Goal: Task Accomplishment & Management: Manage account settings

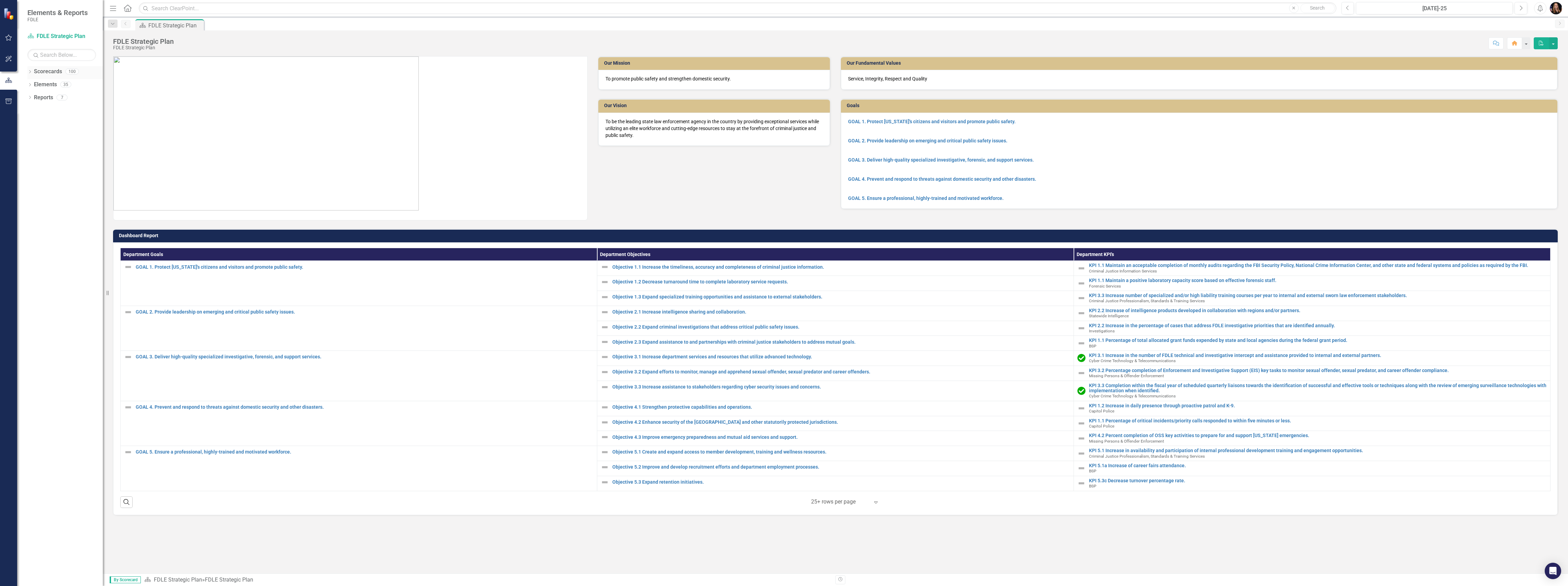
click at [30, 72] on icon "Dropdown" at bounding box center [30, 72] width 5 height 3
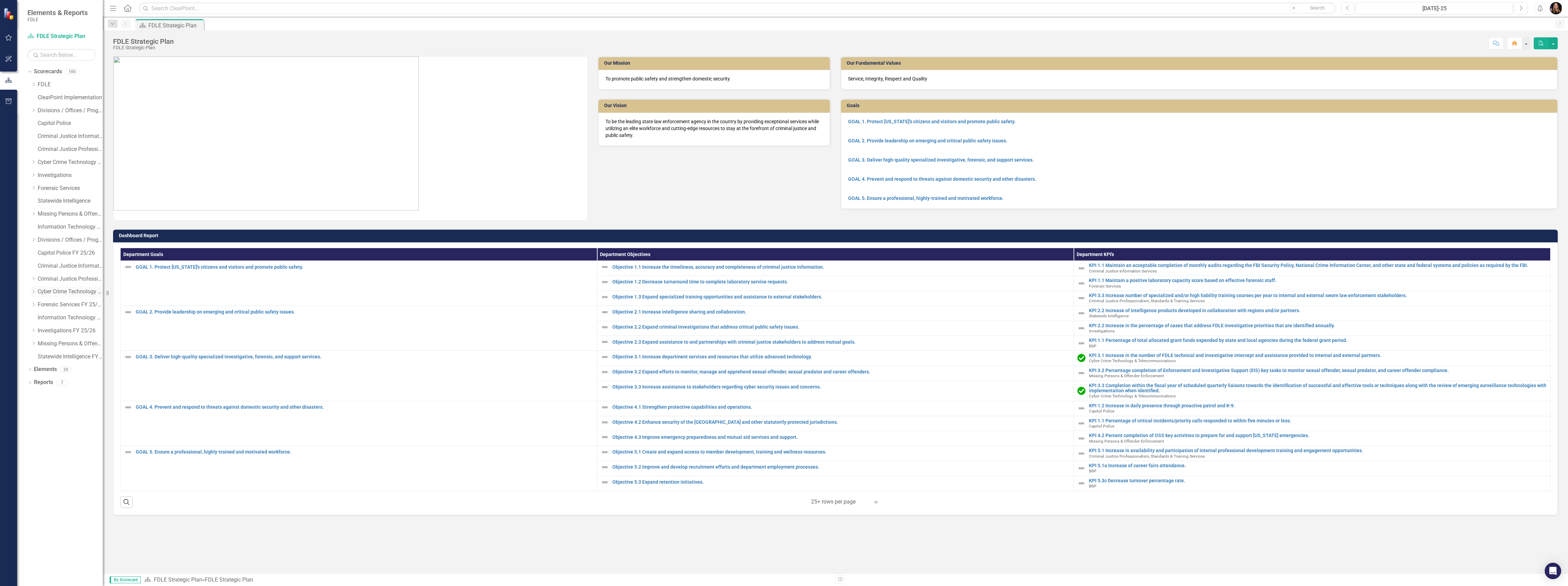
click at [46, 291] on link "Cyber Crime Technology & Telecommunications FY25/26" at bounding box center [70, 291] width 65 height 8
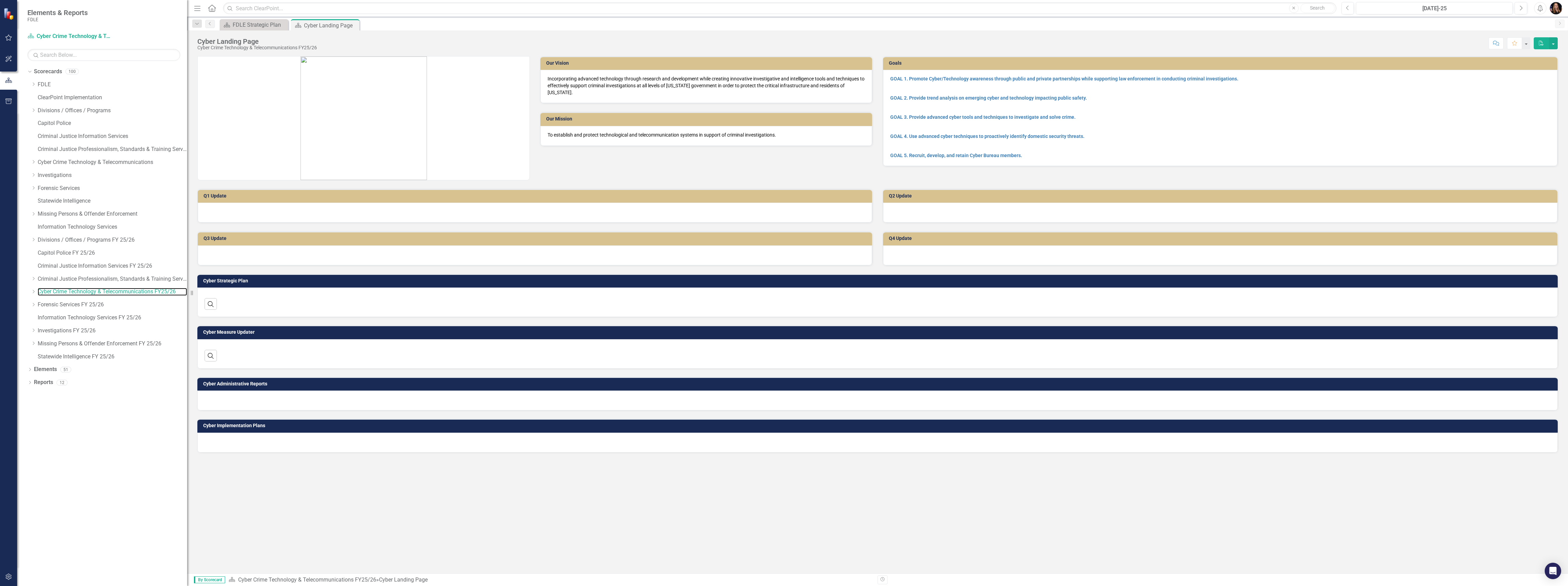
drag, startPoint x: 106, startPoint y: 293, endPoint x: 192, endPoint y: 304, distance: 86.7
click at [192, 304] on div "Resize" at bounding box center [190, 293] width 6 height 586
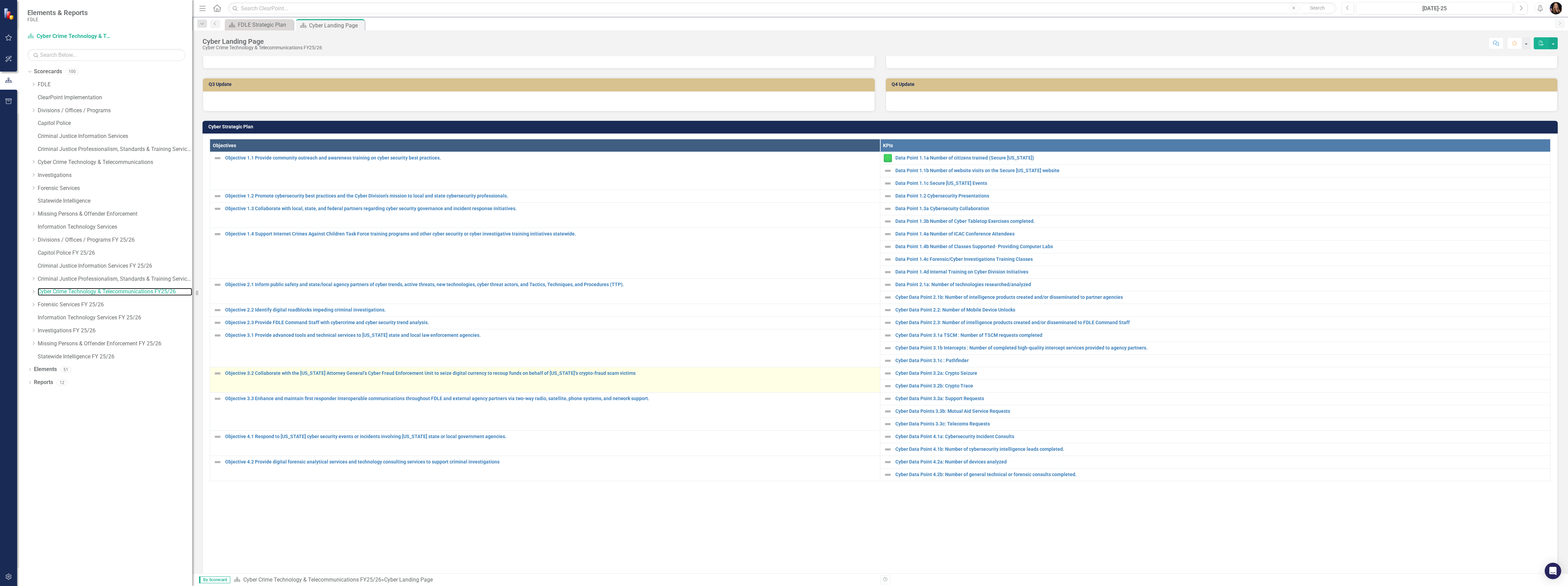
scroll to position [183, 0]
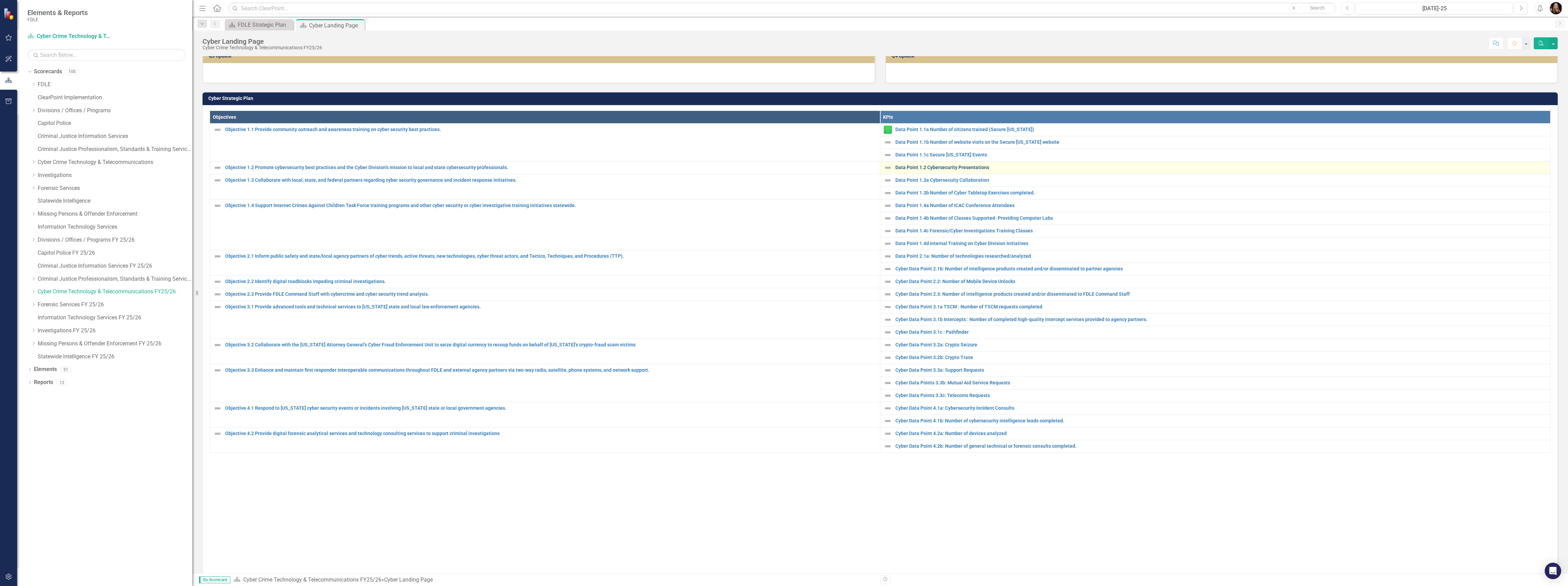
click at [951, 166] on link "Data Point 1.2 Cybersecurity Presentations" at bounding box center [1220, 167] width 651 height 5
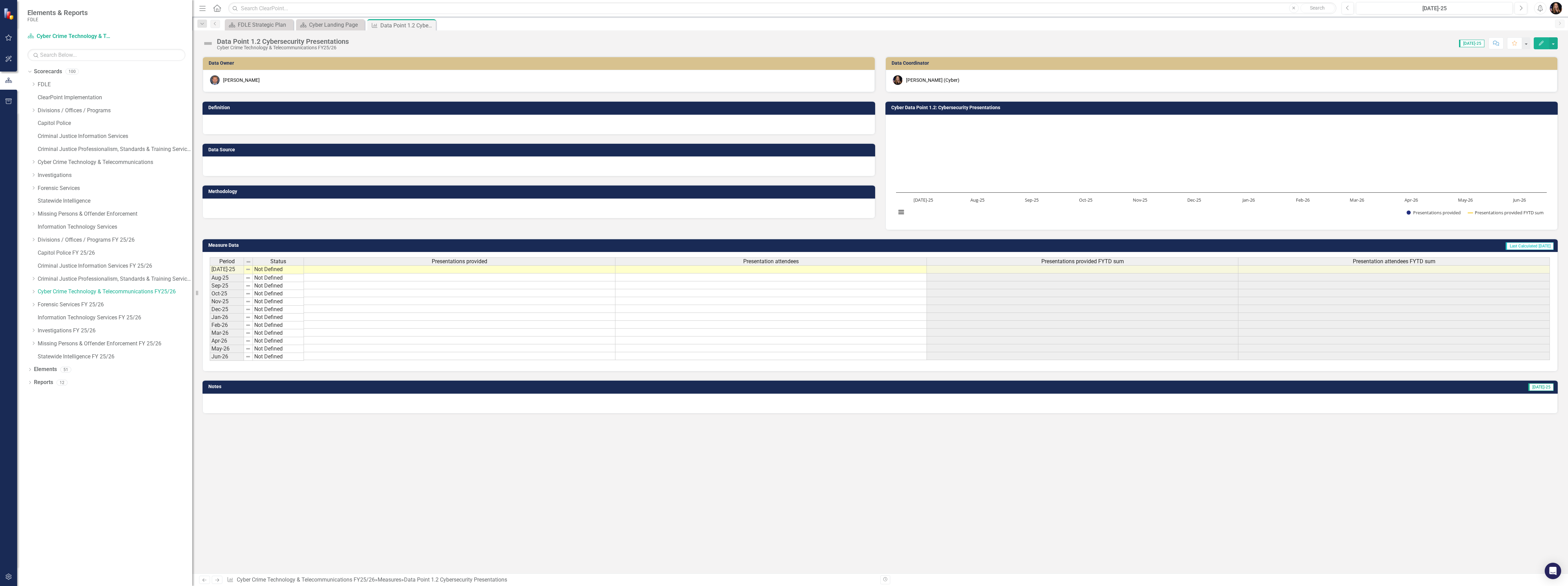
click at [215, 578] on icon "Next" at bounding box center [217, 580] width 6 height 4
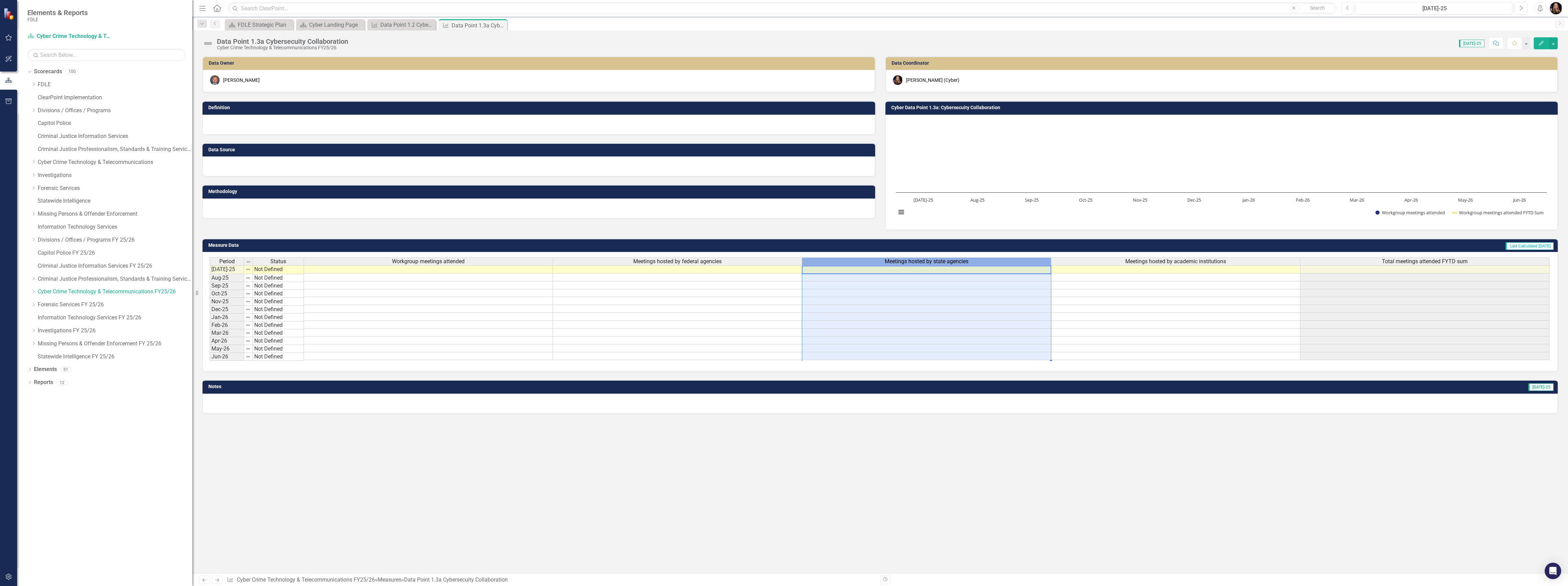
click at [935, 263] on span "Meetings hosted by state agencies" at bounding box center [926, 262] width 84 height 6
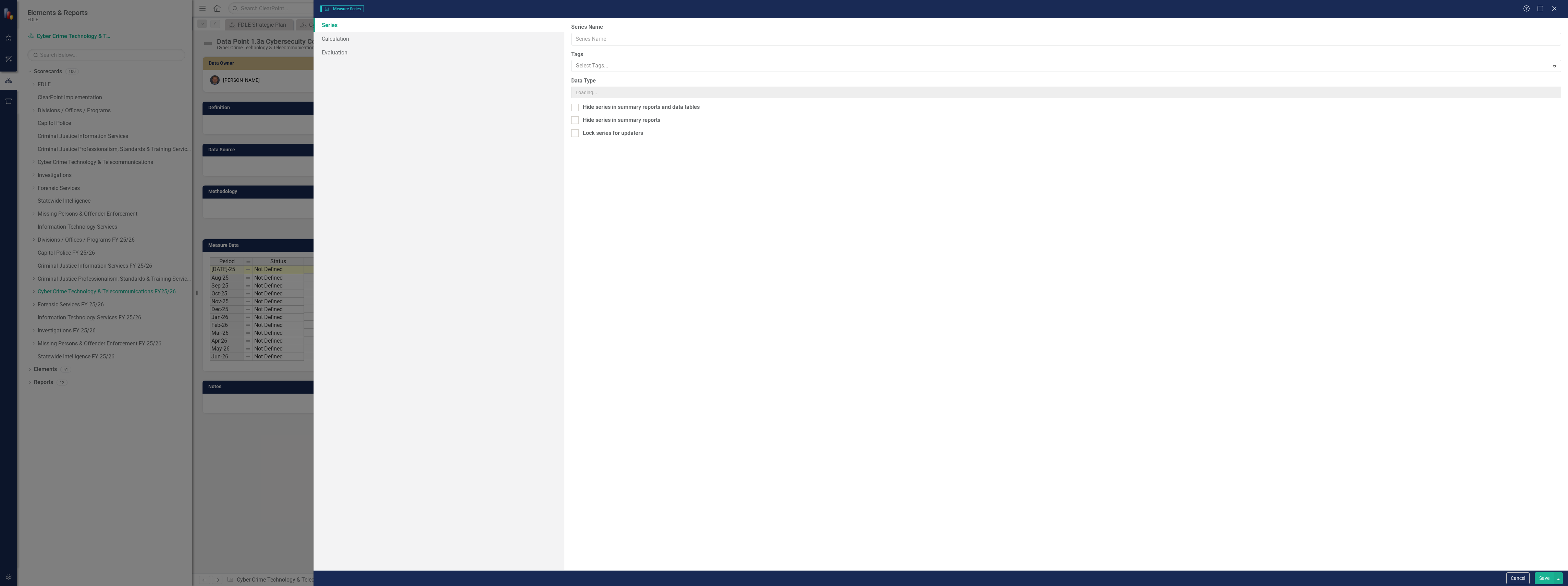
type input "Meetings hosted by state agencies"
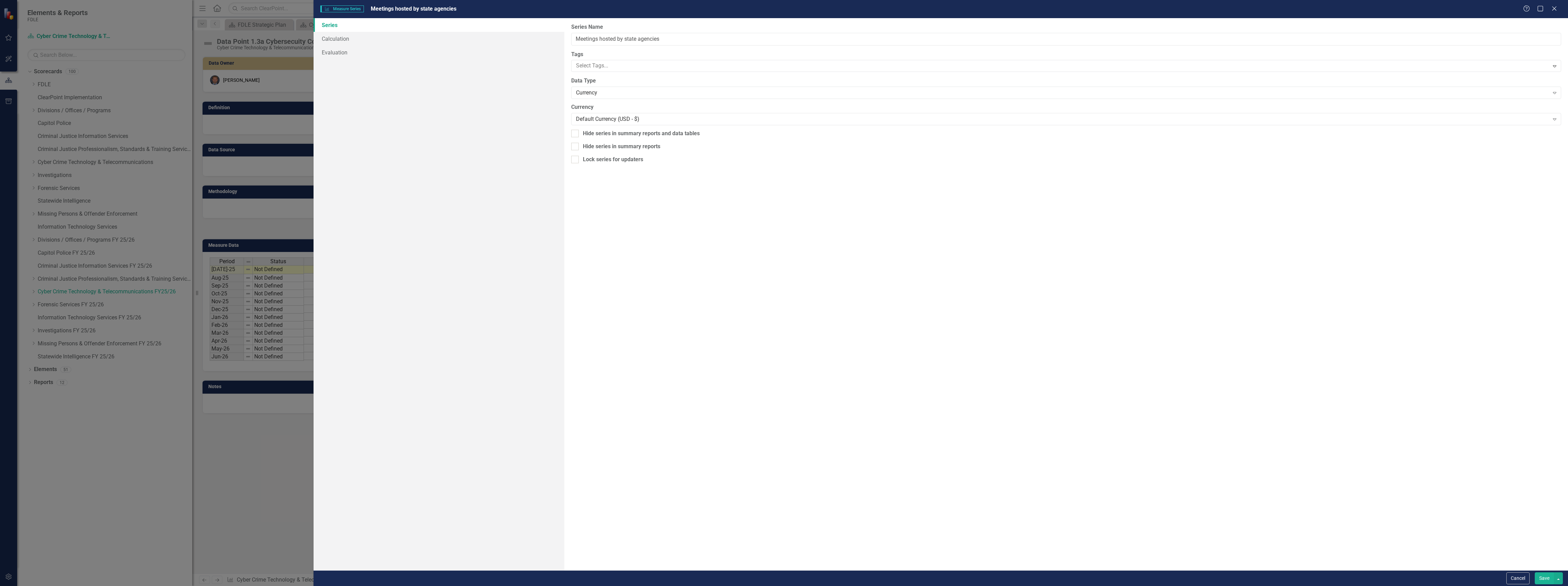
click at [274, 288] on div "Measure Series Measure Series Meetings hosted by state agencies Help Maximize C…" at bounding box center [784, 293] width 1568 height 586
click at [1556, 10] on icon at bounding box center [1554, 8] width 4 height 4
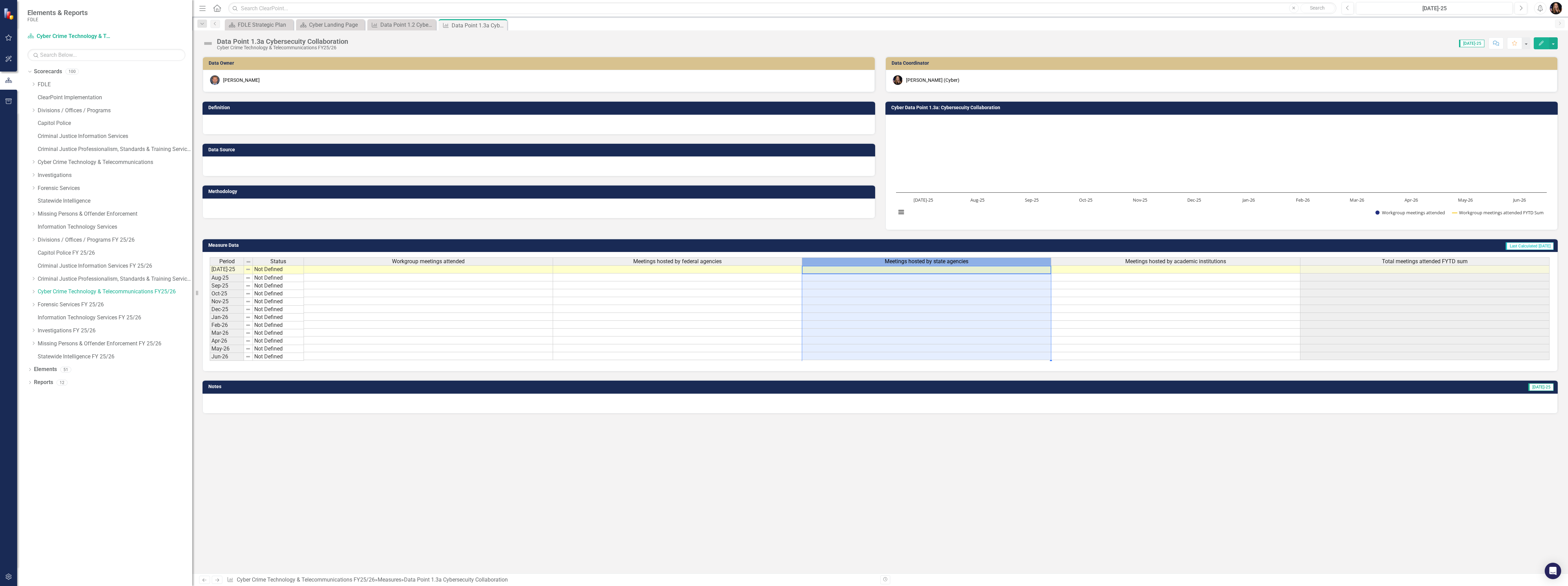
click at [967, 263] on span "Meetings hosted by state agencies" at bounding box center [926, 262] width 84 height 6
click at [967, 264] on span "Meetings hosted by state agencies" at bounding box center [926, 262] width 84 height 6
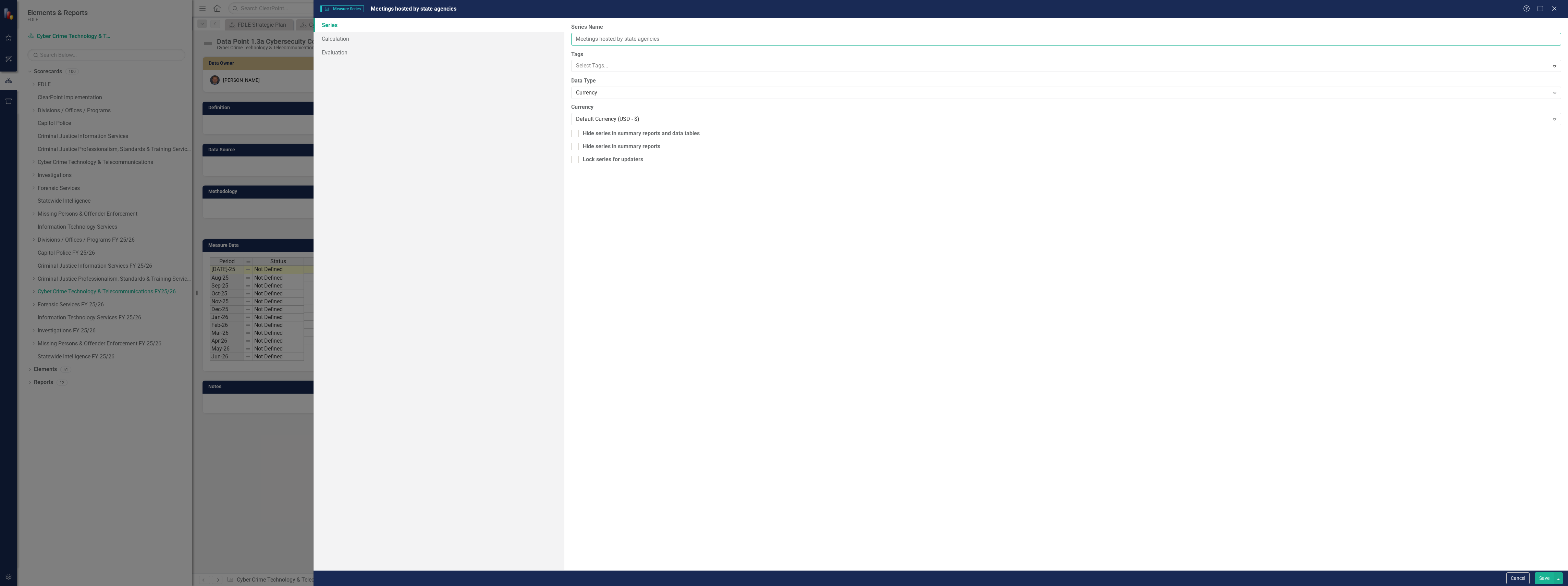
drag, startPoint x: 636, startPoint y: 39, endPoint x: 640, endPoint y: 39, distance: 4.0
click at [636, 39] on input "Meetings hosted by state agencies" at bounding box center [1066, 39] width 990 height 12
type input "Meetings hosted by state/local agencies"
click at [1547, 574] on button "Save" at bounding box center [1544, 578] width 19 height 12
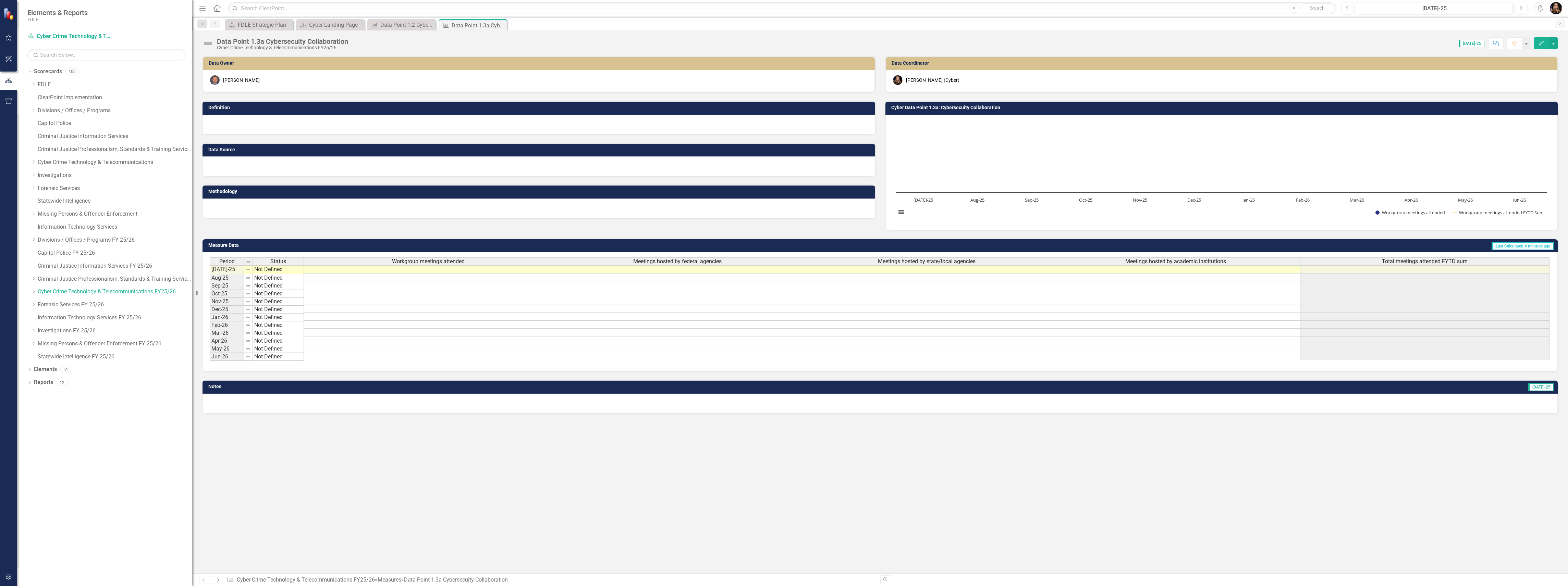
click at [469, 263] on div "Workgroup meetings attended" at bounding box center [428, 262] width 249 height 8
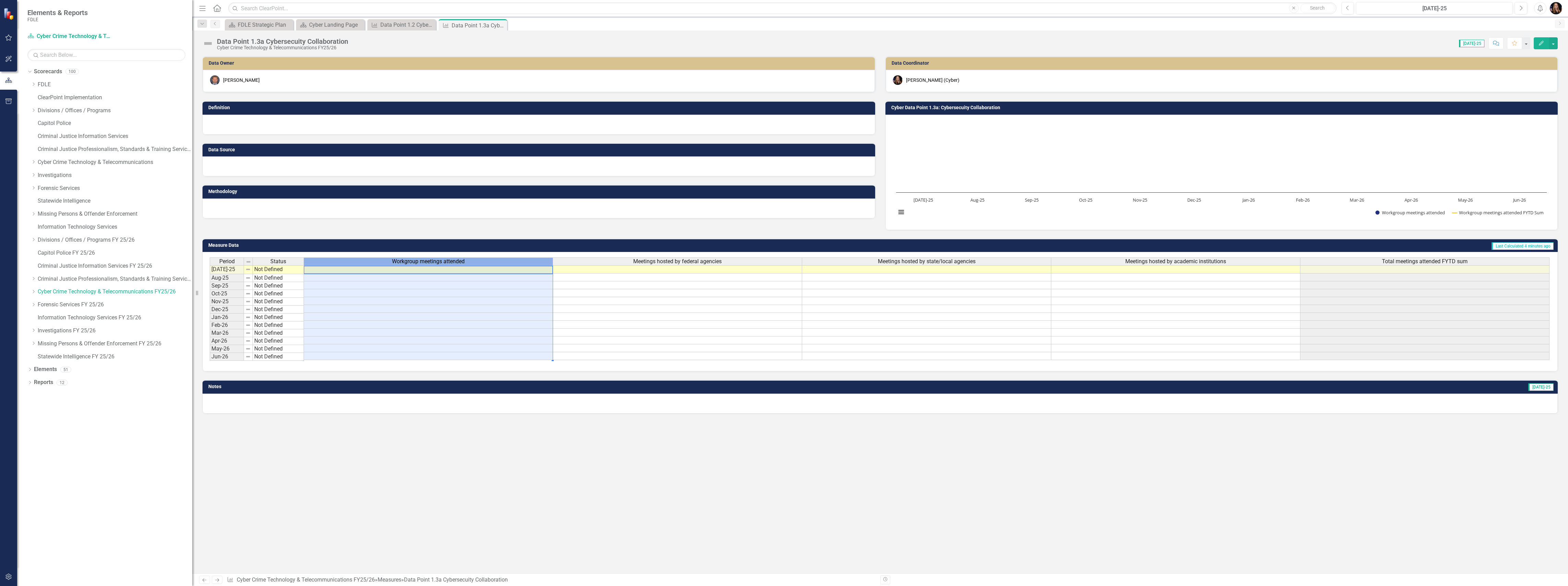
click at [473, 262] on div "Workgroup meetings attended" at bounding box center [428, 262] width 249 height 8
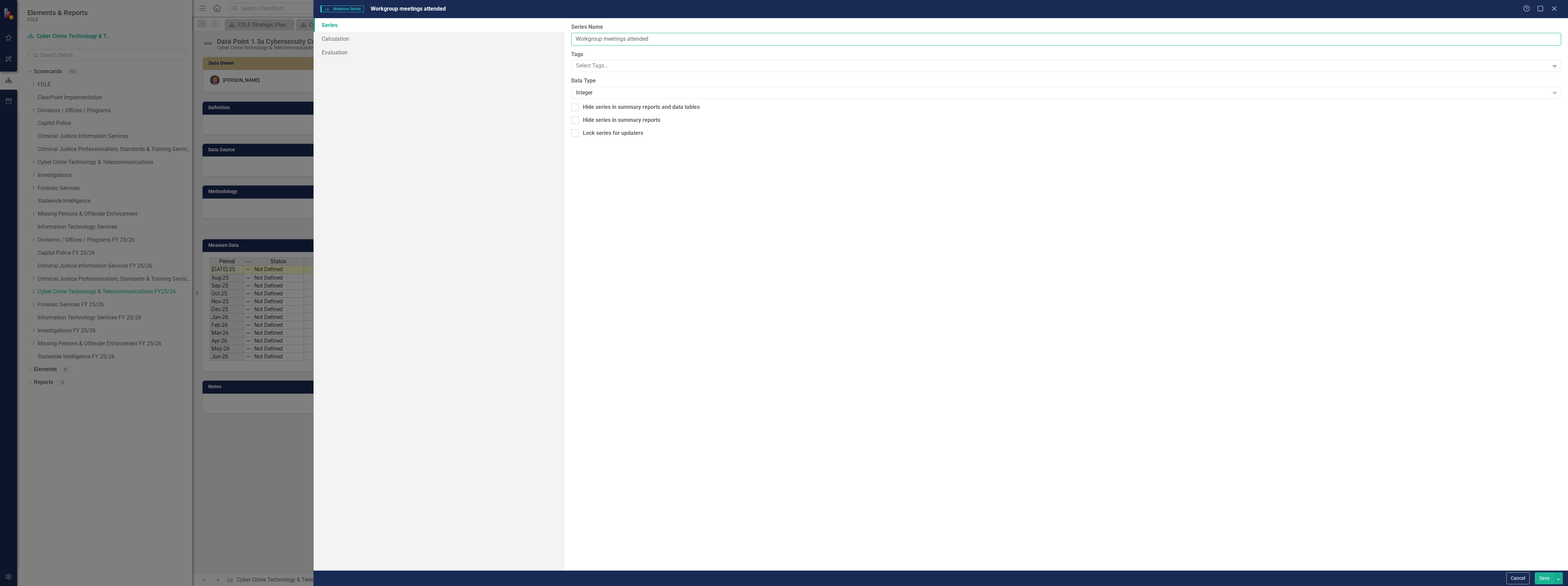
drag, startPoint x: 655, startPoint y: 39, endPoint x: 668, endPoint y: 40, distance: 13.0
click at [656, 39] on input "Workgroup meetings attended" at bounding box center [1066, 39] width 990 height 12
type input "Workgroup meetings attended - Hosted by Federal Agencies"
click at [1538, 577] on button "Save" at bounding box center [1544, 578] width 19 height 12
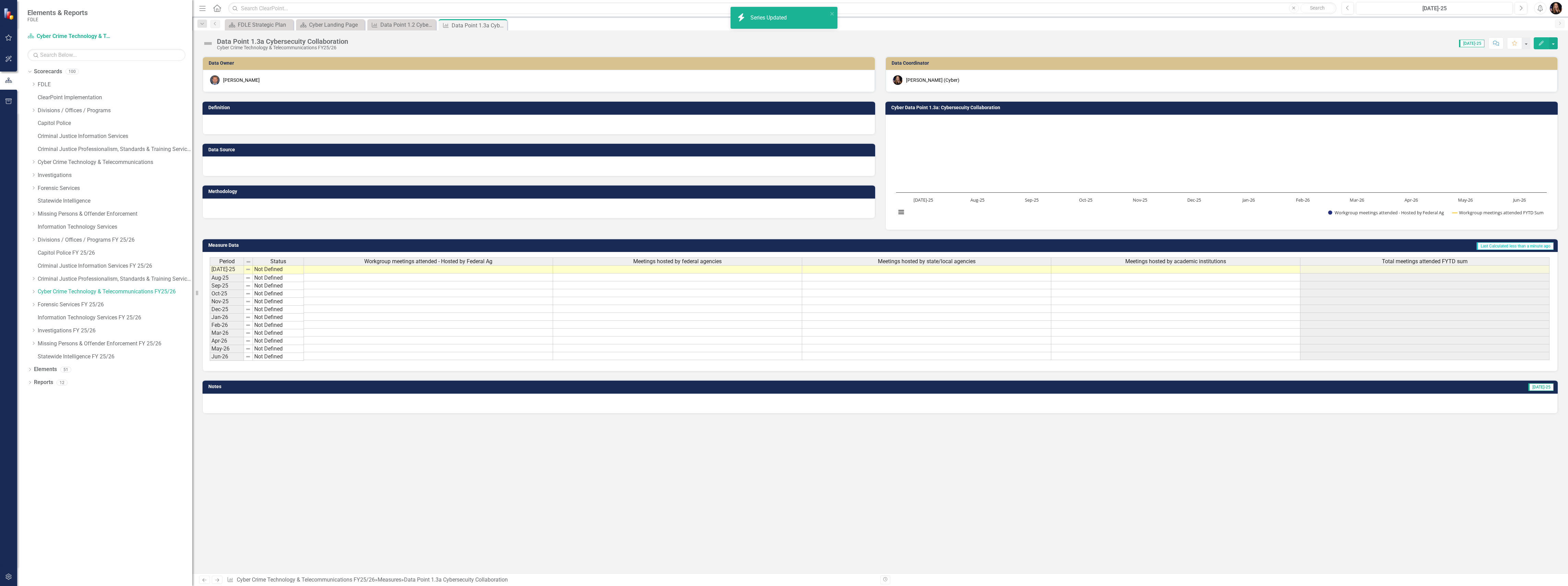
click at [458, 264] on span "Workgroup meetings attended - Hosted by Federal Ag" at bounding box center [428, 262] width 128 height 6
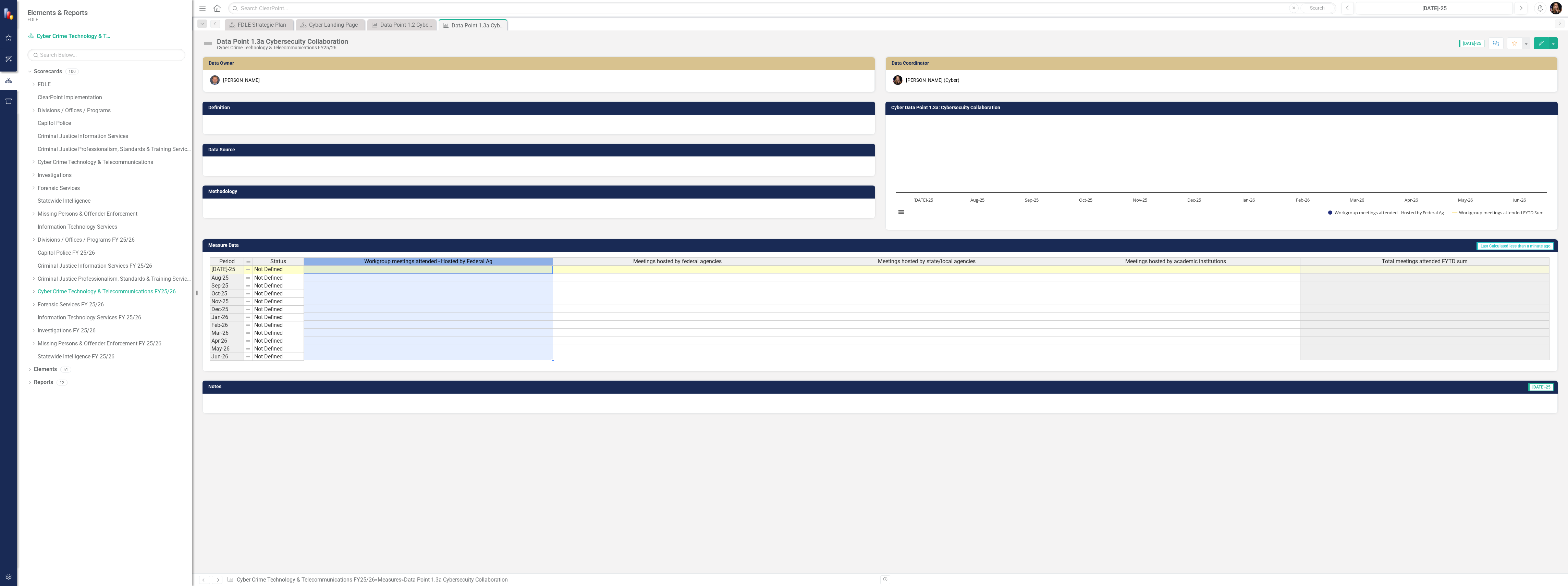
click at [460, 264] on span "Workgroup meetings attended - Hosted by Federal Ag" at bounding box center [428, 262] width 128 height 6
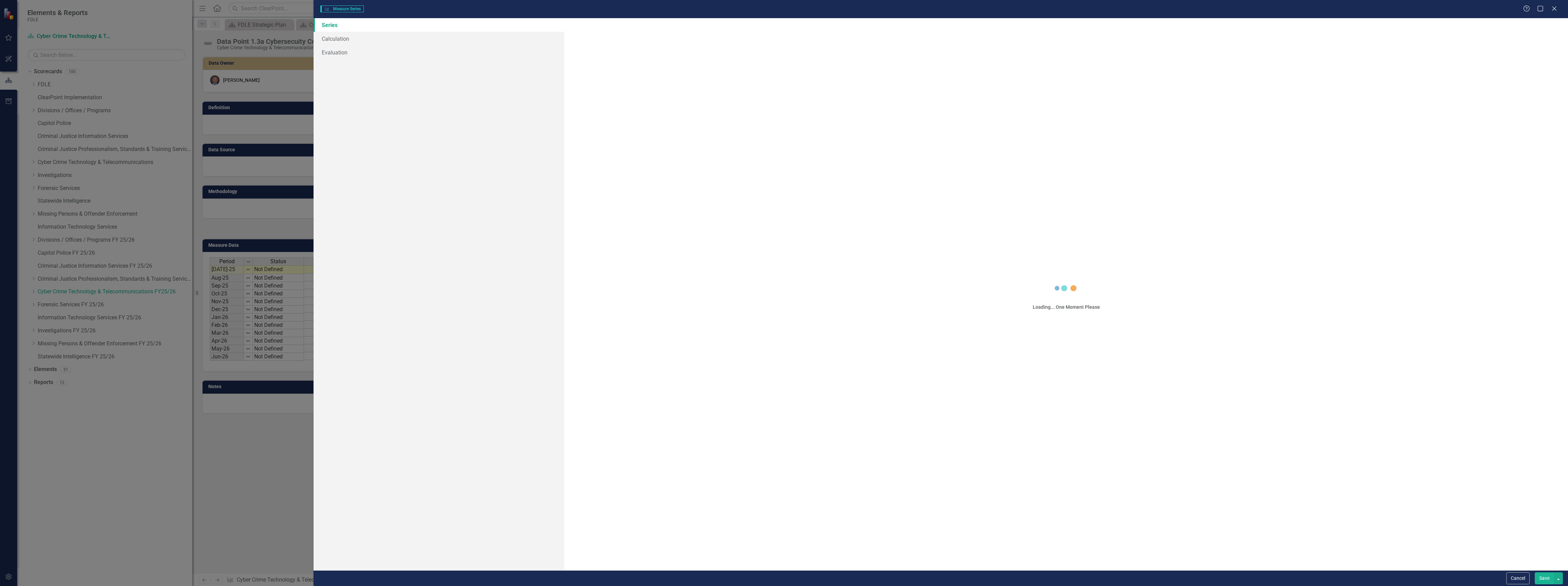
click at [460, 264] on div "Measure Series Measure Series Help Maximize Close Series Calculation Evaluation…" at bounding box center [784, 293] width 1568 height 586
drag, startPoint x: 714, startPoint y: 39, endPoint x: 653, endPoint y: 39, distance: 61.0
click at [653, 39] on input "Workgroup meetings attended - Hosted by Federal Ag" at bounding box center [1066, 39] width 990 height 12
type input "Workgroup meetings attended - Federal Agencies"
click at [1541, 578] on button "Save" at bounding box center [1544, 578] width 19 height 12
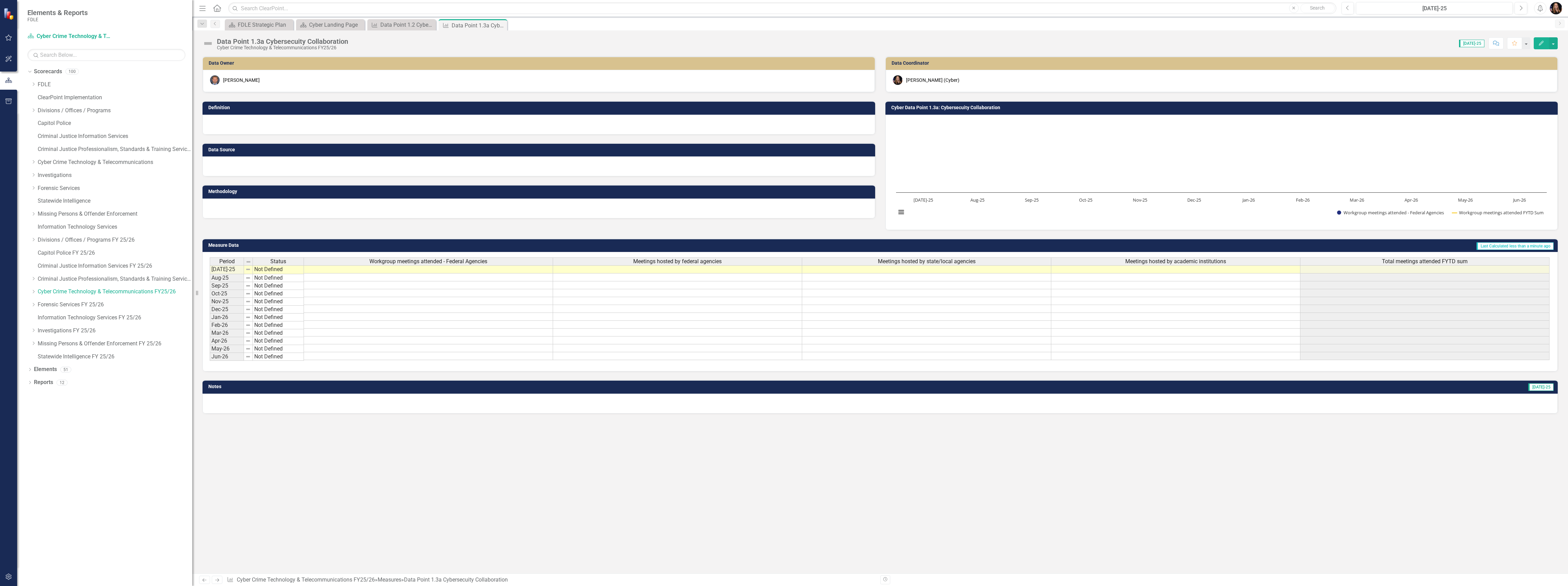
click at [437, 262] on span "Workgroup meetings attended - Federal Agencies" at bounding box center [429, 262] width 118 height 6
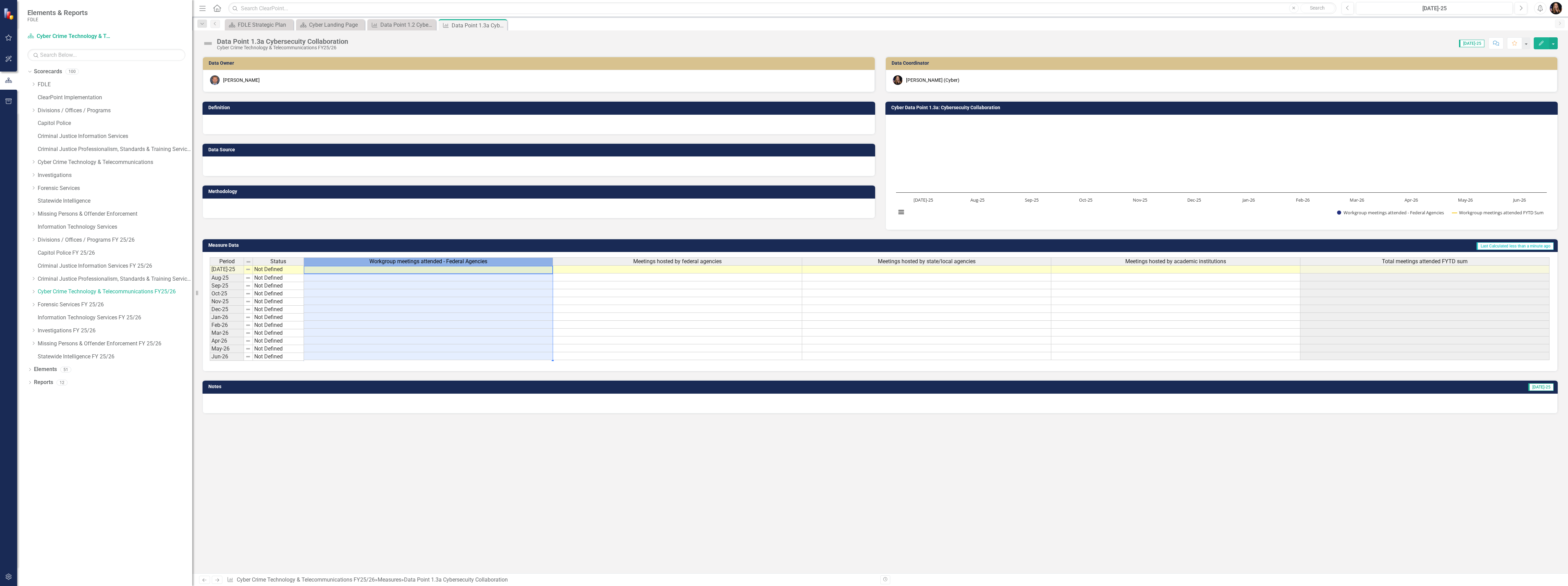
click at [436, 262] on span "Workgroup meetings attended - Federal Agencies" at bounding box center [429, 262] width 118 height 6
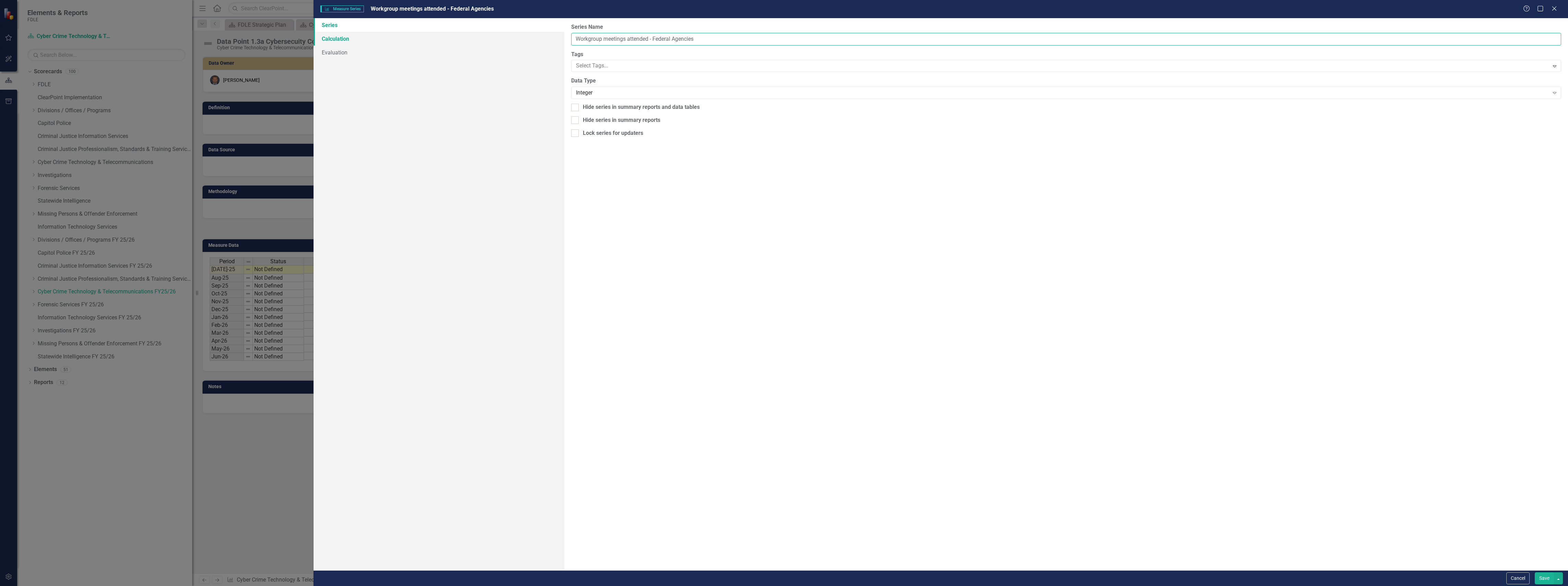
drag, startPoint x: 627, startPoint y: 37, endPoint x: 562, endPoint y: 44, distance: 65.4
click at [562, 43] on div "Series Calculation Evaluation From this page, you can edit the name, type, and …" at bounding box center [941, 294] width 1254 height 552
drag, startPoint x: 668, startPoint y: 35, endPoint x: 560, endPoint y: 29, distance: 108.2
click at [560, 28] on div "Series Calculation Evaluation From this page, you can edit the name, type, and …" at bounding box center [941, 294] width 1254 height 552
type input "Meetings attended hosted by Federal Agencies"
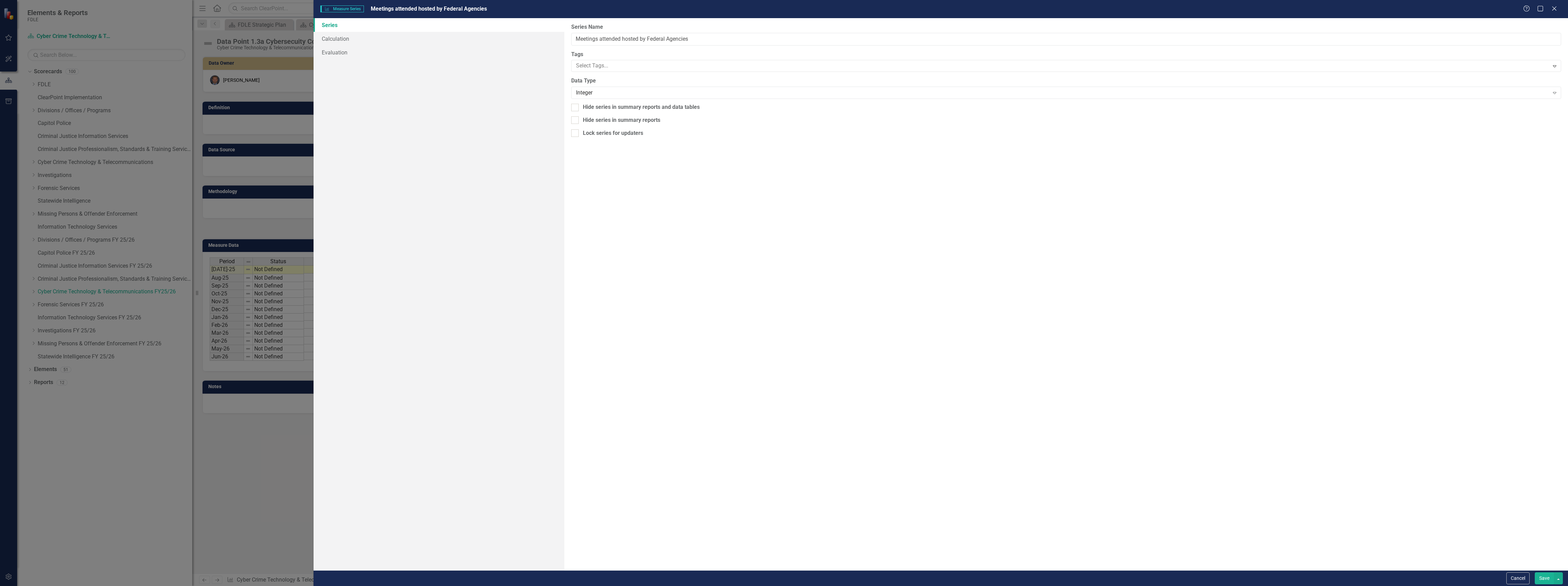
drag, startPoint x: 1221, startPoint y: 392, endPoint x: 1330, endPoint y: 463, distance: 130.1
click at [1221, 392] on div "From this page, you can edit the name, type, and visibility options of your ser…" at bounding box center [1066, 294] width 1004 height 552
click at [1541, 577] on button "Save" at bounding box center [1544, 578] width 19 height 12
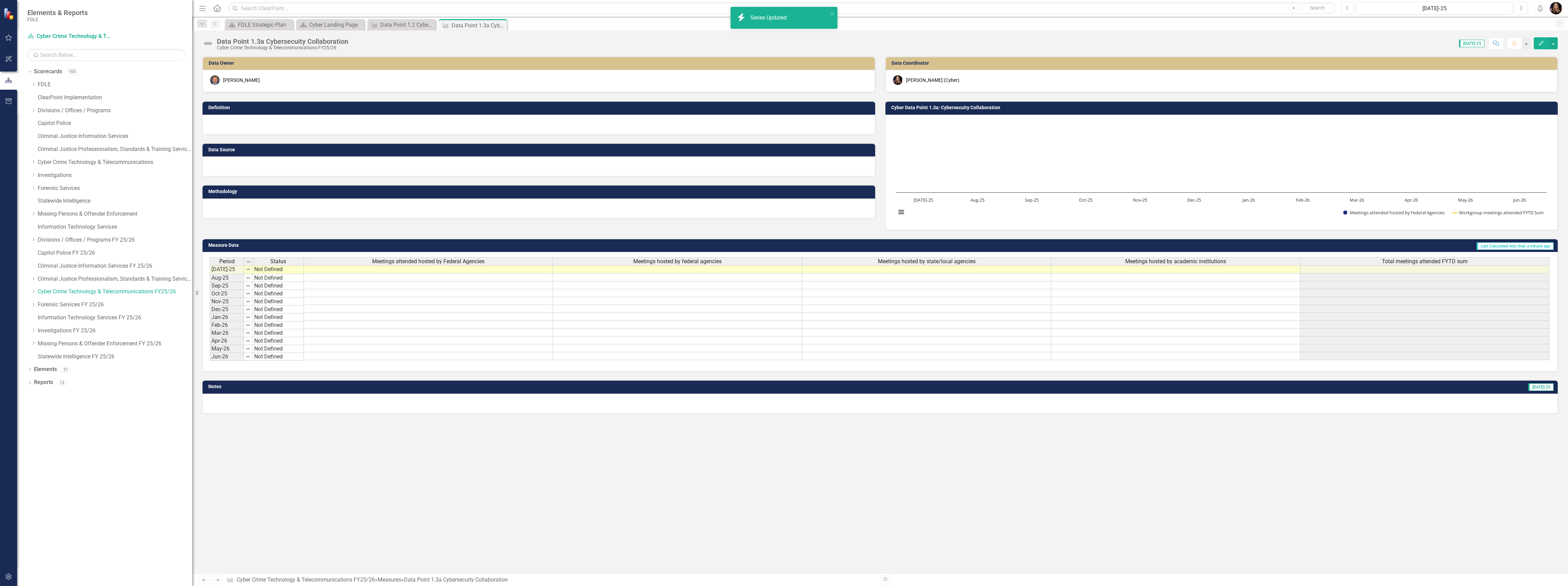
click at [672, 262] on span "Meetings hosted by federal agencies" at bounding box center [678, 262] width 89 height 6
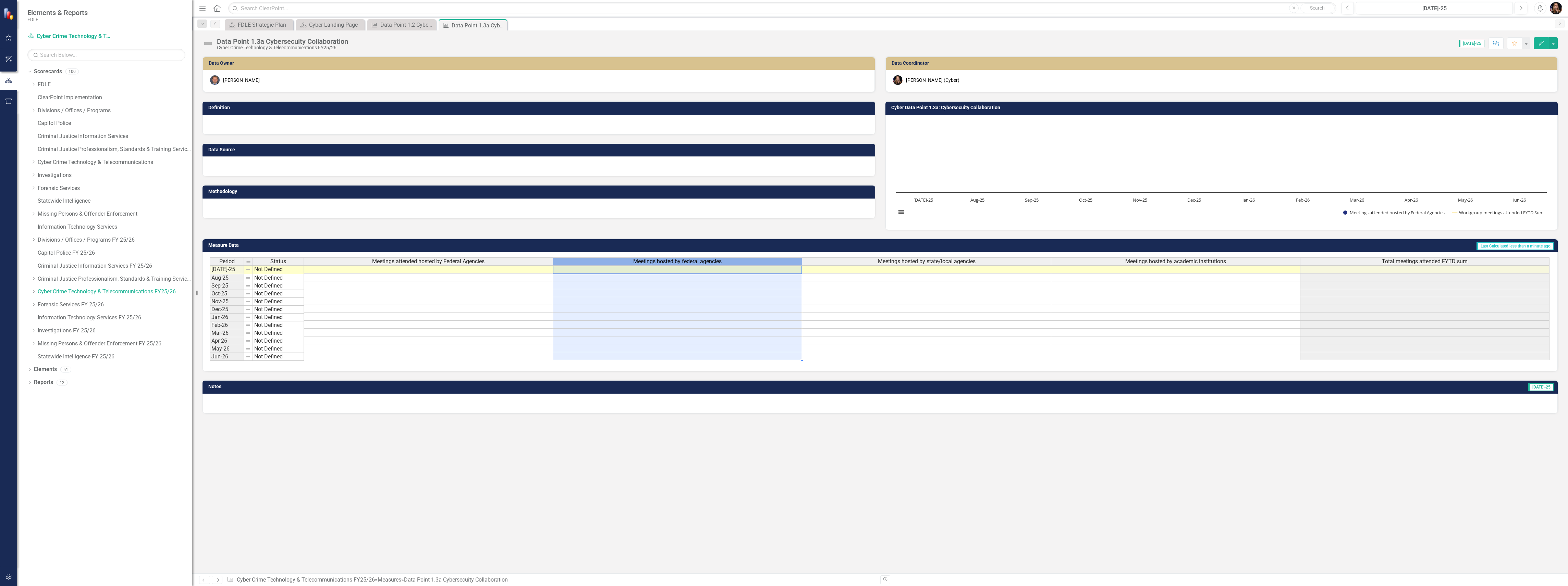
click at [672, 262] on span "Meetings hosted by federal agencies" at bounding box center [678, 262] width 89 height 6
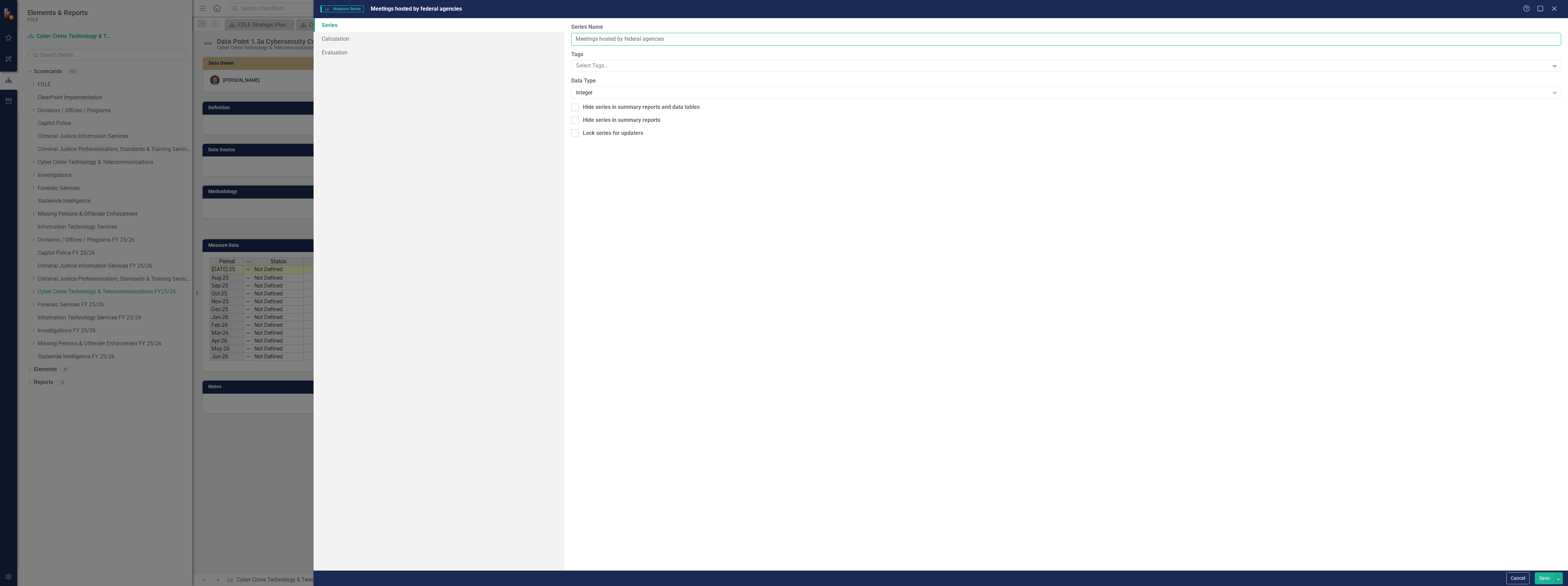
drag, startPoint x: 676, startPoint y: 42, endPoint x: 624, endPoint y: 37, distance: 52.2
click at [624, 37] on input "Meetings hosted by federal agencies" at bounding box center [1066, 39] width 990 height 12
type input "Meetings hosted by state agencies"
click at [1539, 576] on button "Save" at bounding box center [1544, 578] width 19 height 12
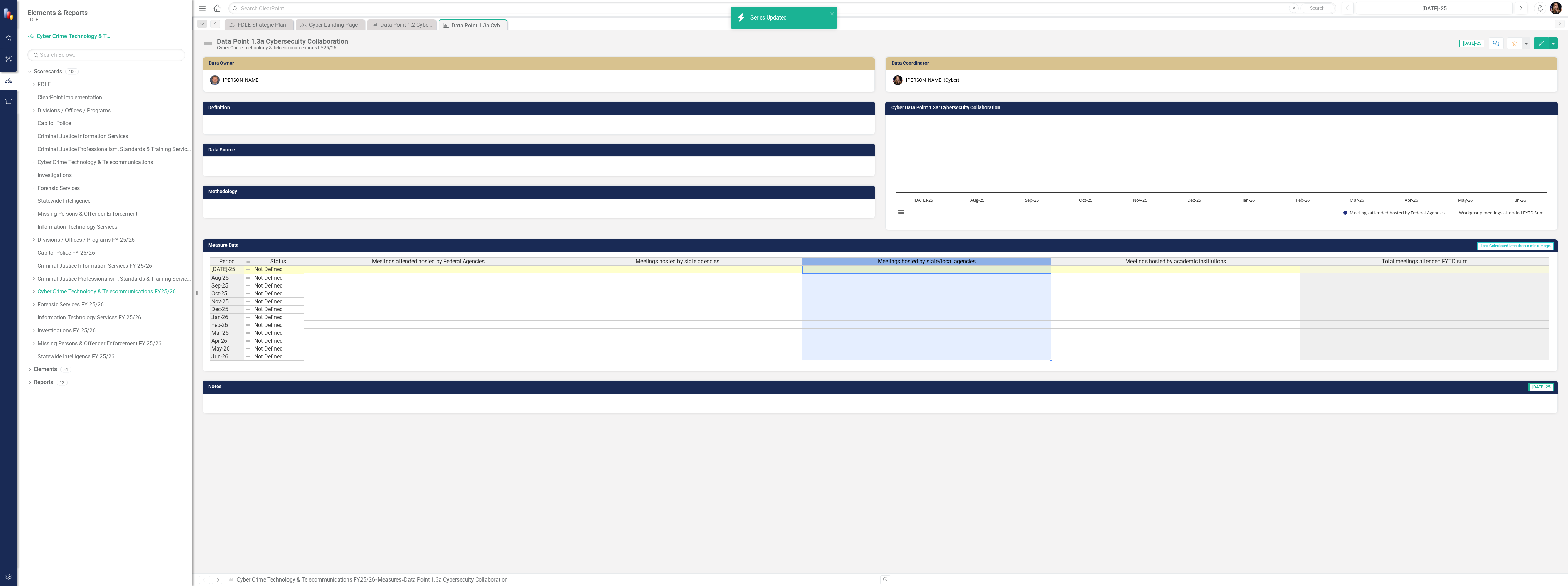
click at [961, 264] on span "Meetings hosted by state/local agencies" at bounding box center [926, 262] width 98 height 6
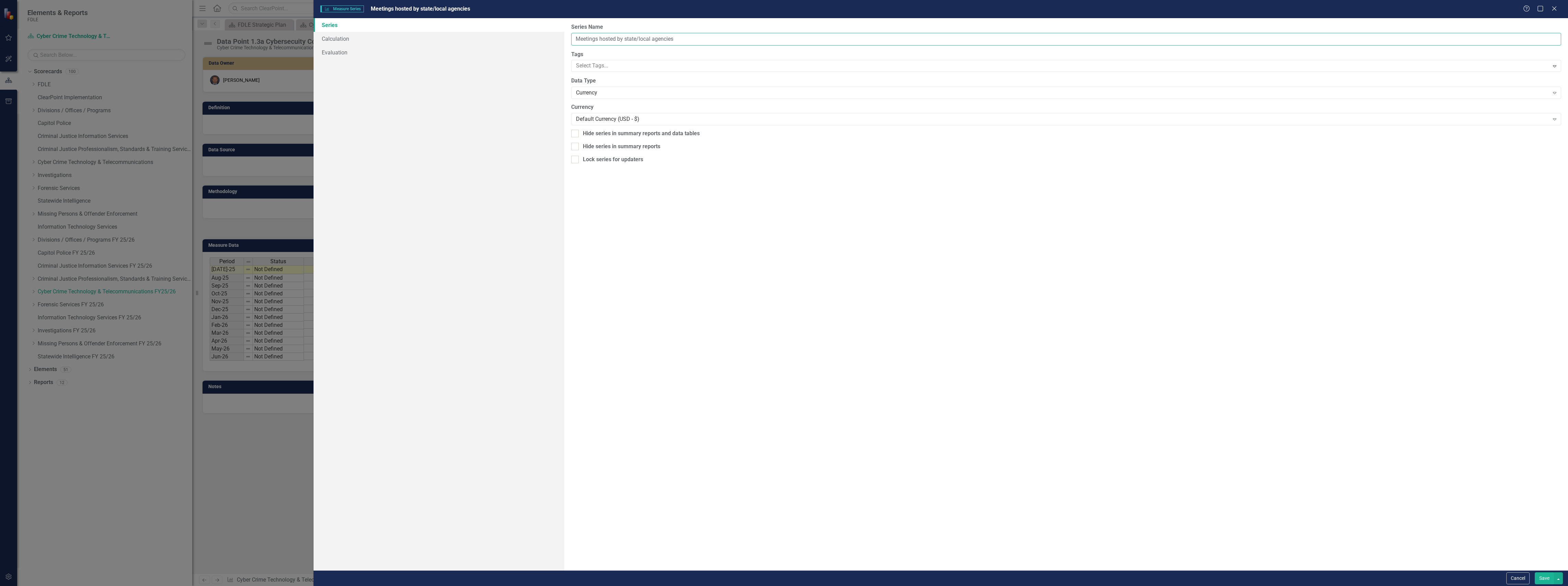
drag, startPoint x: 639, startPoint y: 35, endPoint x: 625, endPoint y: 34, distance: 14.0
click at [625, 34] on input "Meetings hosted by state/local agencies" at bounding box center [1066, 39] width 990 height 12
type input "Meetings hosted by local agencies"
click at [1539, 577] on button "Save" at bounding box center [1544, 578] width 19 height 12
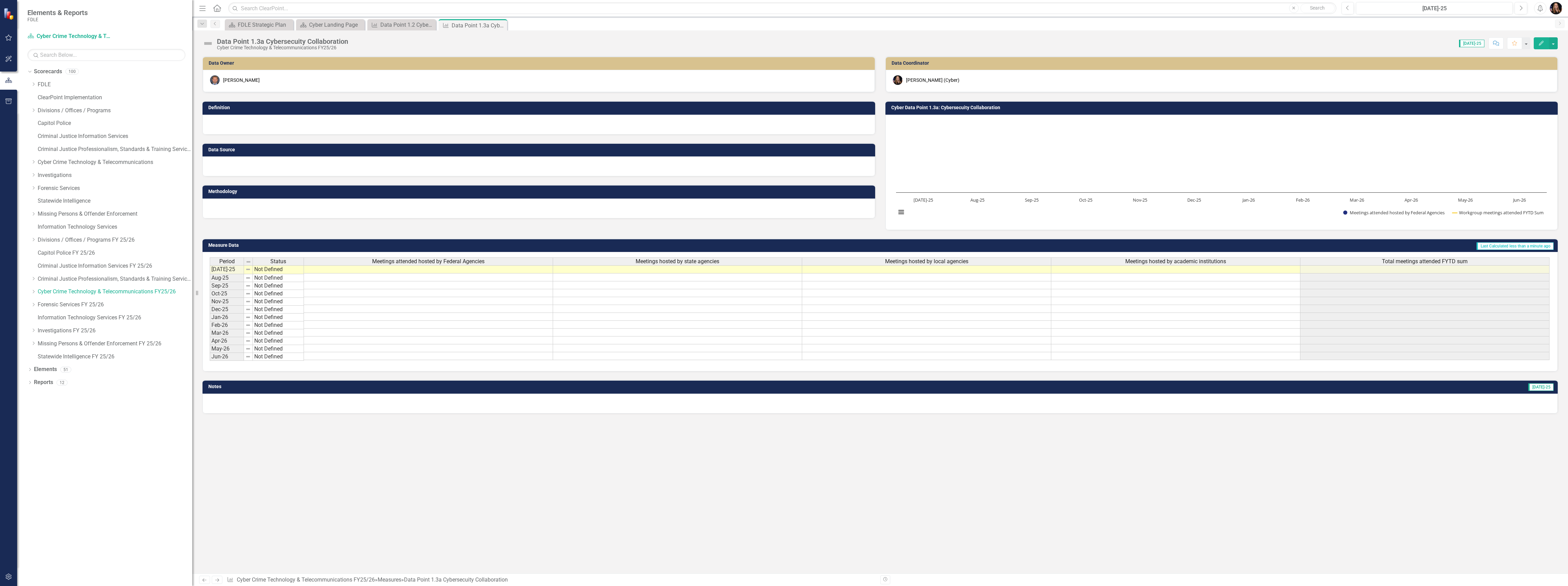
click at [506, 262] on div "Meetings attended hosted by Federal Agencies" at bounding box center [428, 262] width 249 height 8
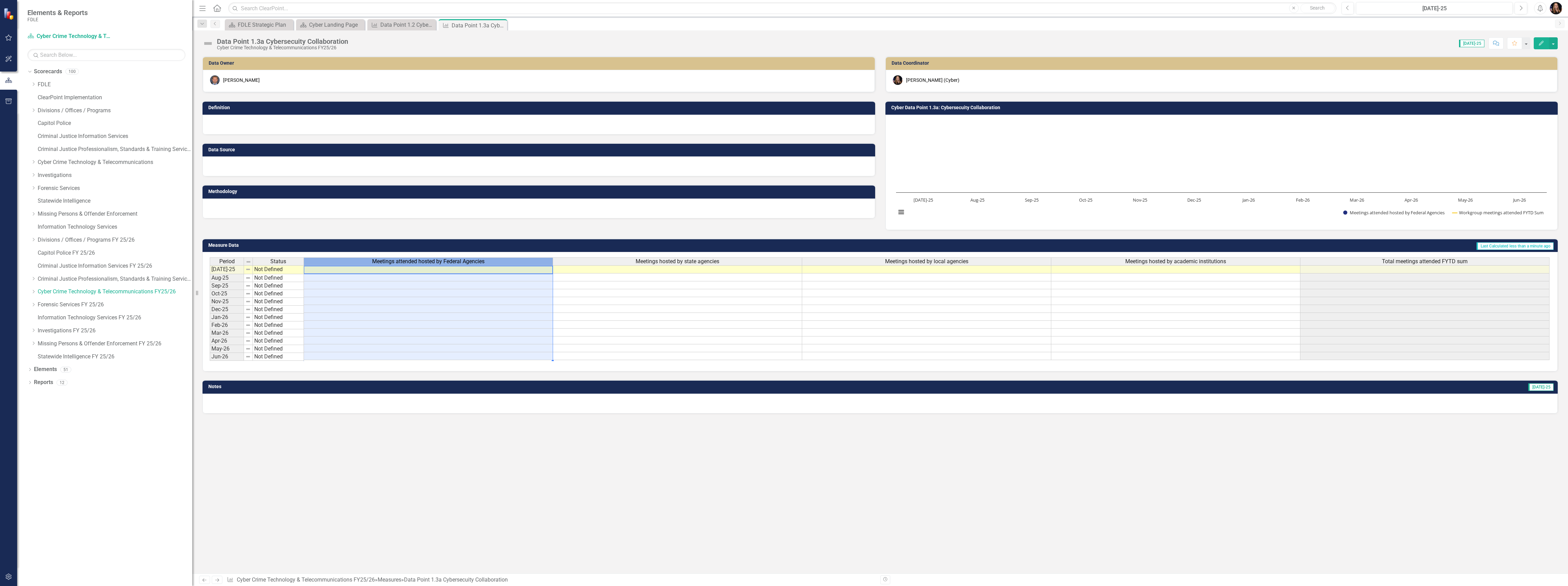
click at [506, 262] on div "Meetings attended hosted by Federal Agencies" at bounding box center [428, 262] width 249 height 8
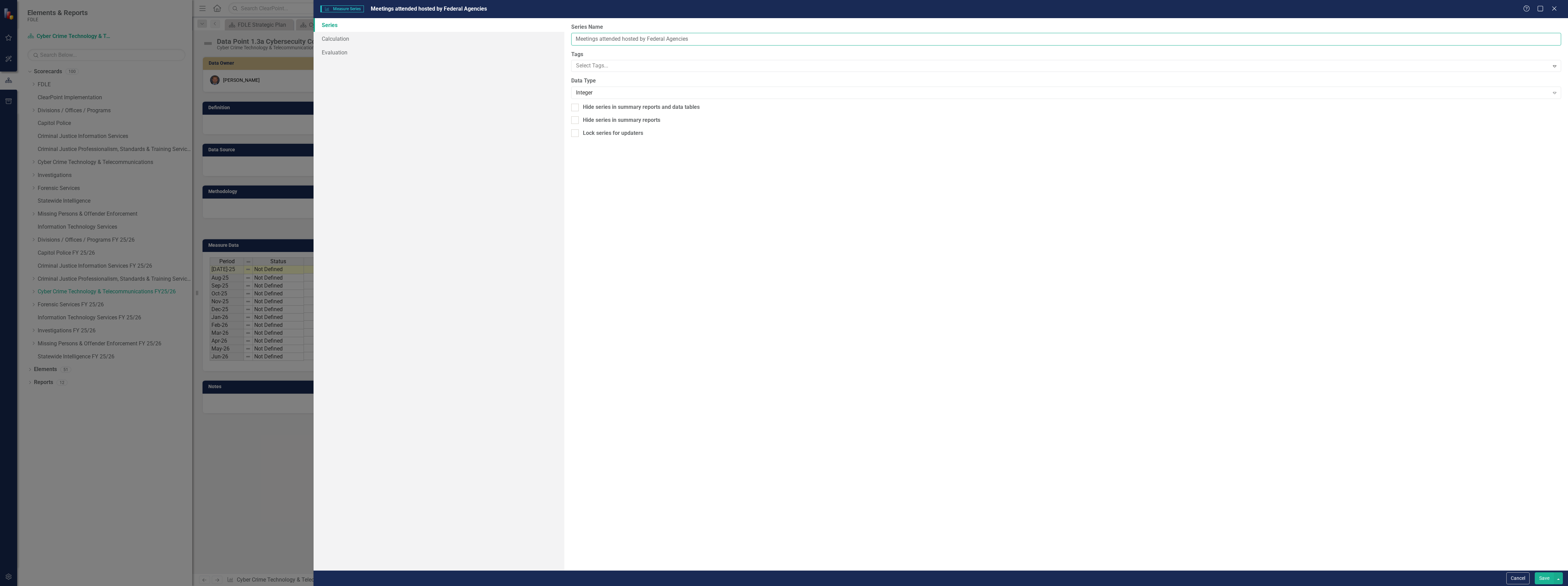
drag, startPoint x: 624, startPoint y: 35, endPoint x: 600, endPoint y: 35, distance: 24.0
click at [600, 35] on input "Meetings attended hosted by Federal Agencies" at bounding box center [1066, 39] width 990 height 12
type input "Meetings hosted by Federal Agencies"
click at [1537, 571] on div "Cancel Save" at bounding box center [941, 578] width 1254 height 16
click at [1540, 578] on button "Save" at bounding box center [1544, 578] width 19 height 12
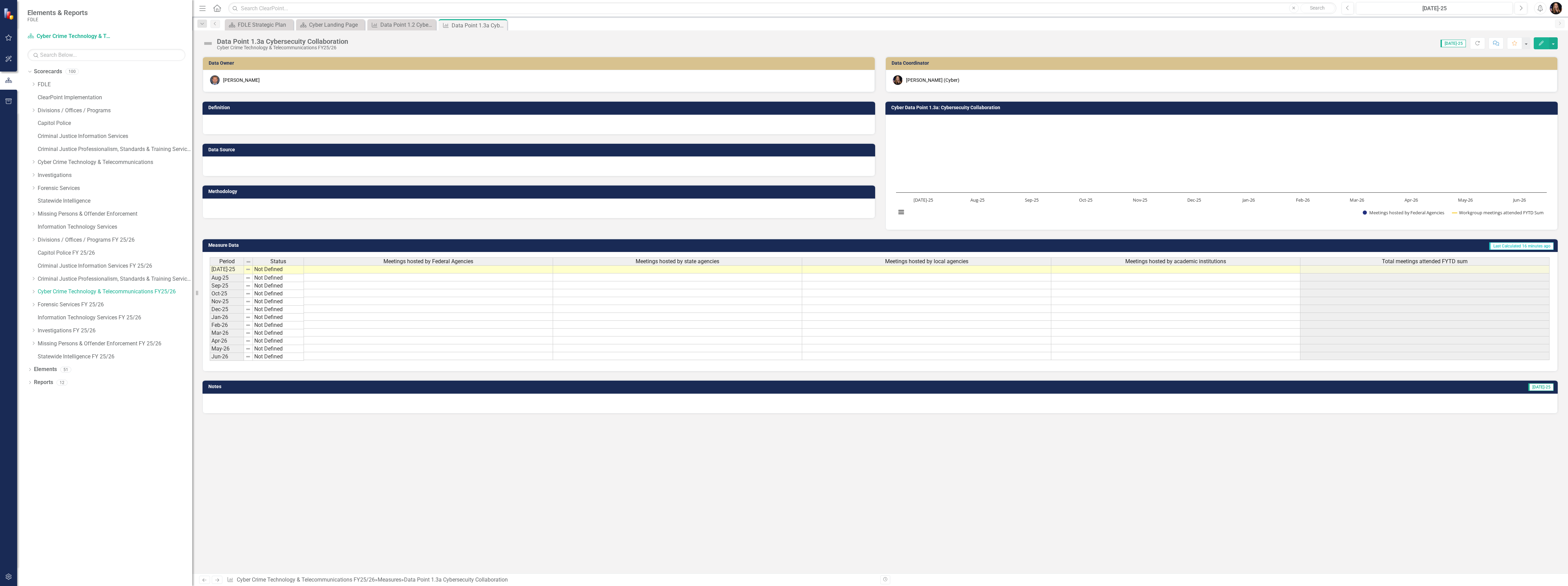
click at [307, 43] on div "Data Point 1.3a Cybersecuity Collaboration" at bounding box center [282, 41] width 132 height 8
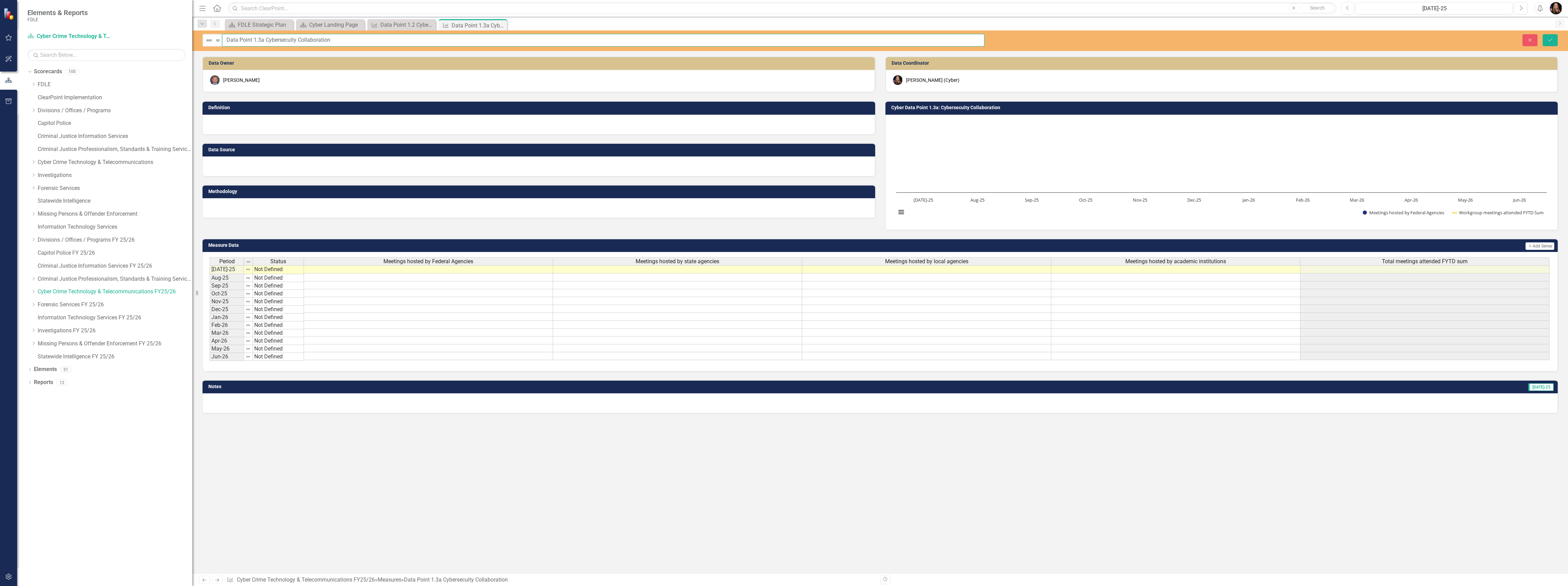
click at [300, 41] on input "Data Point 1.3a Cybersecuity Collaboration" at bounding box center [603, 40] width 762 height 12
click at [289, 39] on input "Data Point 1.3a Cybersecuity Collaboration" at bounding box center [603, 40] width 762 height 12
type input "Data Point 1.3a Cybersecurity Collaboration"
drag, startPoint x: 1547, startPoint y: 35, endPoint x: 1556, endPoint y: 52, distance: 19.2
click at [1547, 35] on button "Save" at bounding box center [1550, 39] width 15 height 12
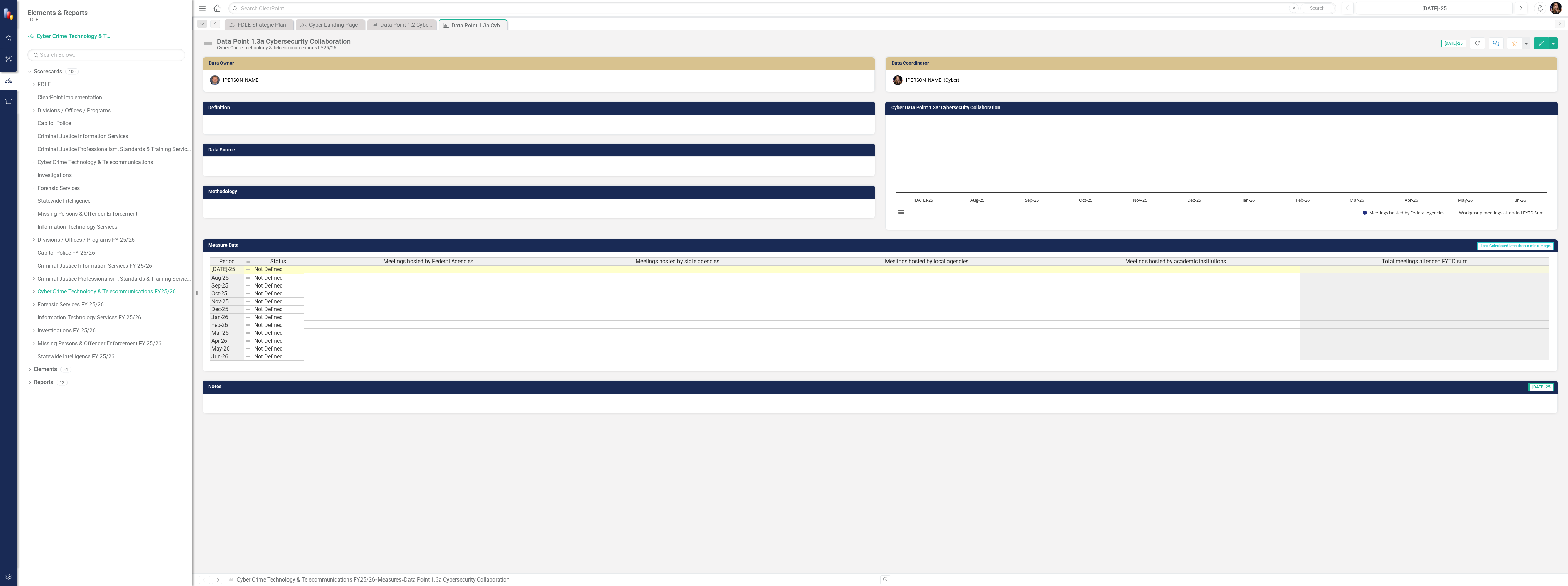
click at [303, 128] on div at bounding box center [539, 125] width 673 height 20
click at [304, 128] on div at bounding box center [539, 125] width 673 height 20
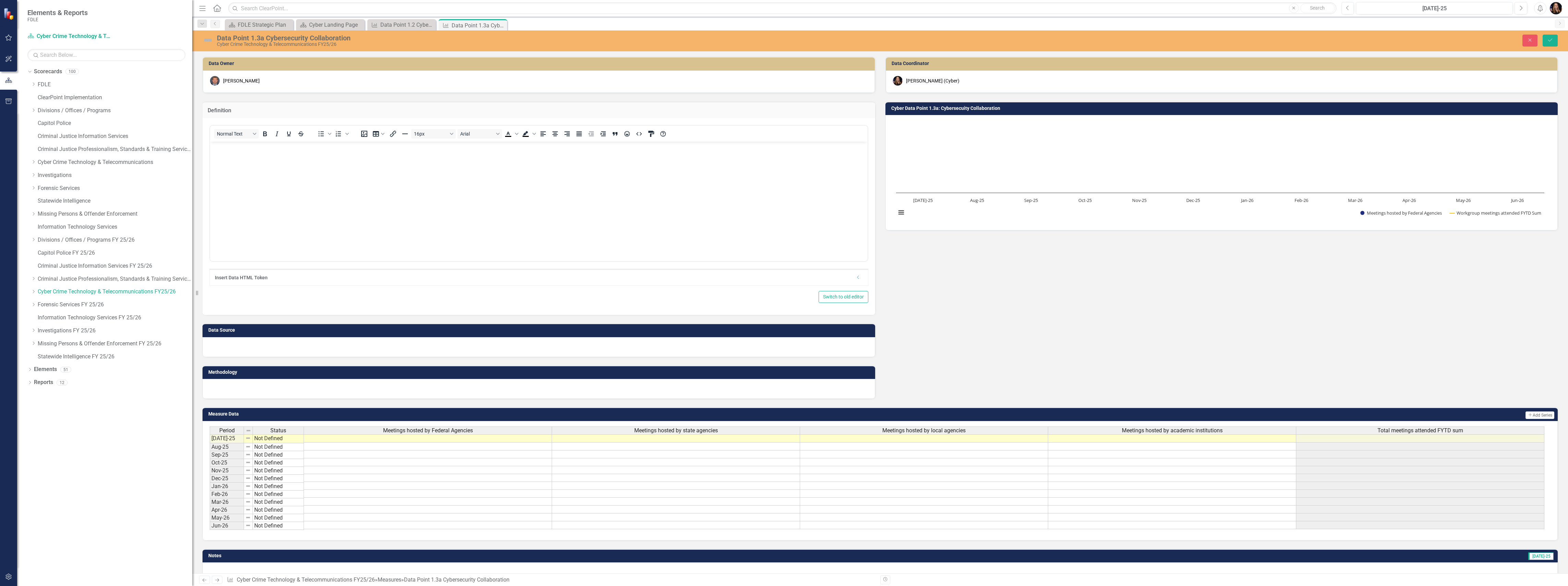
click at [253, 163] on body "Rich Text Area. Press ALT-0 for help." at bounding box center [539, 193] width 658 height 102
click at [398, 146] on p "Cyber Division members regularly participate in various work group meetings suc…" at bounding box center [539, 147] width 654 height 8
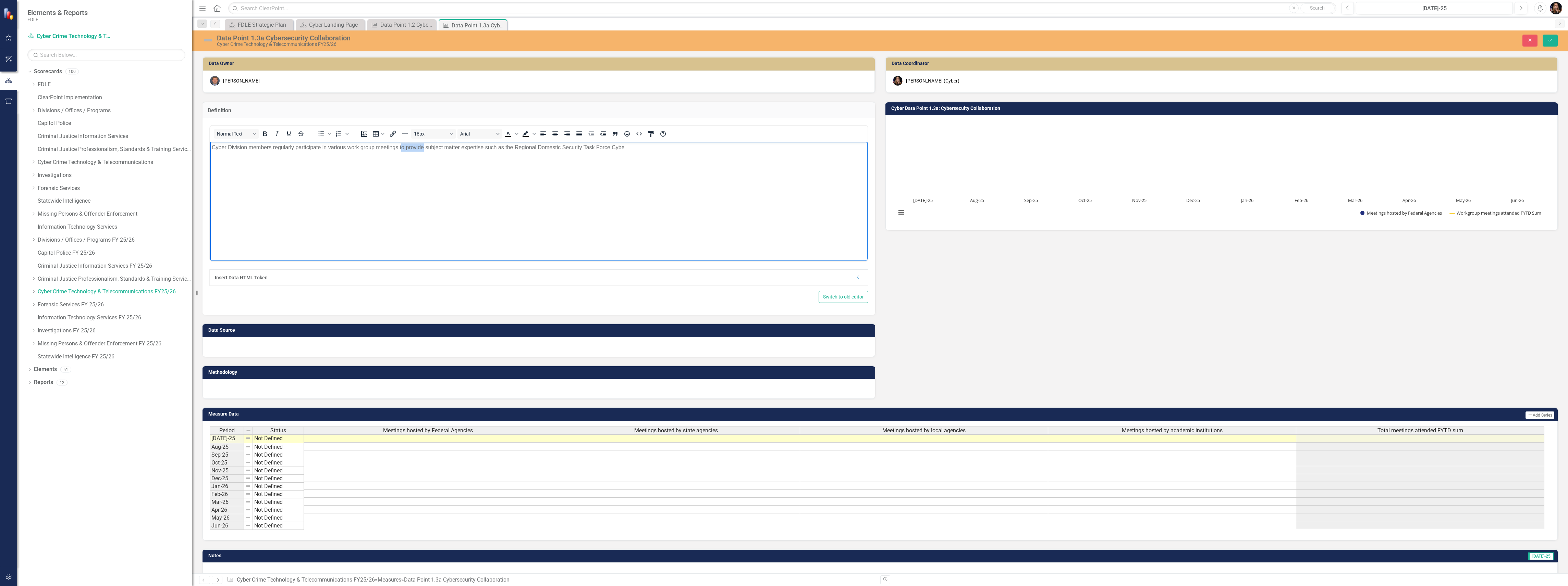
drag, startPoint x: 423, startPoint y: 147, endPoint x: 402, endPoint y: 148, distance: 21.0
click at [402, 148] on p "Cyber Division members regularly participate in various work group meetings to …" at bounding box center [539, 147] width 654 height 8
drag, startPoint x: 423, startPoint y: 173, endPoint x: 420, endPoint y: 169, distance: 5.0
click at [423, 172] on body "Cyber Division members regularly participate in various work group meetings to …" at bounding box center [539, 193] width 658 height 102
click at [421, 147] on p "Cyber Division members regularly participate in various work group meetings to …" at bounding box center [539, 147] width 654 height 8
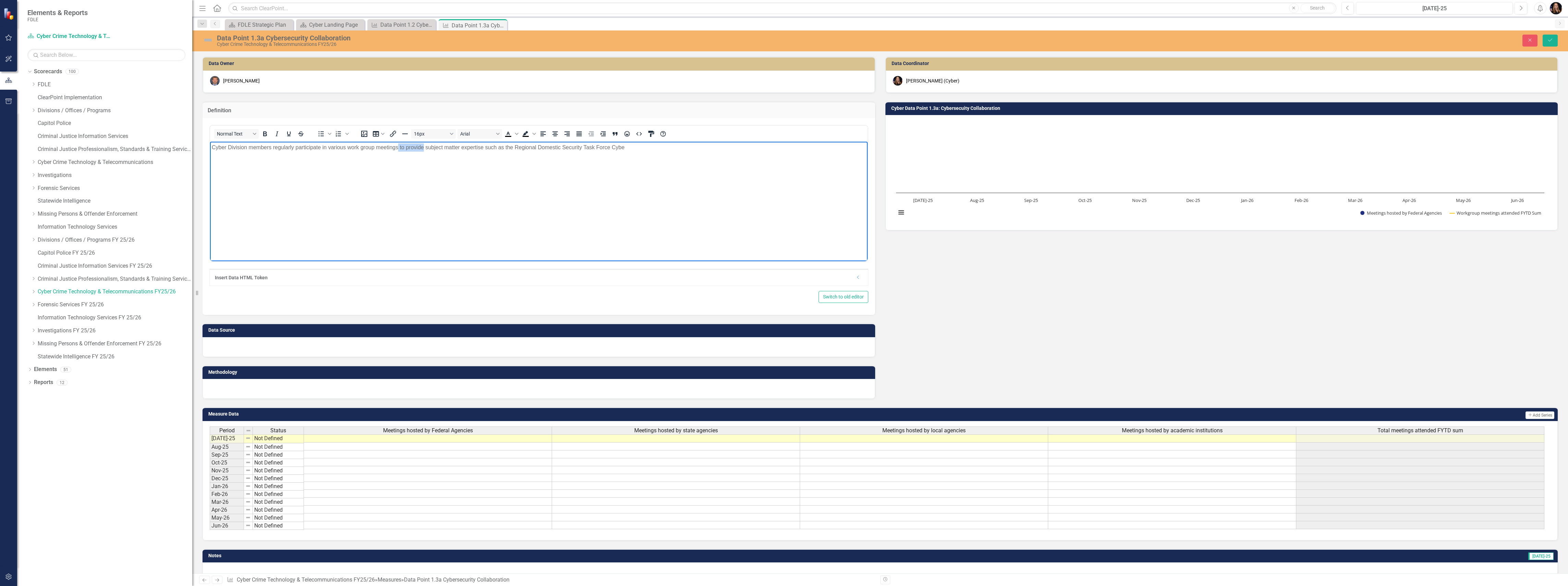
drag, startPoint x: 424, startPoint y: 147, endPoint x: 404, endPoint y: 153, distance: 20.9
click at [400, 151] on p "Cyber Division members regularly participate in various work group meetings to …" at bounding box center [539, 147] width 654 height 8
drag, startPoint x: 399, startPoint y: 147, endPoint x: 376, endPoint y: 158, distance: 25.5
click at [357, 161] on body "Cyber Division members regularly participate in various work group meetings con…" at bounding box center [539, 193] width 658 height 102
click at [510, 148] on p "Cyber Division members regularly participate in various work group meetings con…" at bounding box center [539, 147] width 654 height 8
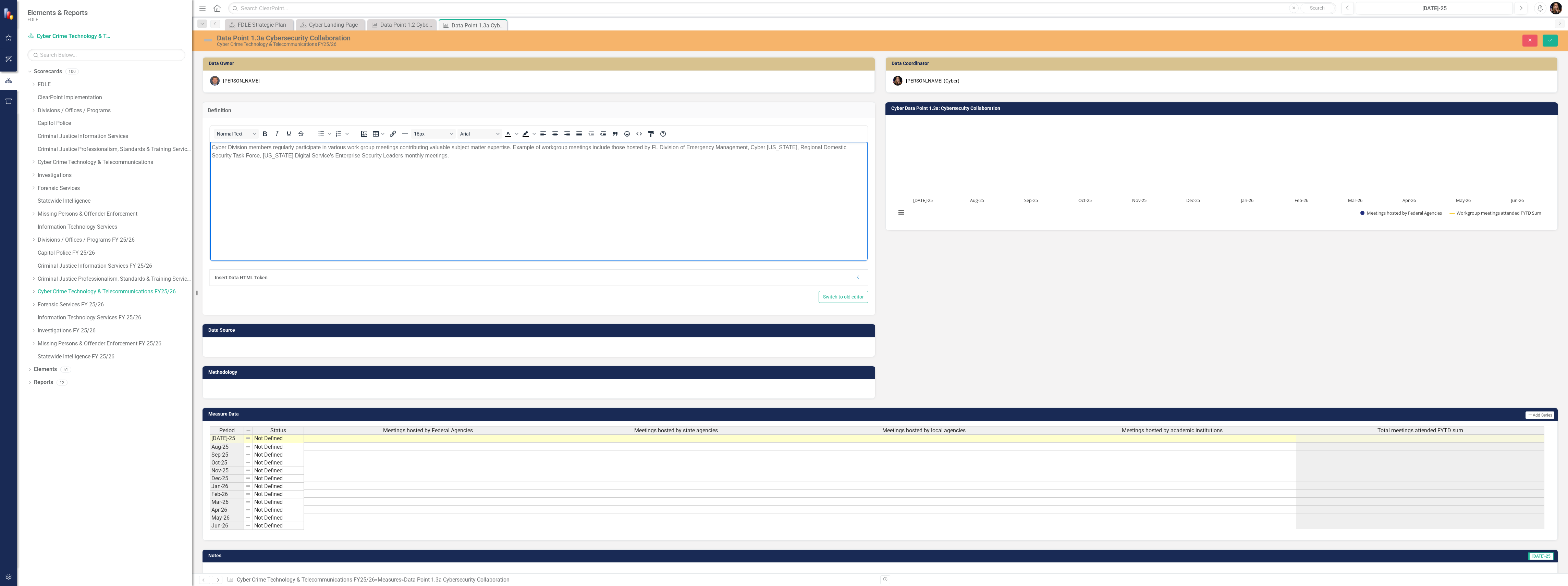
drag, startPoint x: 507, startPoint y: 146, endPoint x: 522, endPoint y: 166, distance: 25.0
click at [508, 146] on p "Cyber Division members regularly participate in various work group meetings con…" at bounding box center [539, 152] width 654 height 17
click at [448, 147] on p "Cyber Division members regularly participate in various work group meetings con…" at bounding box center [539, 152] width 654 height 17
click at [1551, 43] on button "Save" at bounding box center [1550, 40] width 15 height 12
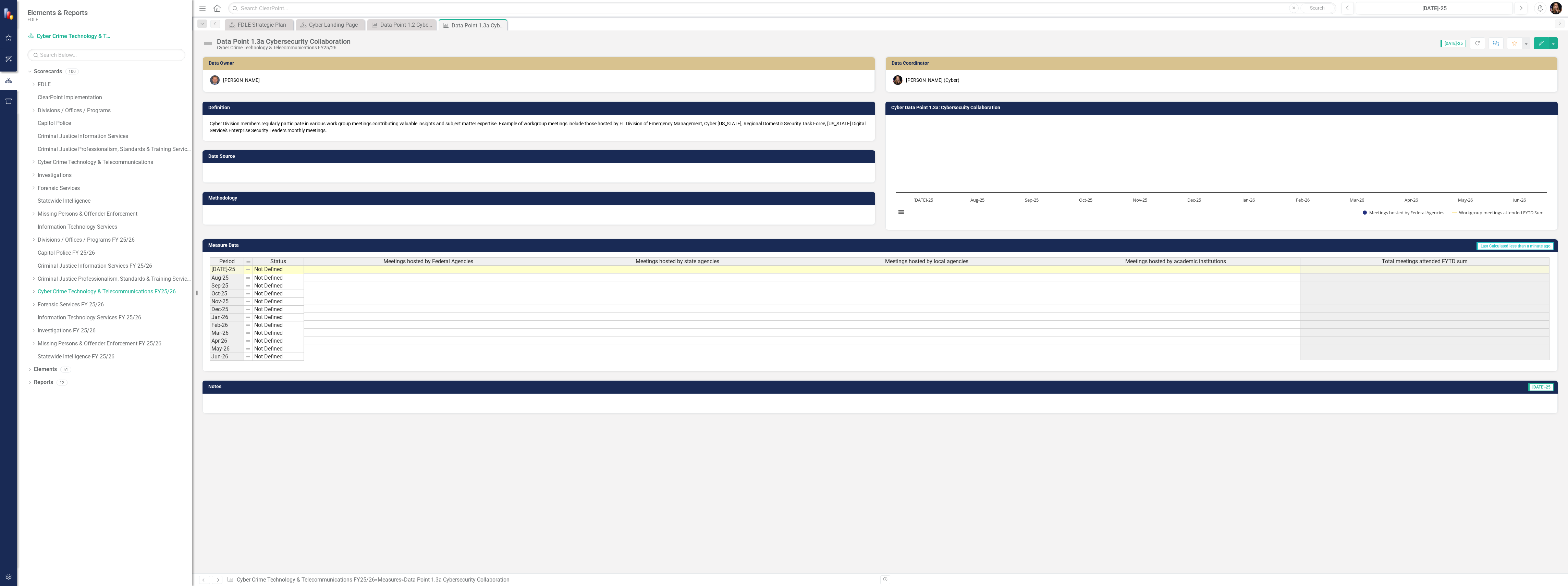
click at [282, 131] on p "Cyber Division members regularly participate in various work group meetings con…" at bounding box center [539, 127] width 658 height 14
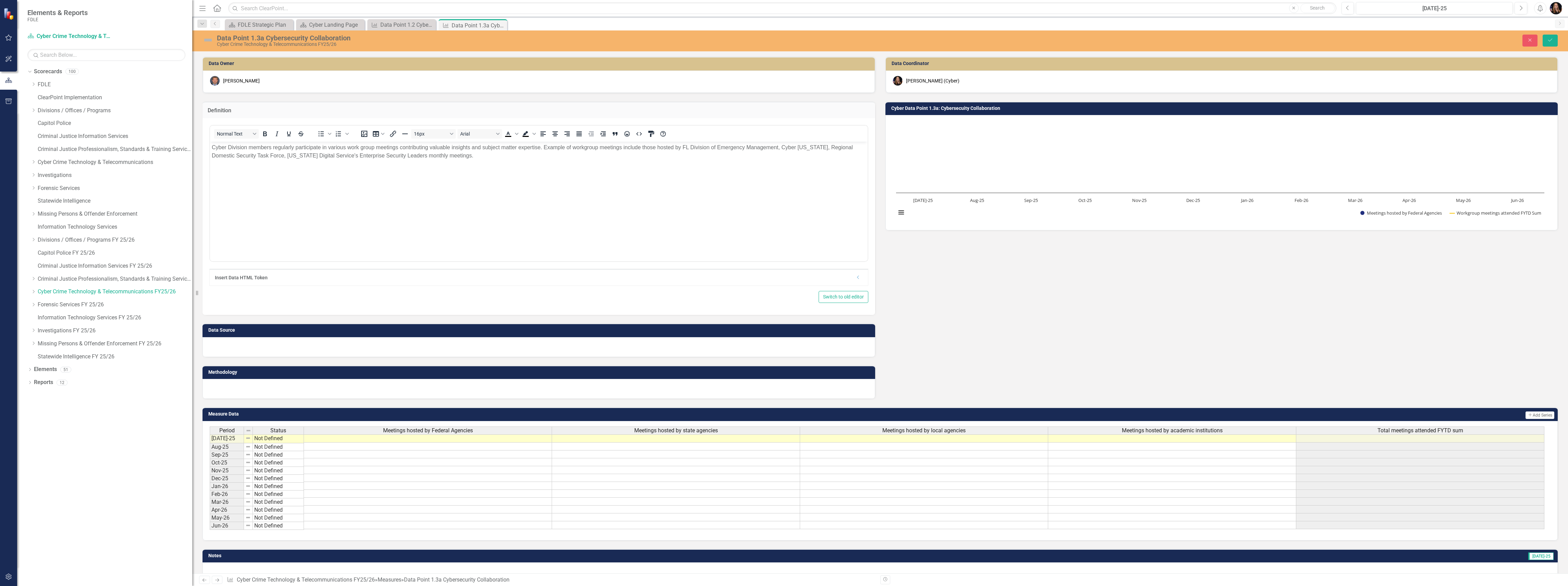
click at [441, 157] on p "Cyber Division members regularly participate in various work group meetings con…" at bounding box center [539, 152] width 654 height 17
click at [1548, 42] on icon "Save" at bounding box center [1550, 39] width 6 height 5
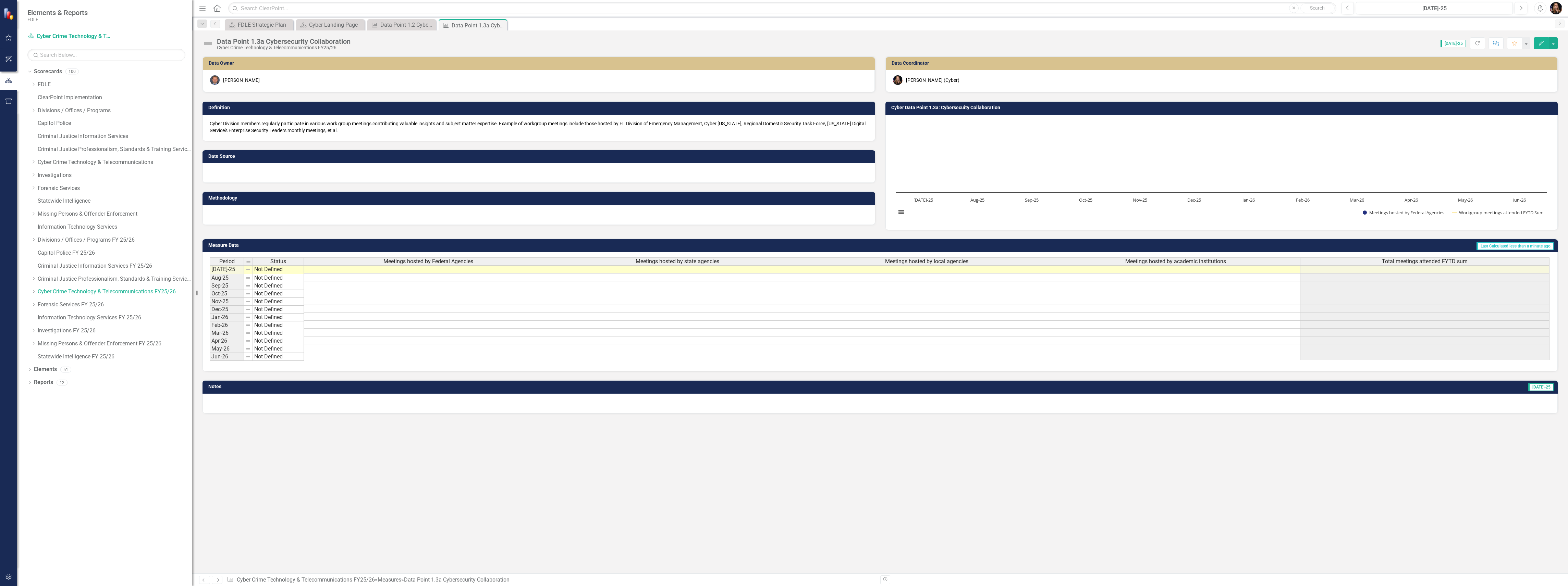
click at [233, 172] on div at bounding box center [539, 173] width 673 height 20
click at [233, 172] on div at bounding box center [539, 173] width 673 height 20
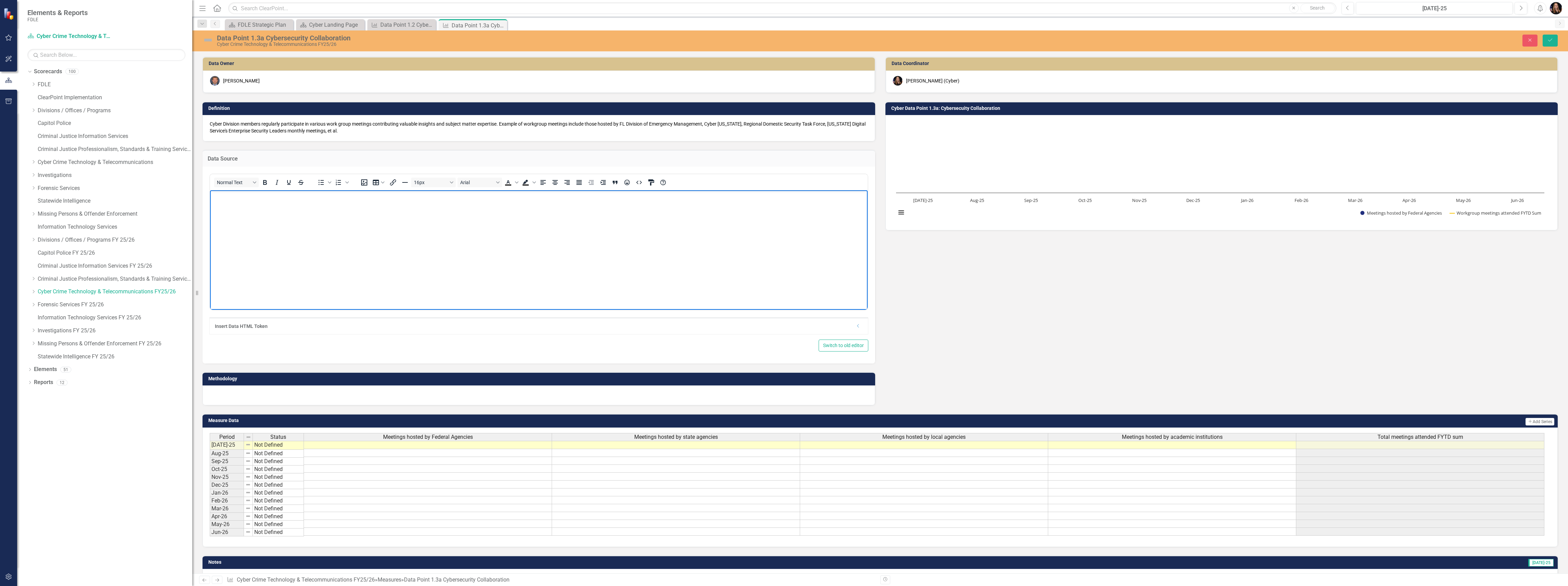
click at [231, 201] on body "Rich Text Area. Press ALT-0 for help." at bounding box center [539, 241] width 658 height 102
click at [1556, 39] on button "Save" at bounding box center [1550, 40] width 15 height 12
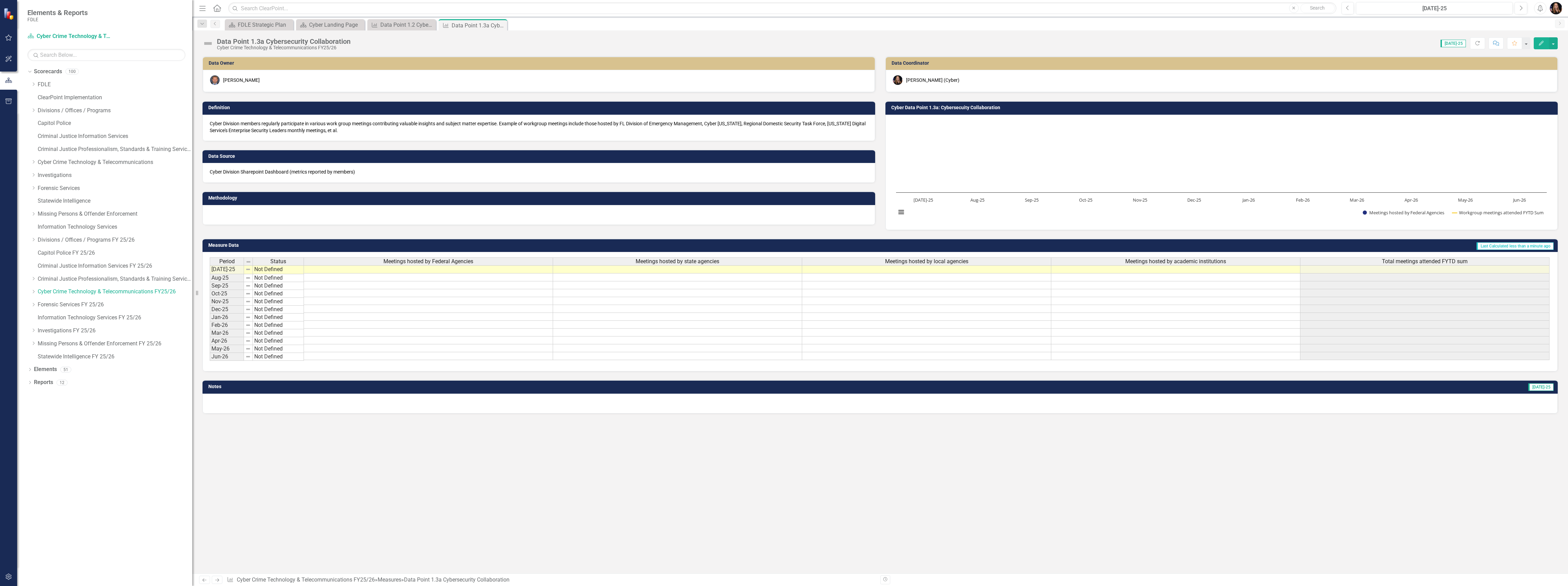
click at [244, 214] on div at bounding box center [539, 214] width 673 height 20
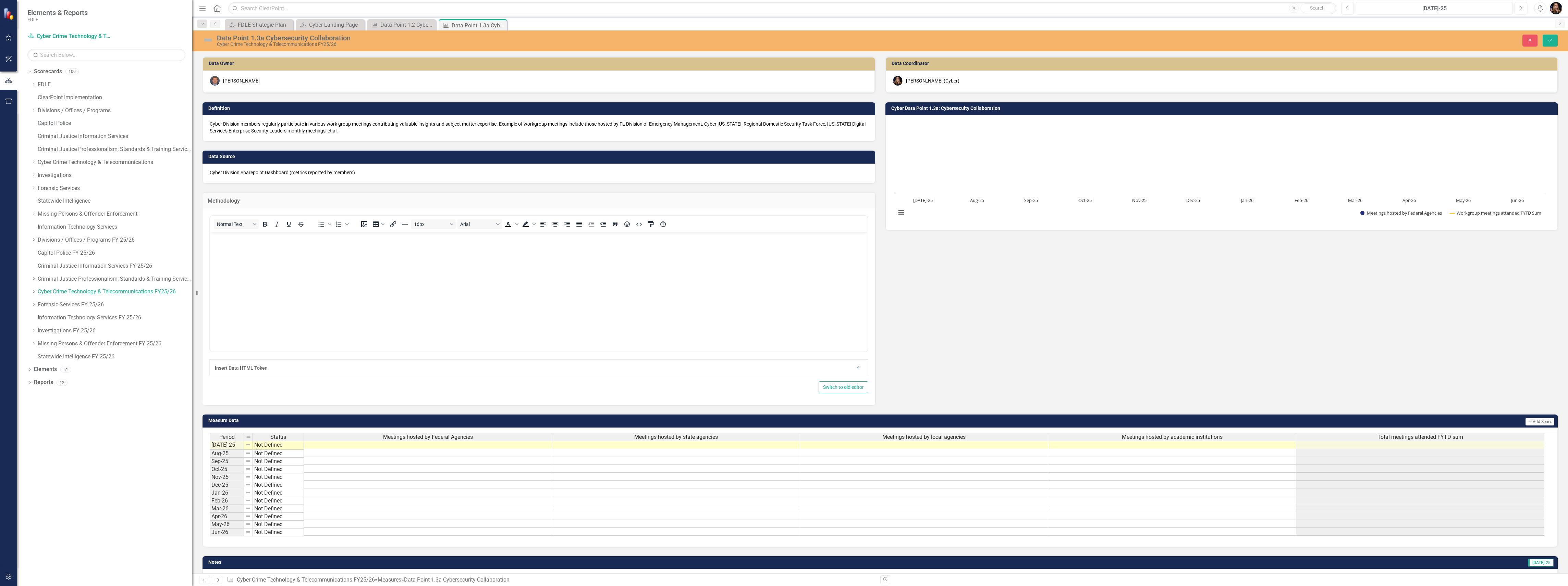
click at [226, 250] on body "Rich Text Area. Press ALT-0 for help." at bounding box center [539, 284] width 658 height 102
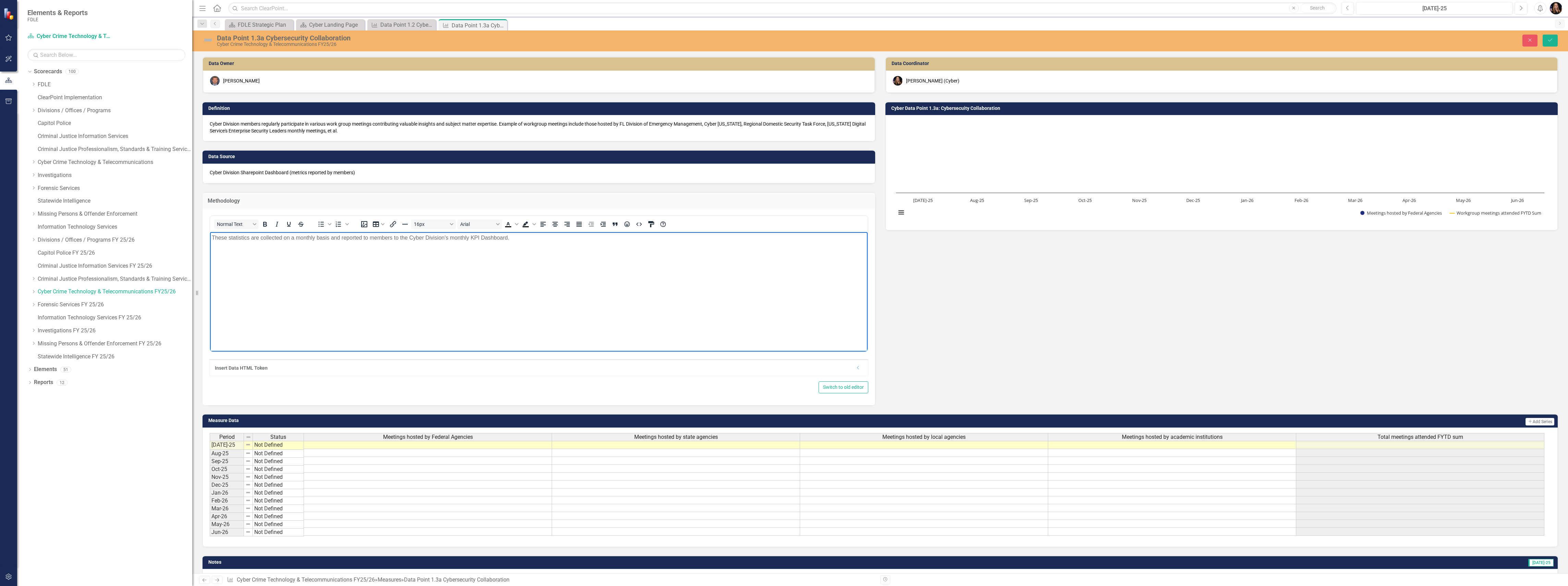
click at [507, 237] on p "These statistics are collected on a monthly basis and reported to members to th…" at bounding box center [539, 238] width 654 height 8
click at [305, 242] on body "These statistics are collected on a monthly basis and reported to members to th…" at bounding box center [539, 284] width 658 height 102
click at [304, 242] on body "These statistics are collected on a monthly basis and reported to members to th…" at bounding box center [539, 284] width 658 height 102
copy p "These statistics are collected on a monthly basis and reported to members to th…"
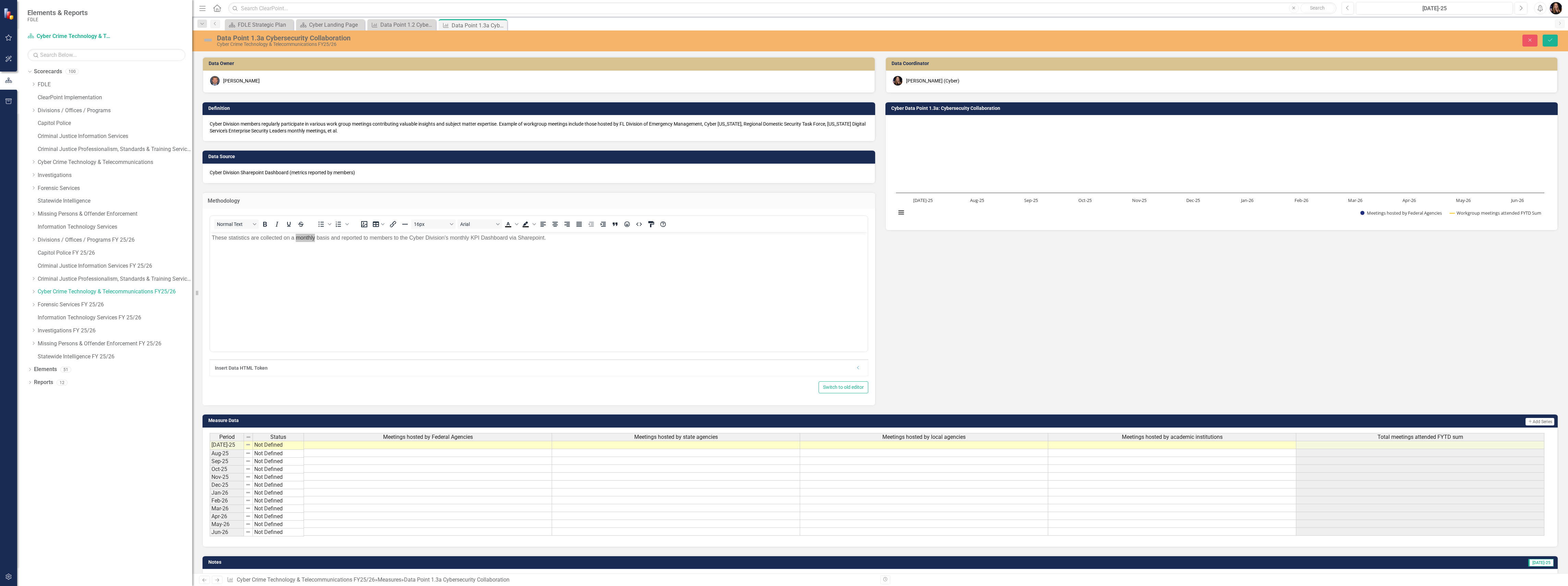
click at [1030, 374] on div "Data Owner [PERSON_NAME] Definition Cyber Division members regularly participat…" at bounding box center [880, 226] width 1365 height 358
drag, startPoint x: 370, startPoint y: 173, endPoint x: 225, endPoint y: 168, distance: 145.1
click at [225, 168] on div "Cyber Division Sharepoint Dashboard (metrics reported by members)" at bounding box center [539, 174] width 673 height 20
click at [1549, 42] on icon "Save" at bounding box center [1550, 39] width 6 height 5
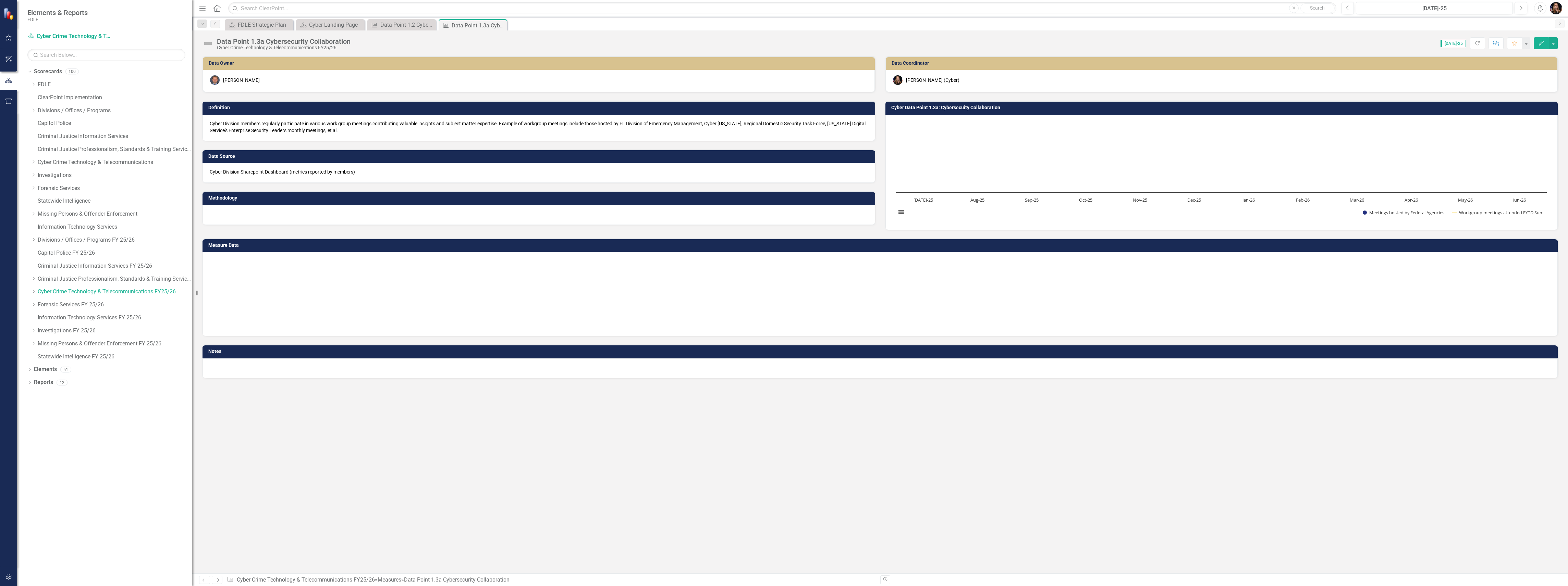
click at [273, 172] on p "Cyber Division Sharepoint Dashboard (metrics reported by members)" at bounding box center [539, 172] width 658 height 7
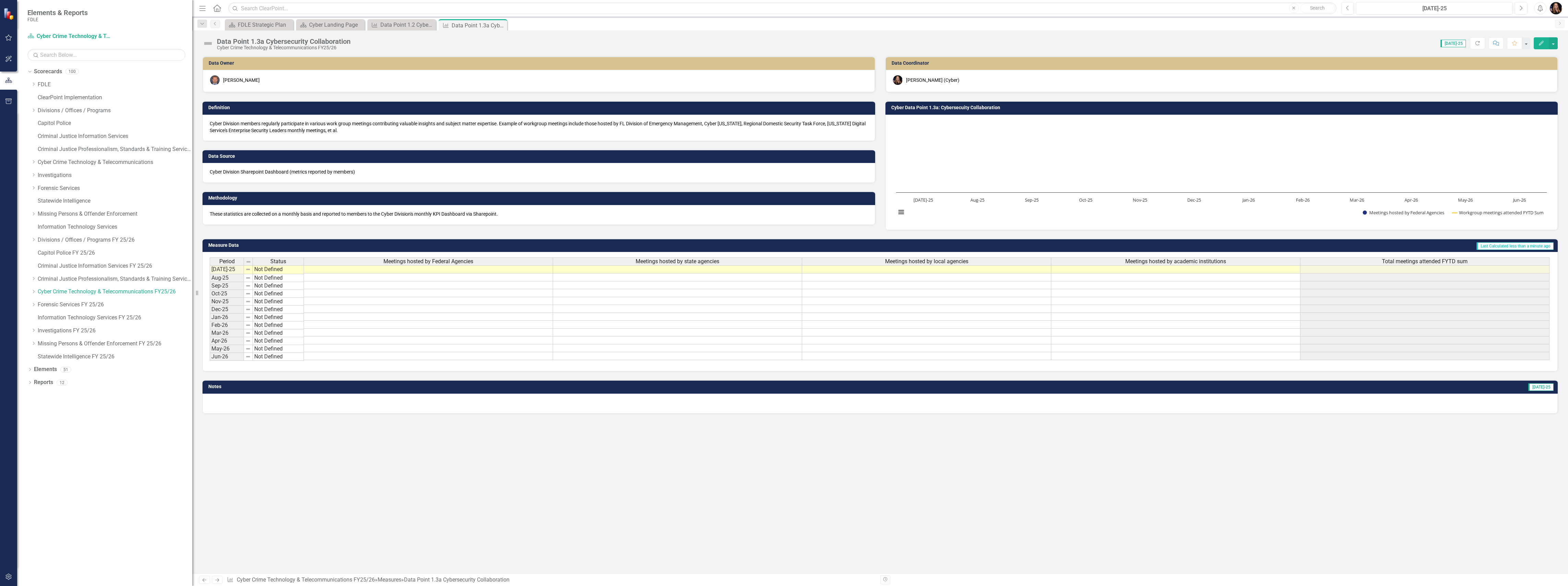
click at [273, 174] on p "Cyber Division Sharepoint Dashboard (metrics reported by members)" at bounding box center [539, 172] width 658 height 7
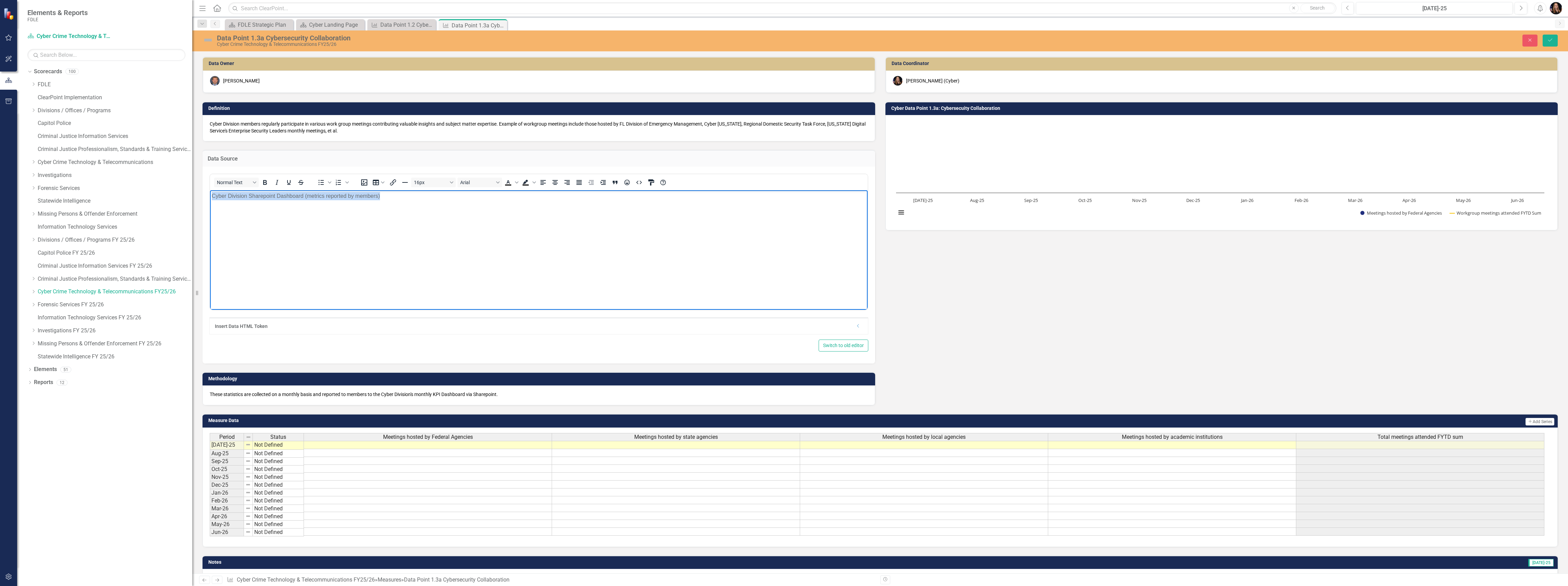
drag, startPoint x: 395, startPoint y: 196, endPoint x: 210, endPoint y: 190, distance: 185.1
click at [210, 190] on body "Cyber Division Sharepoint Dashboard (metrics reported by members)" at bounding box center [539, 241] width 658 height 102
copy p "Cyber Division Sharepoint Dashboard (metrics reported by members)"
click at [446, 394] on p "These statistics are collected on a monthly basis and reported to members to th…" at bounding box center [539, 394] width 658 height 7
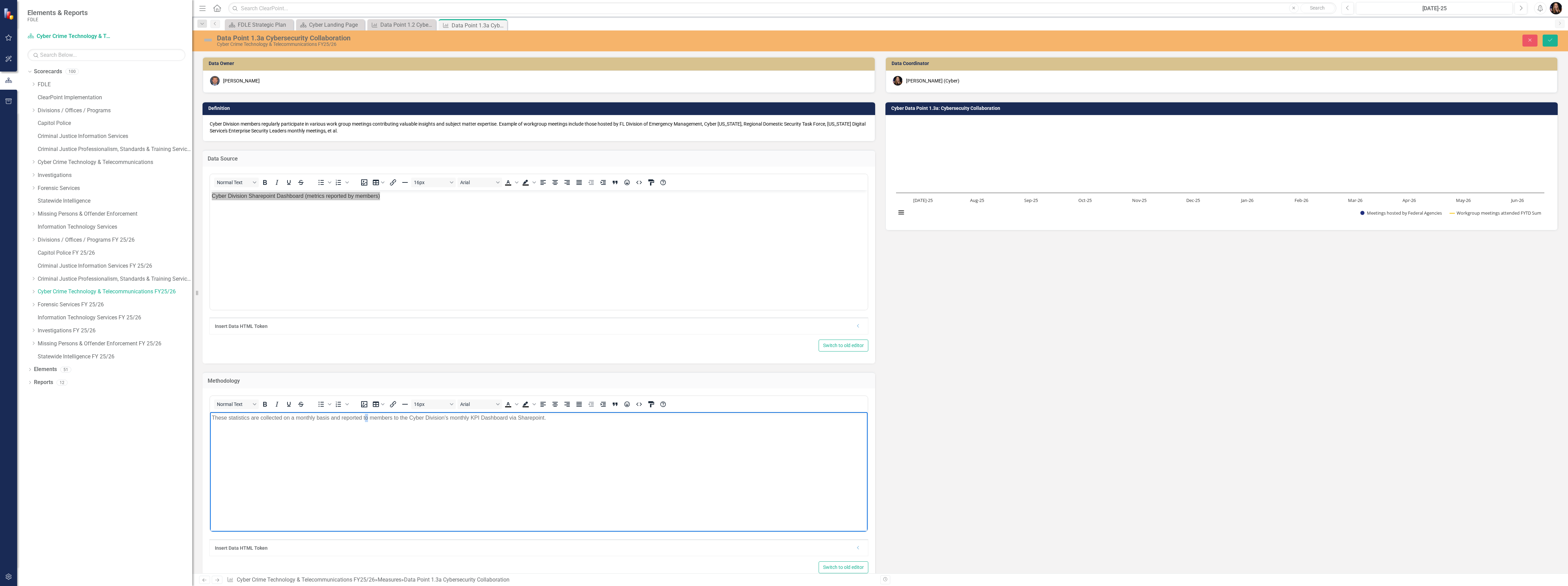
click at [367, 418] on p "These statistics are collected on a monthly basis and reported to members to th…" at bounding box center [539, 418] width 654 height 8
click at [1551, 39] on icon "Save" at bounding box center [1550, 39] width 6 height 5
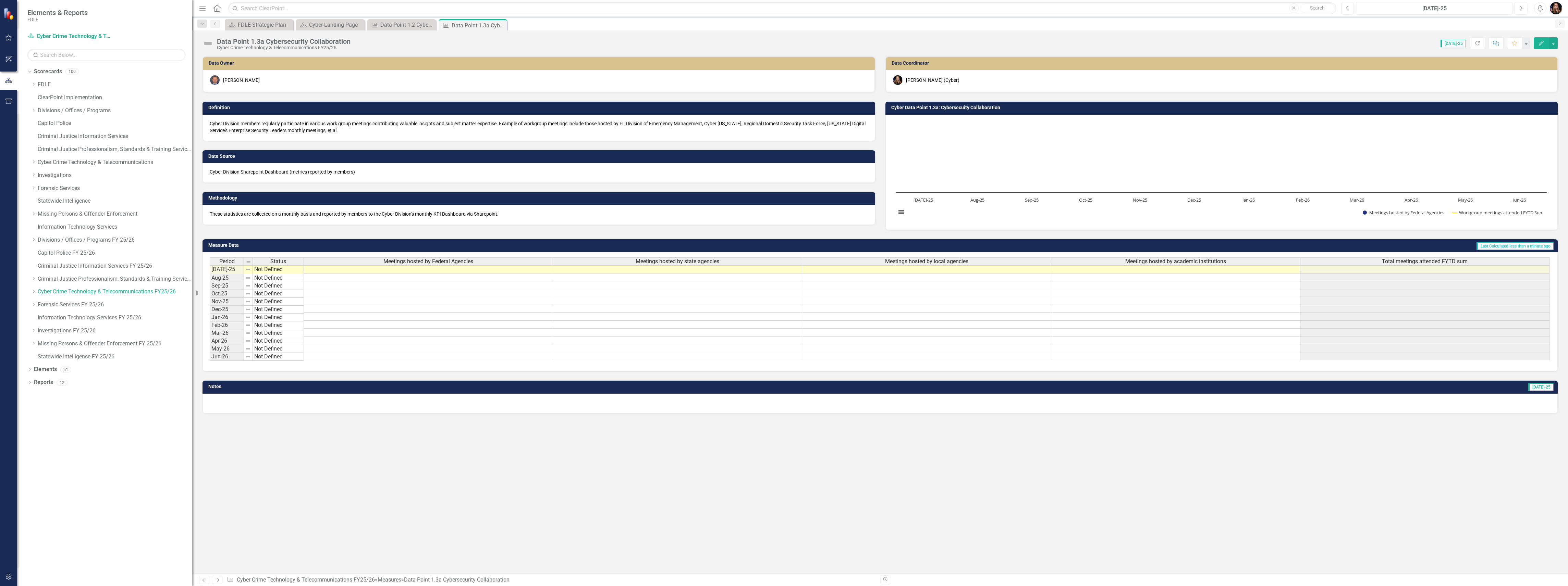
click at [203, 578] on icon "Previous" at bounding box center [204, 580] width 6 height 4
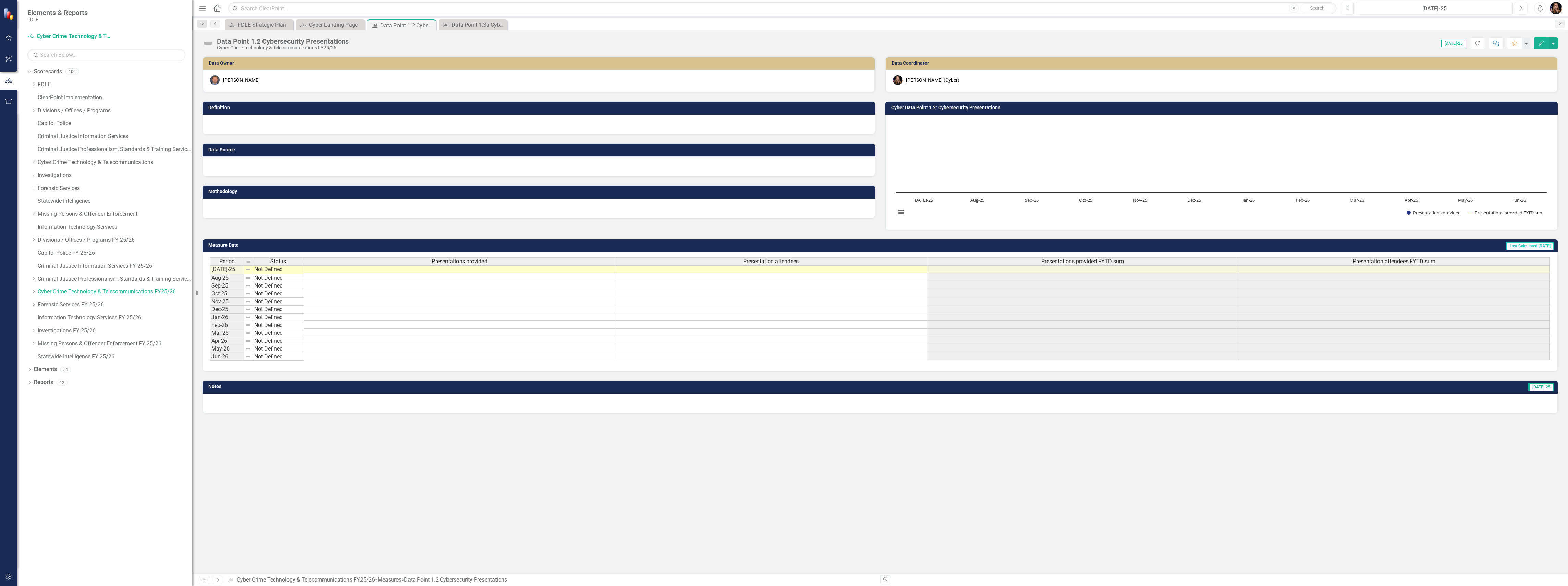
click at [203, 580] on icon "Previous" at bounding box center [204, 580] width 6 height 4
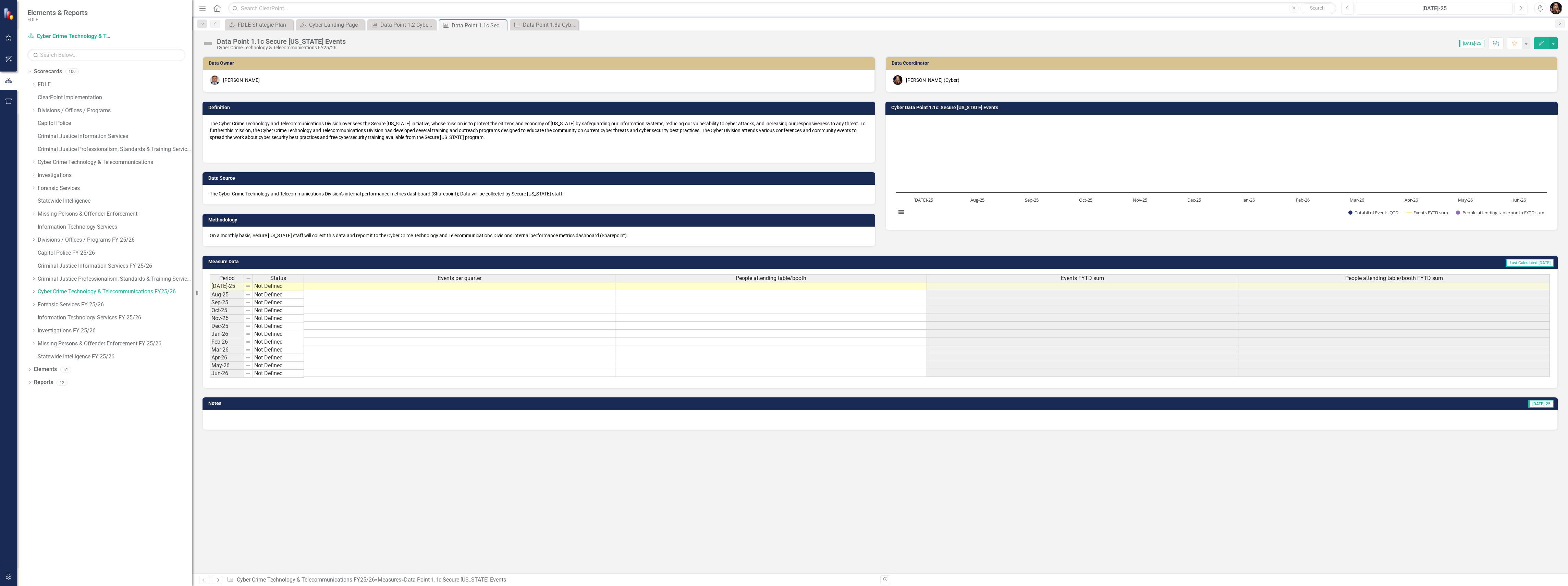
click at [217, 581] on icon "Next" at bounding box center [217, 580] width 6 height 4
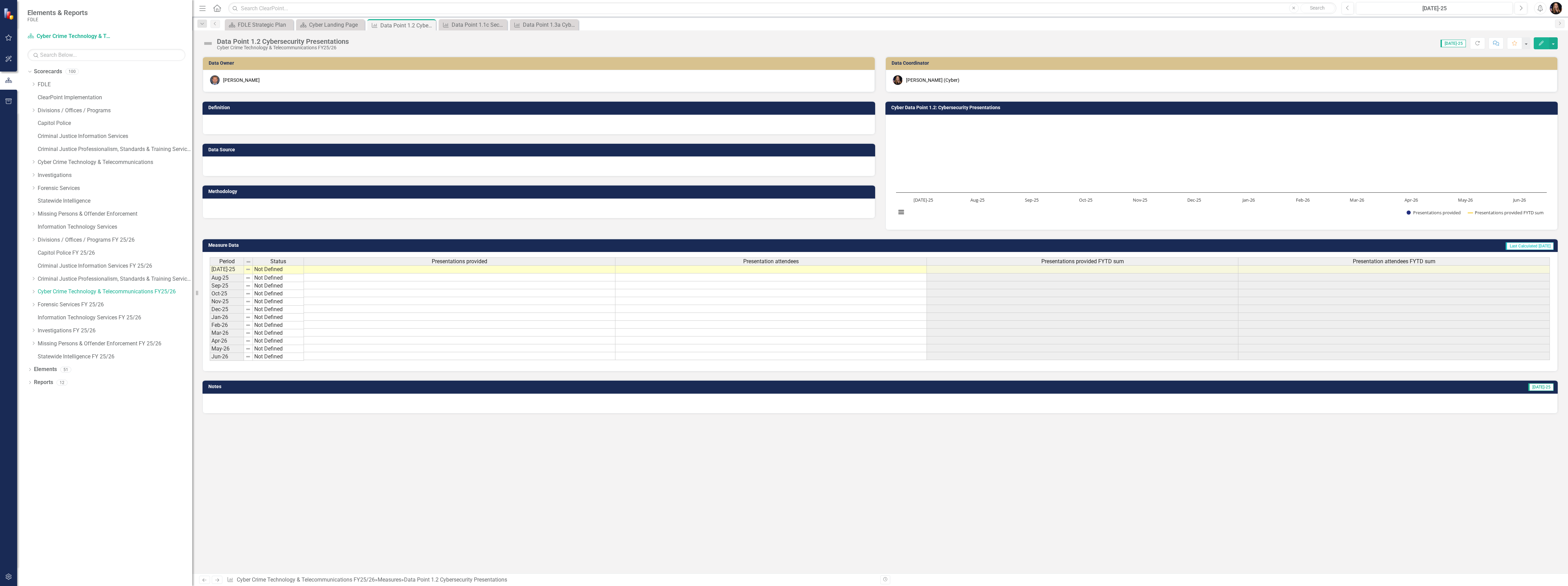
click at [218, 580] on icon at bounding box center [217, 580] width 4 height 3
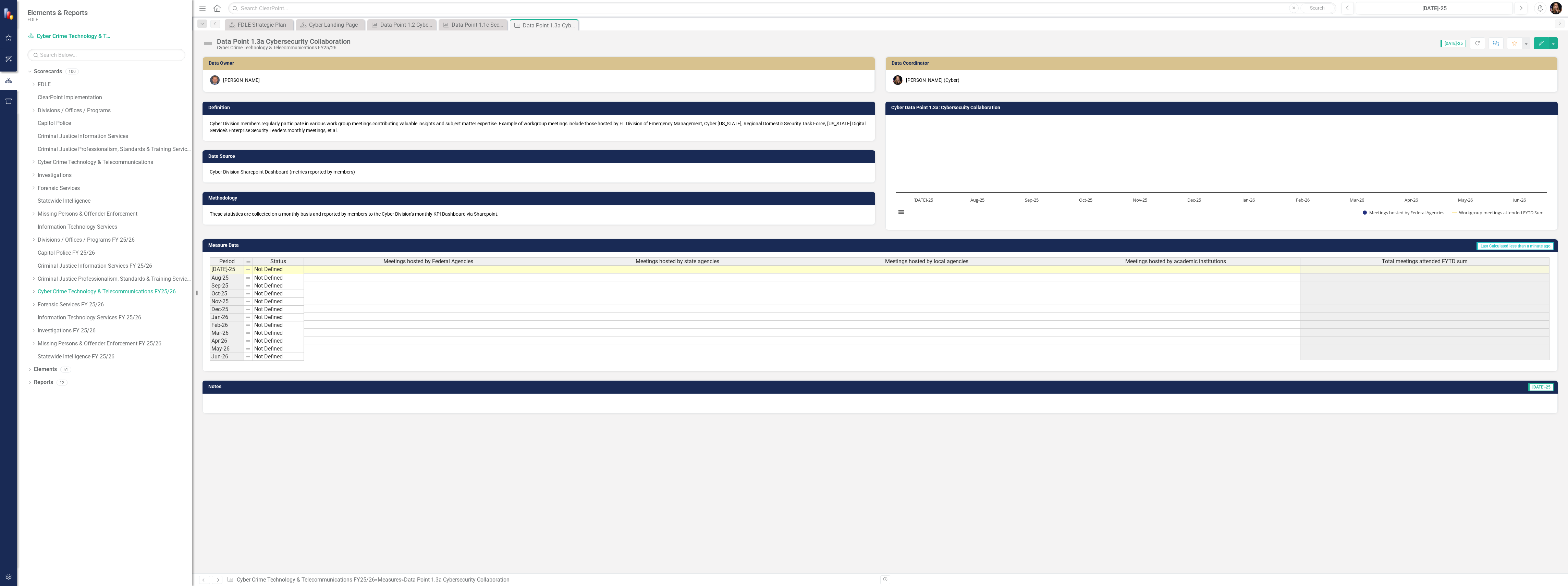
click at [268, 130] on p "Cyber Division members regularly participate in various work group meetings con…" at bounding box center [539, 127] width 658 height 14
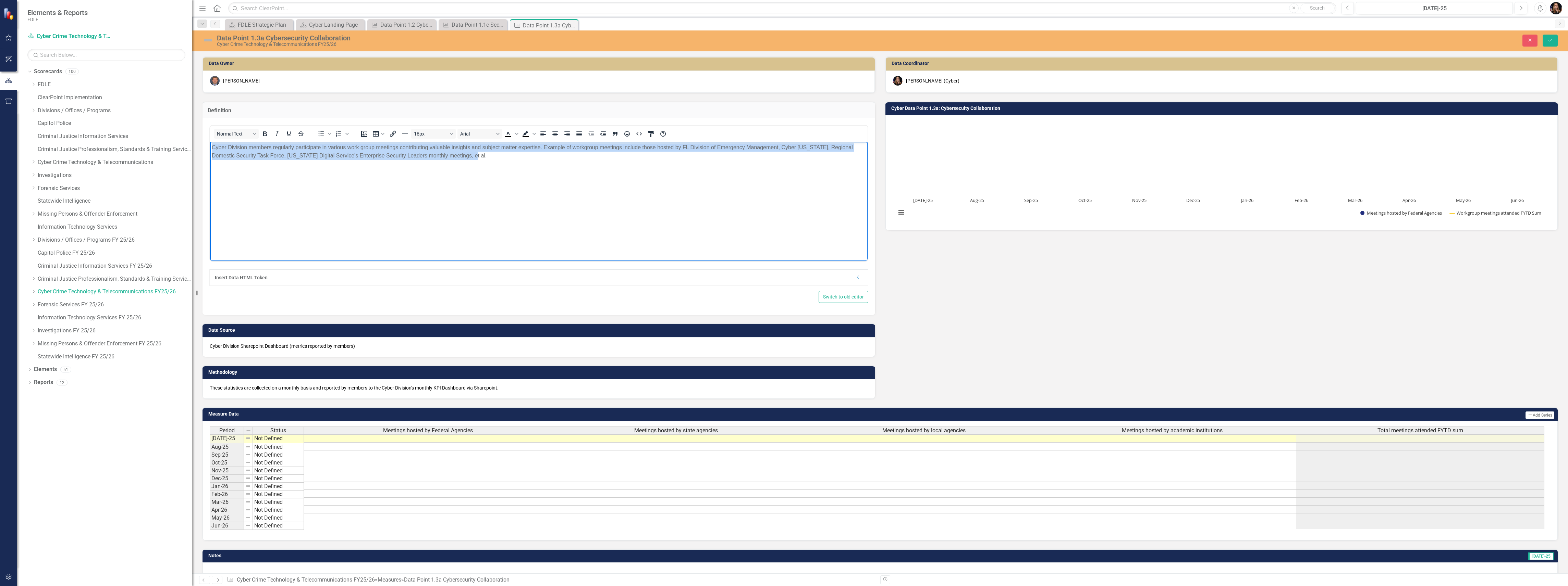
drag, startPoint x: 451, startPoint y: 158, endPoint x: 201, endPoint y: 145, distance: 250.3
click at [210, 145] on html "Cyber Division members regularly participate in various work group meetings con…" at bounding box center [539, 193] width 658 height 102
copy p "Cyber Division members regularly participate in various work group meetings con…"
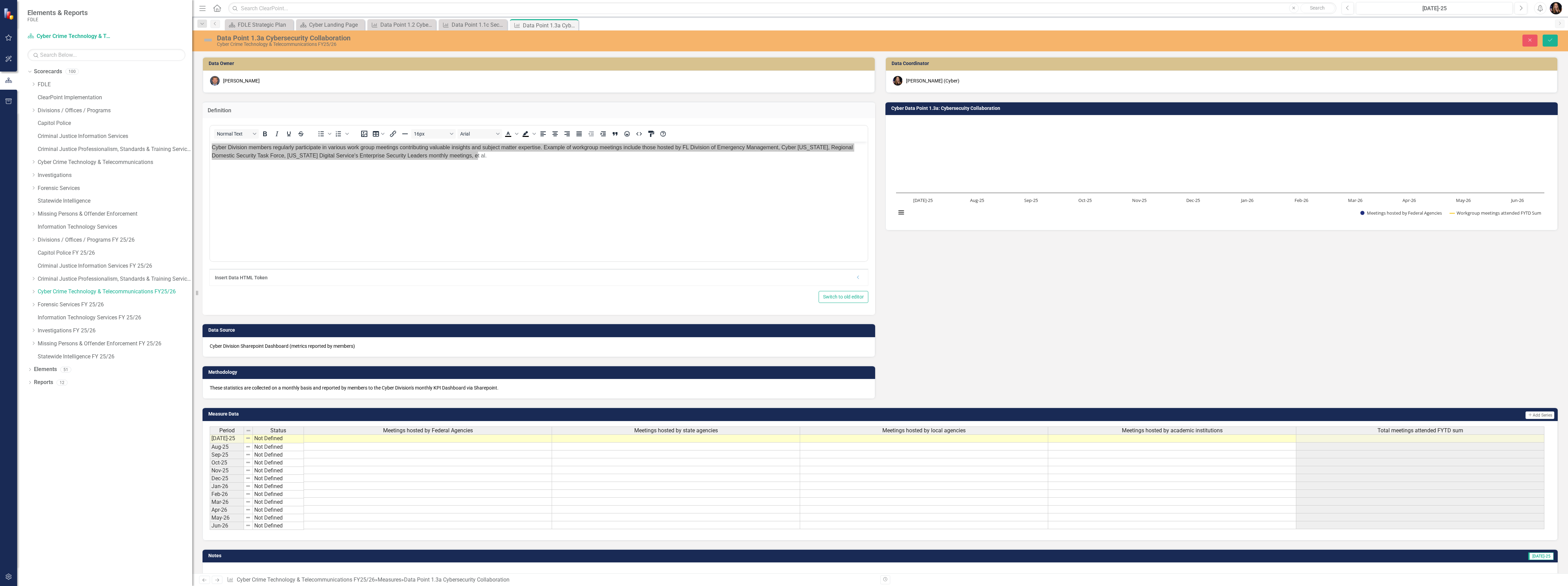
click at [204, 580] on icon "Previous" at bounding box center [204, 580] width 6 height 4
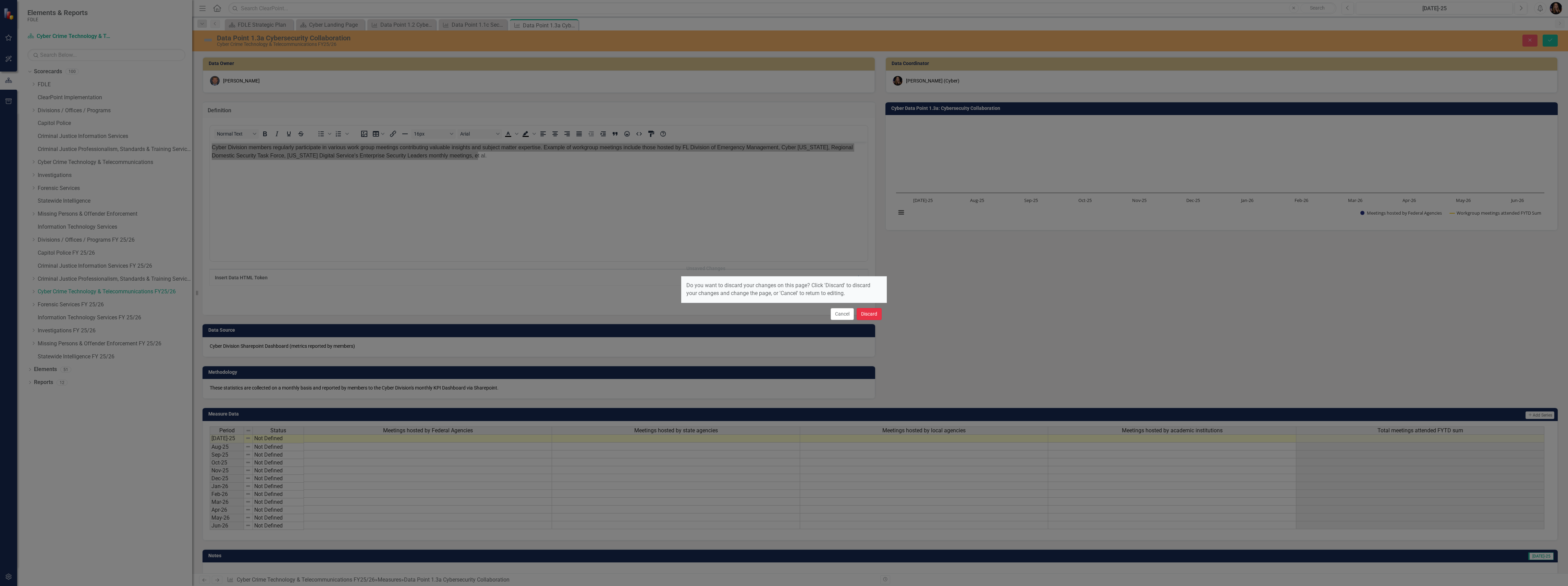
click at [861, 313] on button "Discard" at bounding box center [869, 313] width 25 height 12
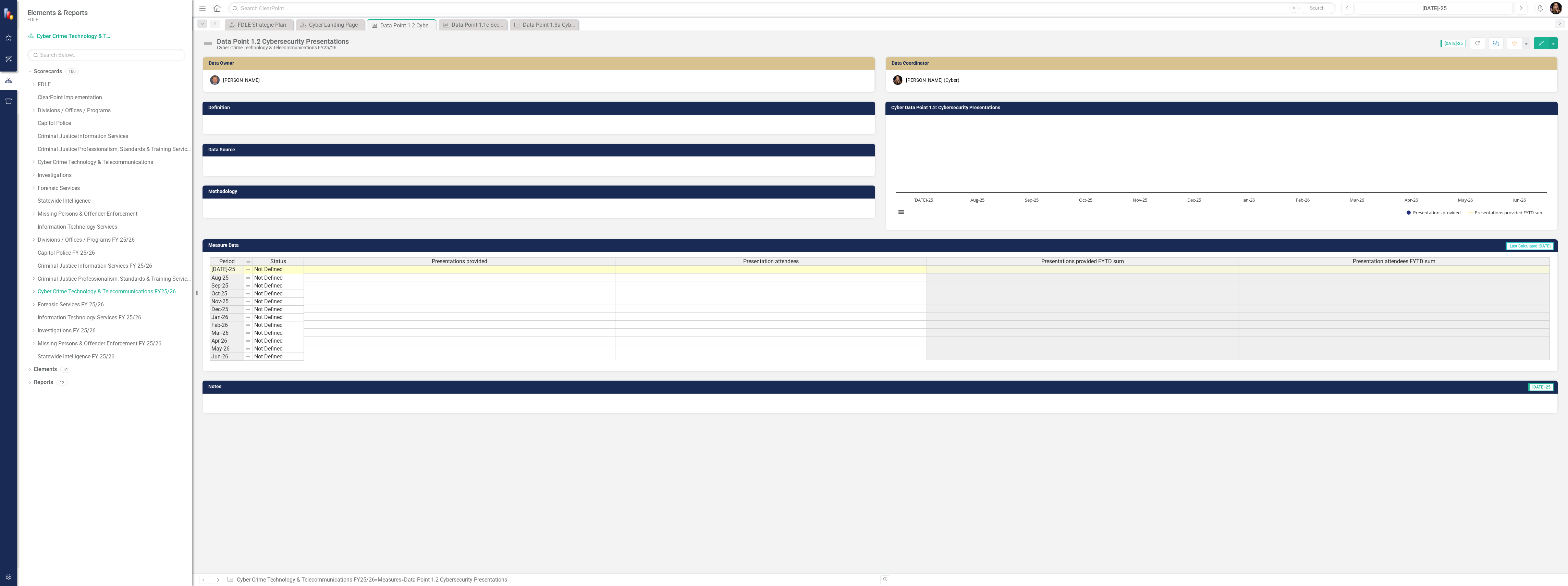
click at [235, 122] on div at bounding box center [539, 125] width 673 height 20
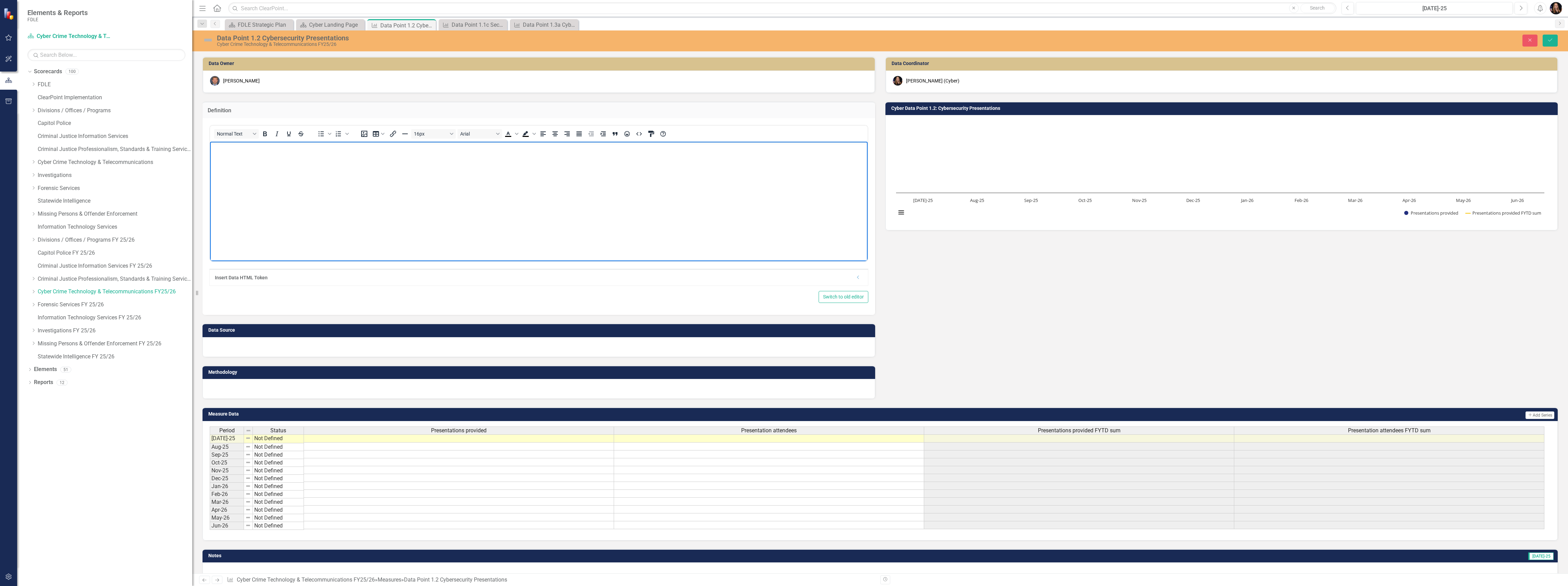
click at [263, 163] on body "Rich Text Area. Press ALT-0 for help." at bounding box center [539, 193] width 658 height 102
click at [270, 147] on p "Cyber Division members regularly participate in various work group meetings con…" at bounding box center [539, 152] width 654 height 17
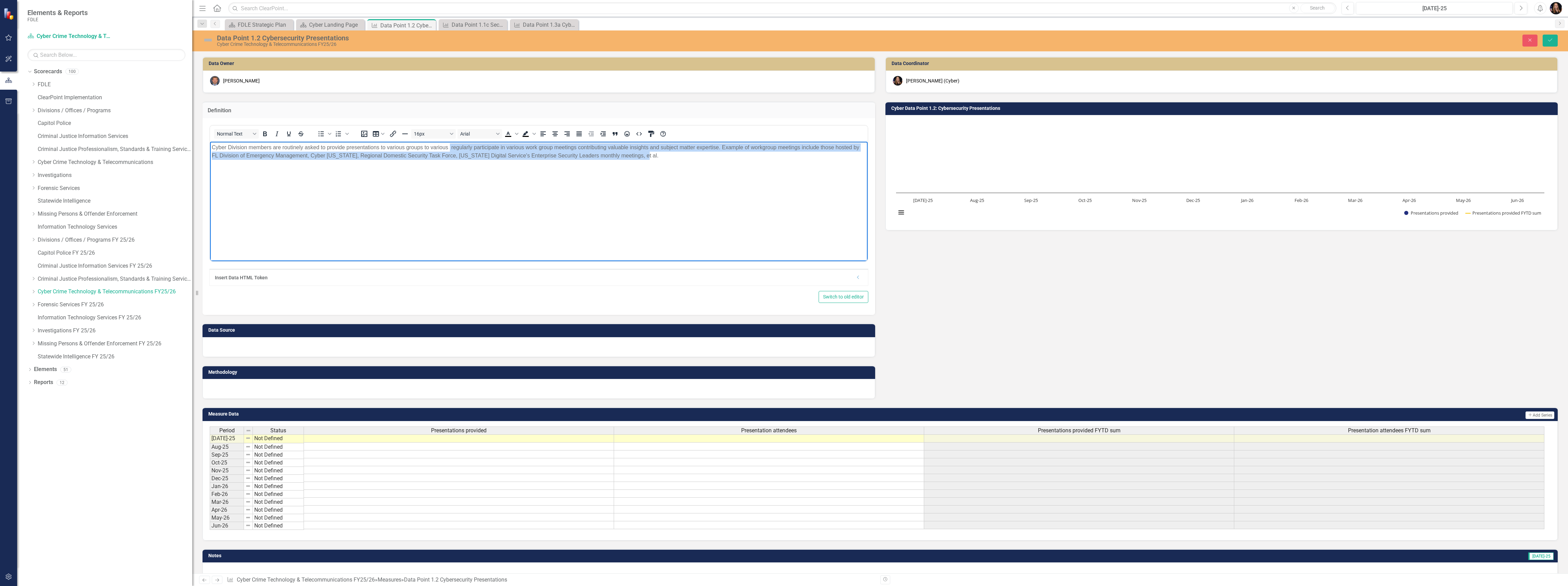
drag, startPoint x: 649, startPoint y: 163, endPoint x: 505, endPoint y: 199, distance: 148.4
click at [449, 149] on body "Cyber Division members are routinely asked to provide presentations to various …" at bounding box center [539, 193] width 658 height 102
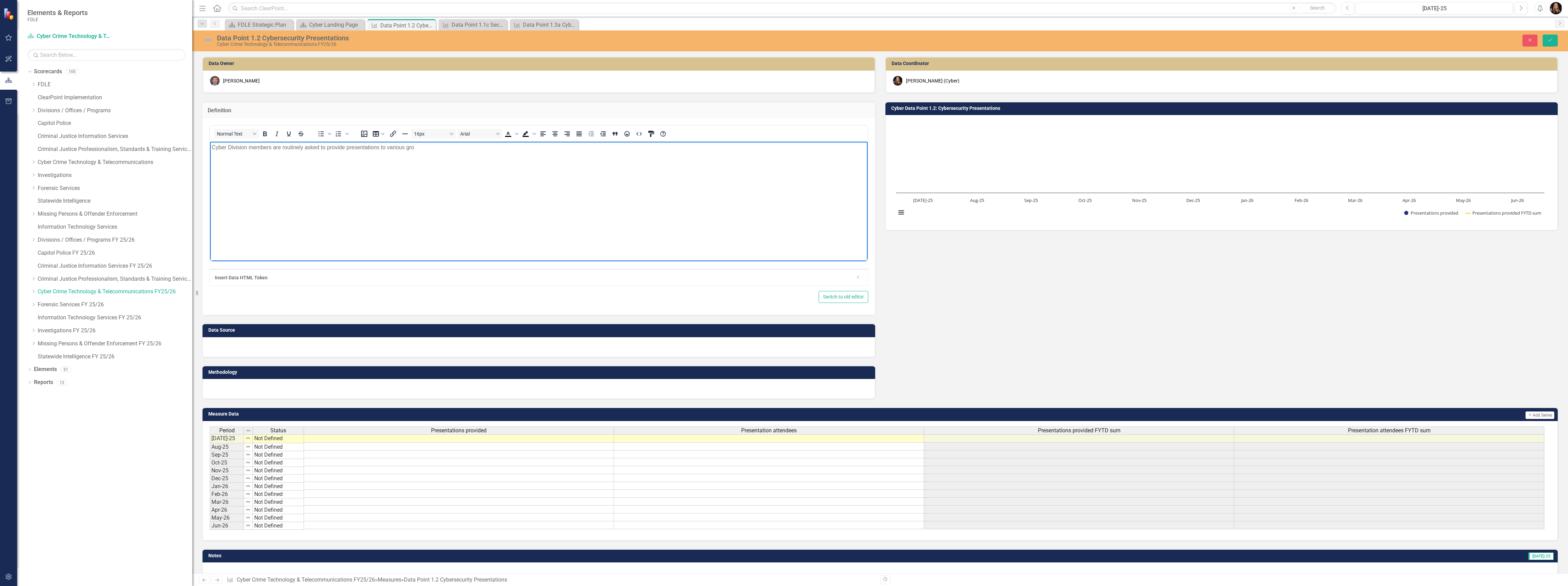
click at [343, 146] on p "Cyber Division members are routinely asked to provide presentations to various …" at bounding box center [539, 147] width 654 height 8
click at [456, 146] on p "Cyber Division members are routinely asked to provide cybersecurity presentatio…" at bounding box center [539, 147] width 654 height 8
click at [550, 147] on p "Cyber Division members are routinely asked to provide cybersecurity presentatio…" at bounding box center [539, 152] width 654 height 17
click at [726, 149] on p "Cyber Division members are routinely asked to provide cybersecurity presentatio…" at bounding box center [539, 152] width 654 height 17
drag, startPoint x: 649, startPoint y: 147, endPoint x: 627, endPoint y: 149, distance: 22.1
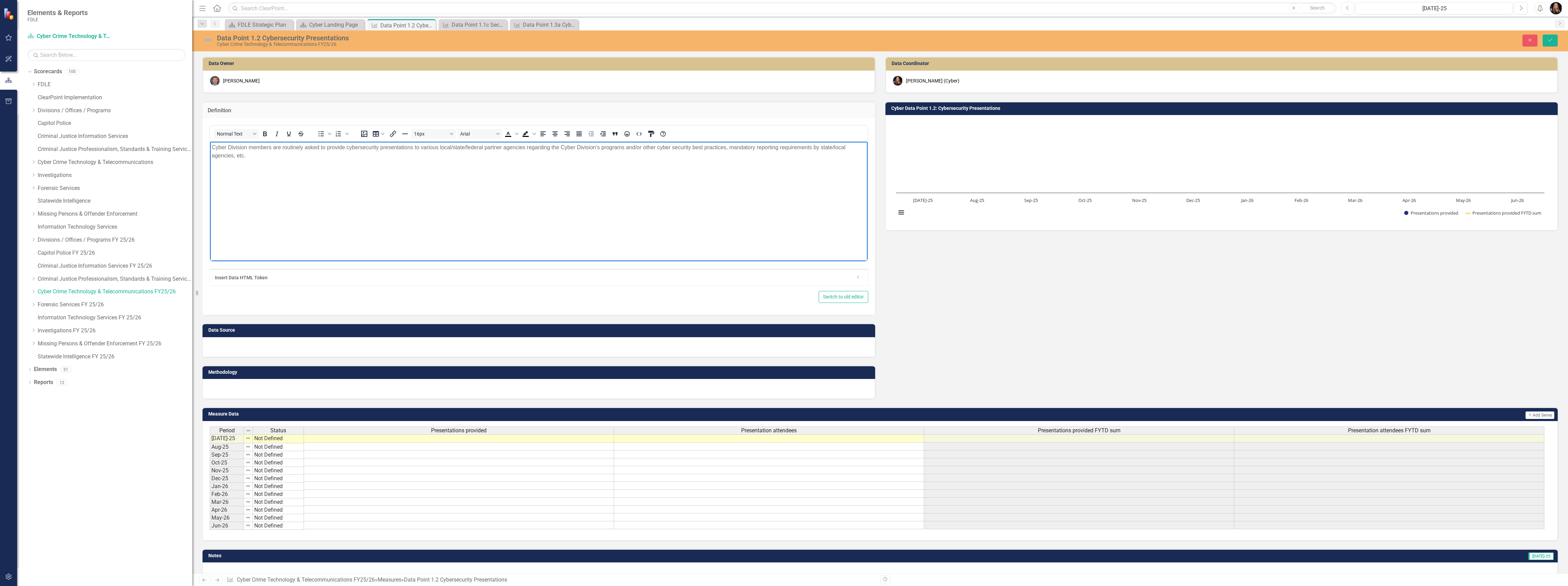
click at [627, 149] on p "Cyber Division members are routinely asked to provide cybersecurity presentatio…" at bounding box center [539, 152] width 654 height 17
click at [654, 145] on p "Cyber Division members are routinely asked to provide cybersecurity presentatio…" at bounding box center [539, 152] width 654 height 17
click at [1558, 36] on div "Close Save" at bounding box center [1281, 40] width 563 height 12
click at [1552, 40] on icon "Save" at bounding box center [1550, 39] width 6 height 5
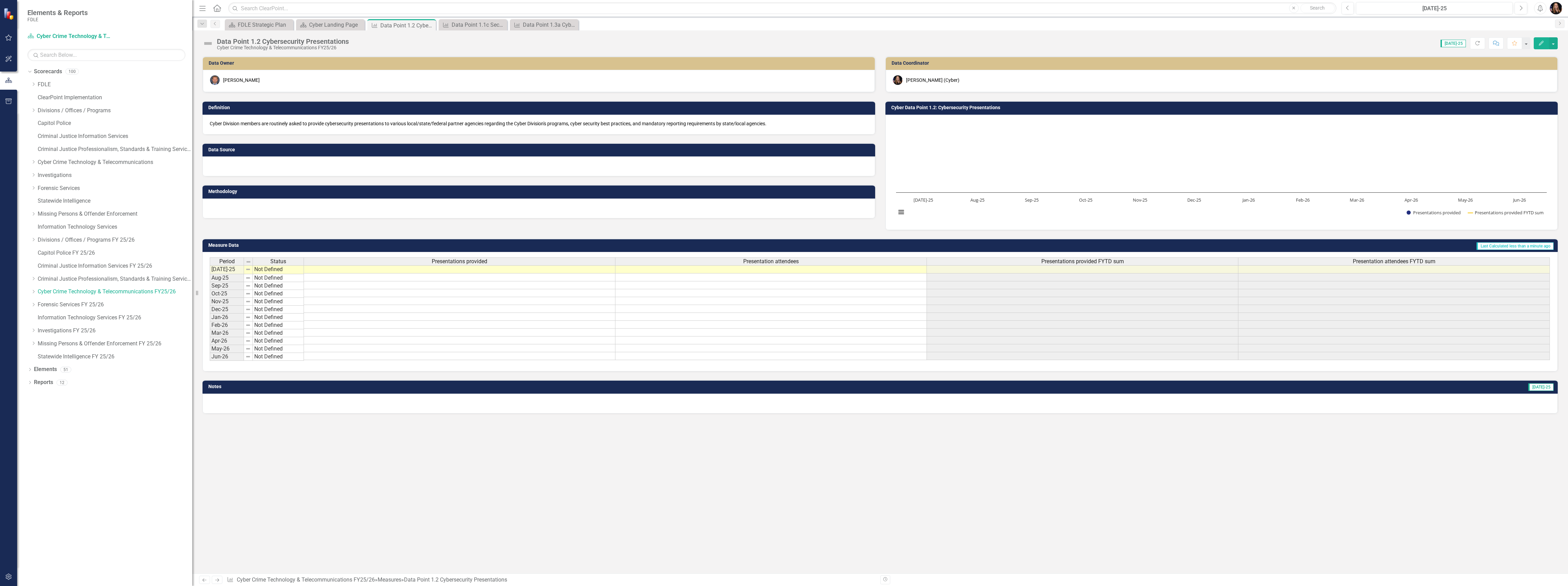
click at [362, 164] on div at bounding box center [539, 166] width 673 height 20
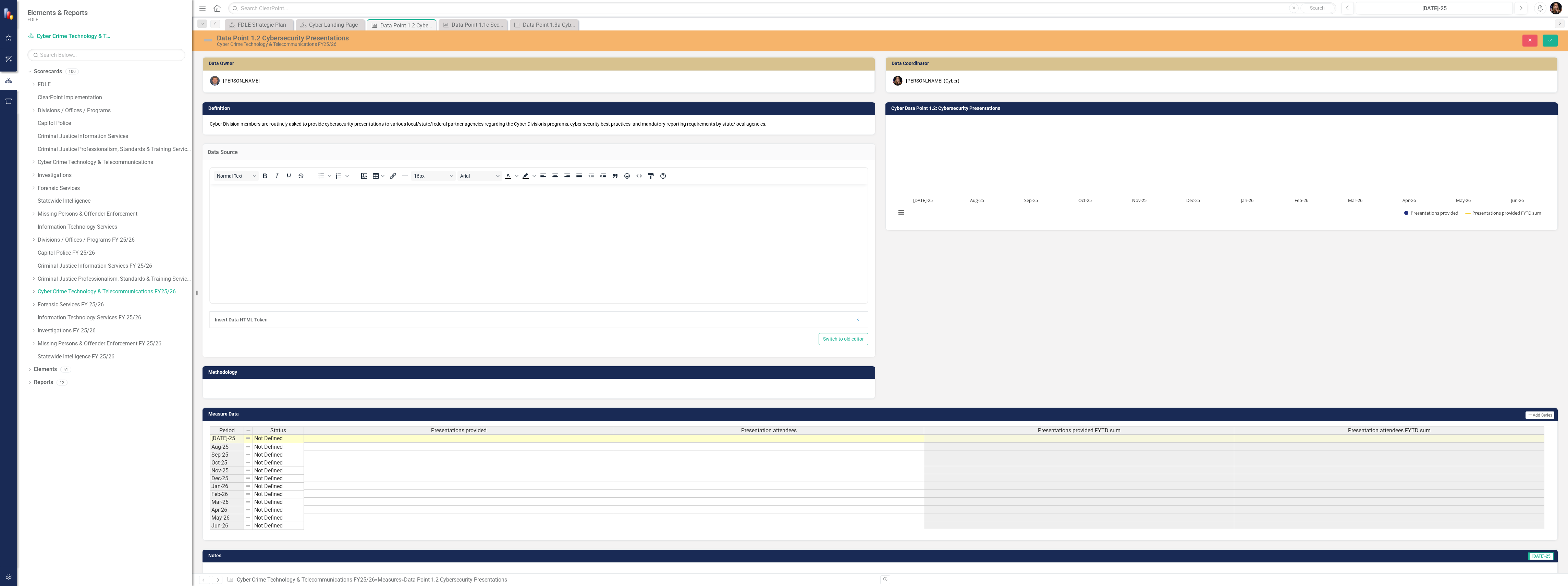
click at [386, 128] on div "Cyber Division members are routinely asked to provide cybersecurity presentatio…" at bounding box center [539, 125] width 673 height 20
click at [386, 127] on div "Cyber Division members are routinely asked to provide cybersecurity presentatio…" at bounding box center [539, 125] width 673 height 20
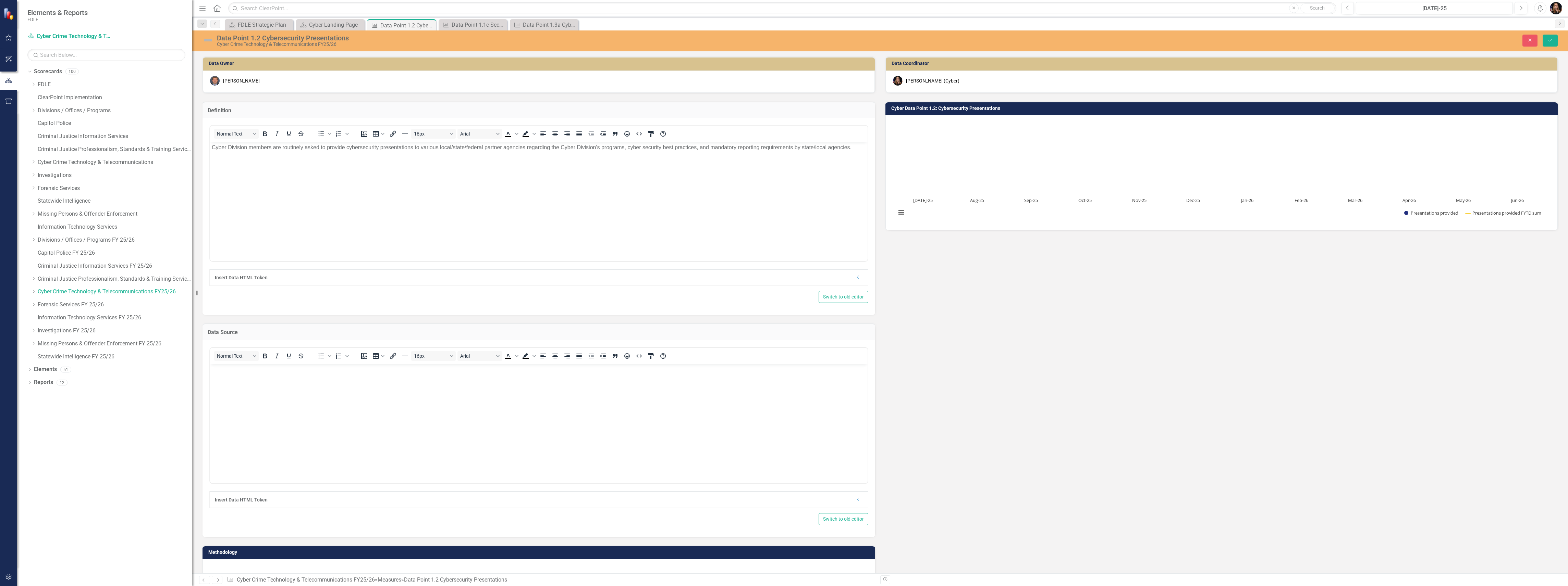
drag, startPoint x: 802, startPoint y: 145, endPoint x: 805, endPoint y: 167, distance: 22.2
click at [801, 145] on p "Cyber Division members are routinely asked to provide cybersecurity presentatio…" at bounding box center [539, 147] width 654 height 8
click at [1552, 36] on button "Save" at bounding box center [1550, 40] width 15 height 12
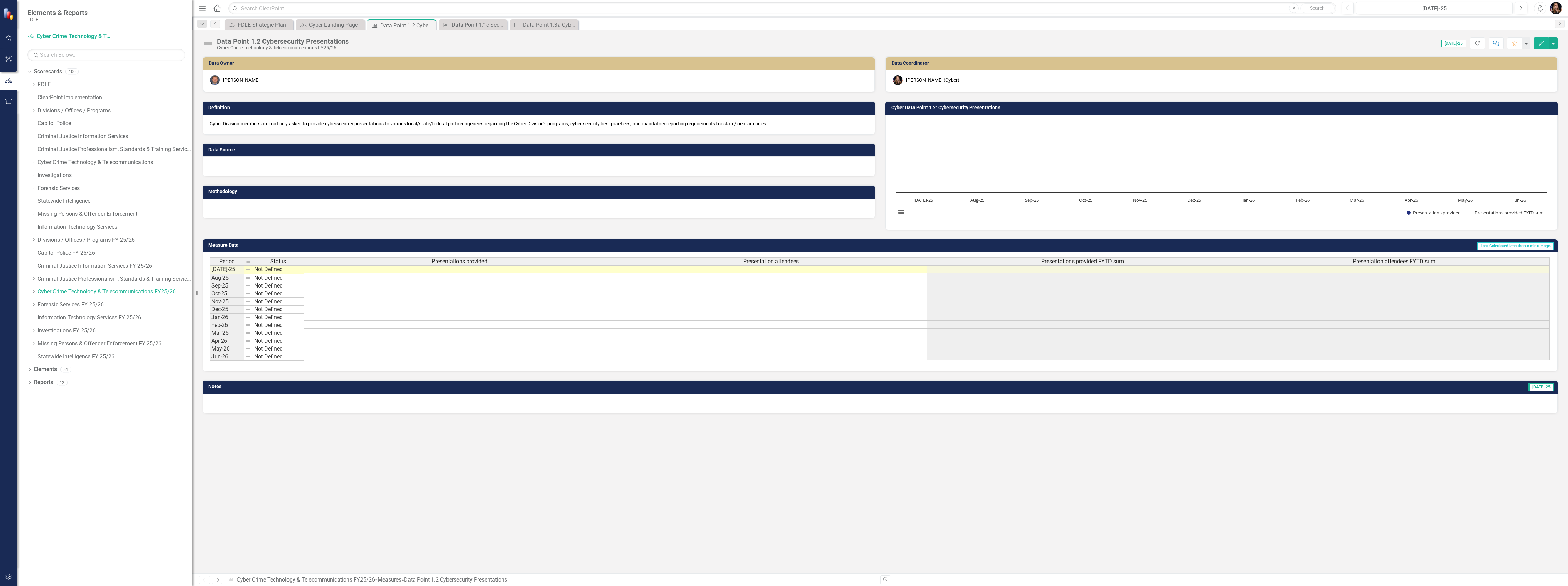
drag, startPoint x: 507, startPoint y: 510, endPoint x: 507, endPoint y: 506, distance: 4.0
click at [507, 509] on div "Data Owner Corey Monaghan Definition Cyber Division members are routinely asked…" at bounding box center [880, 315] width 1376 height 518
click at [275, 202] on div at bounding box center [539, 208] width 673 height 20
click at [275, 201] on div at bounding box center [539, 208] width 673 height 20
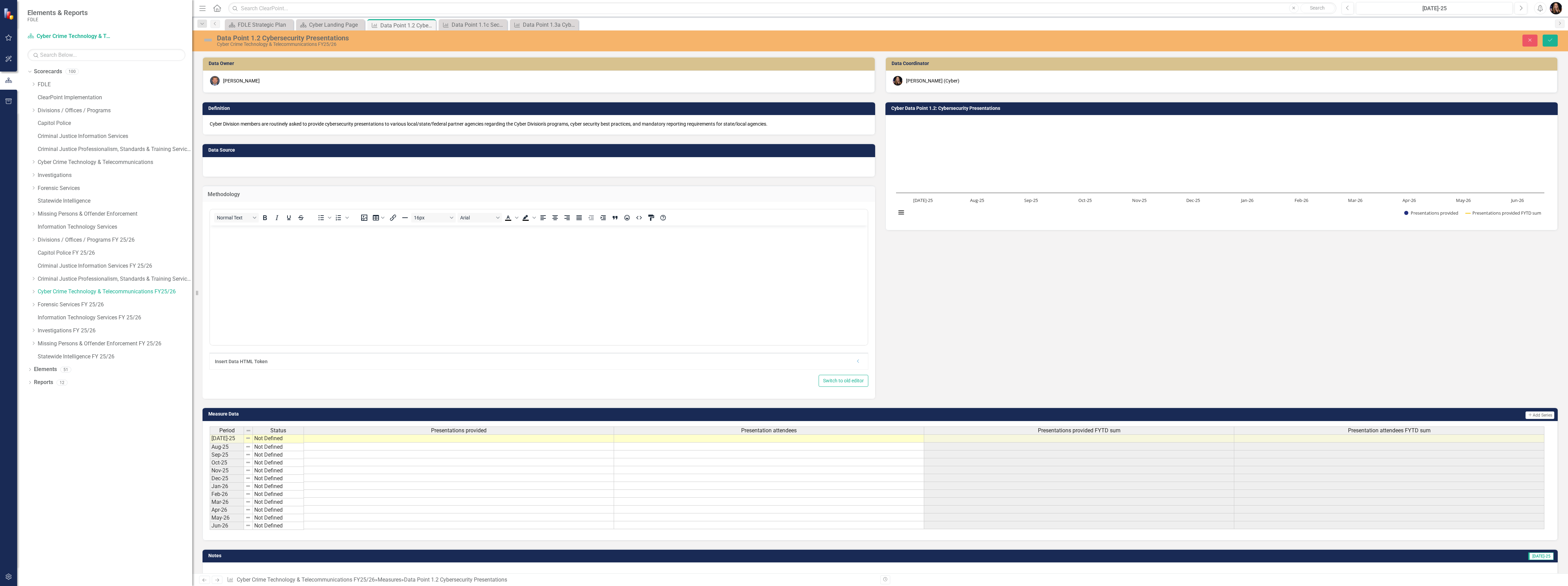
click at [273, 241] on body "Rich Text Area. Press ALT-0 for help." at bounding box center [539, 277] width 658 height 102
paste body "Rich Text Area. Press ALT-0 for help."
click at [224, 165] on div at bounding box center [539, 167] width 673 height 20
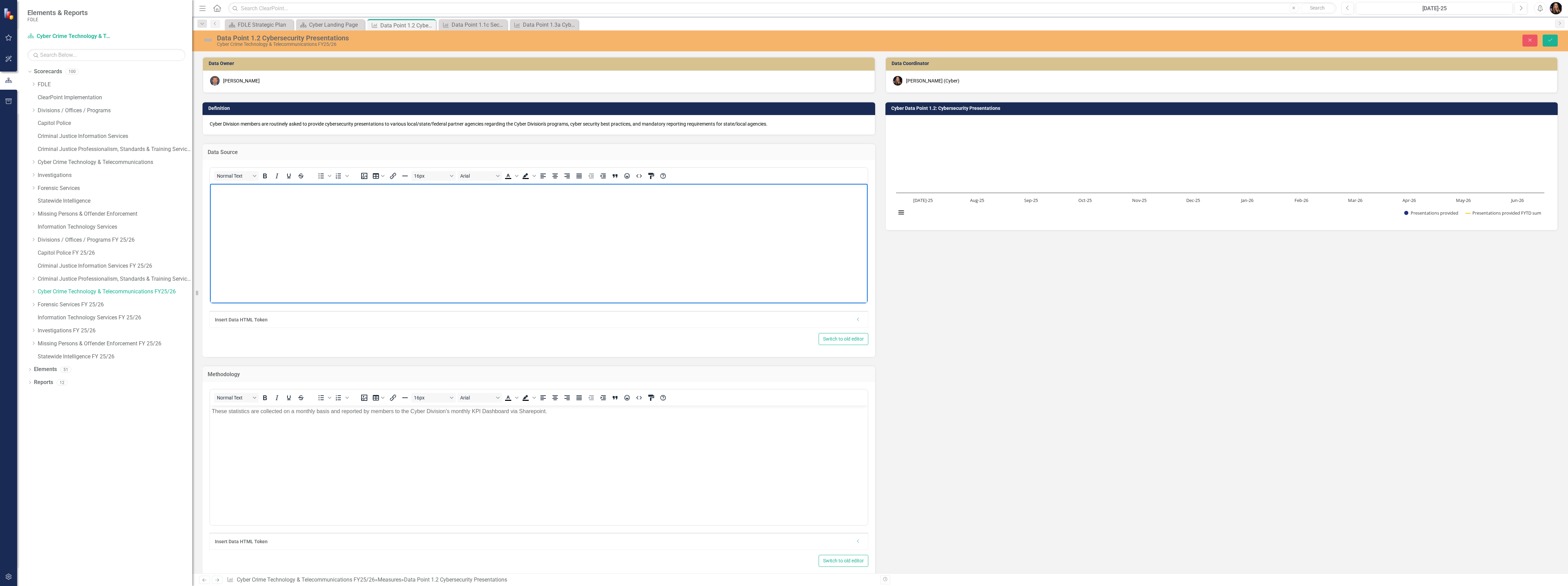
click at [237, 204] on body "Rich Text Area. Press ALT-0 for help." at bounding box center [539, 235] width 658 height 102
click at [346, 285] on body "Rich Text Area. Press ALT-0 for help." at bounding box center [539, 235] width 658 height 102
click at [270, 219] on body "Rich Text Area. Press ALT-0 for help." at bounding box center [539, 235] width 658 height 102
paste body "Rich Text Area. Press ALT-0 for help."
click at [246, 185] on p "Cyber Division Sharepoint Dashboard (metrics reported by members)" at bounding box center [539, 190] width 654 height 8
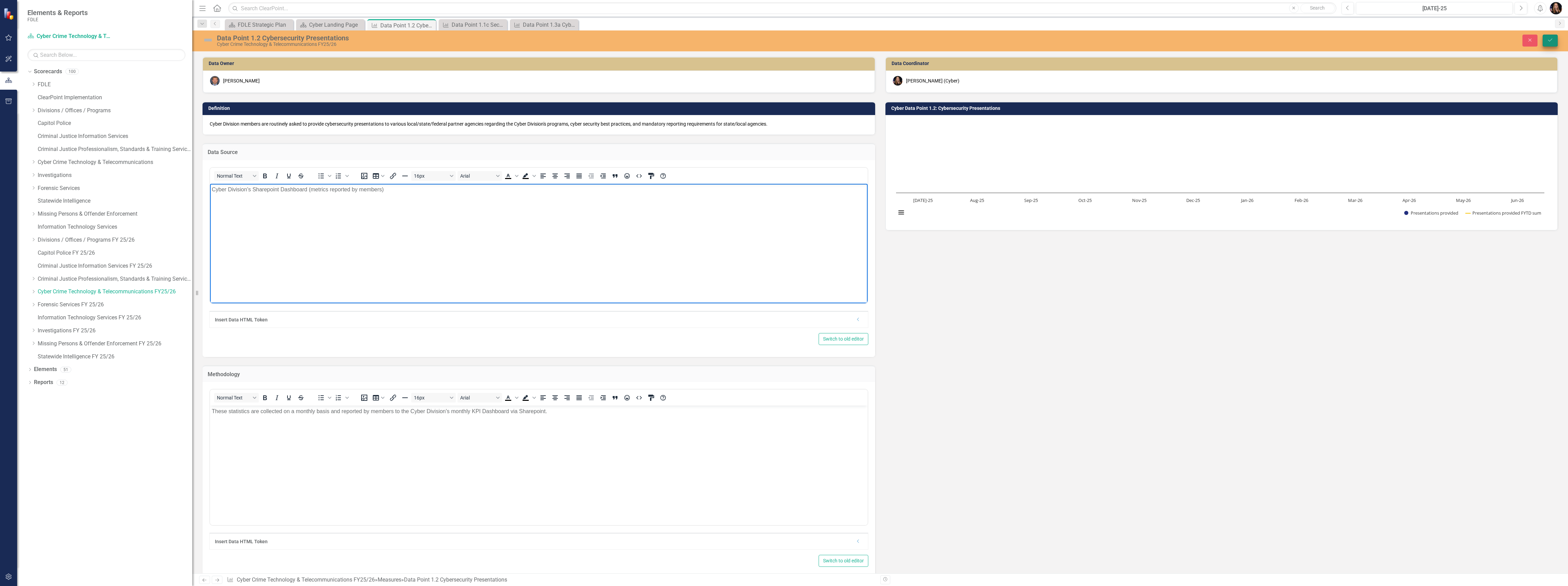
click at [1549, 42] on icon "Save" at bounding box center [1550, 39] width 6 height 5
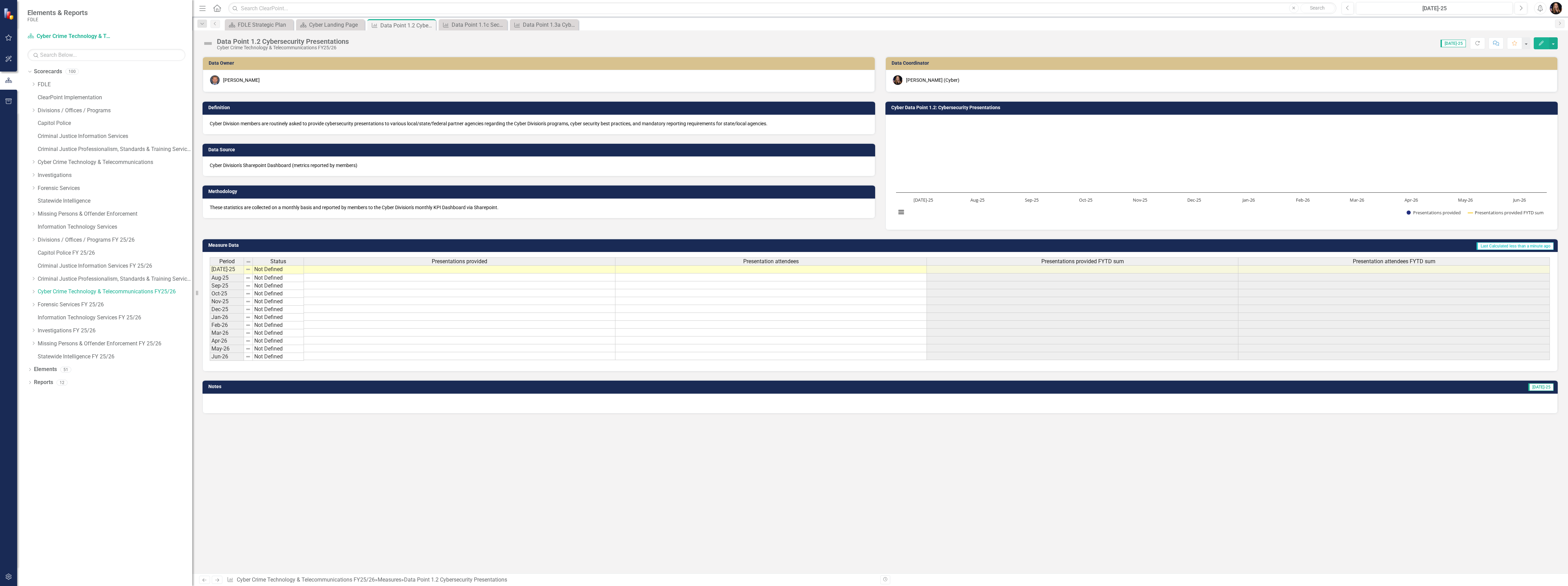
click at [215, 580] on icon "Next" at bounding box center [217, 580] width 6 height 4
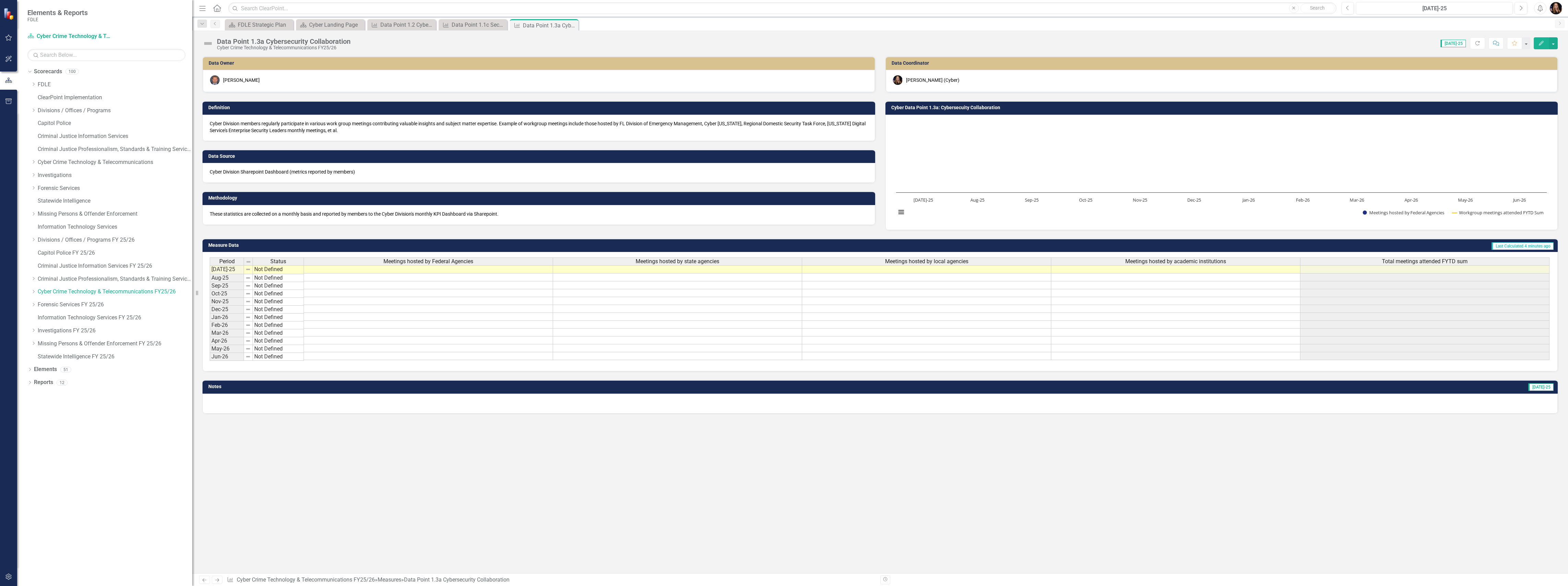
click at [217, 581] on icon "Next" at bounding box center [217, 580] width 6 height 4
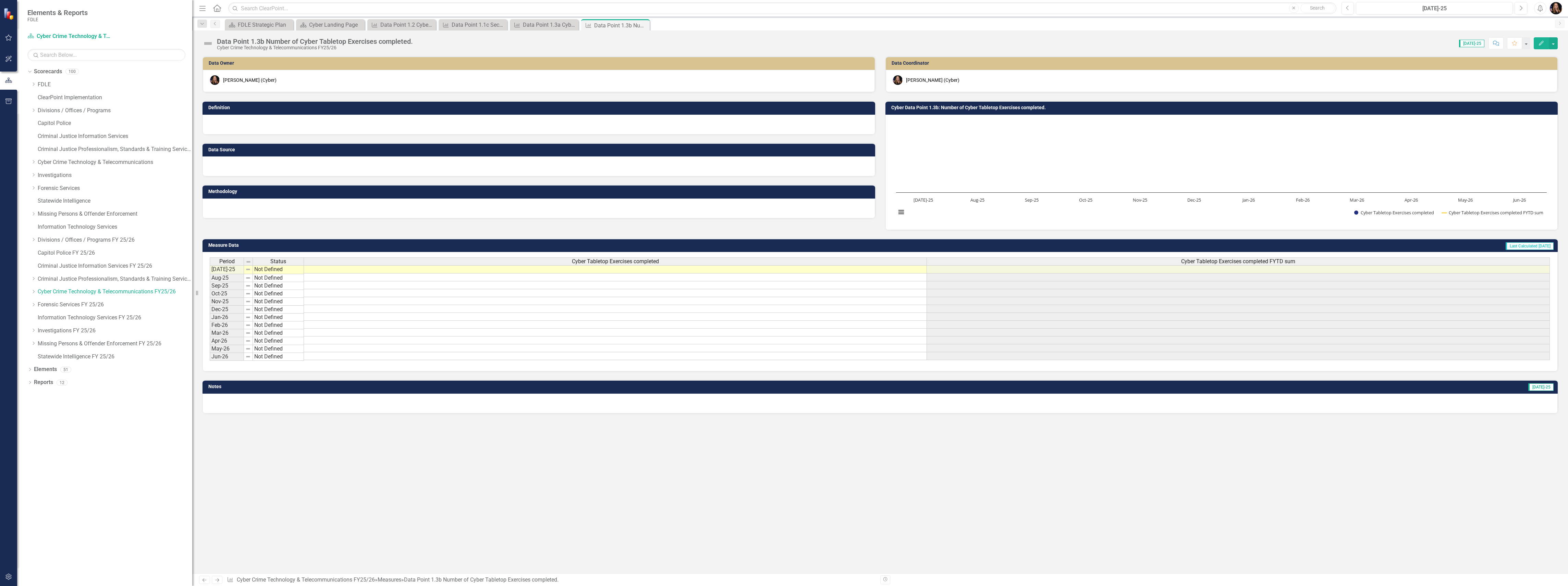
click at [271, 161] on div at bounding box center [539, 166] width 673 height 20
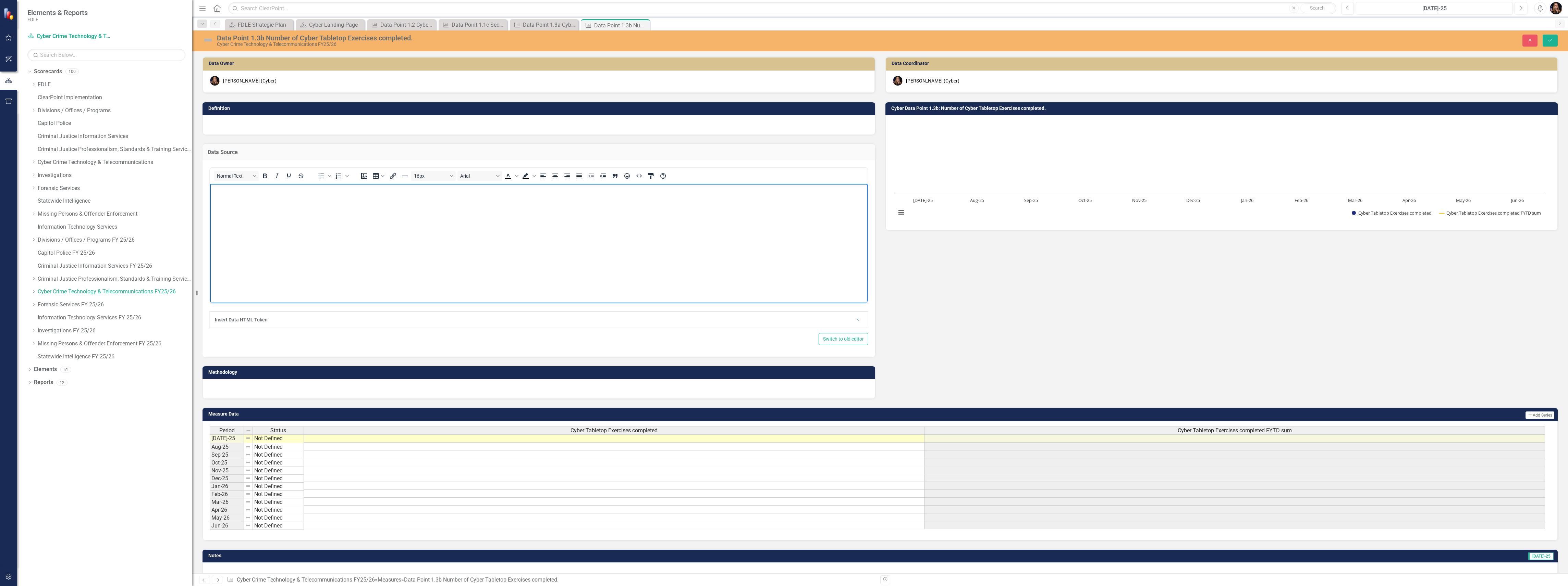
click at [244, 204] on body "Rich Text Area. Press ALT-0 for help." at bounding box center [539, 235] width 658 height 102
paste body "Rich Text Area. Press ALT-0 for help."
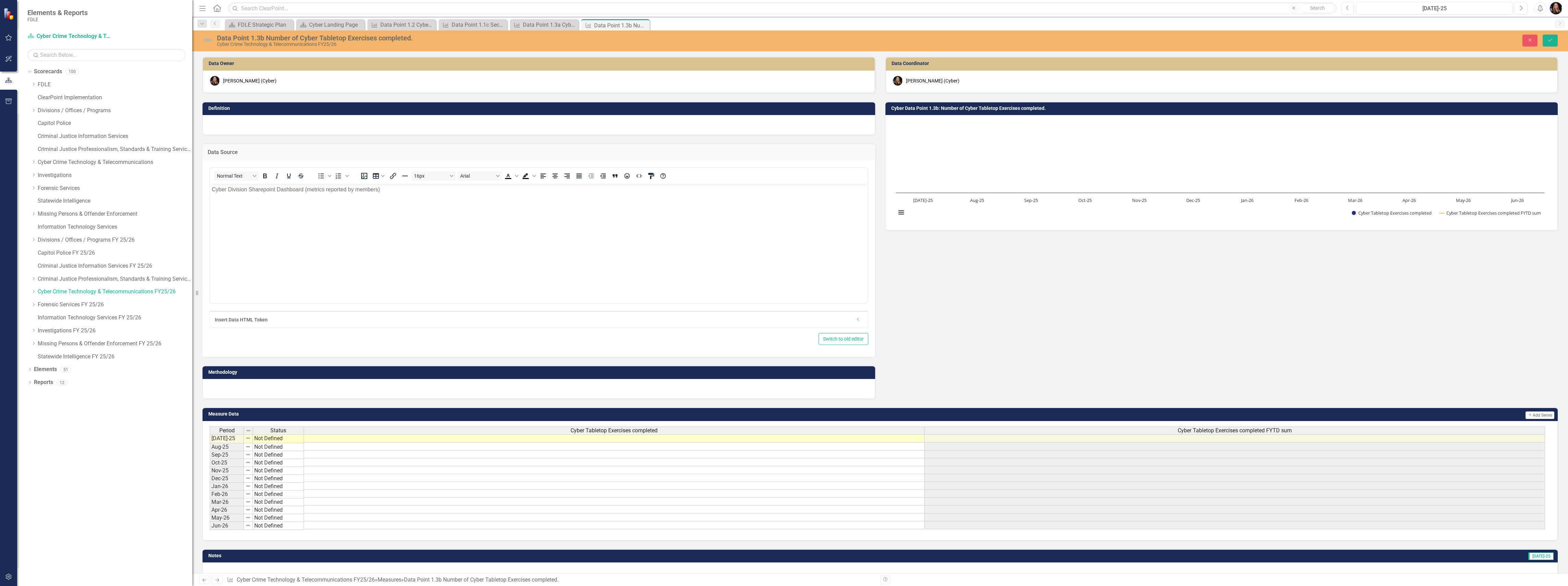
click at [239, 387] on div at bounding box center [539, 389] width 673 height 20
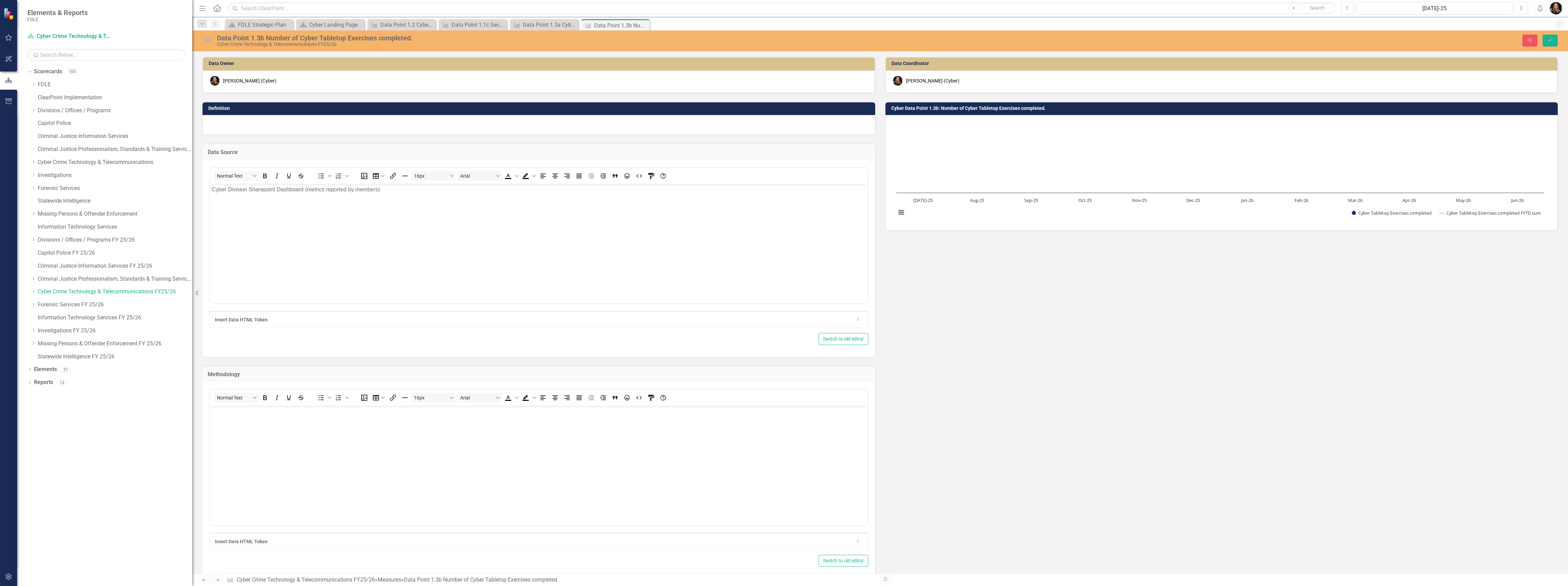
click at [241, 425] on body "Rich Text Area. Press ALT-0 for help." at bounding box center [539, 457] width 658 height 102
paste body "Rich Text Area. Press ALT-0 for help."
click at [212, 410] on p "Cyber Division Sharepoint Dashboard (metrics reported by members)" at bounding box center [539, 412] width 654 height 8
click at [386, 408] on p "Members report their statistics on a monthly bases to the Cyber Division Sharep…" at bounding box center [539, 412] width 654 height 8
drag, startPoint x: 542, startPoint y: 417, endPoint x: 453, endPoint y: 413, distance: 89.1
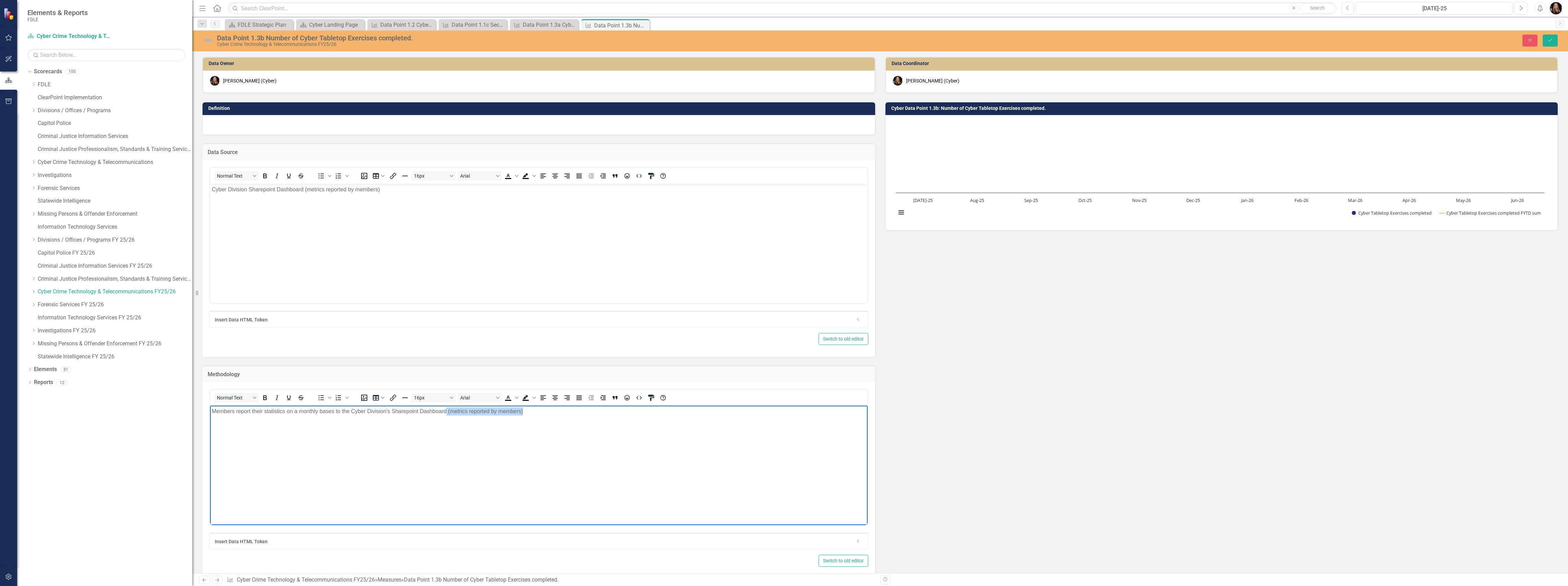
click at [447, 408] on body "Members report their statistics on a monthly bases to the Cyber Division's Shar…" at bounding box center [539, 457] width 658 height 102
click at [232, 126] on div at bounding box center [539, 125] width 673 height 20
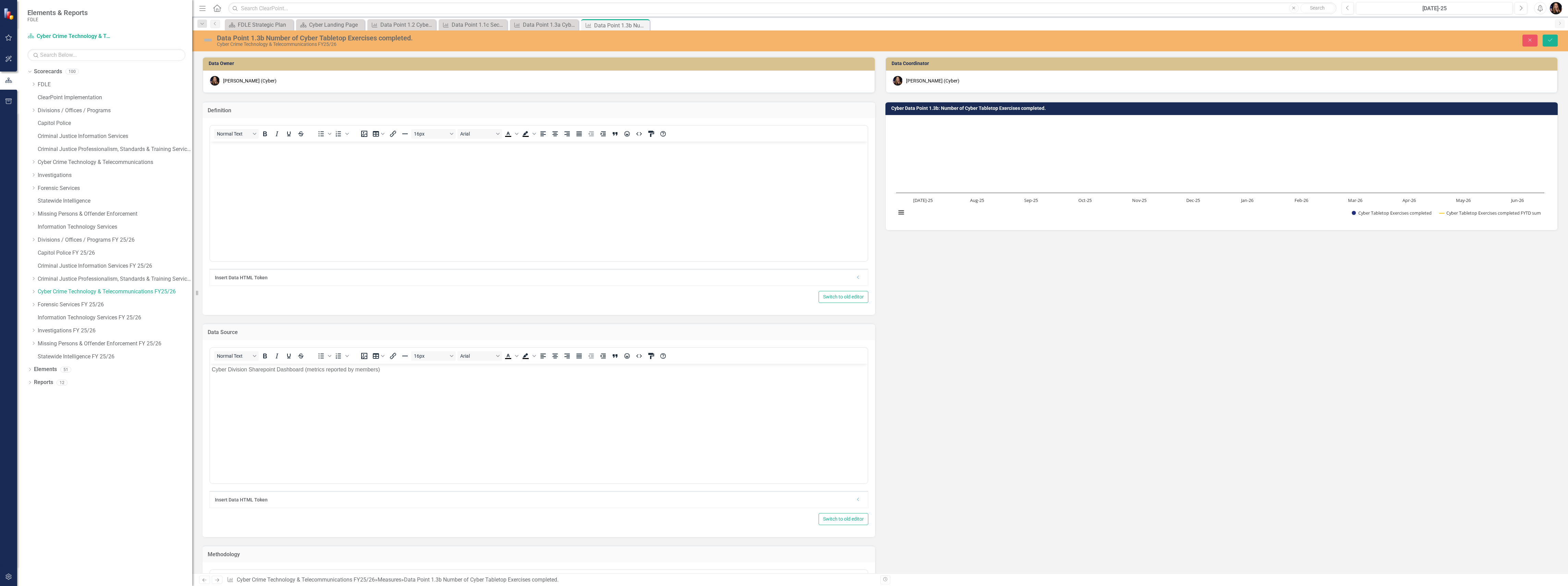
click at [222, 157] on body "Rich Text Area. Press ALT-0 for help." at bounding box center [539, 193] width 658 height 102
click at [539, 147] on p "The Cyber Division regularly spends time designing and participating in cyber t…" at bounding box center [539, 147] width 654 height 8
click at [1546, 42] on button "Save" at bounding box center [1550, 40] width 15 height 12
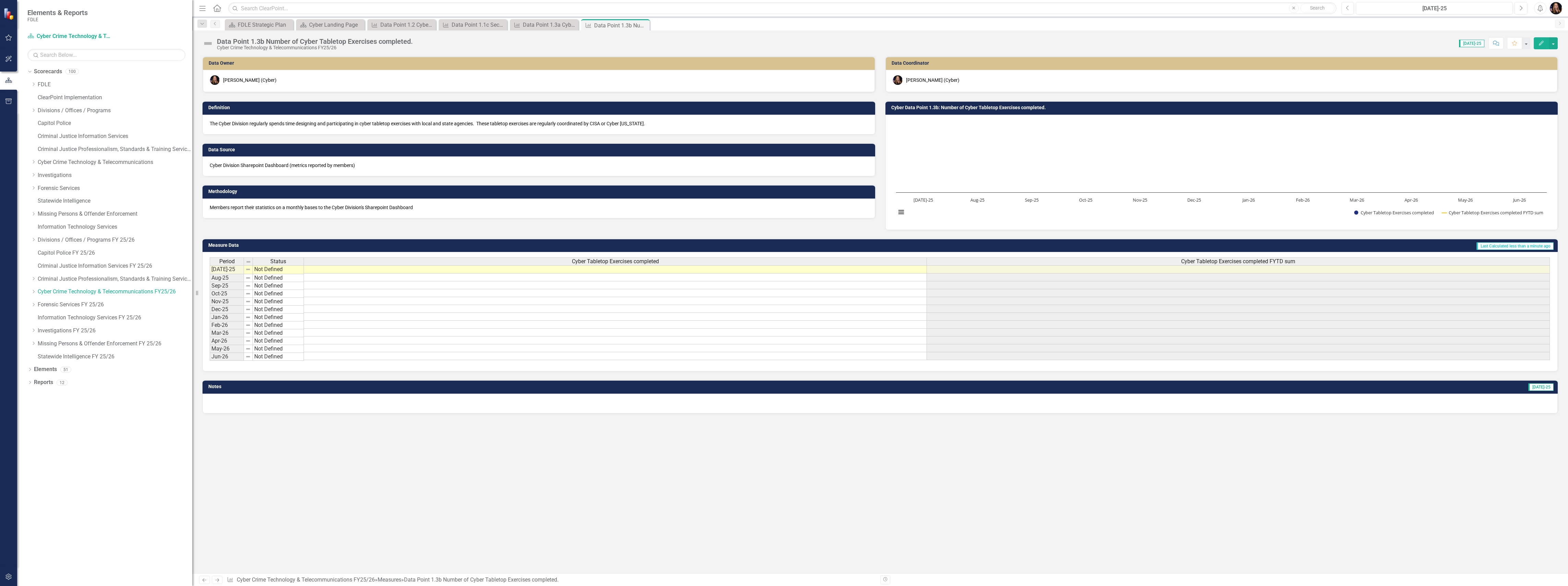
click at [308, 127] on p "The Cyber Division regularly spends time designing and participating in cyber t…" at bounding box center [539, 124] width 658 height 7
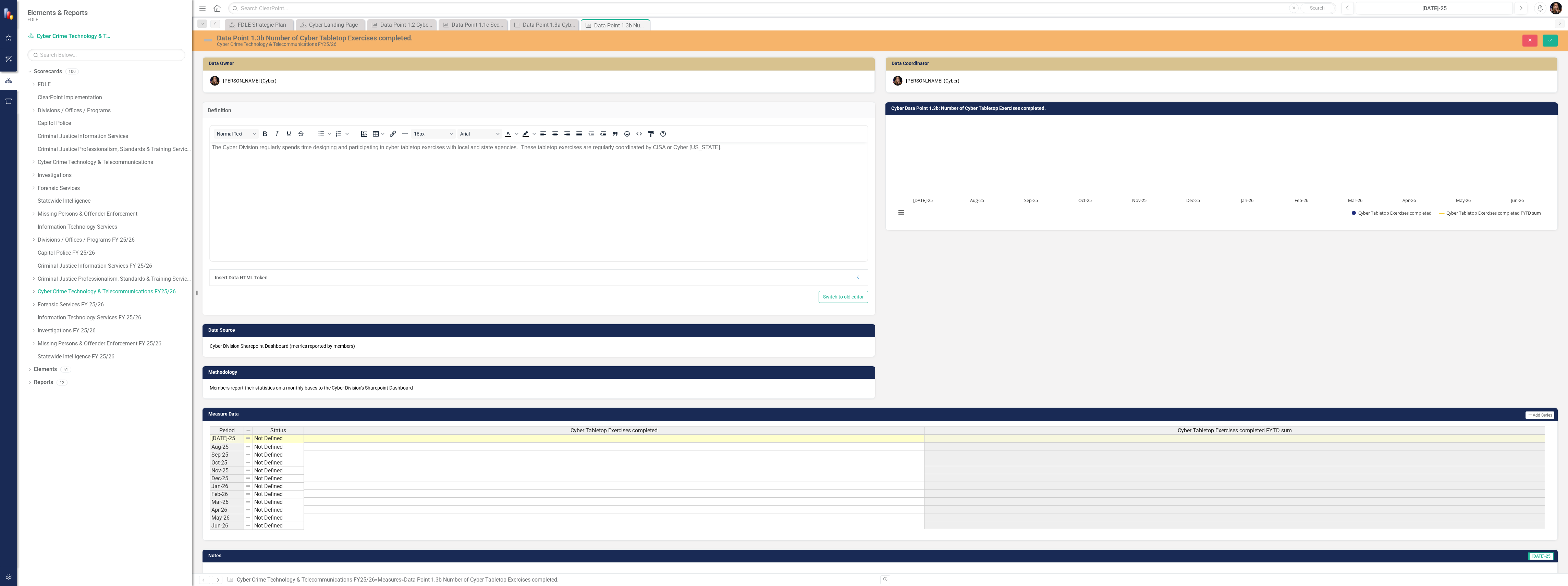
click at [349, 147] on p "The Cyber Division regularly spends time designing and participating in cyber t…" at bounding box center [539, 147] width 654 height 8
click at [1554, 44] on button "Save" at bounding box center [1550, 40] width 15 height 12
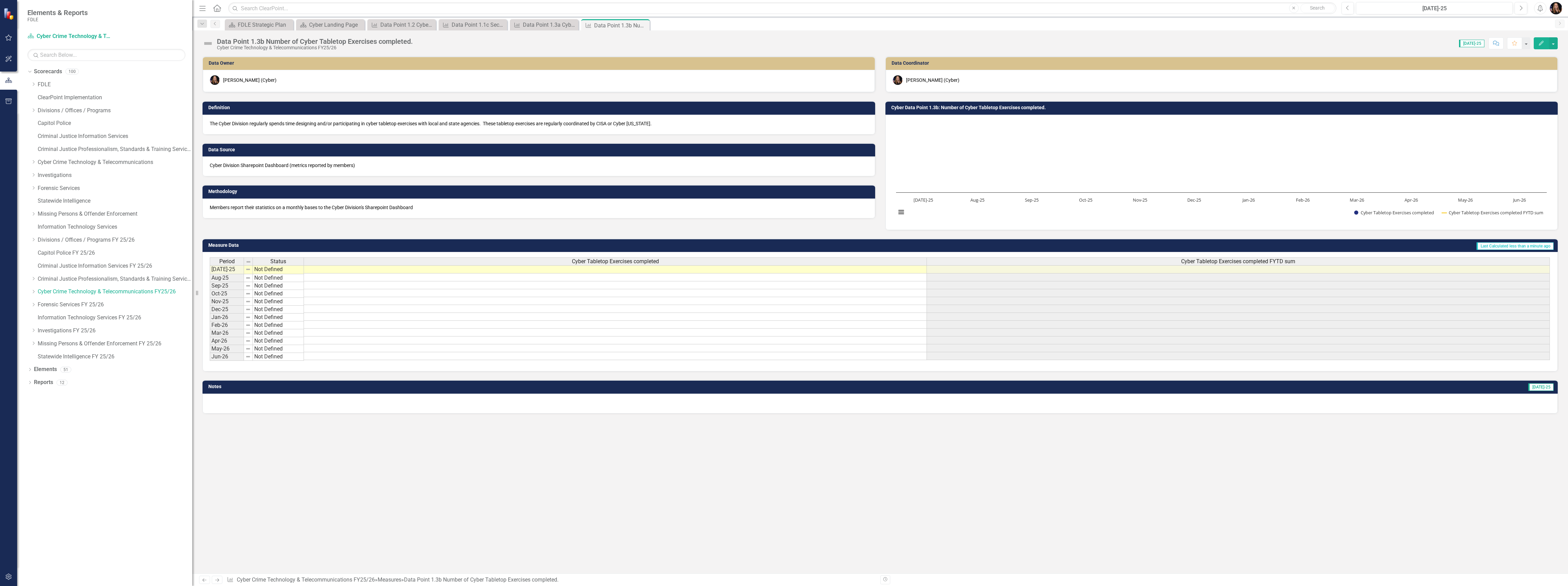
click at [409, 127] on div "The Cyber Division regularly spends time designing and/or participating in cybe…" at bounding box center [539, 125] width 673 height 20
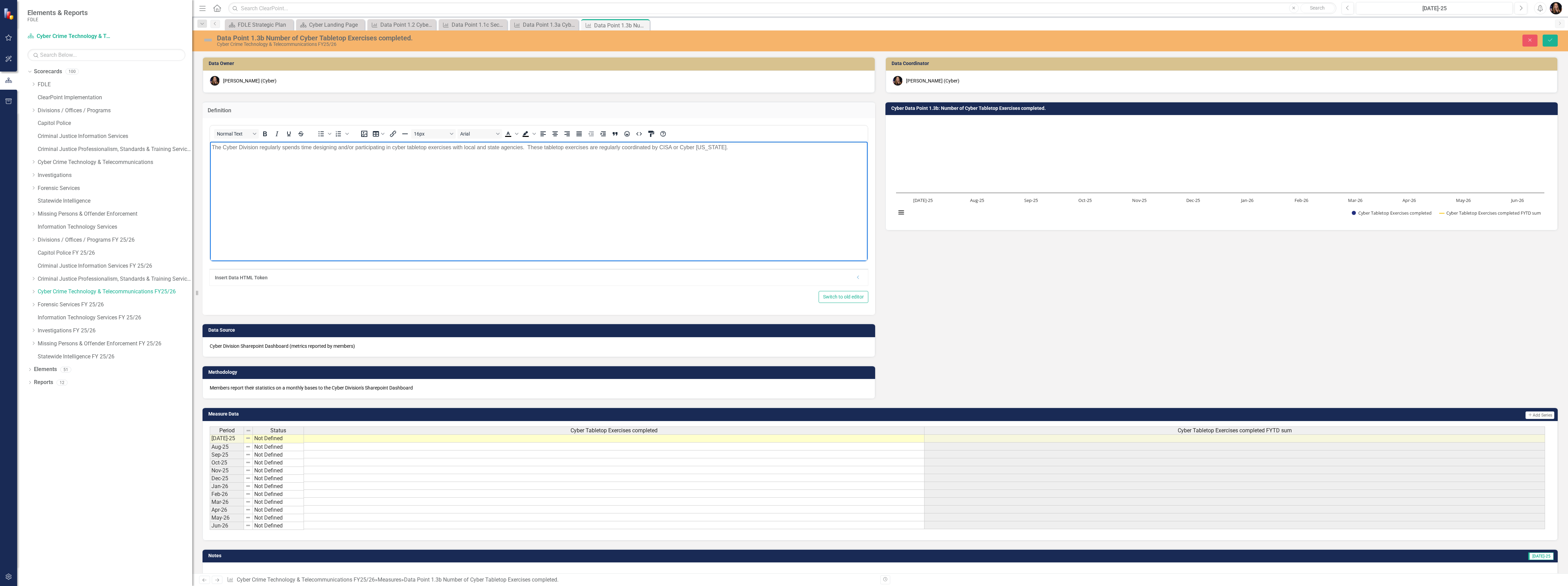
click at [451, 146] on p "The Cyber Division regularly spends time designing and/or participating in cybe…" at bounding box center [539, 147] width 654 height 8
click at [858, 147] on p "The Cyber Division regularly spends time designing and/or participating in cybe…" at bounding box center [539, 152] width 654 height 17
click at [1549, 40] on icon "submit" at bounding box center [1550, 40] width 4 height 3
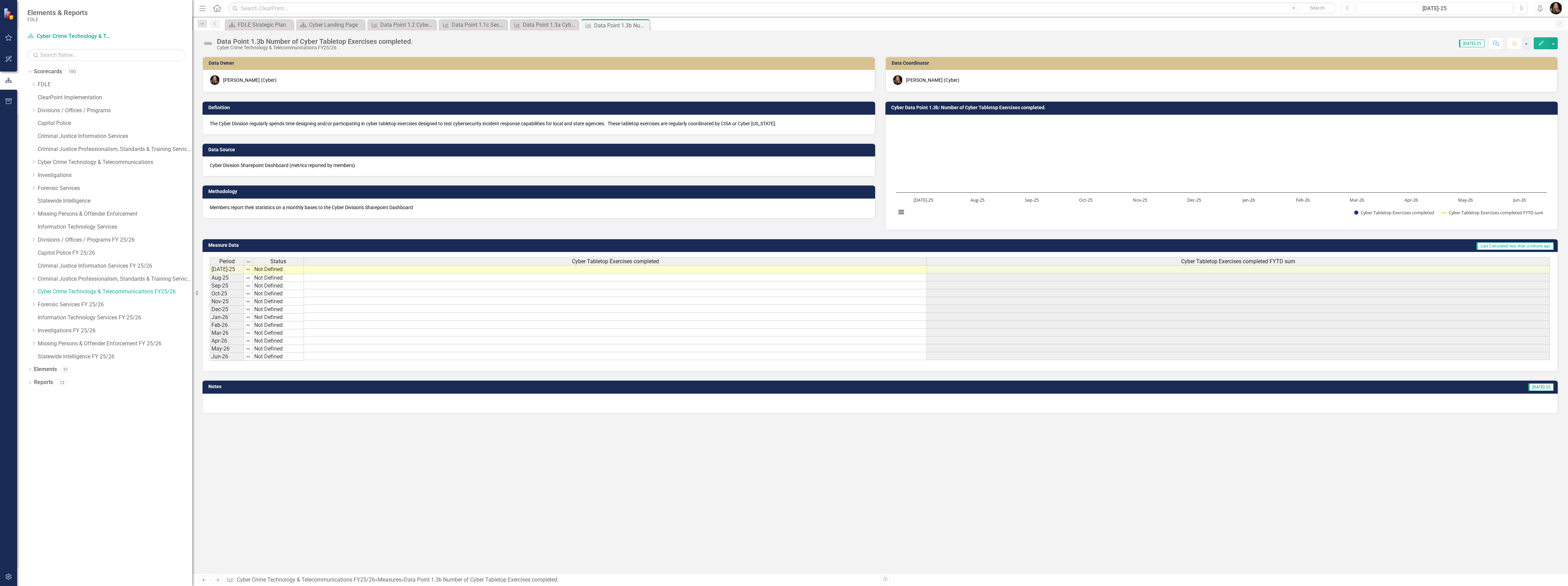
click at [218, 580] on icon at bounding box center [217, 580] width 4 height 3
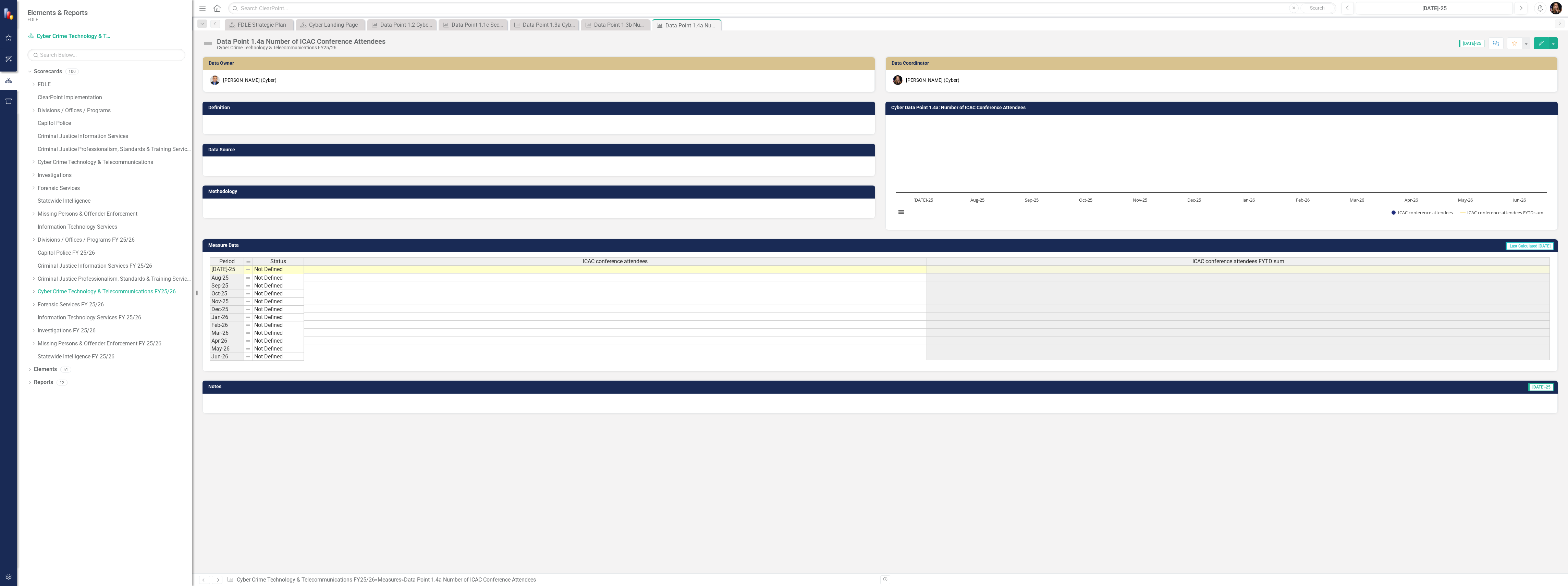
click at [300, 122] on div at bounding box center [539, 125] width 673 height 20
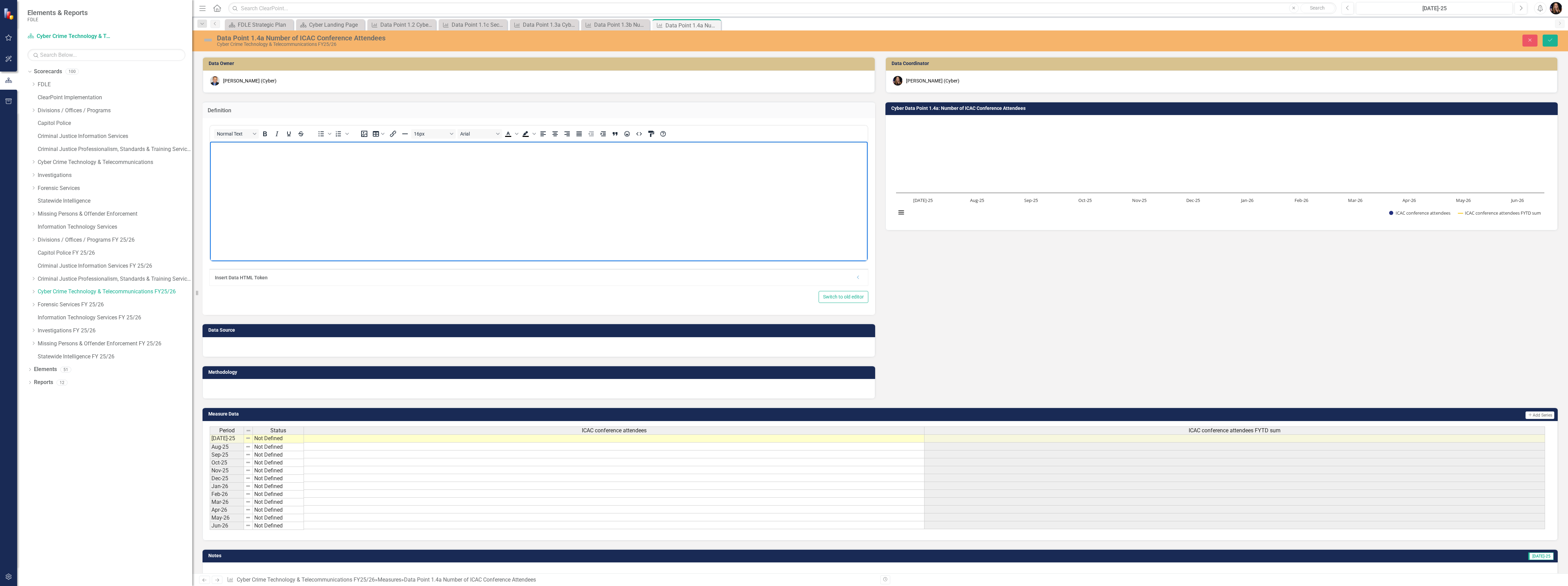
click at [283, 161] on body "Rich Text Area. Press ALT-0 for help." at bounding box center [539, 193] width 658 height 102
click at [294, 178] on body "In December of each year, the Cyber Division hosts the Florida Intern" at bounding box center [539, 193] width 658 height 102
click at [294, 178] on body "In December of each year, the Cyber Division hosts the Florida Intern" at bounding box center [539, 193] width 658 height 102
click at [211, 147] on body "The Florida ICAC Task Forces, along with the Florida Department of Law Enforcem…" at bounding box center [539, 193] width 658 height 102
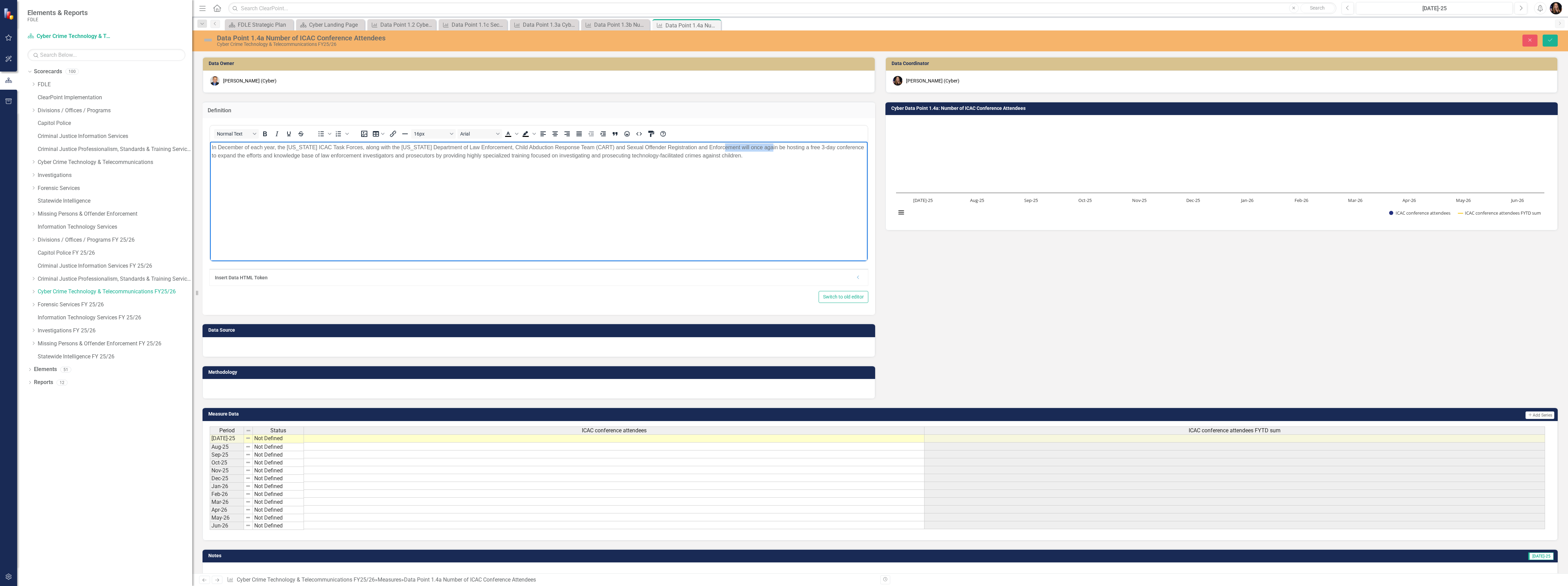
drag, startPoint x: 759, startPoint y: 147, endPoint x: 714, endPoint y: 146, distance: 45.0
click at [714, 146] on p "In December of each year, the Florida ICAC Task Forces, along with the Florida …" at bounding box center [539, 152] width 654 height 17
click at [699, 156] on p "In December of each year, the Florida ICAC Task Forces, along with the Florida …" at bounding box center [539, 152] width 654 height 17
click at [253, 299] on div "Switch to old editor" at bounding box center [539, 297] width 659 height 12
click at [231, 352] on div at bounding box center [539, 347] width 673 height 20
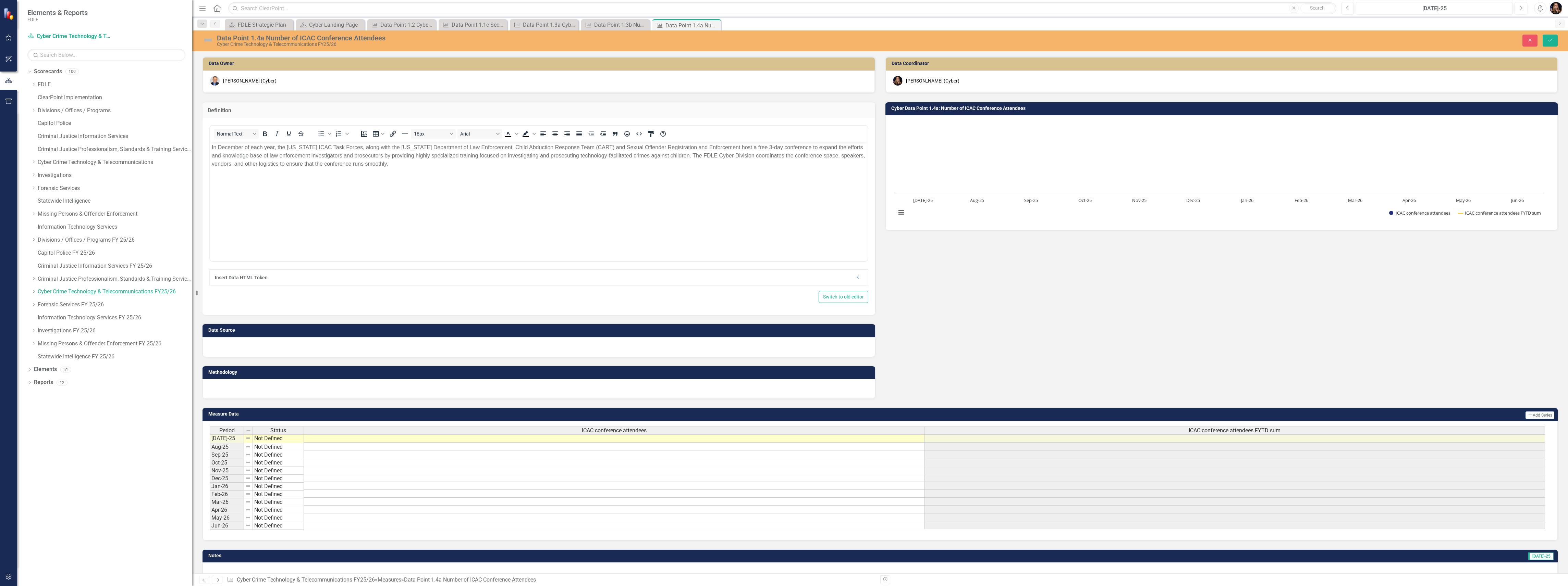
click at [230, 350] on div at bounding box center [539, 347] width 673 height 20
click at [230, 349] on div at bounding box center [539, 347] width 673 height 20
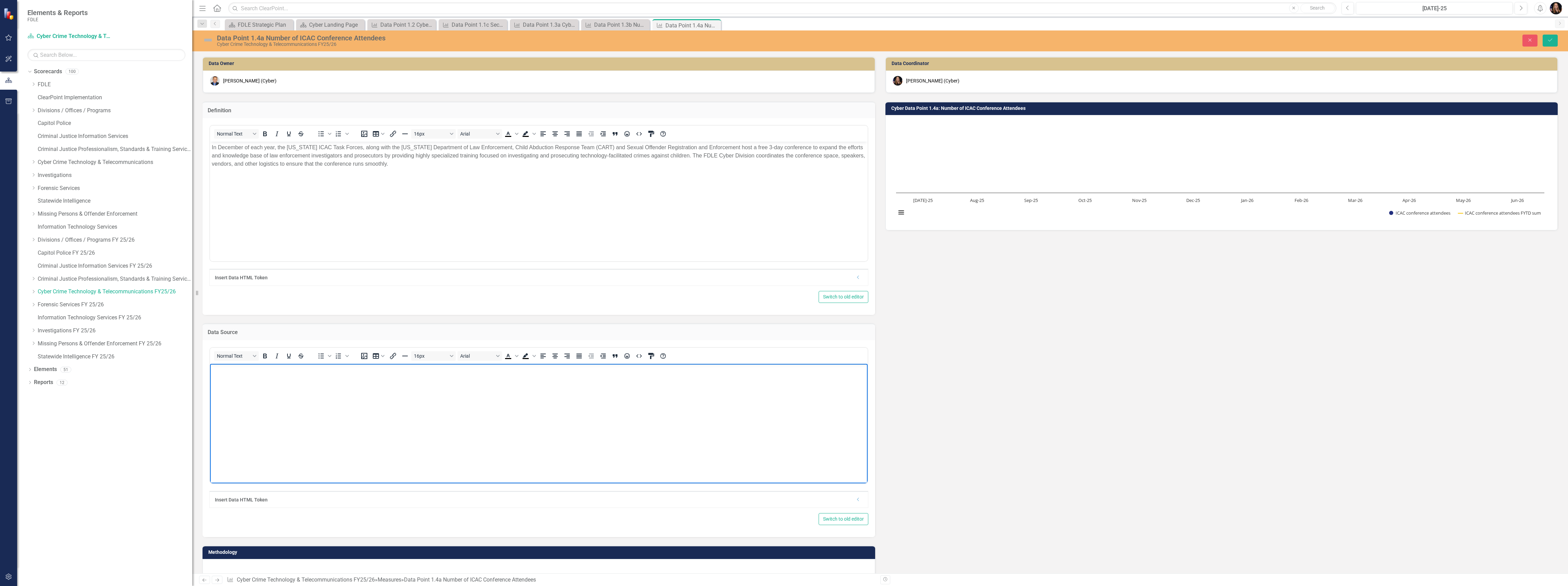
click at [240, 378] on body "Rich Text Area. Press ALT-0 for help." at bounding box center [539, 415] width 658 height 102
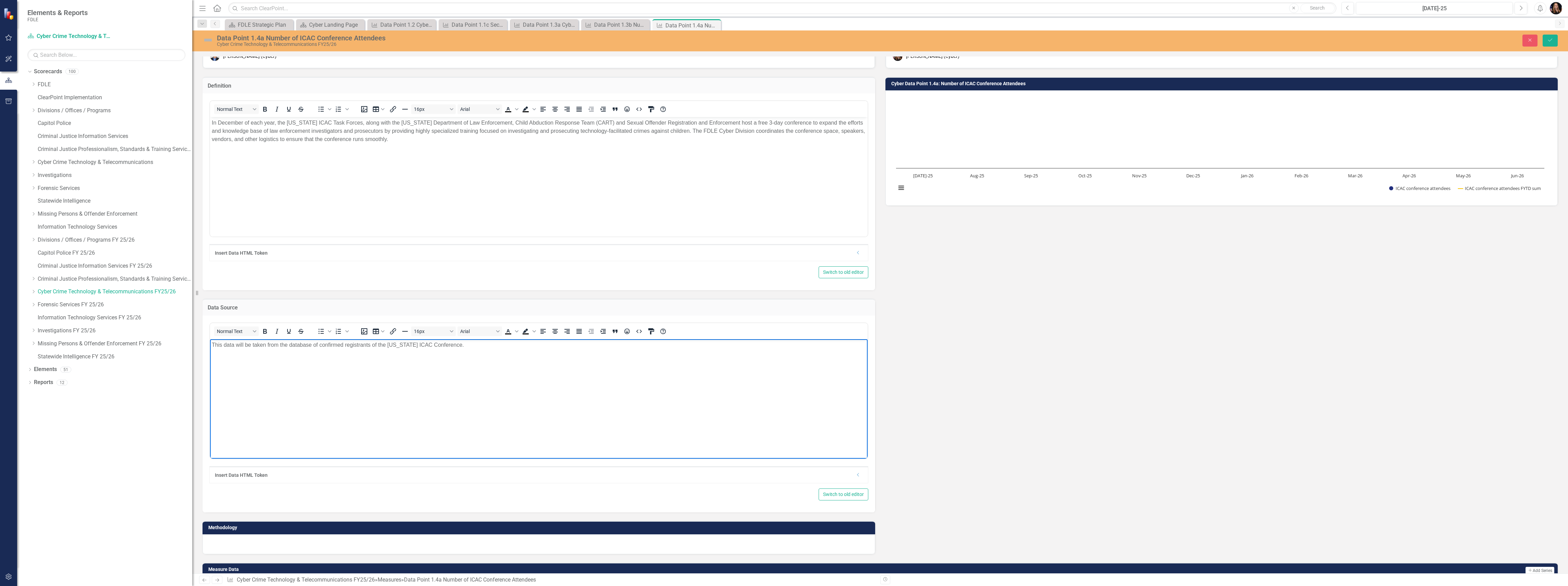
scroll to position [46, 0]
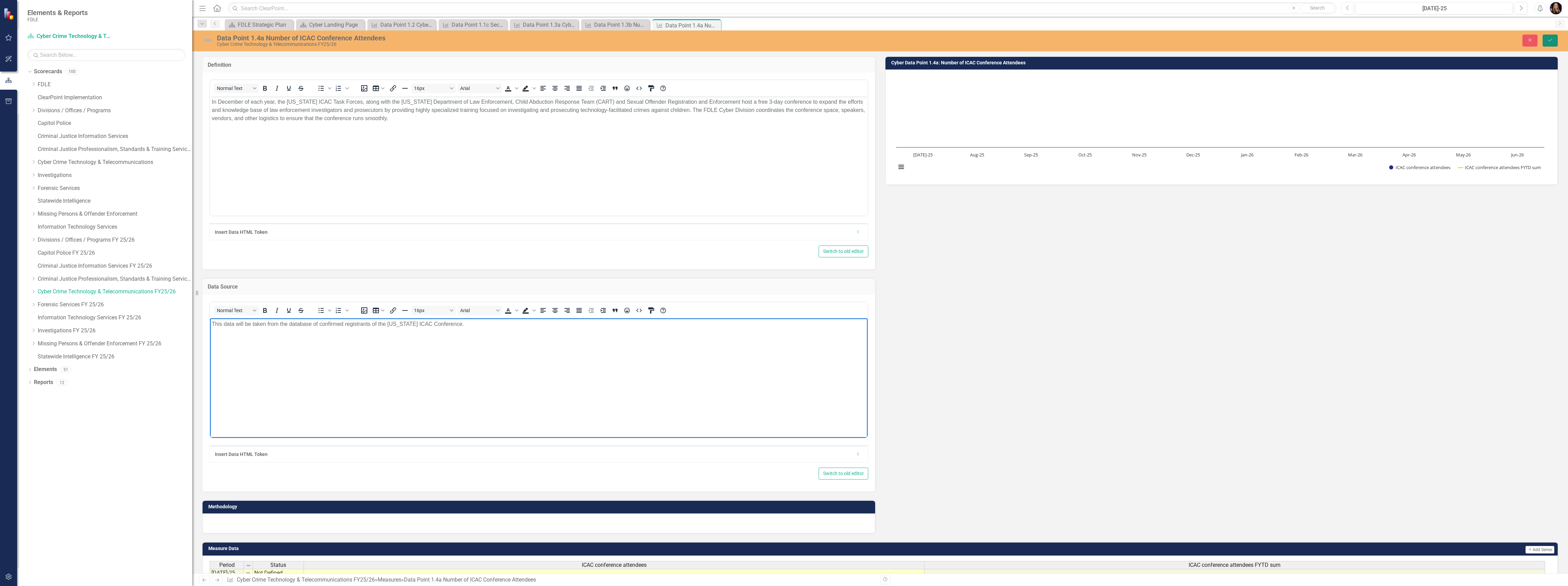
click at [1552, 35] on button "Save" at bounding box center [1550, 40] width 15 height 12
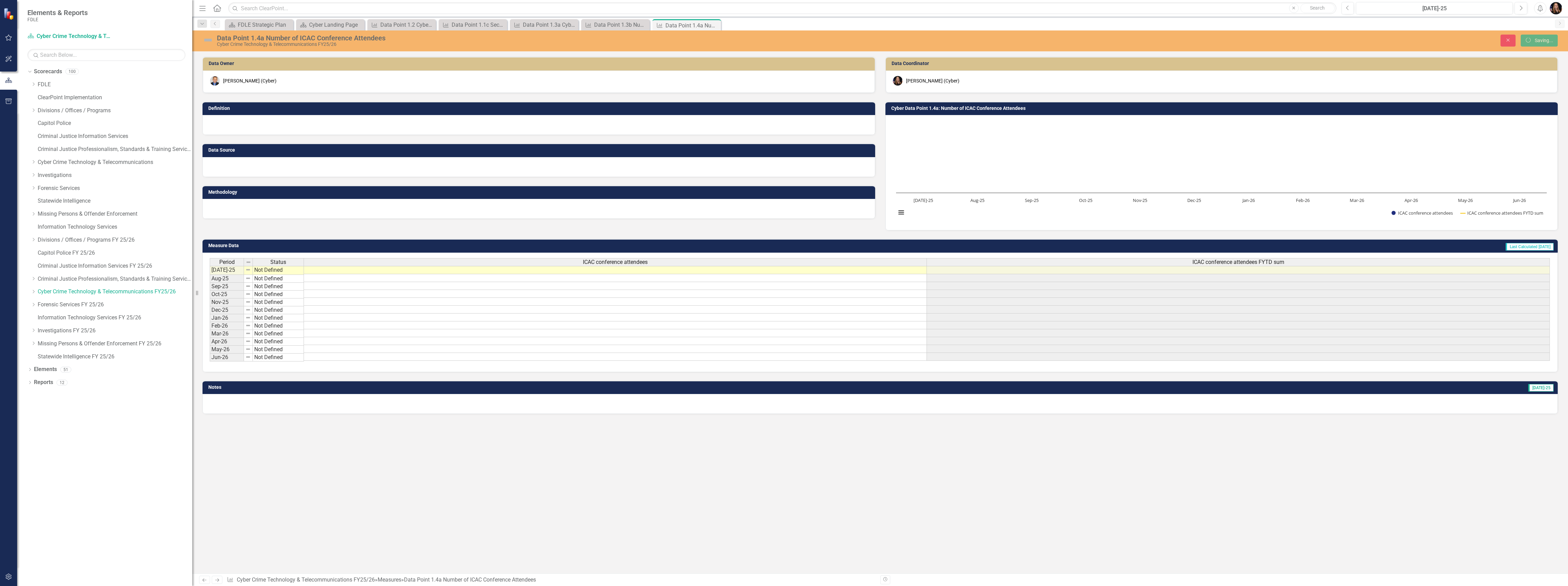
scroll to position [0, 0]
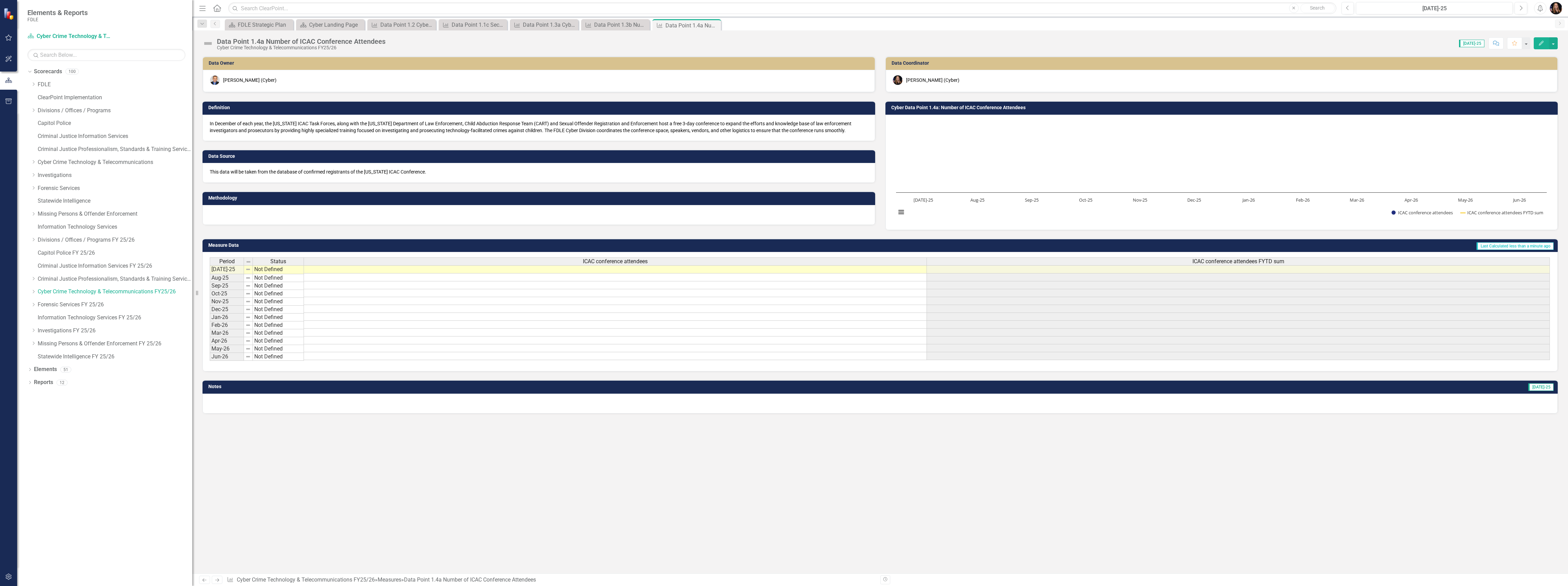
click at [239, 217] on div at bounding box center [539, 214] width 673 height 20
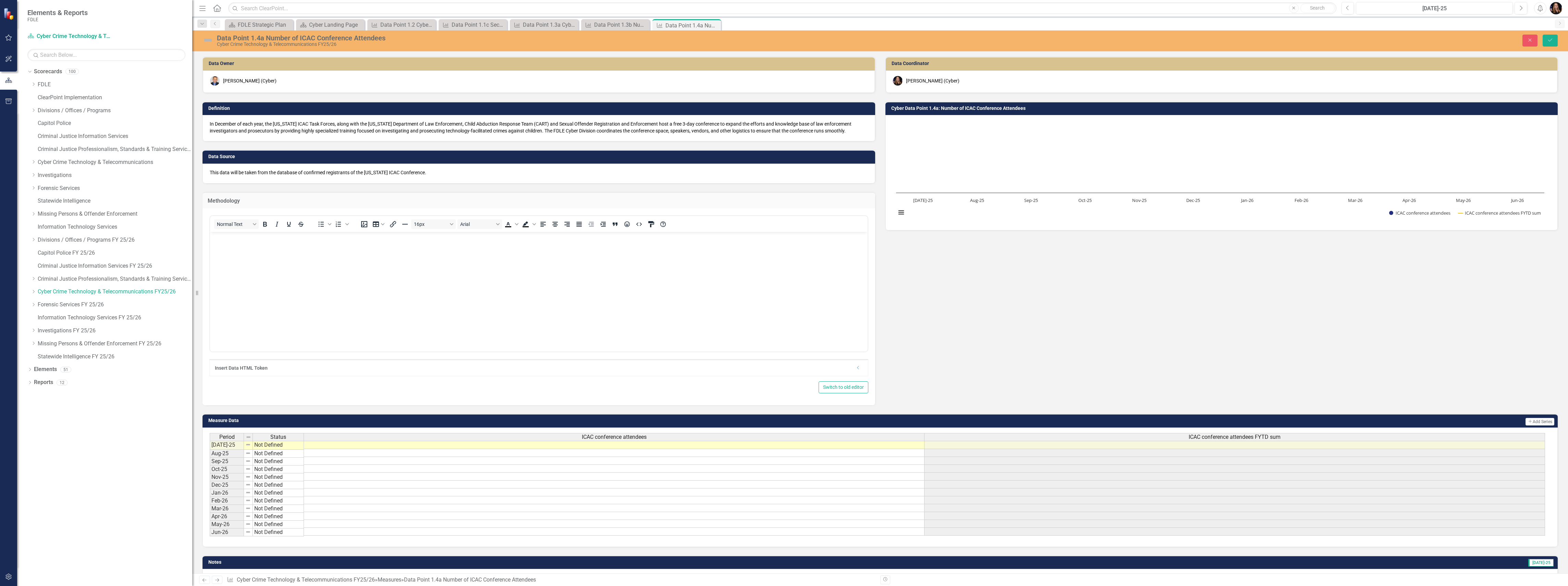
click at [243, 244] on body "Rich Text Area. Press ALT-0 for help." at bounding box center [539, 284] width 658 height 102
click at [1545, 39] on button "Save" at bounding box center [1550, 40] width 15 height 12
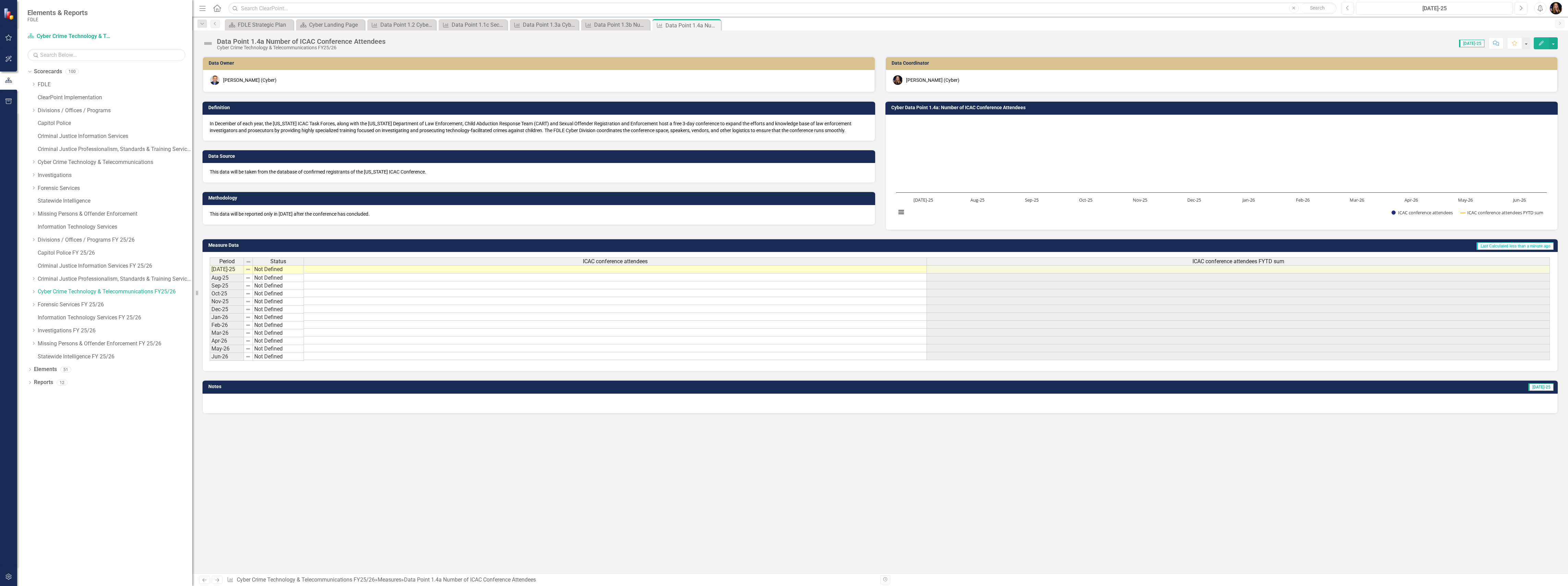
click at [218, 578] on icon at bounding box center [217, 580] width 4 height 3
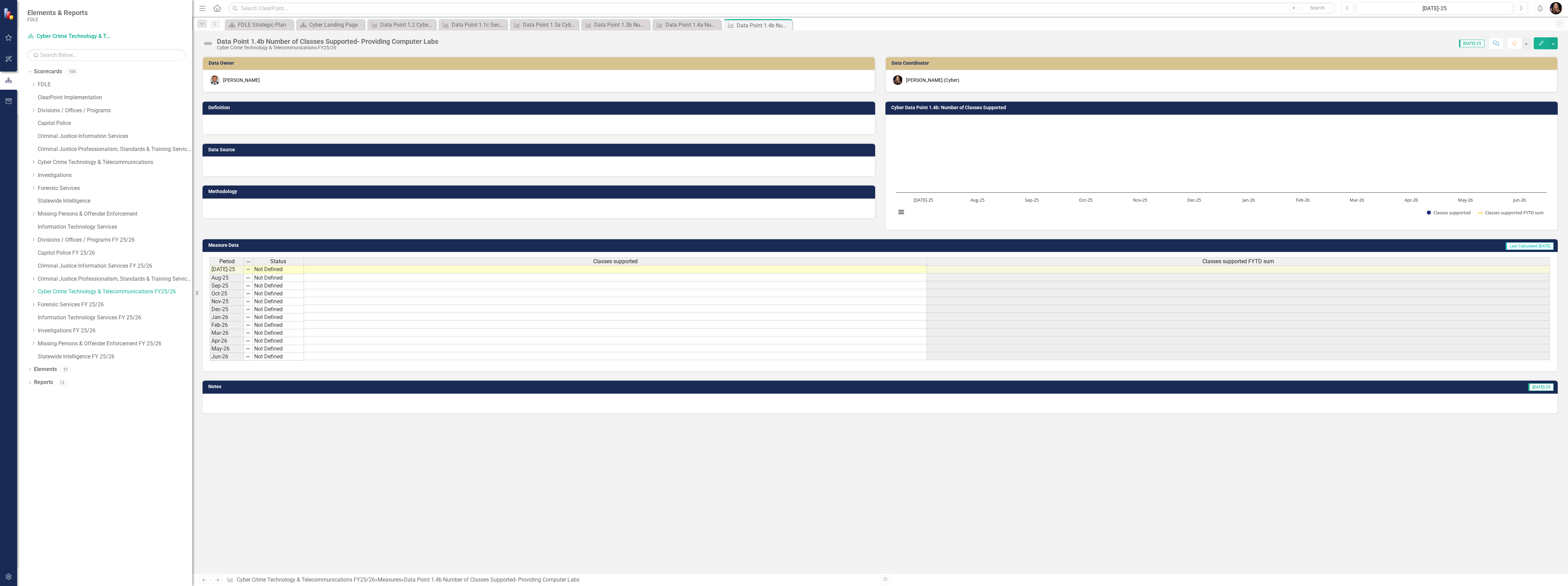
click at [316, 124] on div at bounding box center [539, 125] width 673 height 20
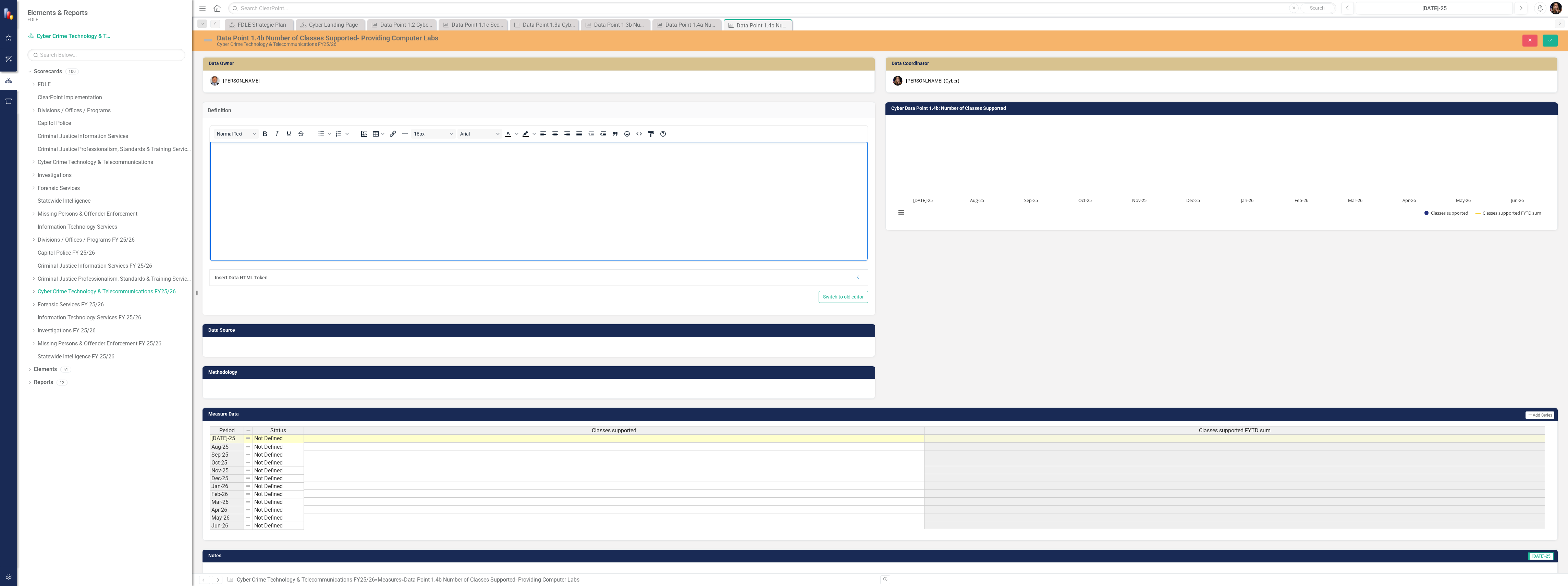
drag, startPoint x: 266, startPoint y: 157, endPoint x: 271, endPoint y: 152, distance: 7.1
click at [268, 159] on body "Rich Text Area. Press ALT-0 for help." at bounding box center [539, 193] width 658 height 102
click at [242, 349] on div at bounding box center [539, 347] width 673 height 20
click at [241, 347] on div at bounding box center [539, 347] width 673 height 20
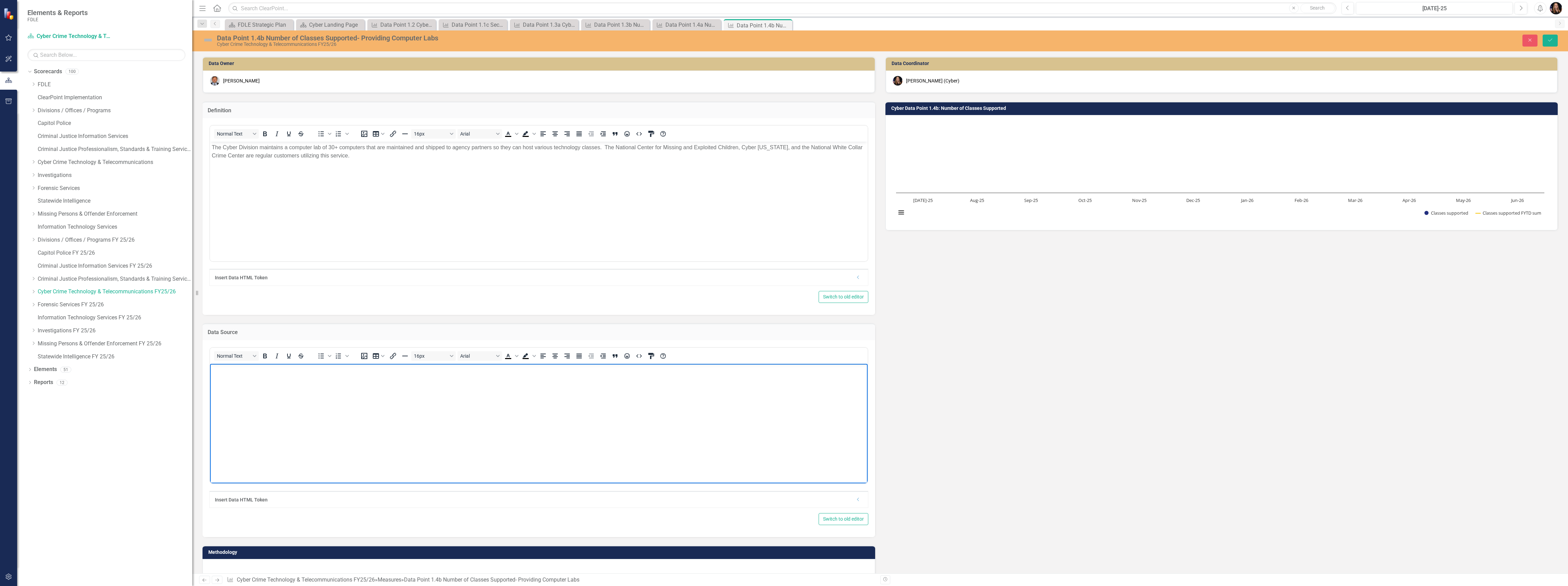
click at [233, 381] on body "Rich Text Area. Press ALT-0 for help." at bounding box center [539, 415] width 658 height 102
click at [235, 565] on div at bounding box center [539, 569] width 673 height 20
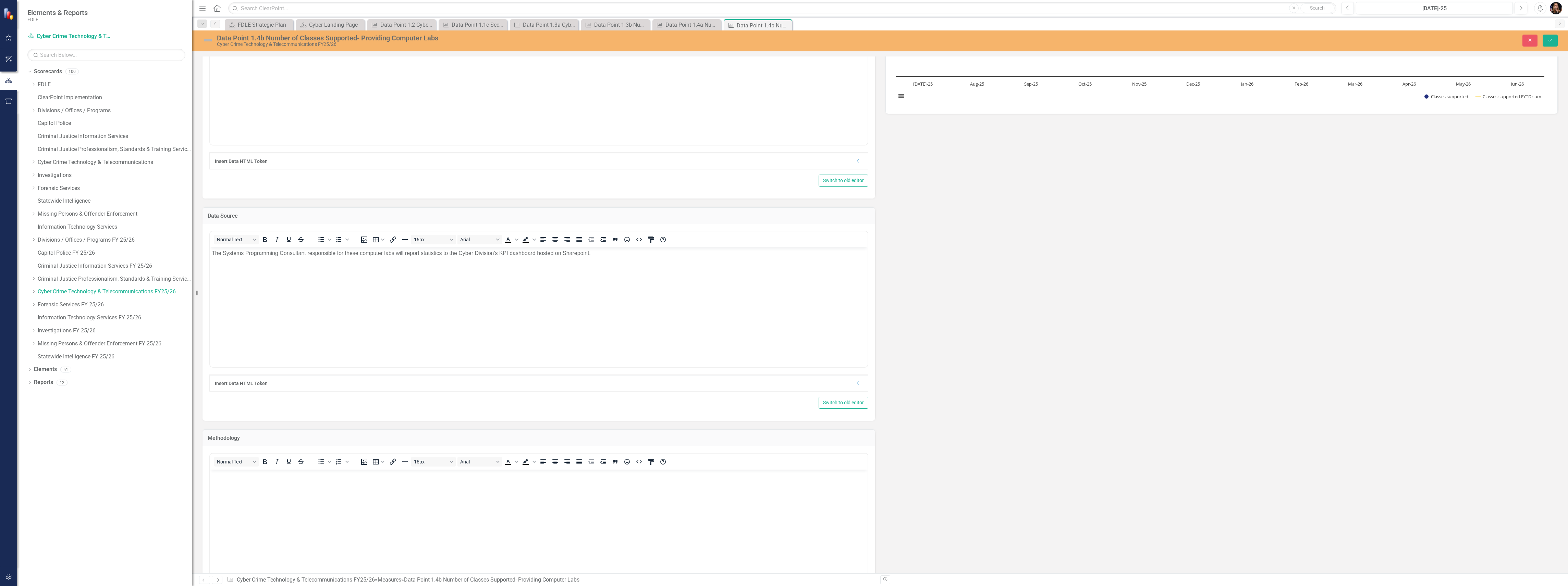
scroll to position [137, 0]
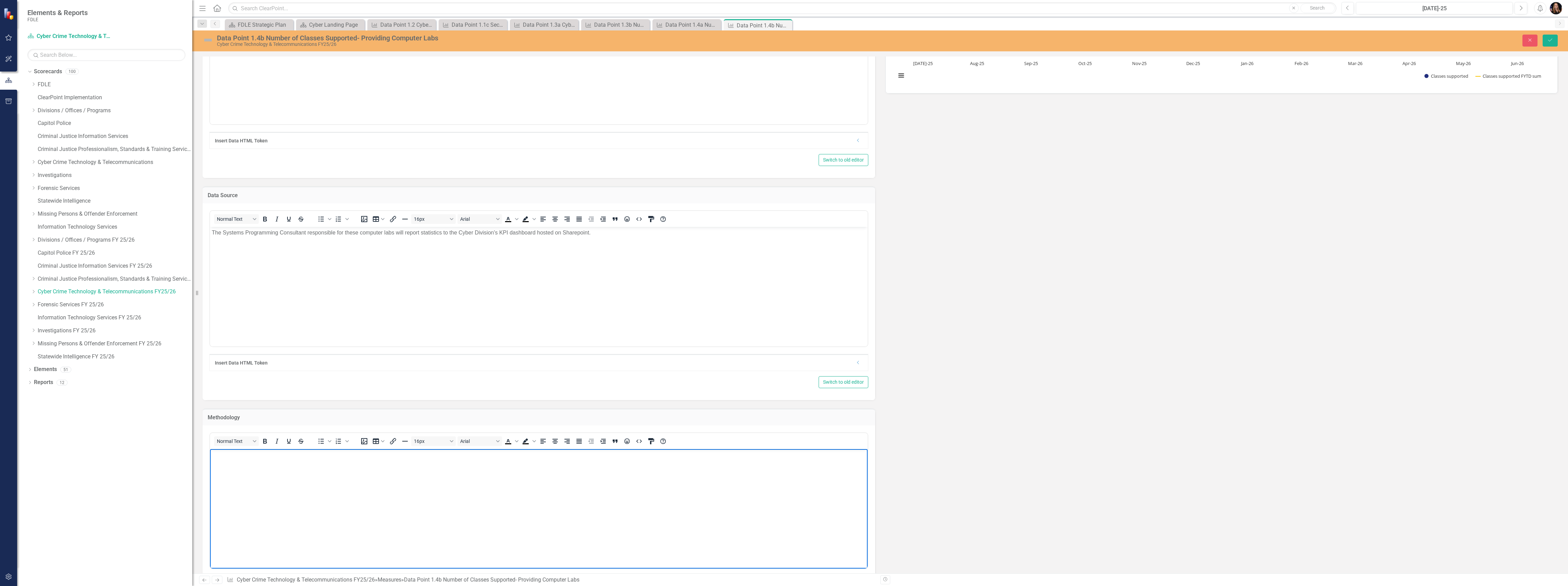
click at [249, 467] on body "Rich Text Area. Press ALT-0 for help." at bounding box center [539, 500] width 658 height 102
drag, startPoint x: 600, startPoint y: 236, endPoint x: 458, endPoint y: 234, distance: 142.0
click at [458, 234] on p "The Systems Programming Consultant responsible for these computer labs will rep…" at bounding box center [539, 232] width 654 height 8
copy p "Cyber Division's KPI dashboard hosted on Sharepoint."
click at [362, 454] on p "These metrics willl be collected on a monthly basis from the" at bounding box center [539, 455] width 654 height 8
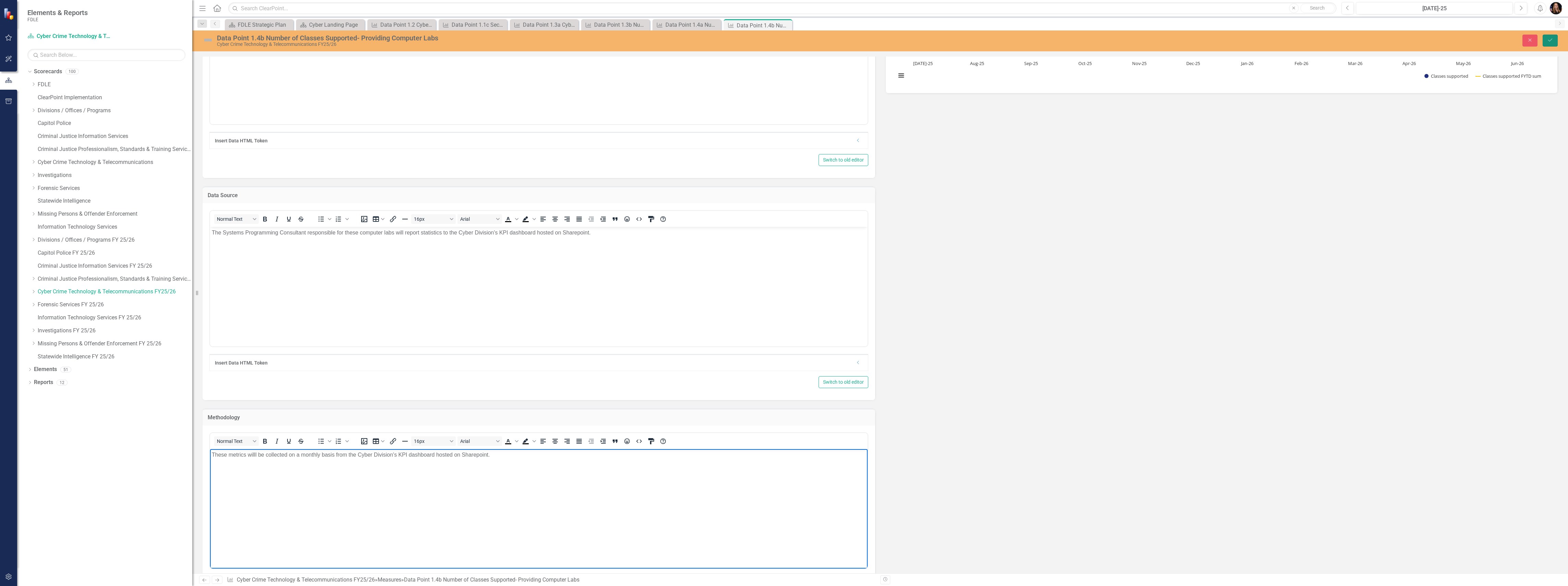
drag, startPoint x: 1554, startPoint y: 39, endPoint x: 1536, endPoint y: 51, distance: 21.6
click at [1554, 39] on button "Save" at bounding box center [1550, 40] width 15 height 12
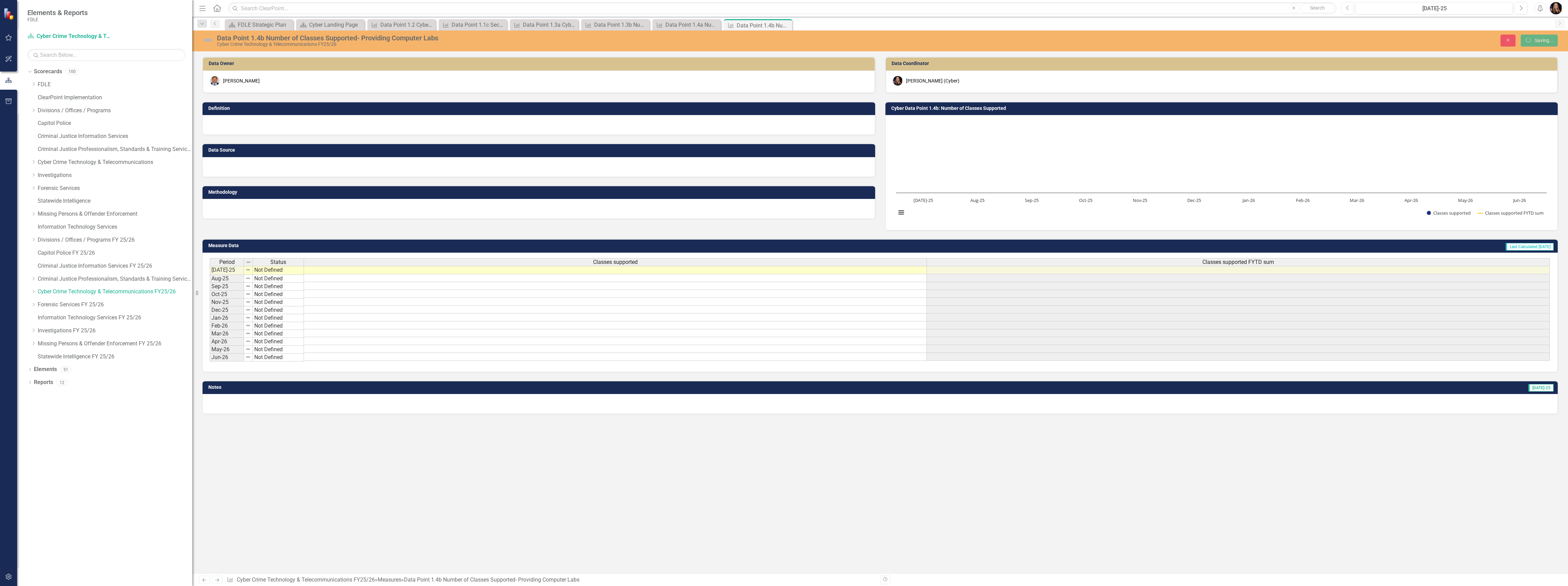
scroll to position [0, 0]
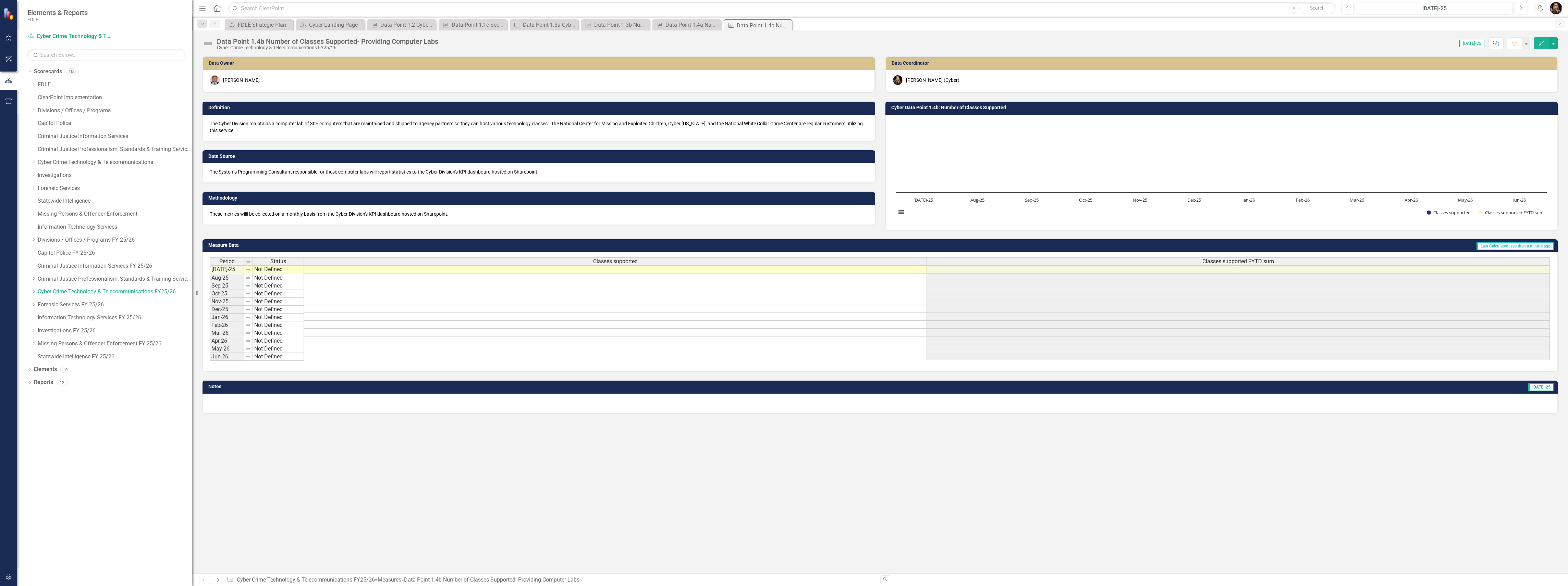
click at [219, 579] on icon at bounding box center [217, 580] width 4 height 3
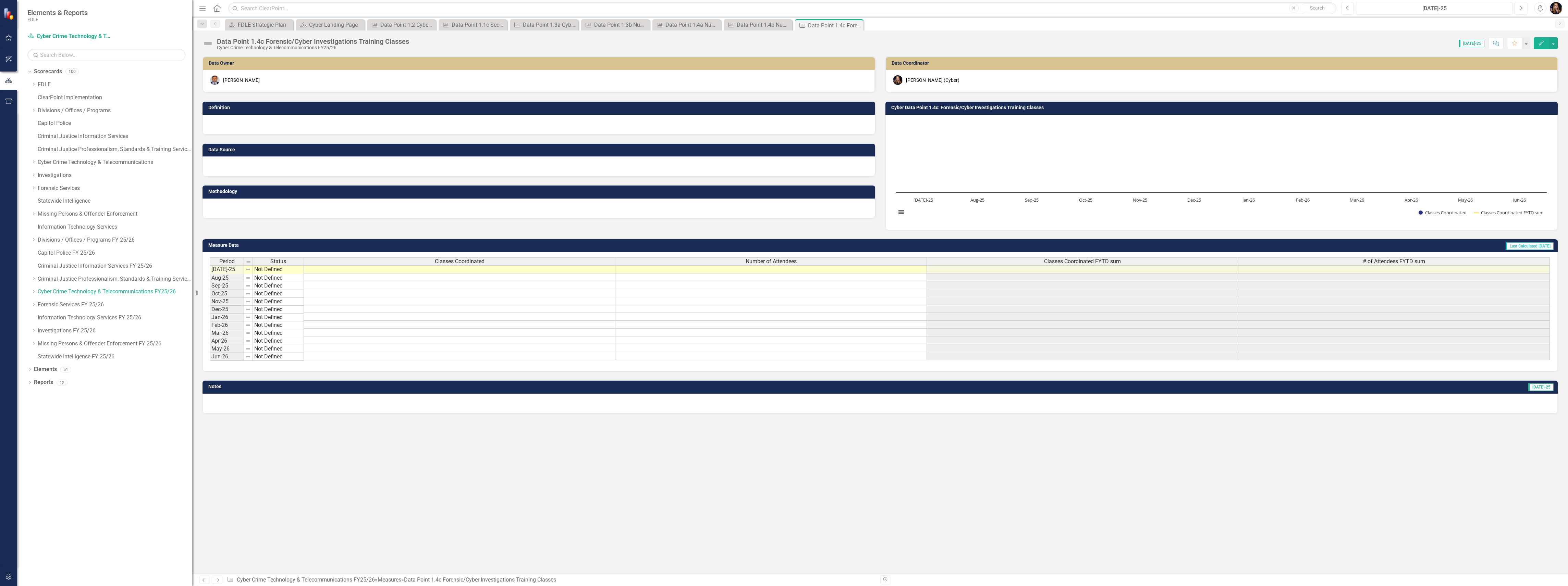
click at [238, 127] on div at bounding box center [539, 125] width 673 height 20
click at [202, 581] on icon "Previous" at bounding box center [204, 580] width 6 height 4
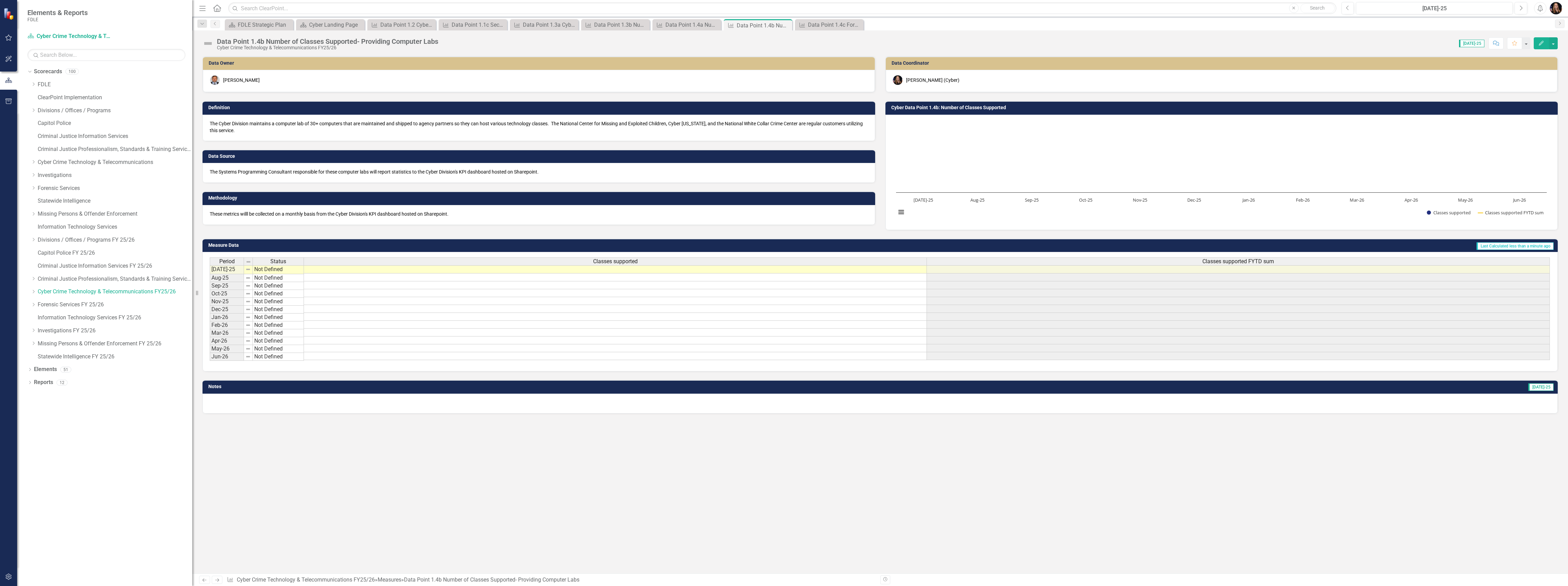
click at [304, 215] on p "These metrics willl be collected on a monthly basis from the Cyber Division's K…" at bounding box center [539, 214] width 658 height 7
click at [305, 216] on p "These metrics willl be collected on a monthly basis from the Cyber Division's K…" at bounding box center [539, 214] width 658 height 7
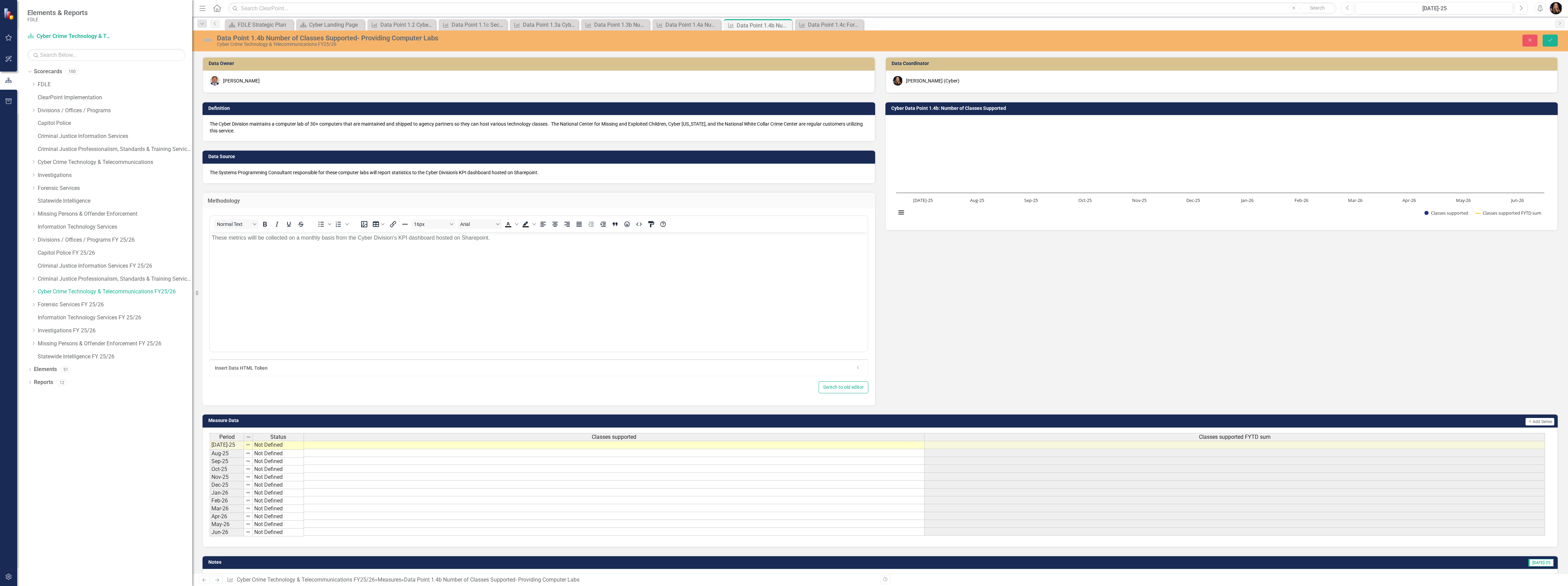
click at [312, 241] on p "These metrics willl be collected on a monthly basis from the Cyber Division's K…" at bounding box center [539, 238] width 654 height 8
click at [312, 241] on p "These metrics willl be collected on a monthly basis from the Cyber Division's K…" at bounding box center [539, 238] width 654 height 8
copy p "These metrics willl be collected on a monthly basis from the Cyber Division's K…"
click at [217, 580] on icon "Next" at bounding box center [217, 580] width 6 height 4
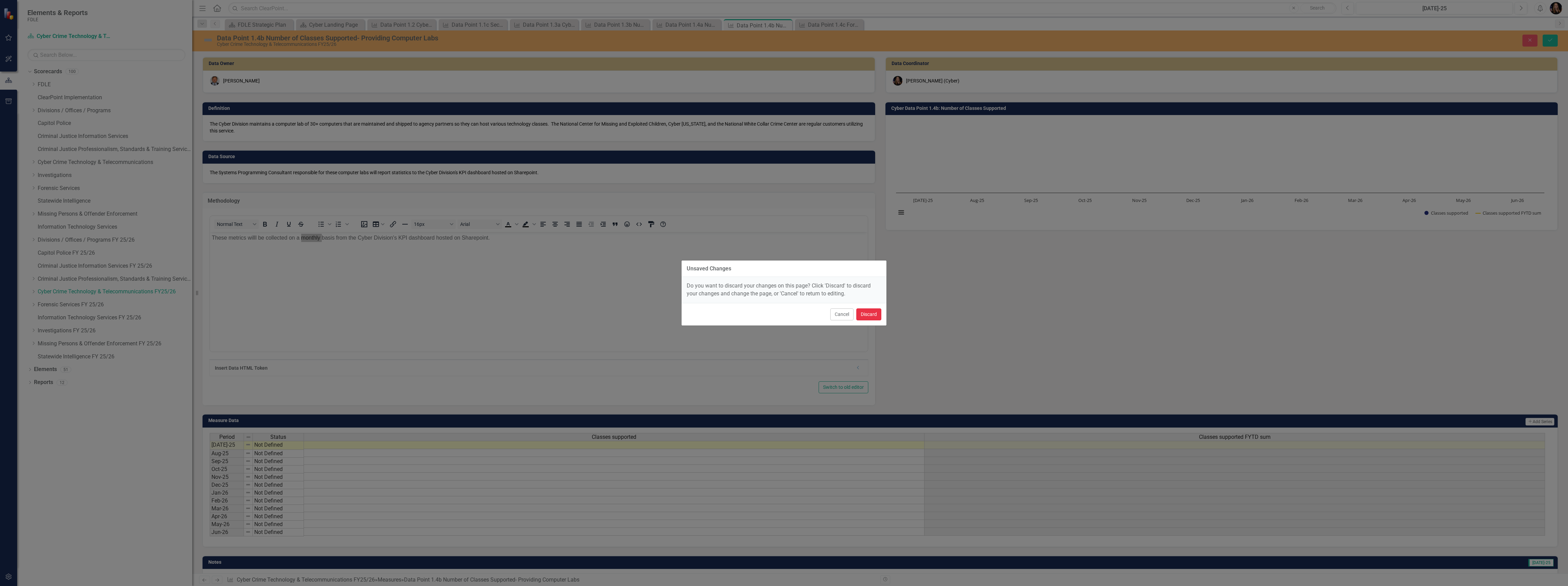
click at [874, 313] on button "Discard" at bounding box center [869, 314] width 25 height 12
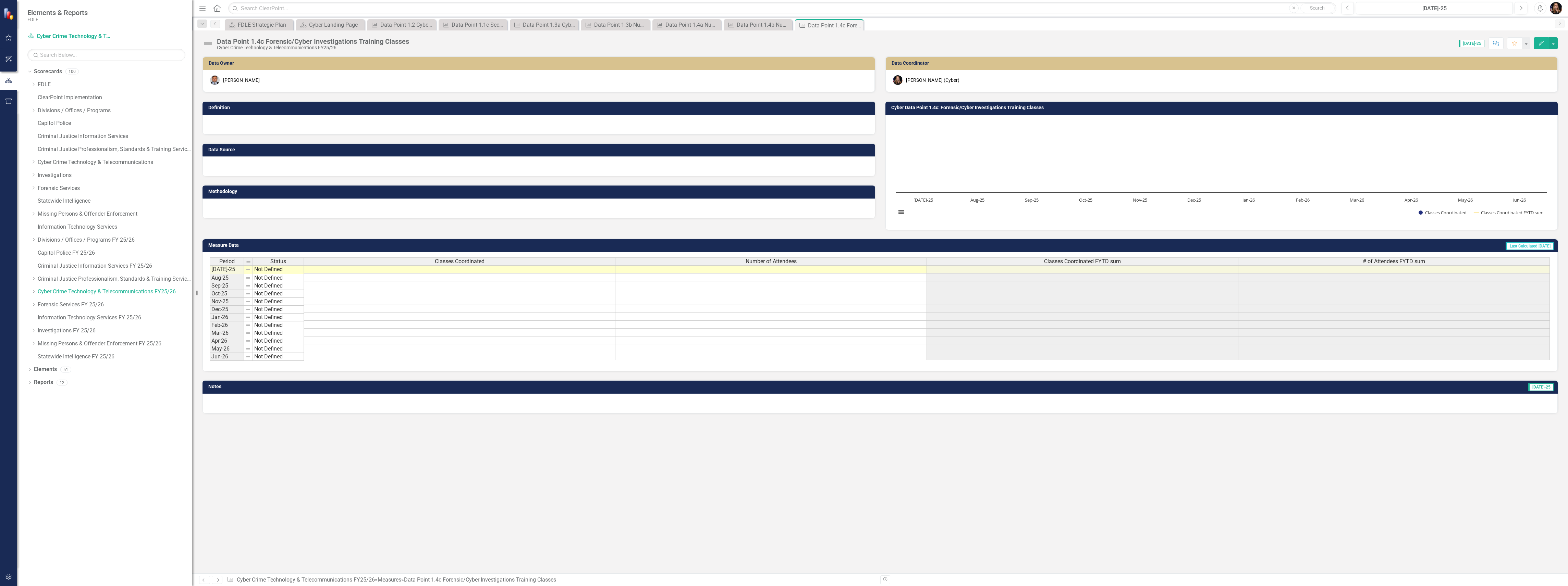
click at [277, 202] on div at bounding box center [539, 208] width 673 height 20
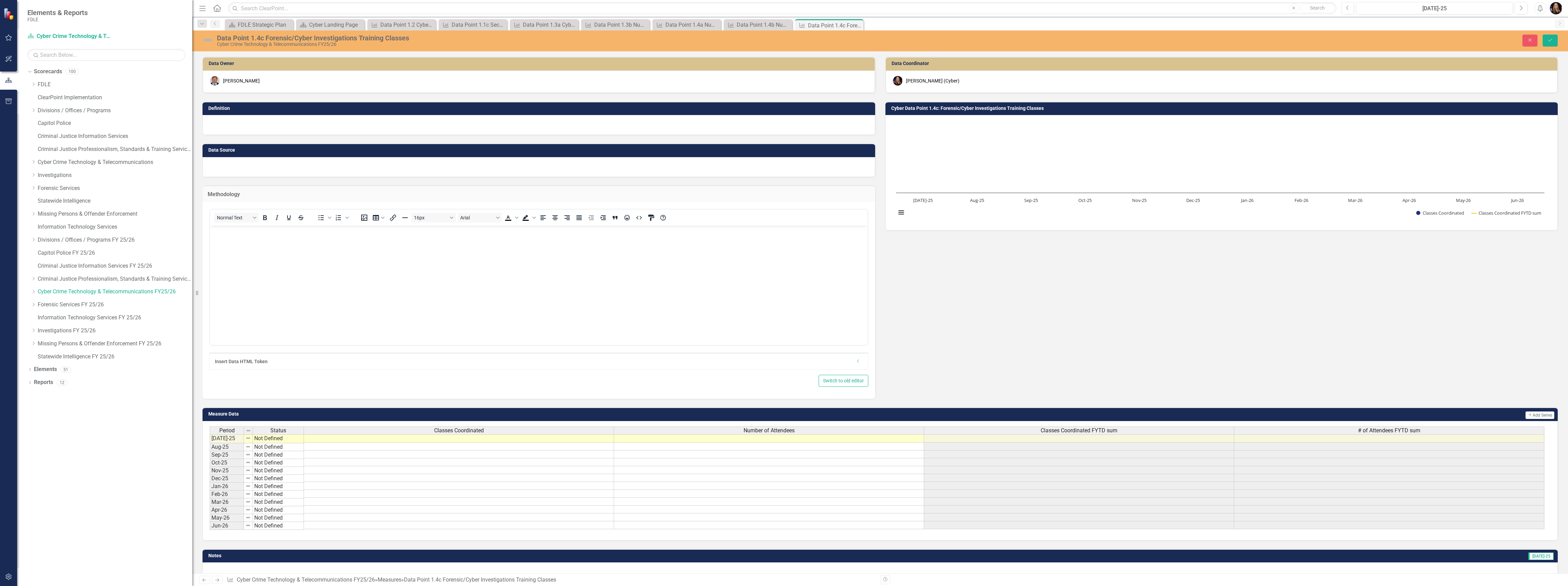
click at [264, 255] on body "Rich Text Area. Press ALT-0 for help." at bounding box center [539, 277] width 658 height 102
drag, startPoint x: 332, startPoint y: 277, endPoint x: 333, endPoint y: 272, distance: 5.1
click at [332, 276] on body "These metrics willl be collected on a monthly basis from the Cyber Division's K…" at bounding box center [539, 277] width 658 height 102
click at [239, 163] on div at bounding box center [539, 167] width 673 height 20
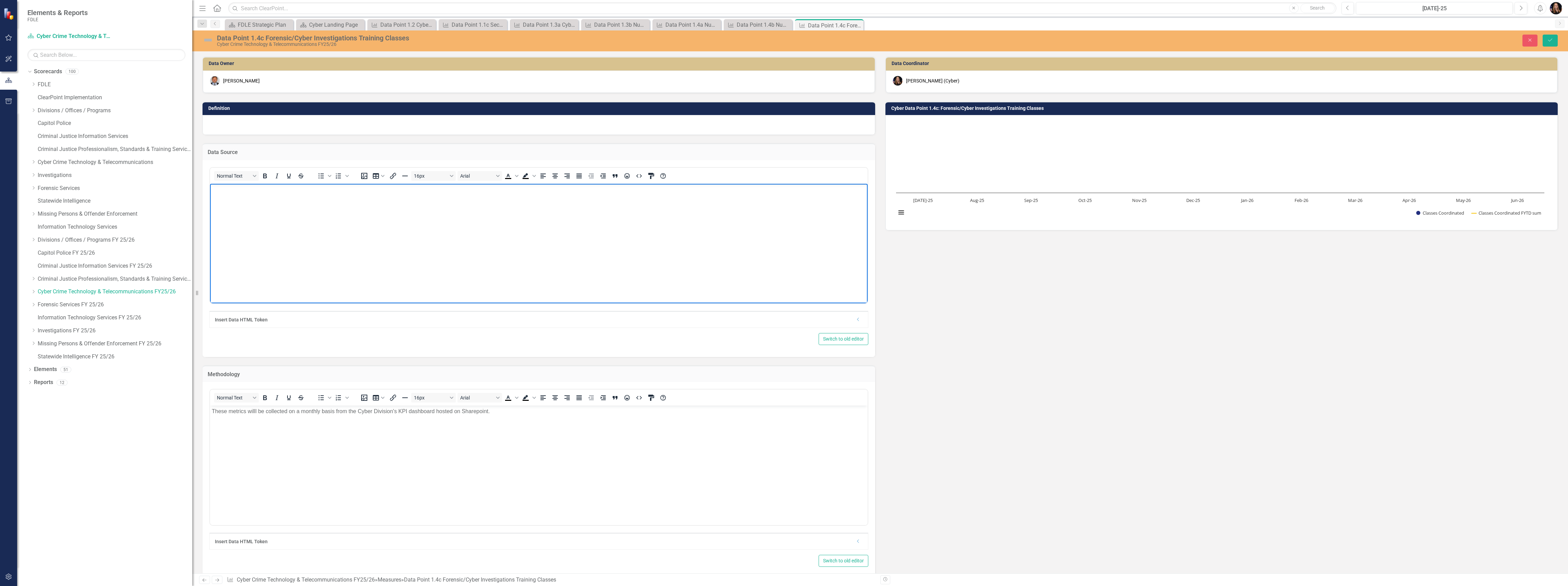
click at [285, 286] on html at bounding box center [539, 235] width 658 height 102
paste body "Rich Text Area. Press ALT-0 for help."
drag, startPoint x: 408, startPoint y: 188, endPoint x: 300, endPoint y: 189, distance: 108.0
click at [300, 189] on p "Cyber Division Sharepoint Dashboard (metrics reported by members)" at bounding box center [539, 190] width 654 height 8
click at [484, 188] on p "Members coordinating classes on behalf of the Division report them to the Cyber…" at bounding box center [539, 190] width 654 height 8
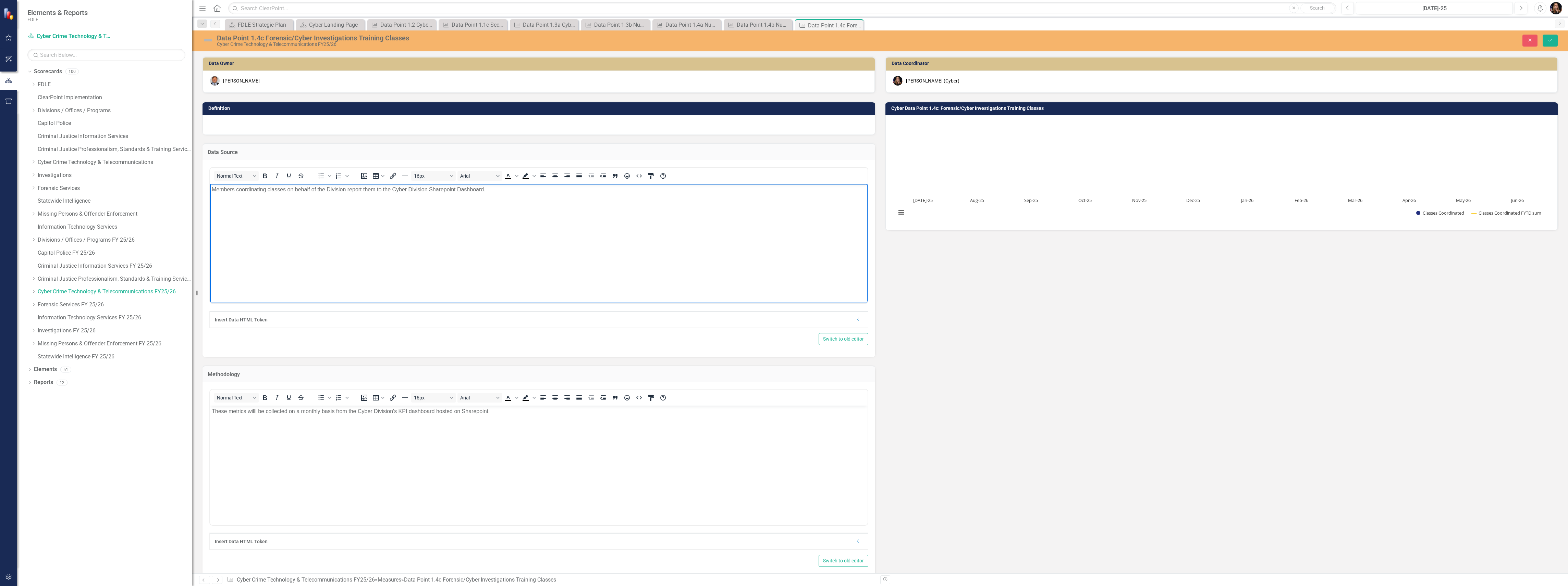
click at [282, 127] on div at bounding box center [539, 125] width 673 height 20
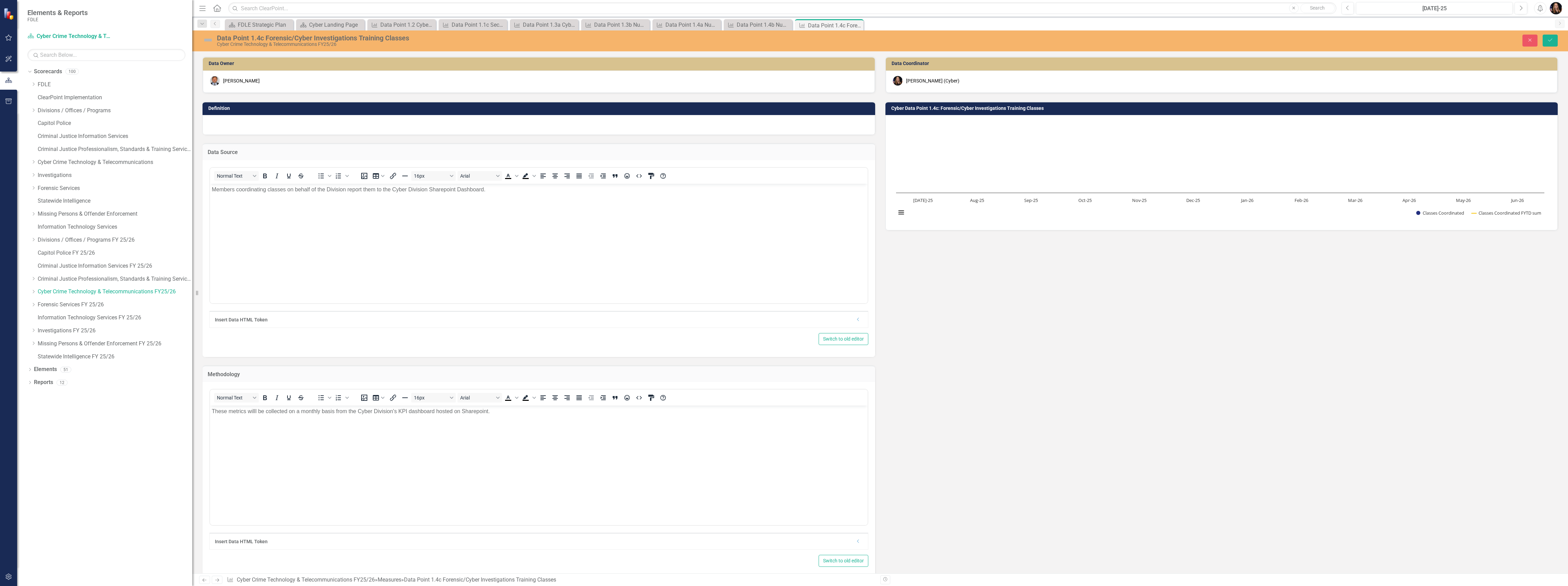
click at [281, 127] on div at bounding box center [539, 125] width 673 height 20
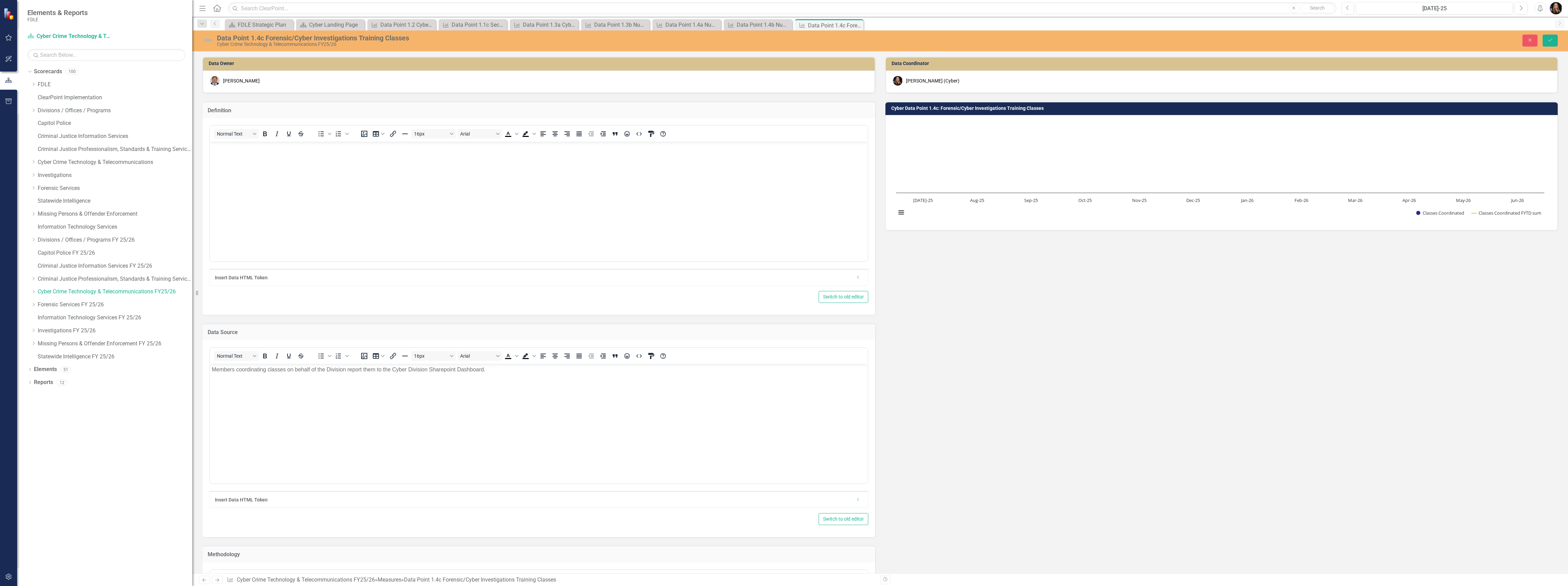
click at [240, 171] on body "Rich Text Area. Press ALT-0 for help." at bounding box center [539, 193] width 658 height 102
click at [501, 147] on p "The Cyber Division coordinates cyber investigative and forensic classes for int…" at bounding box center [539, 147] width 654 height 8
click at [609, 150] on body "The Cyber Division coordinates cyber investigative and forensic classes for int…" at bounding box center [539, 193] width 658 height 102
drag, startPoint x: 504, startPoint y: 146, endPoint x: 533, endPoint y: 152, distance: 29.6
click at [506, 146] on p "The Cyber Division coordinates cyber investigative and forensic classes for int…" at bounding box center [539, 147] width 654 height 8
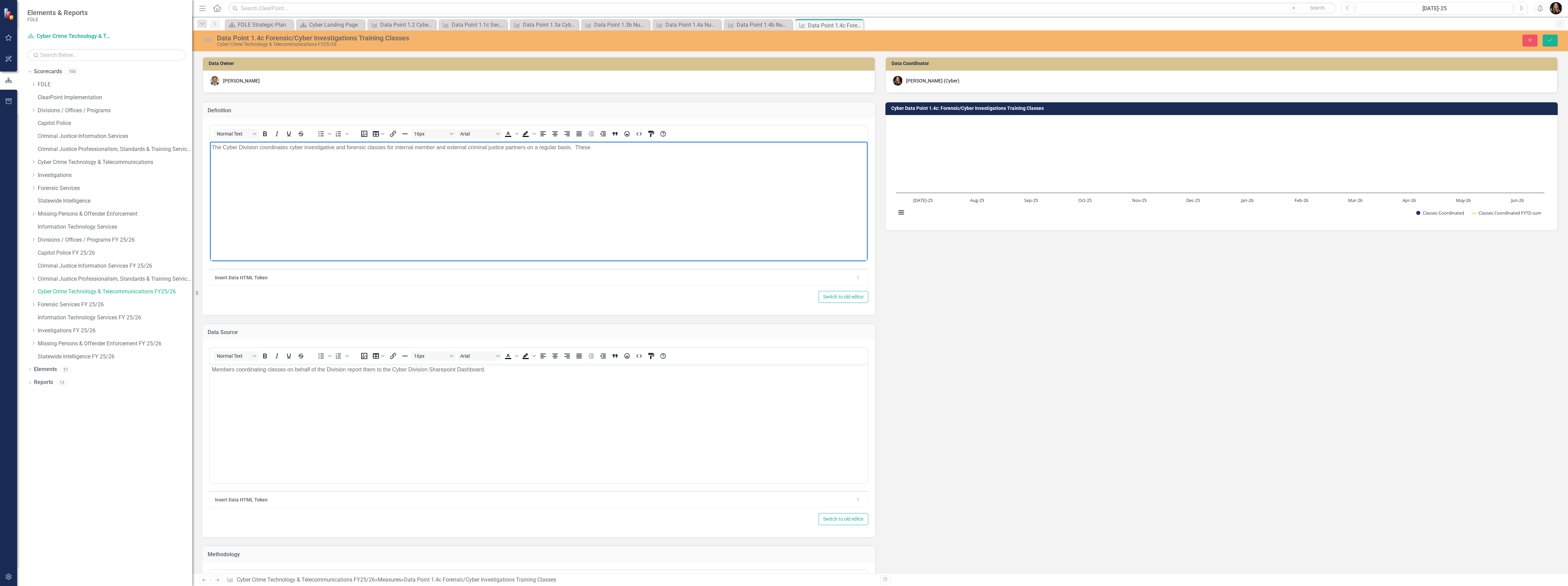
click at [601, 149] on p "The Cyber Division coordinates cyber investigative and forensic classes for int…" at bounding box center [539, 147] width 654 height 8
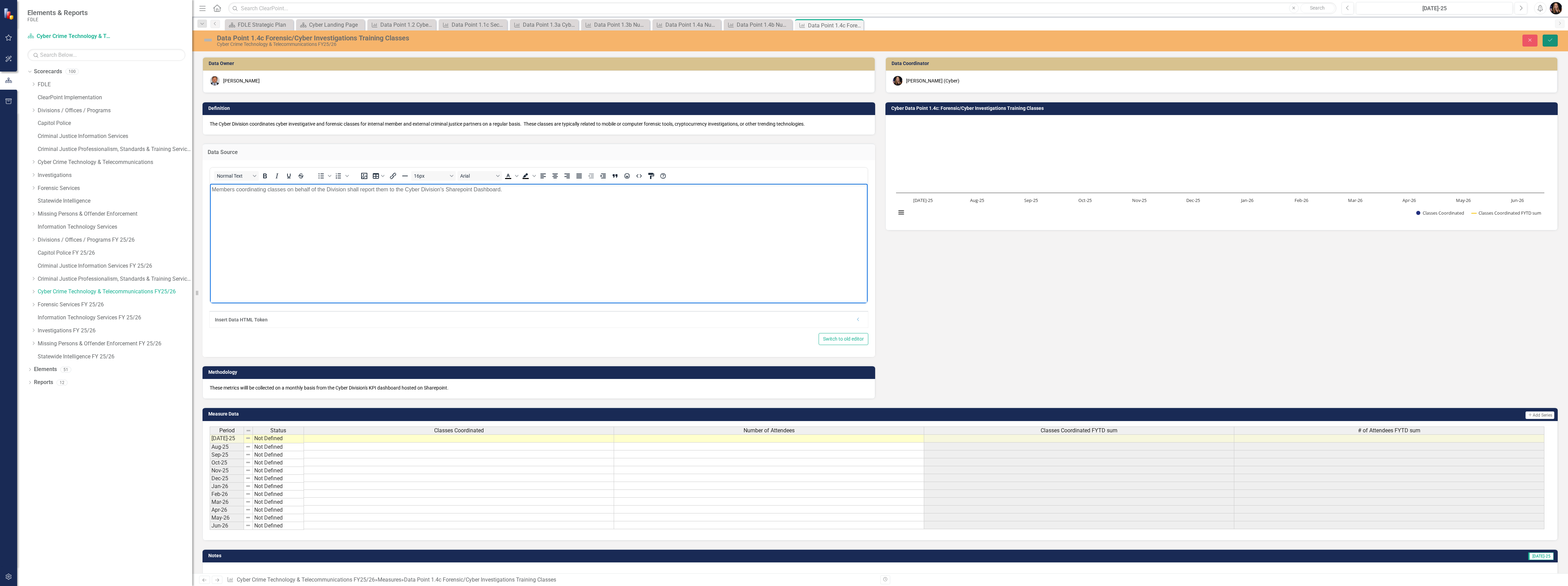
click at [1545, 40] on button "Save" at bounding box center [1550, 40] width 15 height 12
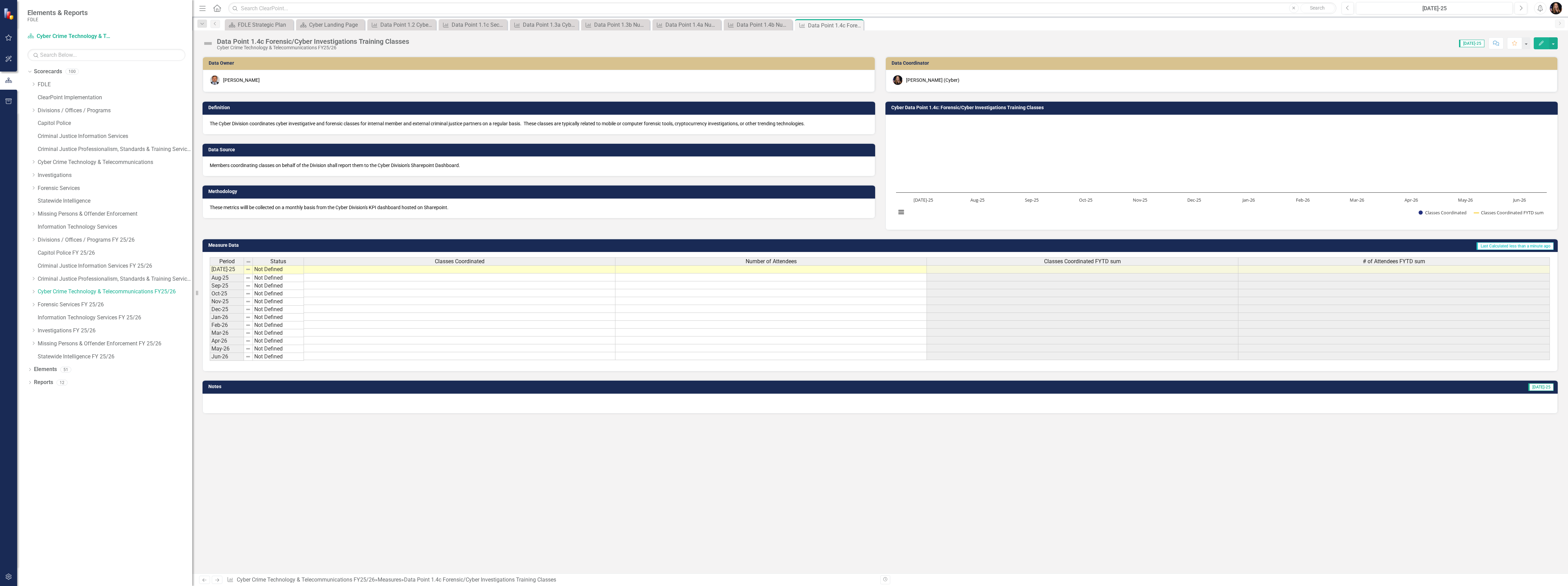
click at [219, 580] on icon "Next" at bounding box center [217, 580] width 6 height 4
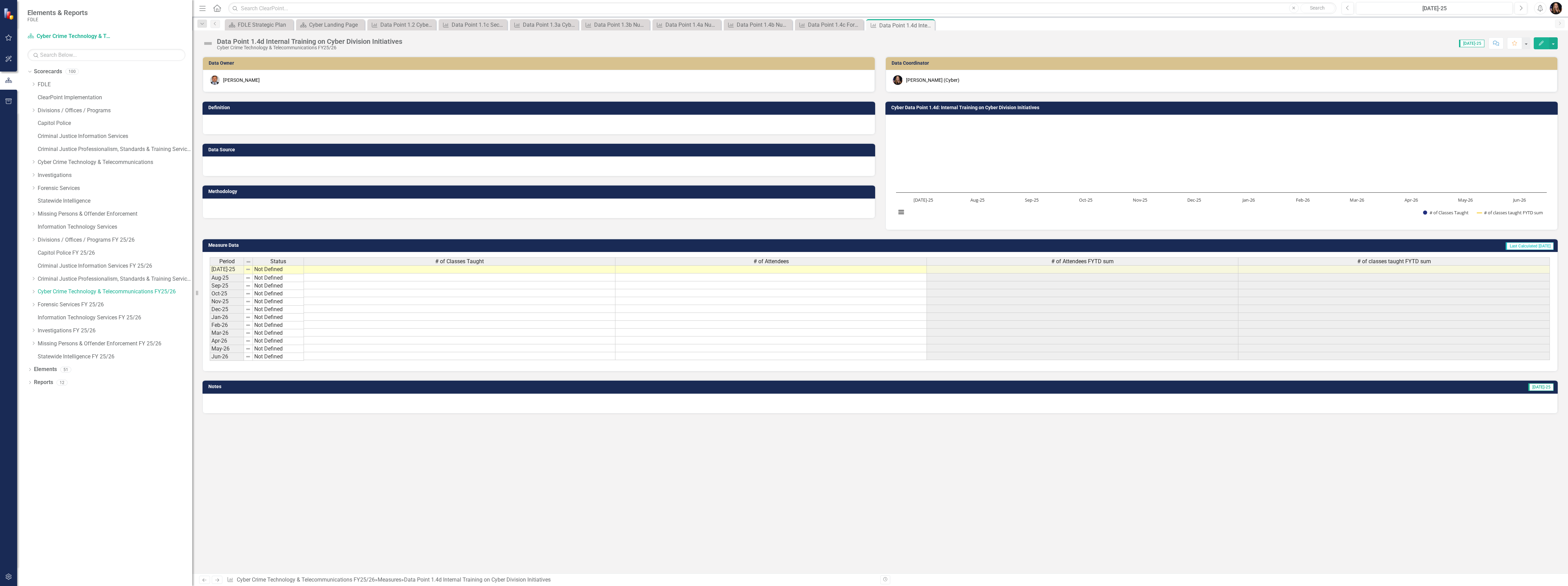
click at [203, 581] on icon "Previous" at bounding box center [204, 580] width 6 height 4
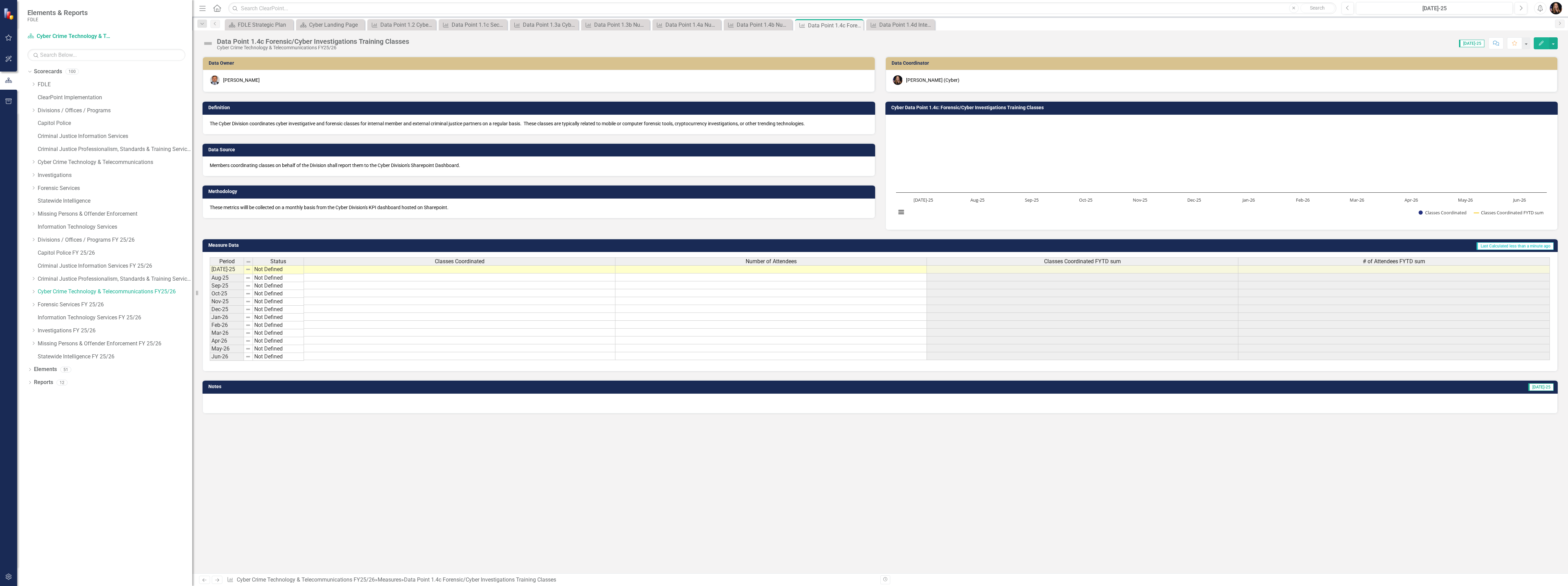
click at [372, 124] on p "The Cyber Division coordinates cyber investigative and forensic classes for int…" at bounding box center [539, 124] width 658 height 7
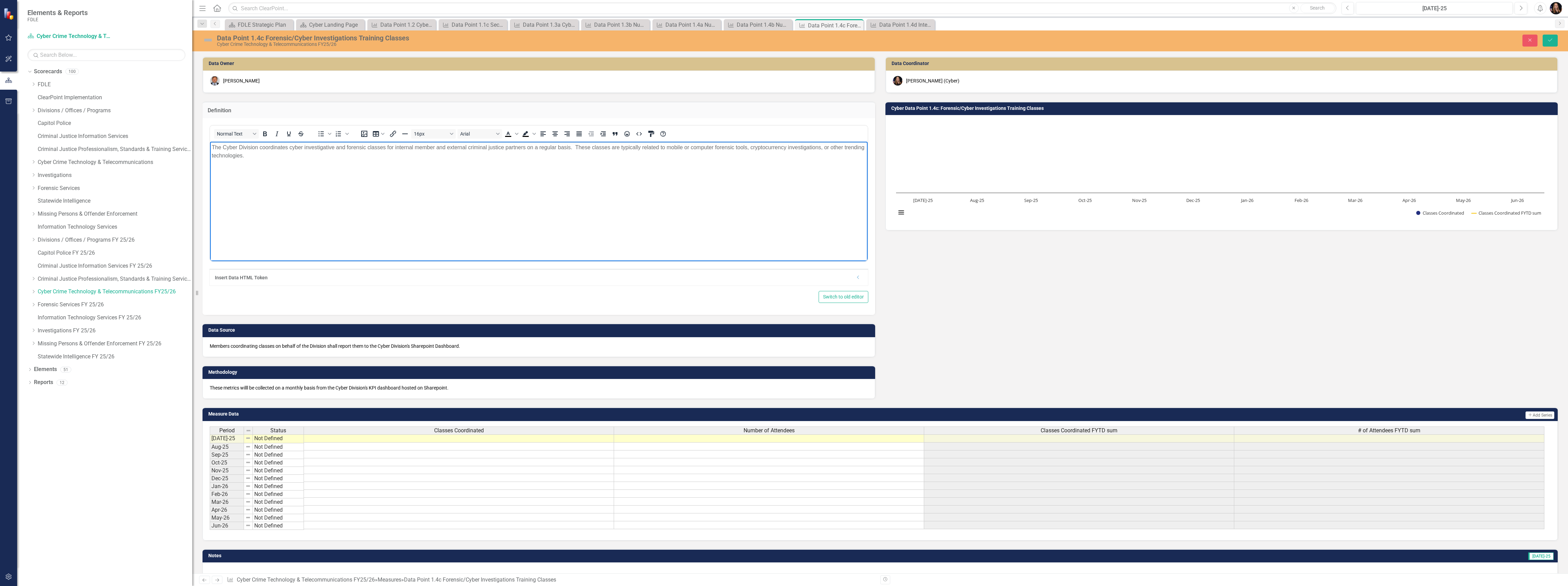
drag, startPoint x: 413, startPoint y: 147, endPoint x: 412, endPoint y: 166, distance: 19.0
click at [412, 147] on p "The Cyber Division coordinates cyber investigative and forensic classes for int…" at bounding box center [539, 152] width 654 height 17
click at [1547, 46] on button "Save" at bounding box center [1550, 40] width 15 height 12
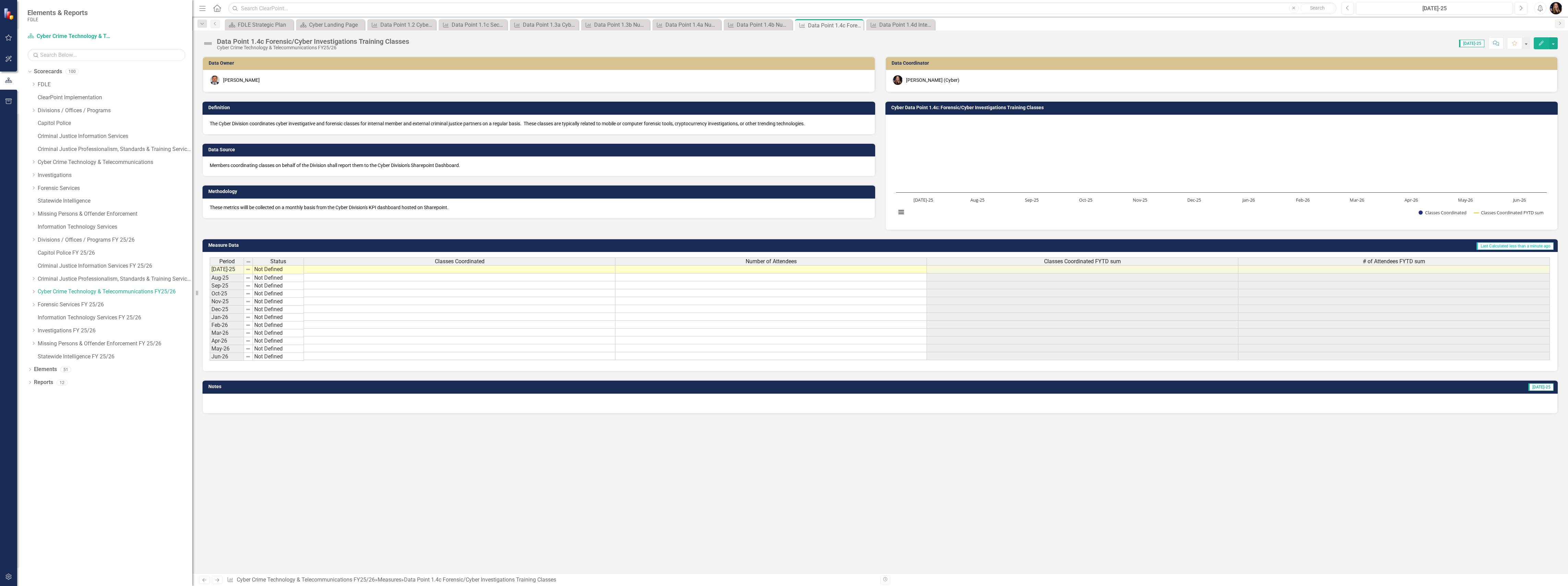
click at [219, 580] on icon at bounding box center [217, 580] width 4 height 3
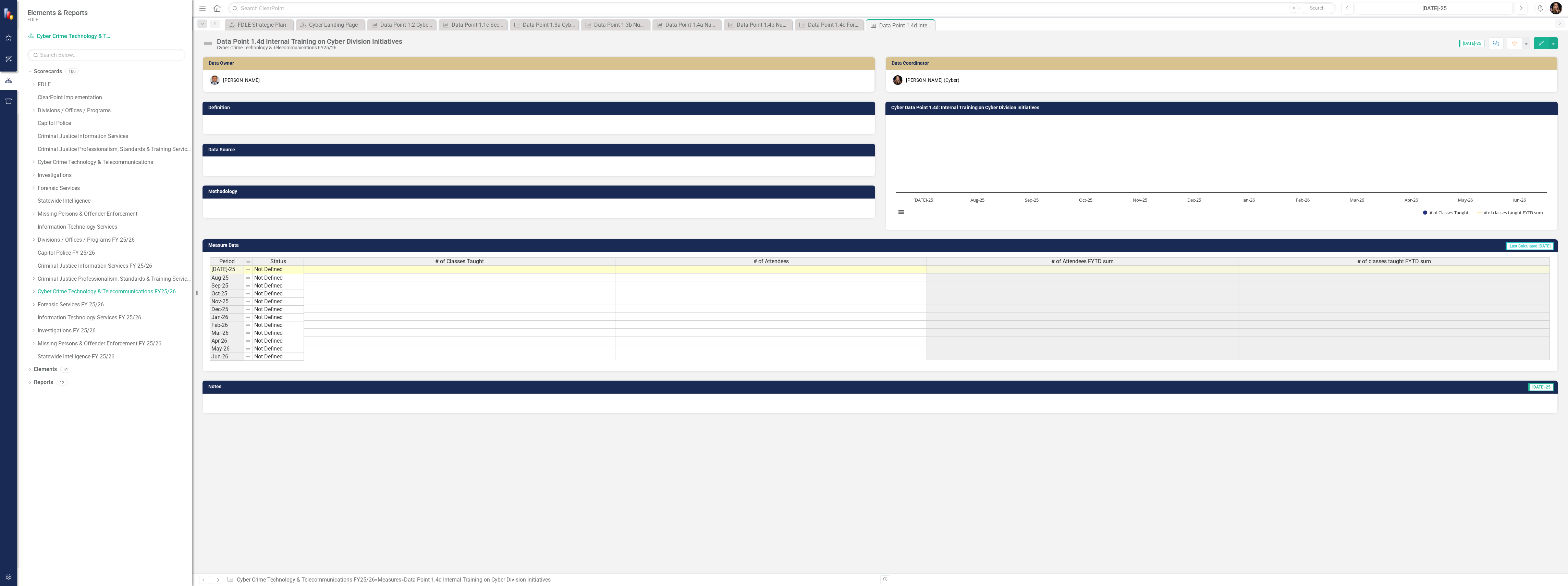
click at [251, 167] on div at bounding box center [539, 166] width 673 height 20
click at [251, 167] on div at bounding box center [539, 166] width 673 height 20
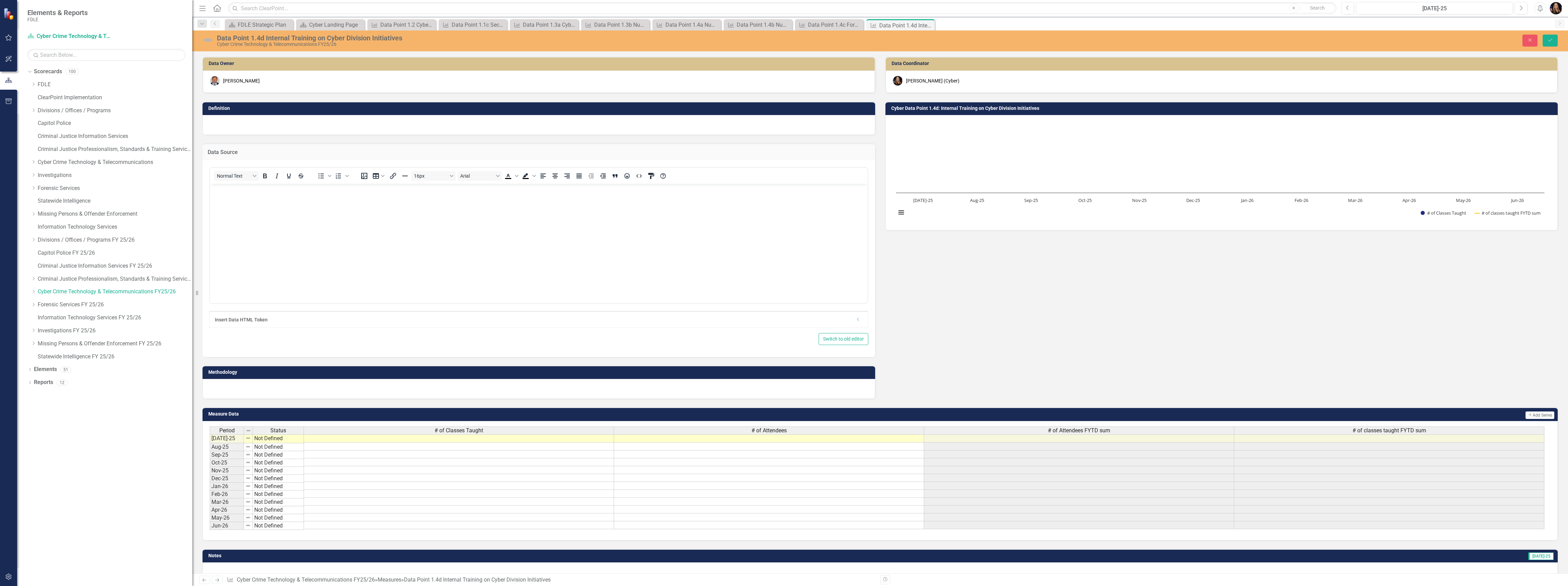
click at [257, 217] on body "Rich Text Area. Press ALT-0 for help." at bounding box center [539, 235] width 658 height 102
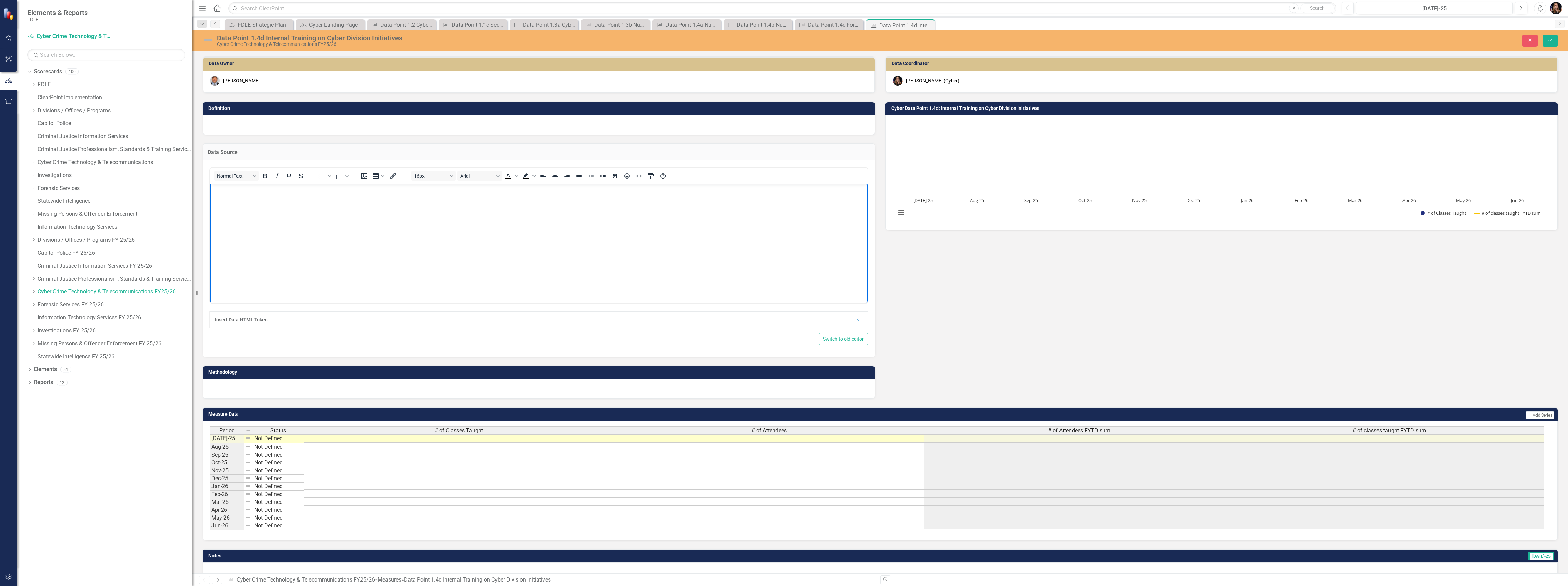
paste body "Rich Text Area. Press ALT-0 for help."
drag, startPoint x: 444, startPoint y: 187, endPoint x: 237, endPoint y: 207, distance: 208.0
click at [215, 189] on p "Cyber Division Sharepoint Dashboard (metrics reported by members)" at bounding box center [539, 190] width 654 height 8
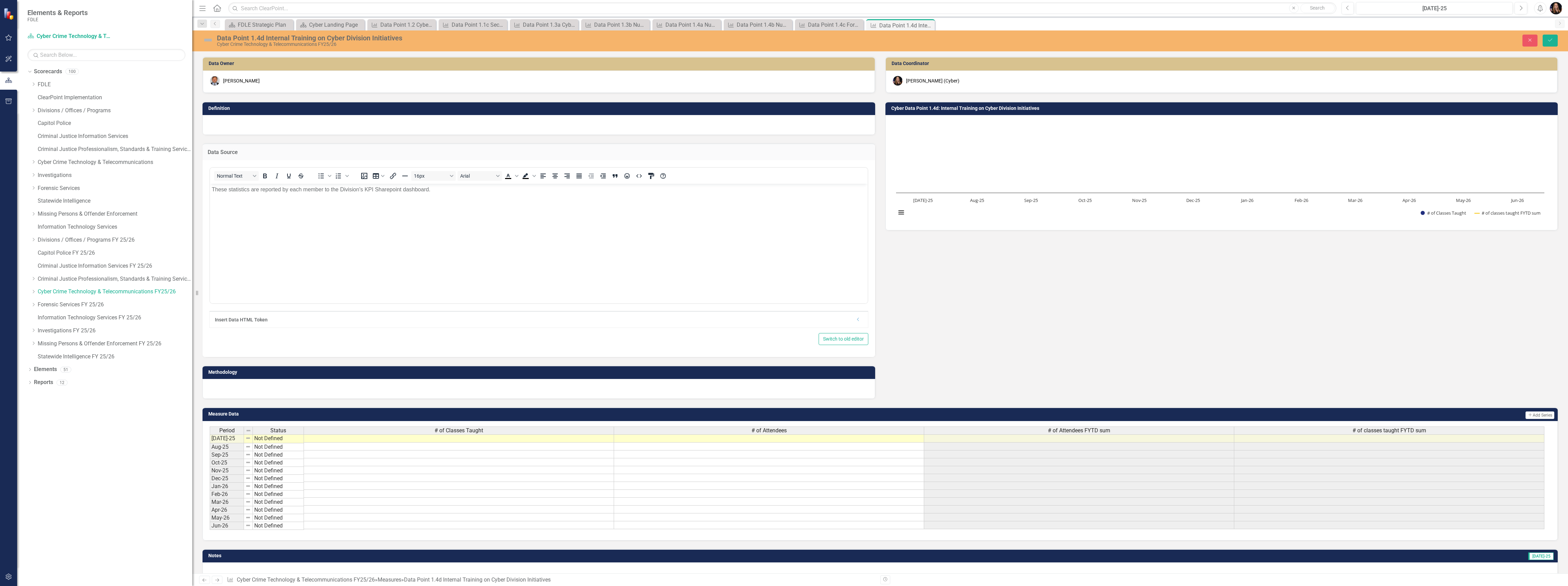
click at [242, 385] on div at bounding box center [539, 389] width 673 height 20
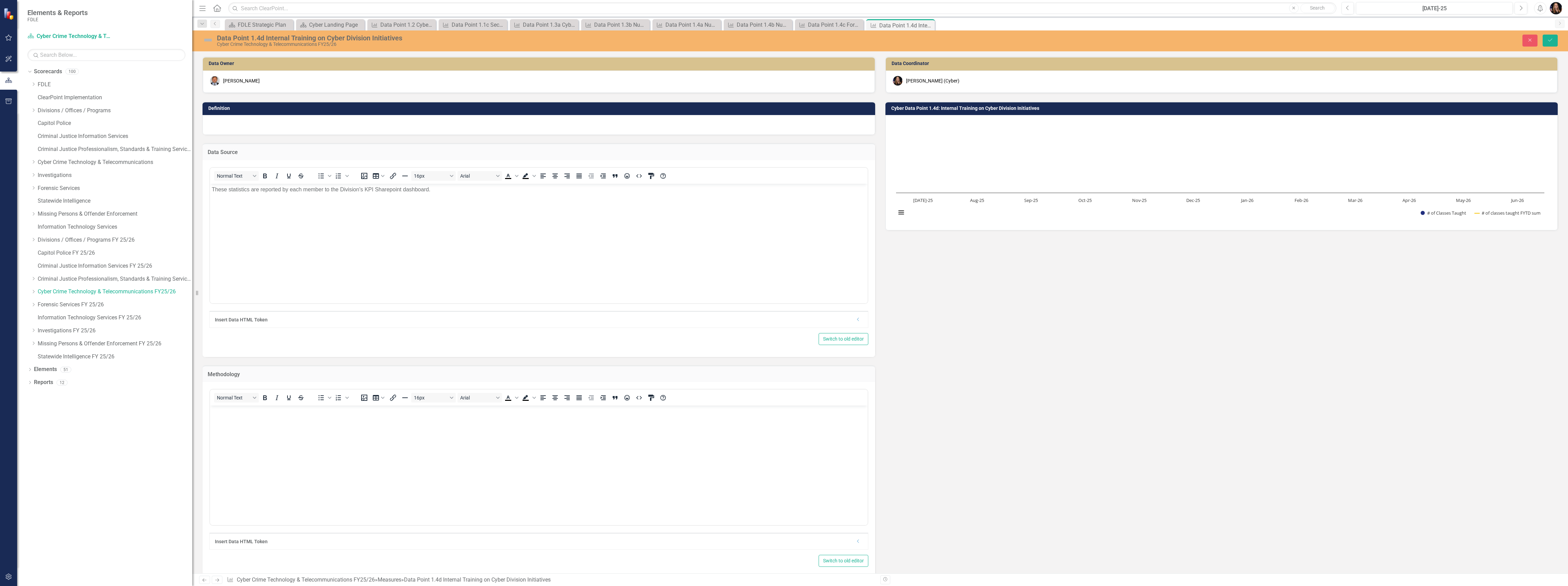
click at [234, 428] on body "Rich Text Area. Press ALT-0 for help." at bounding box center [539, 457] width 658 height 102
click at [396, 410] on p "These statistics will be pulled on a monthly basis from the Cyber Division's" at bounding box center [539, 412] width 654 height 8
click at [351, 408] on p "These statistics will be pulled on a monthly basis from the Cyber Division's KP…" at bounding box center [539, 412] width 654 height 8
click at [350, 408] on p "These statistics will be pulled on a monthly basis from the Cyber Division's KP…" at bounding box center [539, 412] width 654 height 8
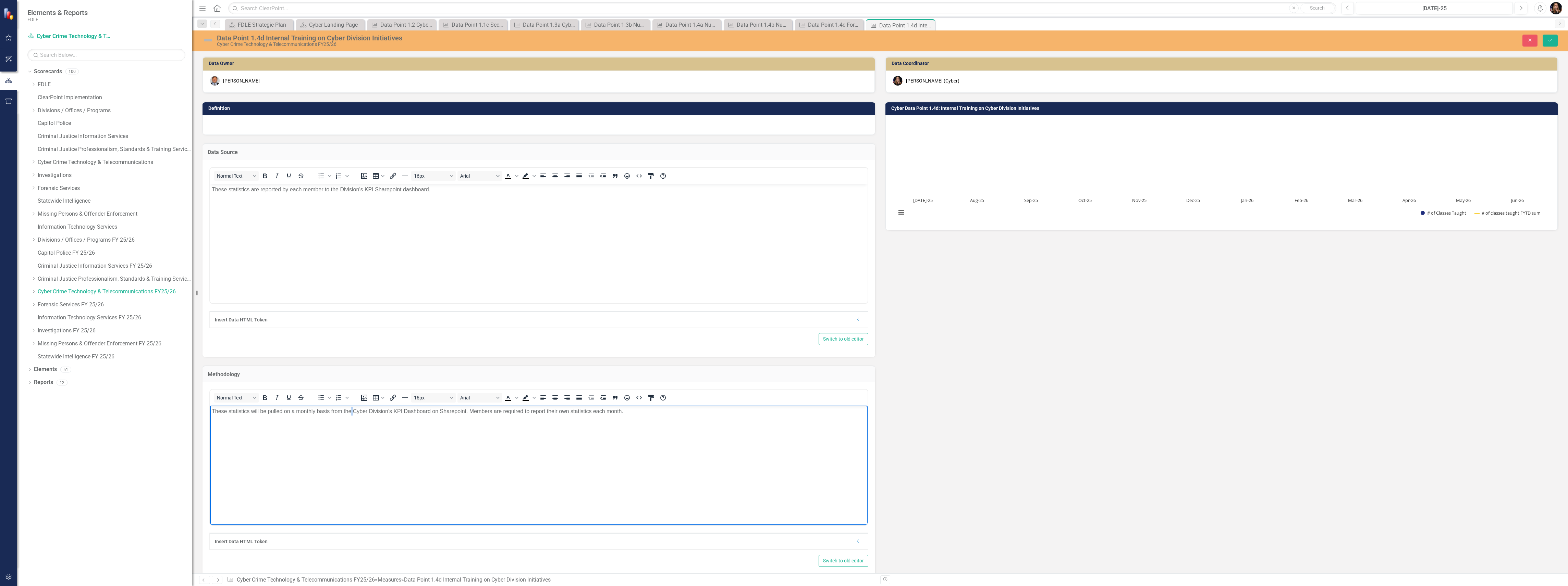
copy p "These statistics will be pulled on a monthly basis from the Cyber Division's KP…"
click at [594, 410] on p "These statistics will be pulled on a monthly basis from the Cyber Division's KP…" at bounding box center [539, 412] width 654 height 8
click at [582, 408] on p "These statistics will be pulled on a monthly basis from the Cyber Division's KP…" at bounding box center [539, 412] width 654 height 8
click at [591, 410] on p "These statistics will be pulled on a monthly basis from the Cyber Division's KP…" at bounding box center [539, 412] width 654 height 8
click at [268, 408] on p "These statistics will be pulled on a monthly basis from the Cyber Division's KP…" at bounding box center [539, 412] width 654 height 8
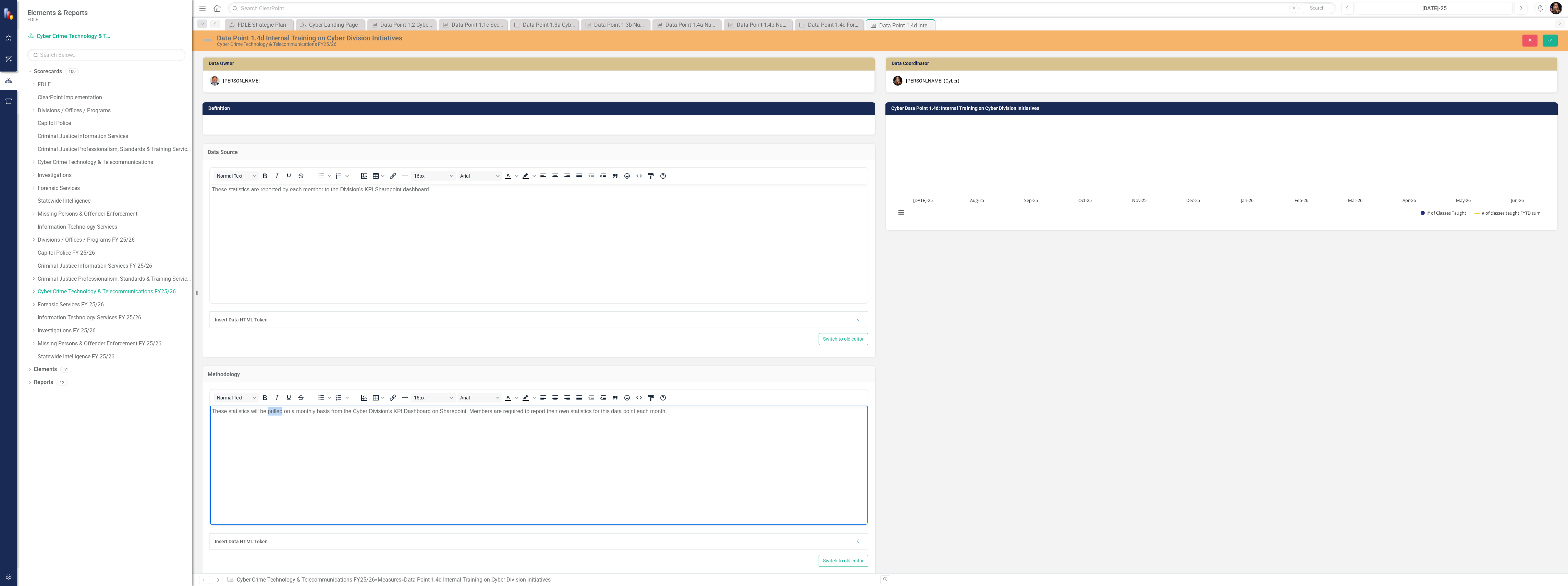
click at [268, 408] on p "These statistics will be pulled on a monthly basis from the Cyber Division's KP…" at bounding box center [539, 412] width 654 height 8
copy p "These statistics will be pulled on a monthly basis from the Cyber Division's KP…"
click at [674, 270] on body "These statistics are reported by each member to the Division's KPI Sharepoint d…" at bounding box center [539, 235] width 658 height 102
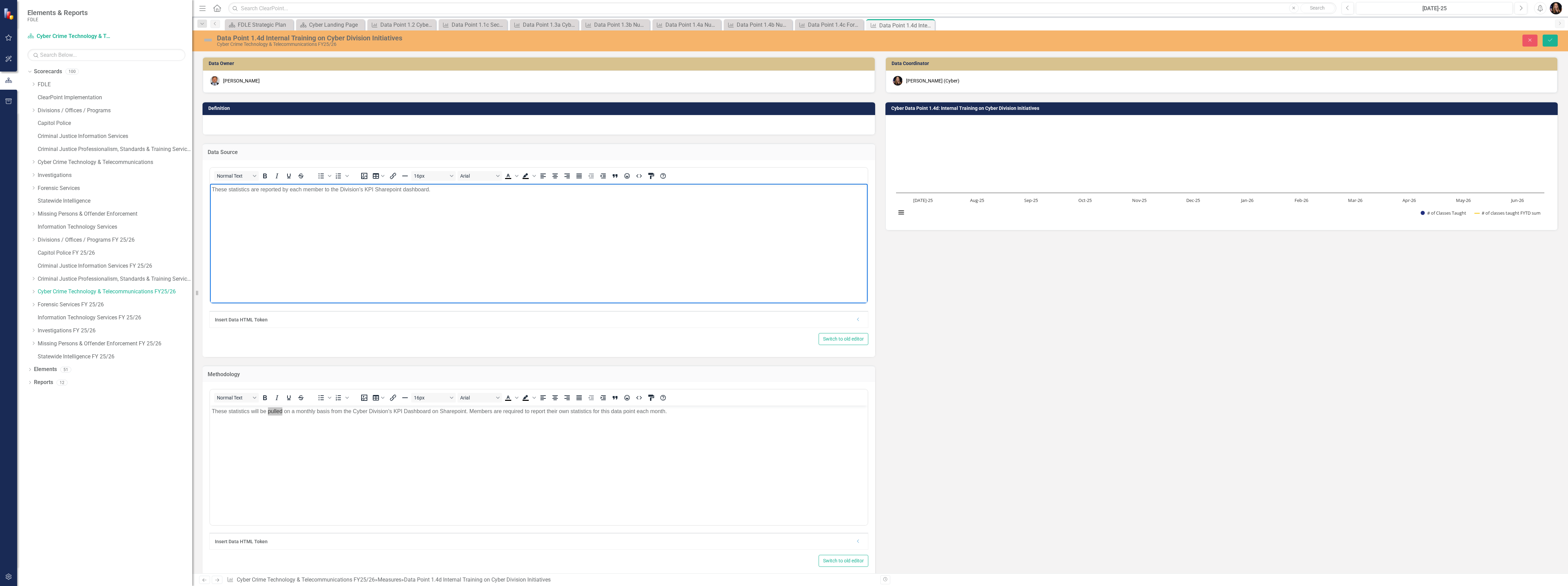
click at [280, 191] on p "These statistics are reported by each member to the Division's KPI Sharepoint d…" at bounding box center [539, 190] width 654 height 8
click at [311, 188] on p "These statistics are reported by each member to the Division's KPI Sharepoint d…" at bounding box center [539, 190] width 654 height 8
click at [308, 187] on p "These statistics are reported by each member to the Division's KPI Sharepoint d…" at bounding box center [539, 190] width 654 height 8
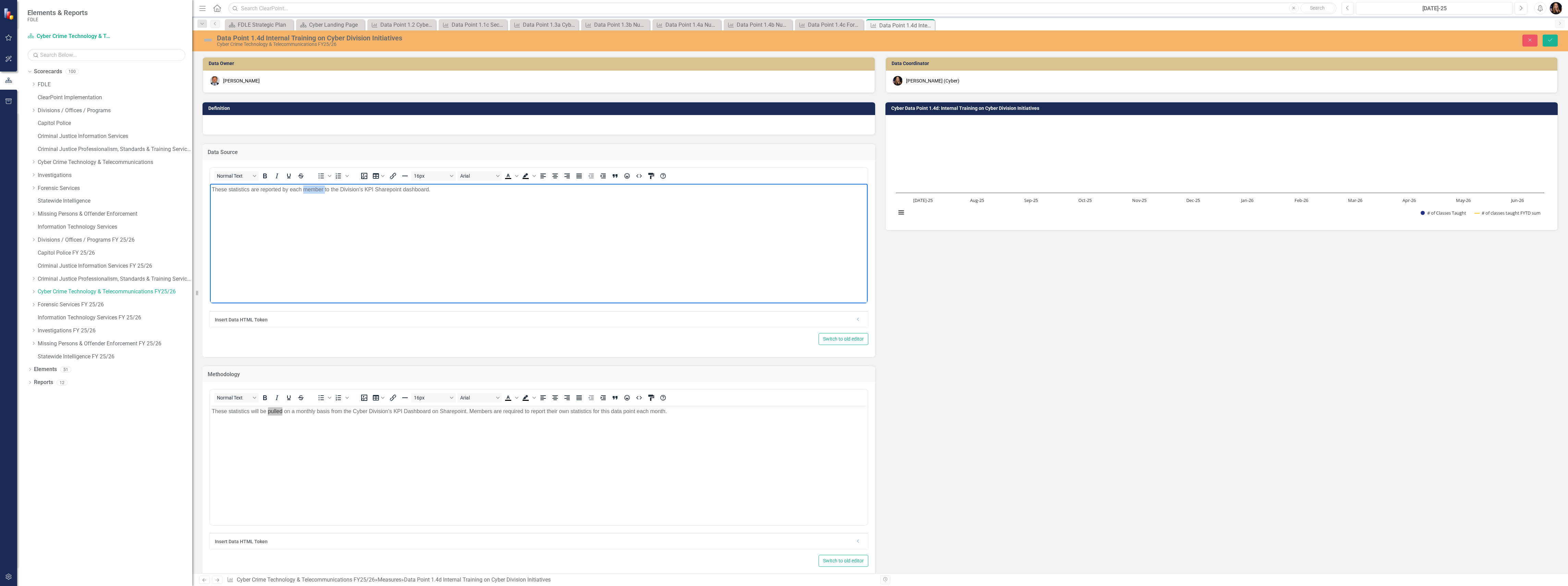
click at [307, 187] on p "These statistics are reported by each member to the Division's KPI Sharepoint d…" at bounding box center [539, 190] width 654 height 8
copy p "These statistics are reported by each member to the Division's KPI Sharepoint d…"
click at [771, 224] on body "These statistics are reported by each member to the Division's KPI Sharepoint d…" at bounding box center [539, 235] width 658 height 102
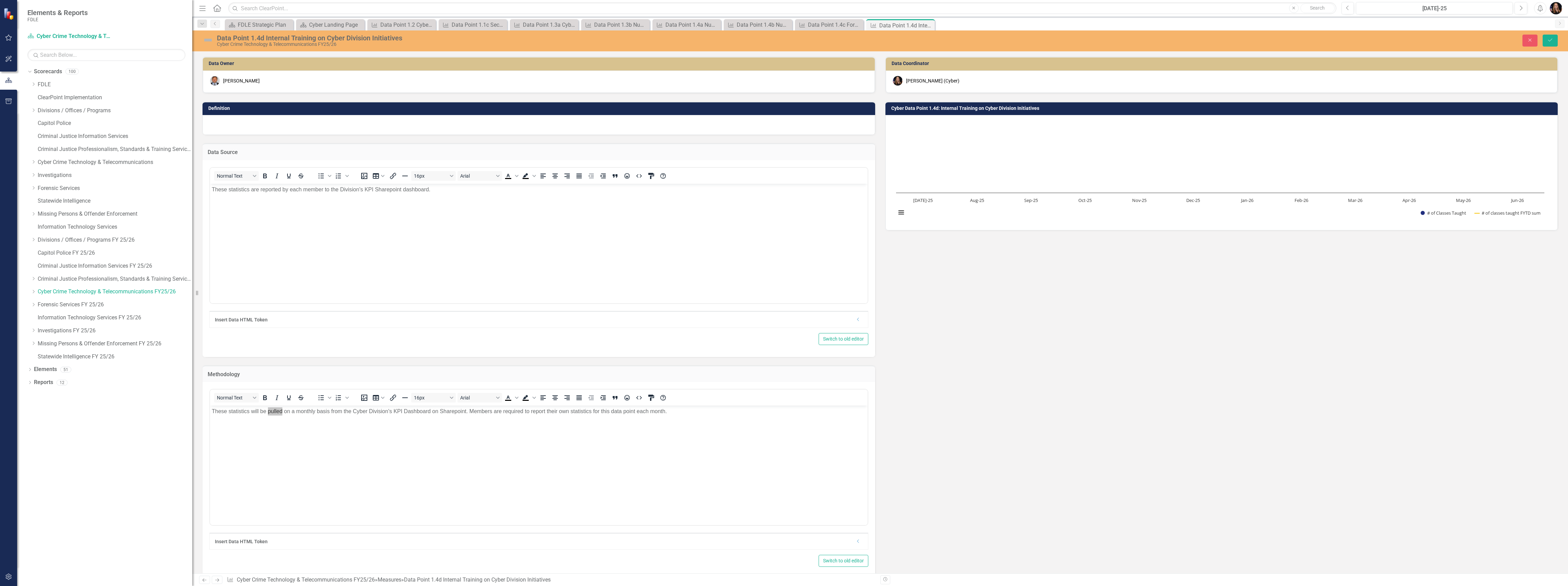
click at [253, 120] on div at bounding box center [539, 125] width 673 height 20
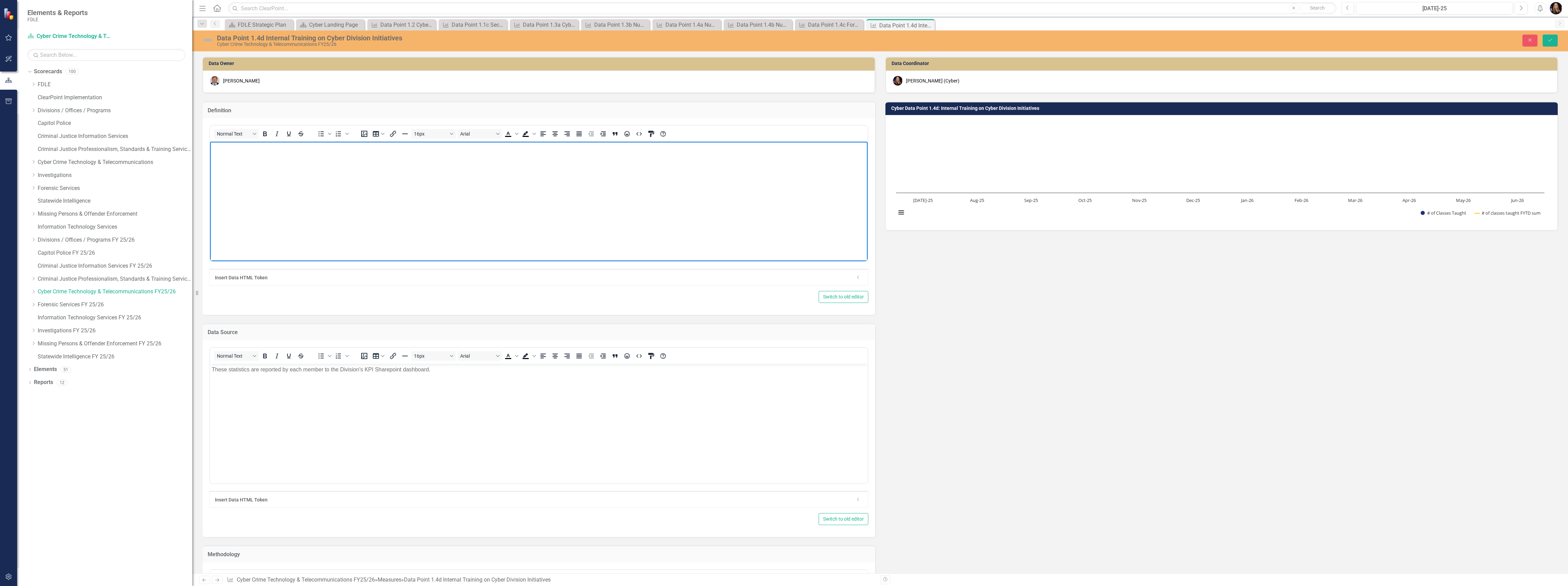
click at [253, 173] on body "Rich Text Area. Press ALT-0 for help." at bounding box center [539, 193] width 658 height 102
click at [689, 148] on p "Cyber Division members are routinely asked to provide presentations on Cyber Di…" at bounding box center [539, 147] width 654 height 8
click at [1543, 40] on button "Save" at bounding box center [1550, 40] width 15 height 12
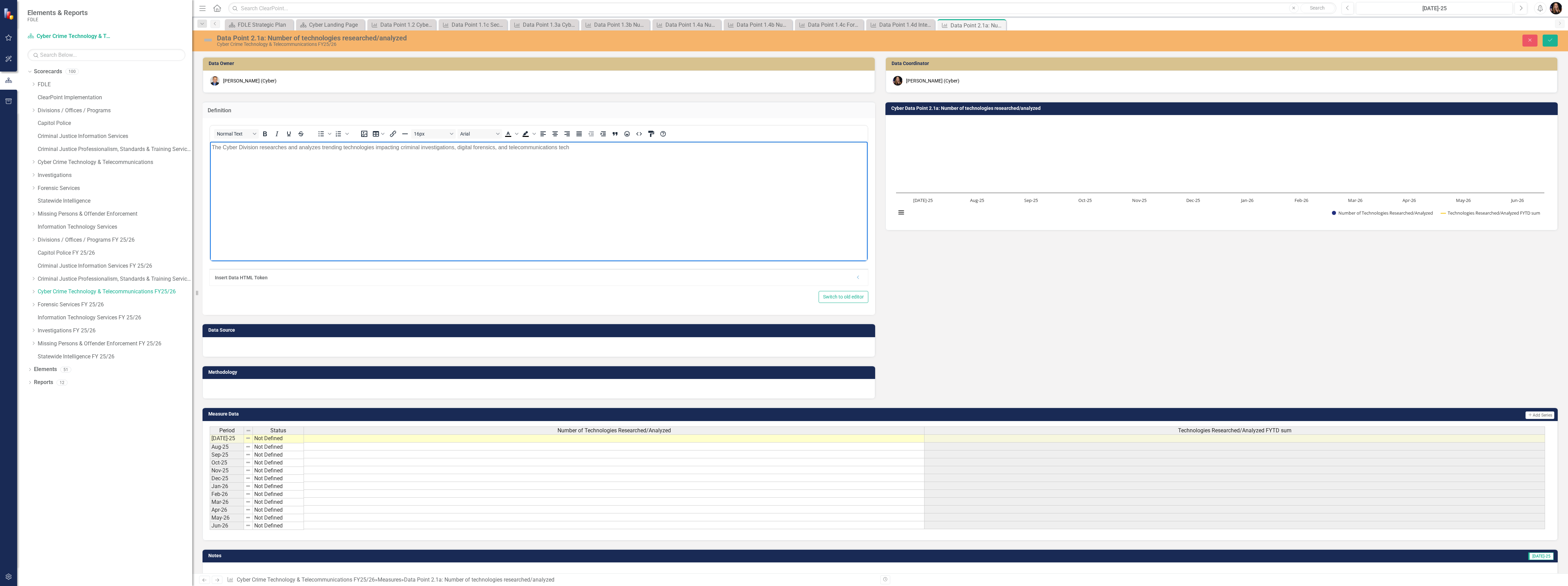
click at [510, 147] on p "The Cyber Division researches and analyzes trending technologies impacting crim…" at bounding box center [539, 147] width 654 height 8
drag, startPoint x: 506, startPoint y: 146, endPoint x: 504, endPoint y: 150, distance: 4.5
click at [500, 147] on p "The Cyber Division researches and analyzes trending technologies impacting crim…" at bounding box center [539, 147] width 654 height 8
drag, startPoint x: 455, startPoint y: 149, endPoint x: 400, endPoint y: 158, distance: 55.7
click at [399, 153] on body "The Cyber Division researches and analyzes trending technologies impacting crim…" at bounding box center [539, 193] width 658 height 102
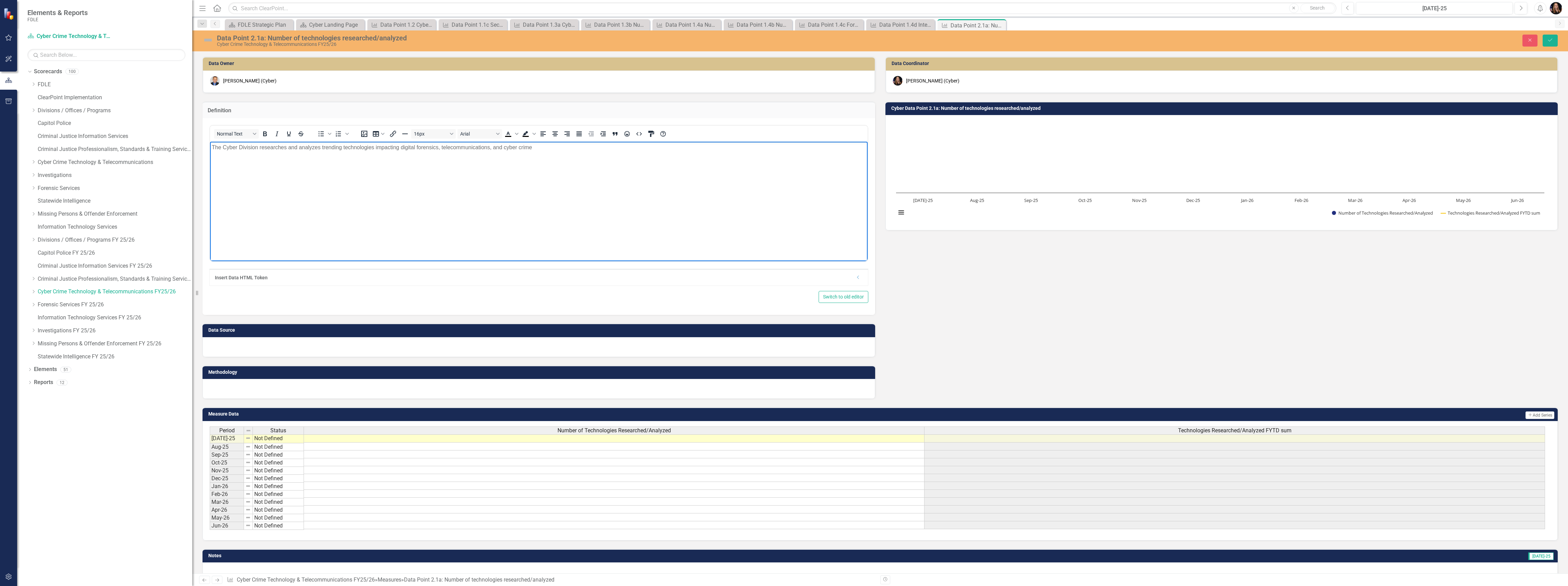
click at [399, 147] on p "The Cyber Division researches and analyzes trending technologies impacting digi…" at bounding box center [539, 147] width 654 height 8
click at [375, 146] on p "The Cyber Division researches and analyzes trending technologies employed by th…" at bounding box center [539, 147] width 654 height 8
drag, startPoint x: 343, startPoint y: 147, endPoint x: 321, endPoint y: 144, distance: 22.2
click at [321, 144] on p "The Cyber Division researches and analyzes trending technologies or employed by…" at bounding box center [539, 147] width 654 height 8
click at [371, 178] on body "The Cyber Division researches and analyzes trending technologies or employed by…" at bounding box center [539, 193] width 658 height 102
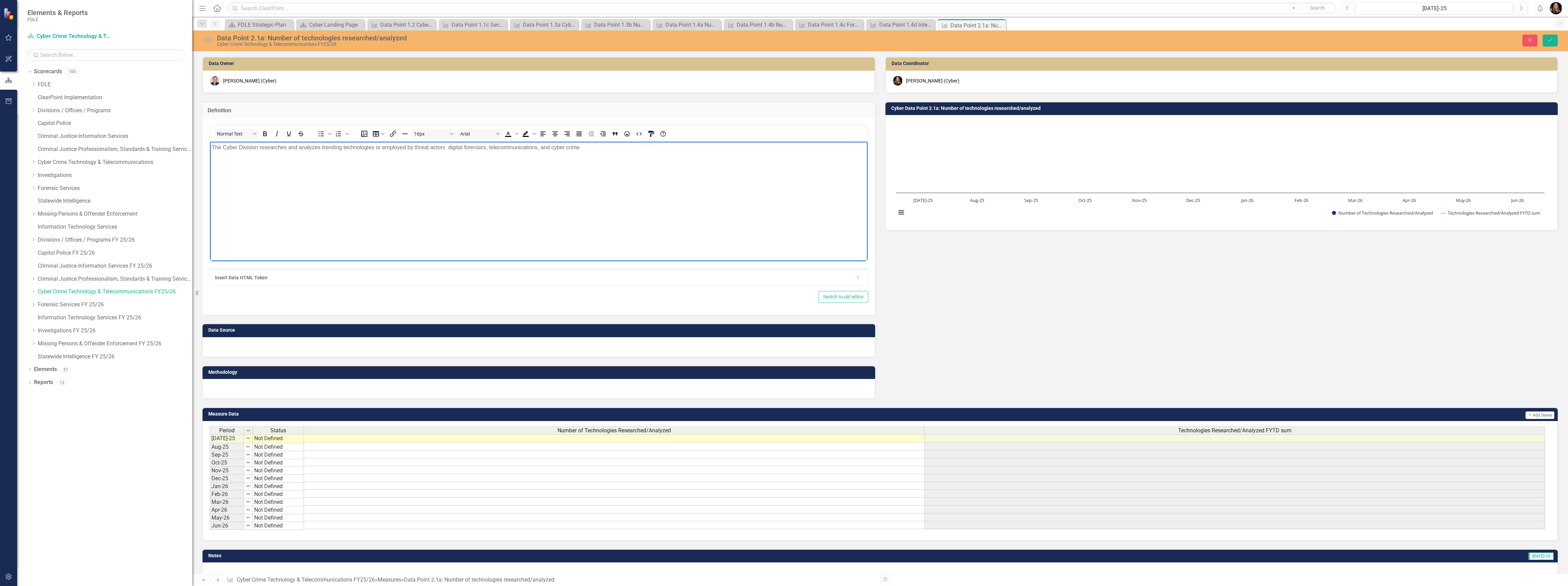
click at [586, 147] on p "The Cyber Division researches and analyzes trending technologies or employed by…" at bounding box center [539, 147] width 654 height 8
drag, startPoint x: 440, startPoint y: 147, endPoint x: 373, endPoint y: 147, distance: 67.0
click at [373, 147] on p "The Cyber Division researches and analyzes trending technologies or employed by…" at bounding box center [539, 147] width 654 height 8
click at [603, 147] on p "The Cyber Division researches and analyzes trending technologies impacting cybe…" at bounding box center [539, 147] width 654 height 8
click at [797, 149] on p "The Cyber Division researches and analyzes trending technologies impacting cybe…" at bounding box center [539, 152] width 654 height 17
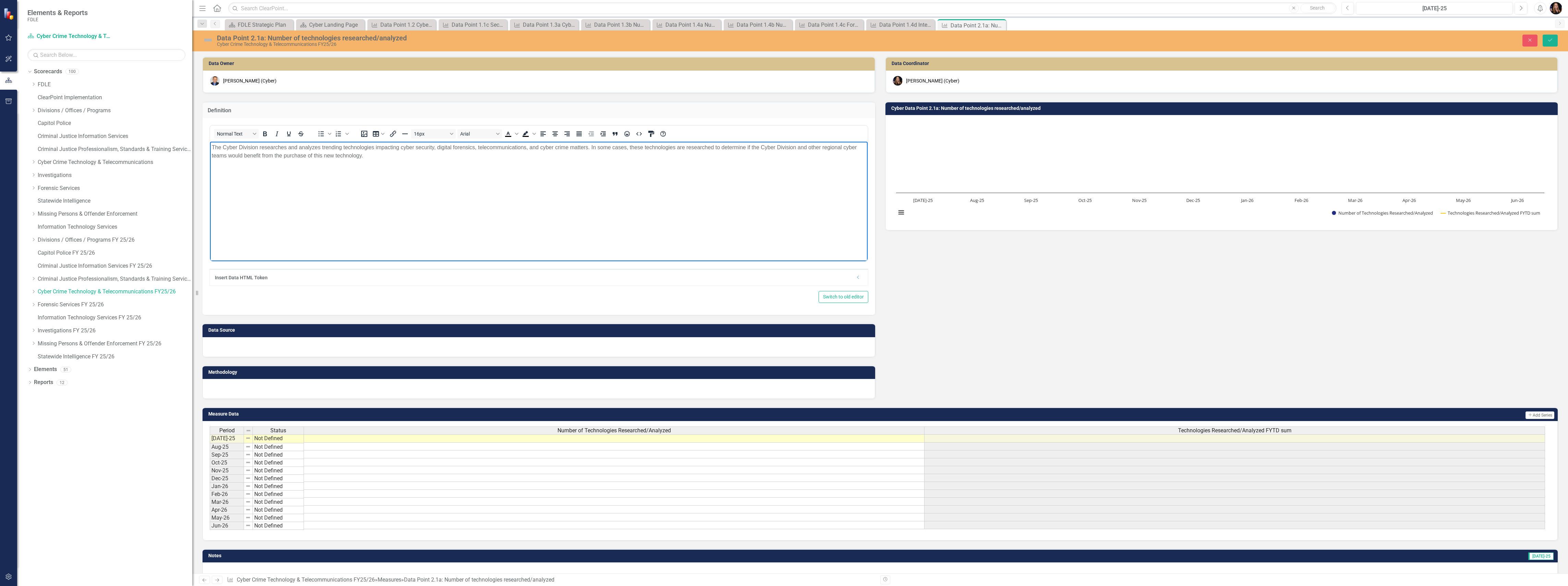
click at [375, 155] on p "The Cyber Division researches and analyzes trending technologies impacting cybe…" at bounding box center [539, 152] width 654 height 17
click at [382, 154] on p "The Cyber Division researches and analyzes trending technologies impacting cybe…" at bounding box center [539, 152] width 654 height 17
click at [516, 155] on p "The Cyber Division researches and analyzes trending technologies impacting cybe…" at bounding box center [539, 152] width 654 height 17
click at [608, 156] on p "The Cyber Division researches and analyzes trending technologies impacting cybe…" at bounding box center [539, 152] width 654 height 17
drag, startPoint x: 578, startPoint y: 156, endPoint x: 640, endPoint y: 164, distance: 62.5
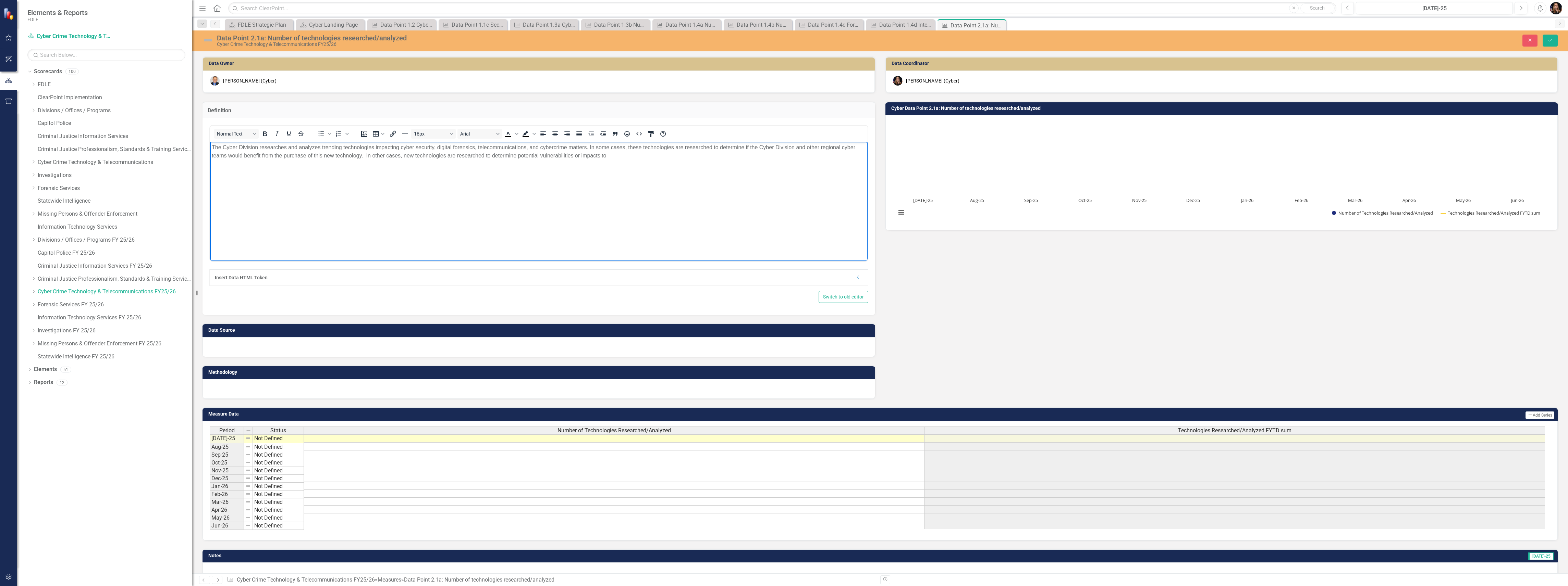
click at [586, 156] on p "The Cyber Division researches and analyzes trending technologies impacting cybe…" at bounding box center [539, 152] width 654 height 17
drag, startPoint x: 638, startPoint y: 150, endPoint x: 611, endPoint y: 165, distance: 30.9
drag, startPoint x: 611, startPoint y: 165, endPoint x: 634, endPoint y: 156, distance: 24.7
click at [1549, 40] on icon "Save" at bounding box center [1550, 39] width 6 height 5
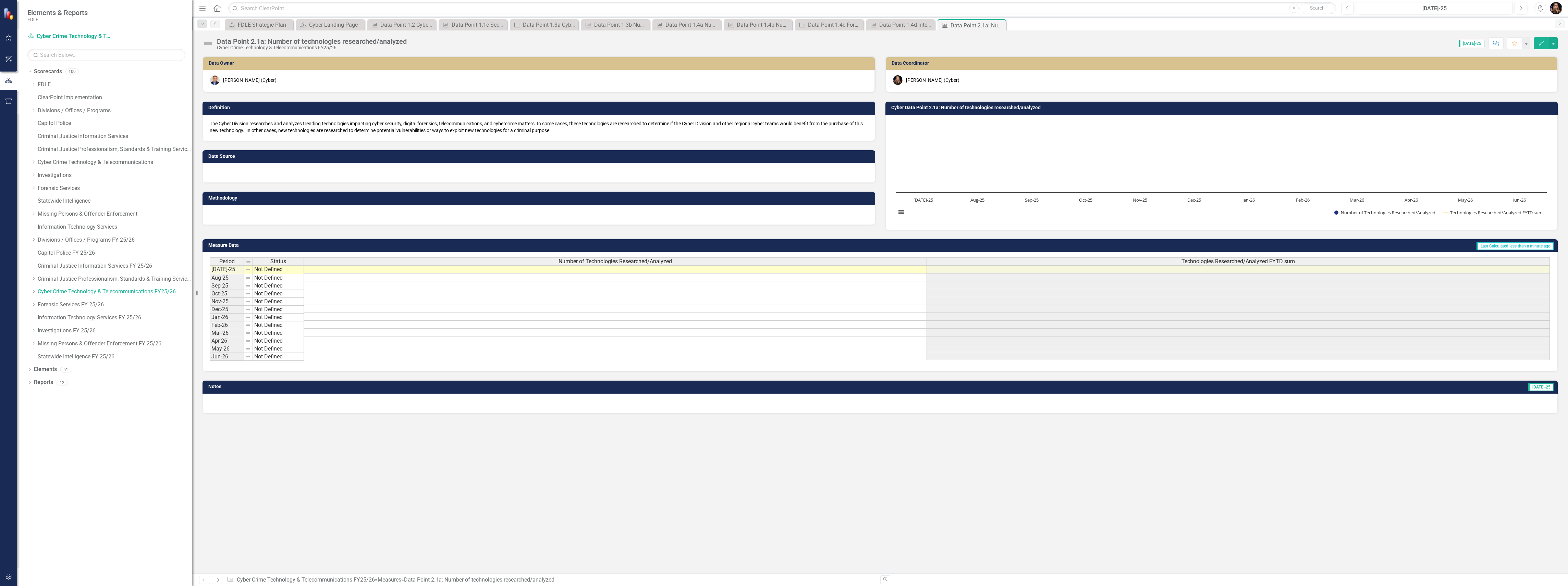
click at [256, 176] on div at bounding box center [539, 173] width 673 height 20
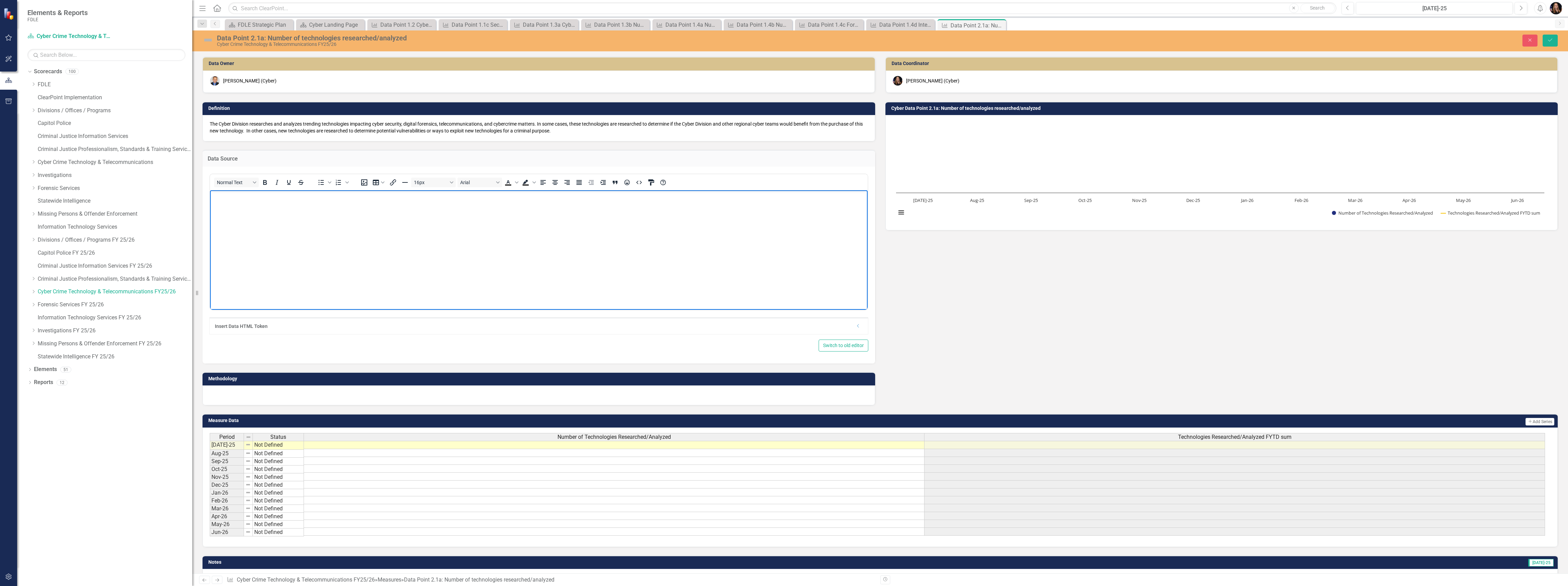
click at [259, 214] on body "Rich Text Area. Press ALT-0 for help." at bounding box center [539, 241] width 658 height 102
click at [726, 185] on div "Normal Text To open the popup, press Shift+Enter To open the popup, press Shift…" at bounding box center [539, 182] width 658 height 13
drag, startPoint x: 226, startPoint y: 245, endPoint x: 227, endPoint y: 233, distance: 12.0
click at [226, 244] on body "Rich Text Area. Press ALT-0 for help." at bounding box center [539, 241] width 658 height 102
paste body "Rich Text Area. Press ALT-0 for help."
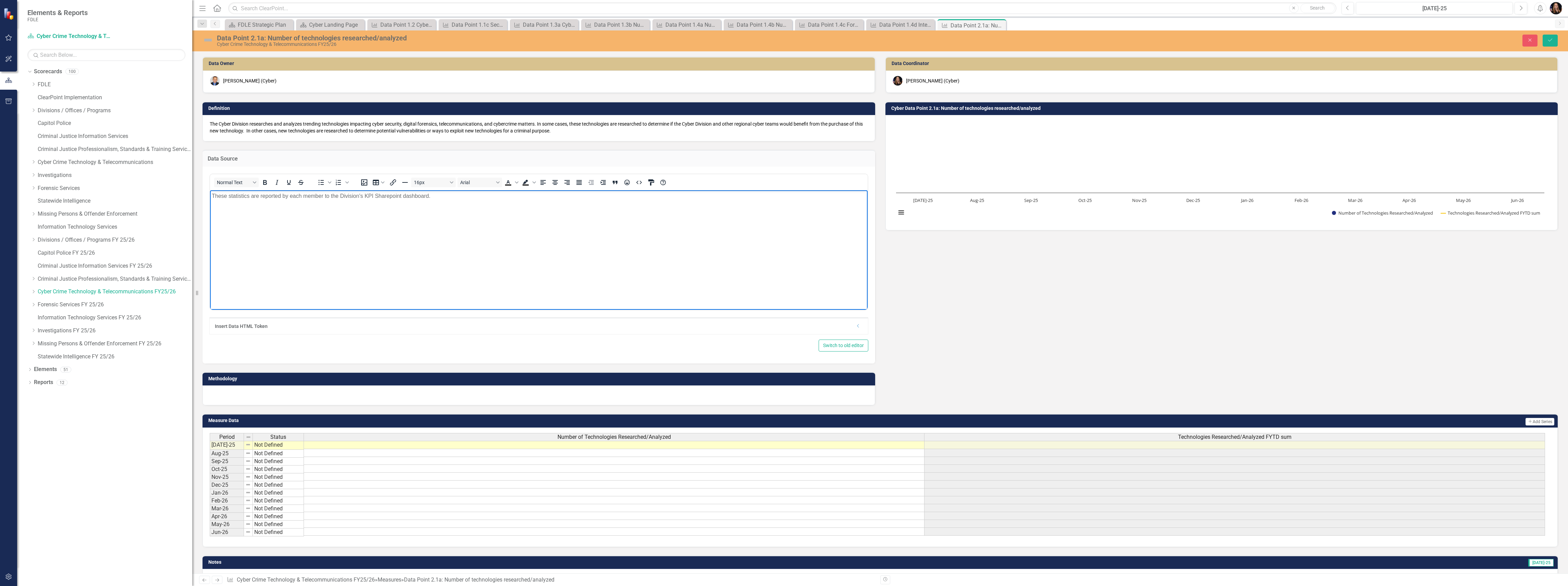
click at [231, 395] on div at bounding box center [539, 395] width 673 height 20
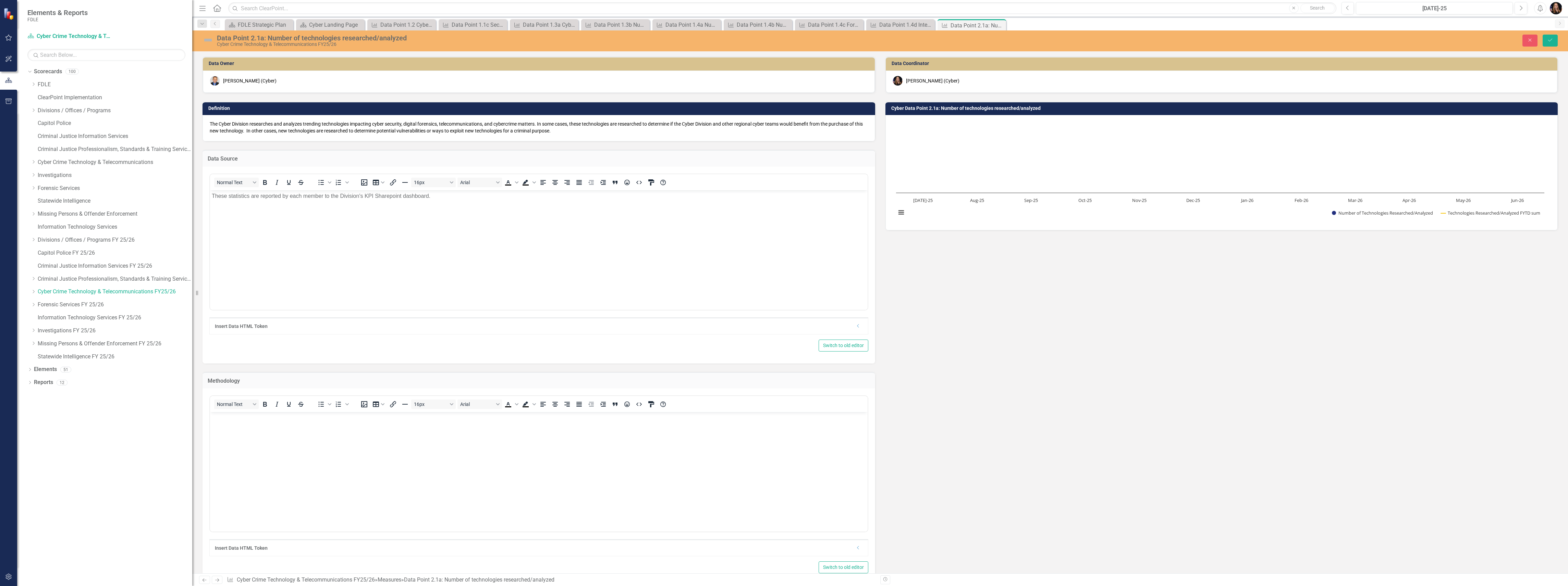
drag, startPoint x: 392, startPoint y: 486, endPoint x: 403, endPoint y: 481, distance: 12.1
click at [392, 484] on body "Rich Text Area. Press ALT-0 for help." at bounding box center [539, 464] width 658 height 102
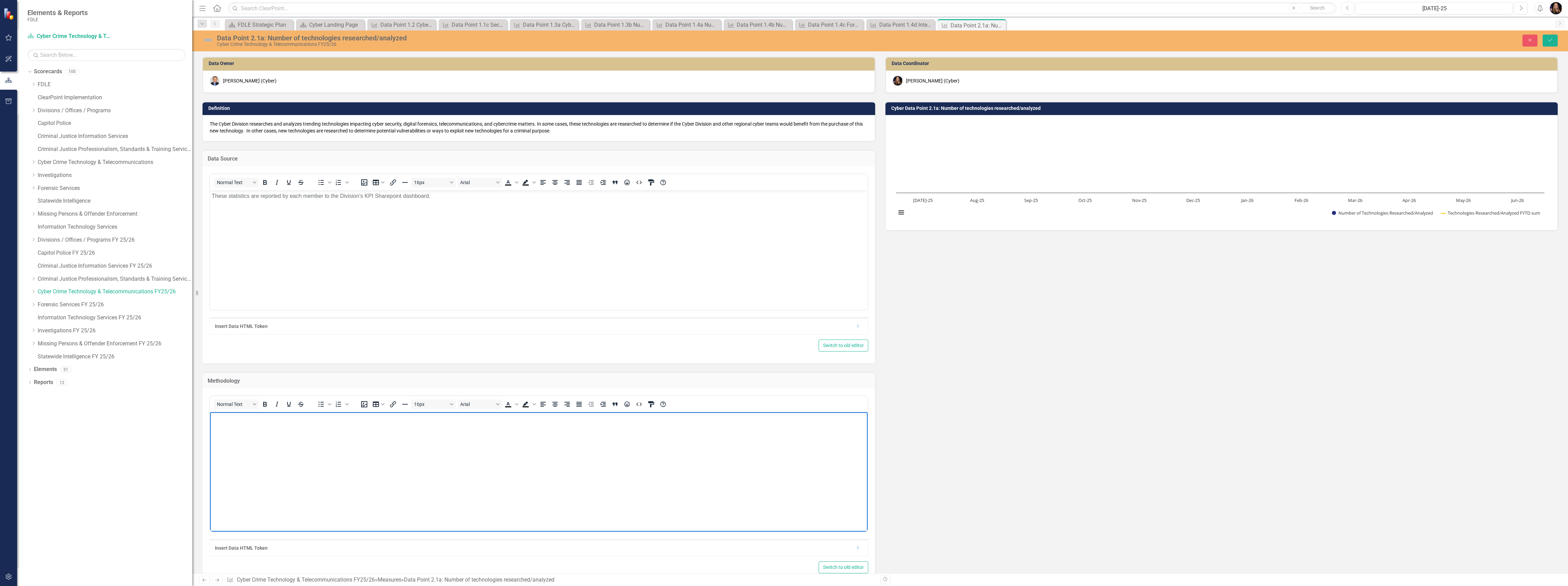
click at [290, 447] on body "Rich Text Area. Press ALT-0 for help." at bounding box center [539, 464] width 658 height 102
click at [289, 446] on body "Rich Text Area. Press ALT-0 for help." at bounding box center [539, 464] width 658 height 102
paste body "Rich Text Area. Press ALT-0 for help."
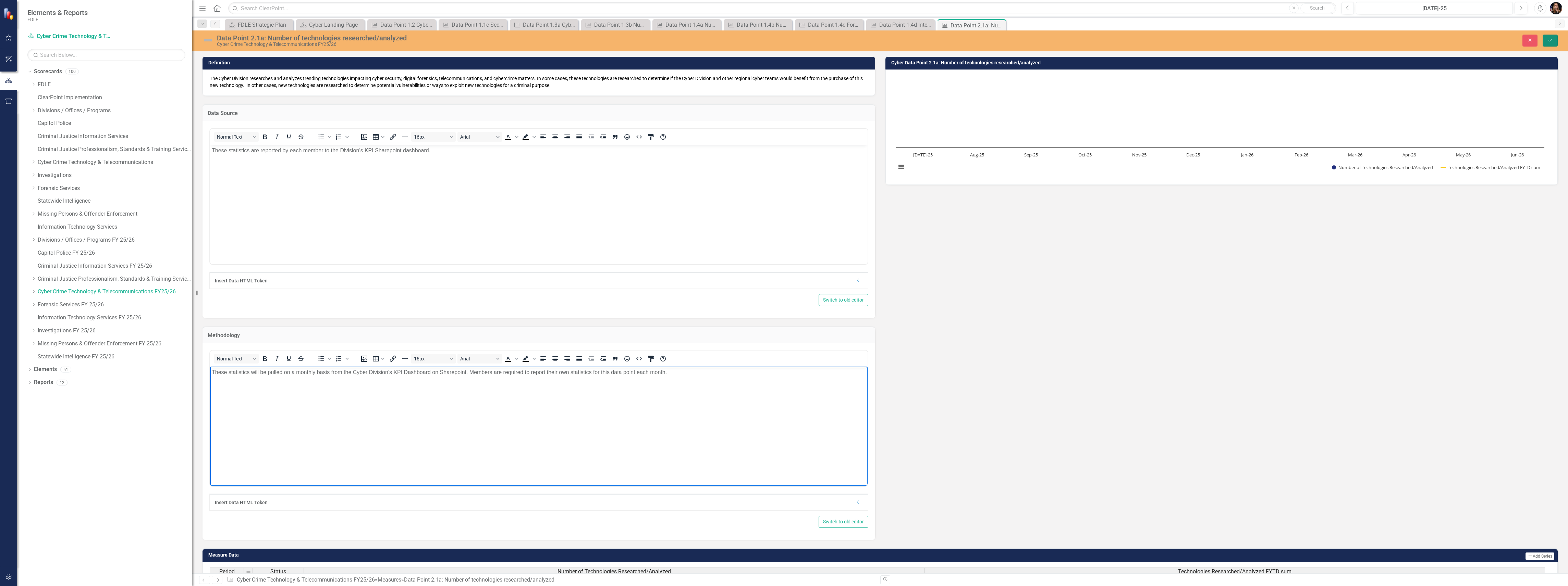
drag, startPoint x: 1552, startPoint y: 42, endPoint x: 1523, endPoint y: 61, distance: 34.7
click at [1552, 42] on icon "Save" at bounding box center [1550, 39] width 6 height 5
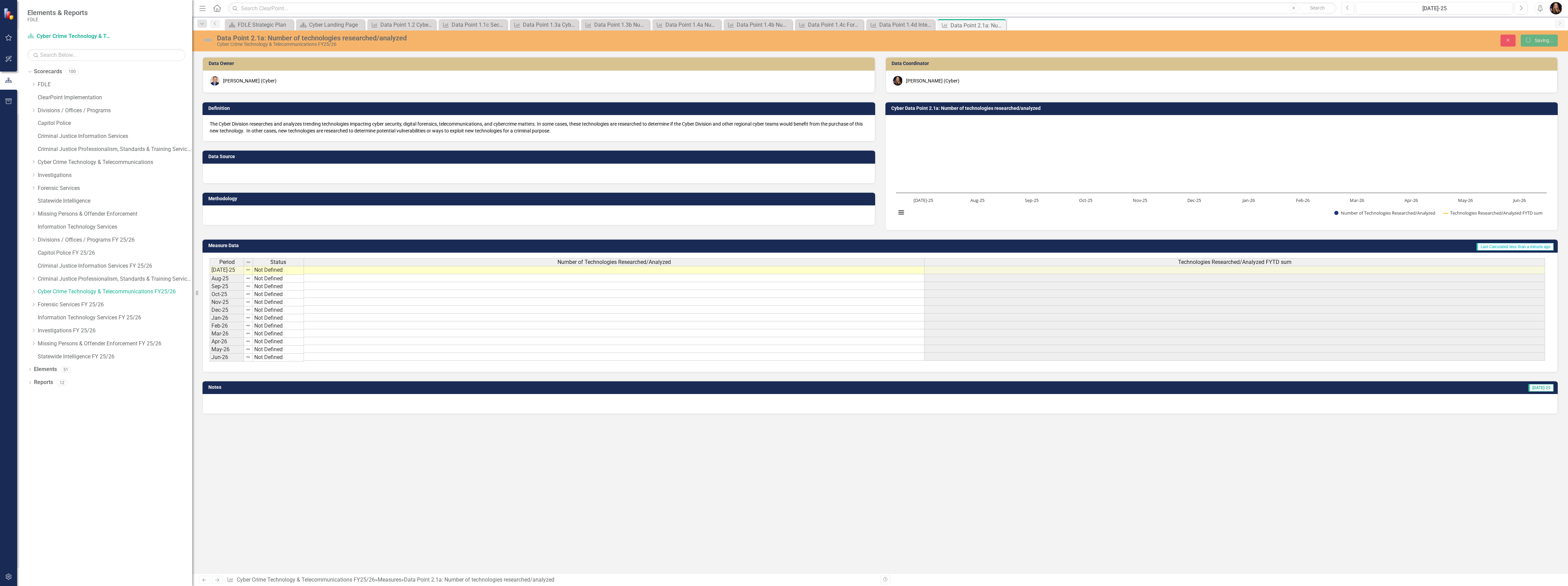
scroll to position [0, 0]
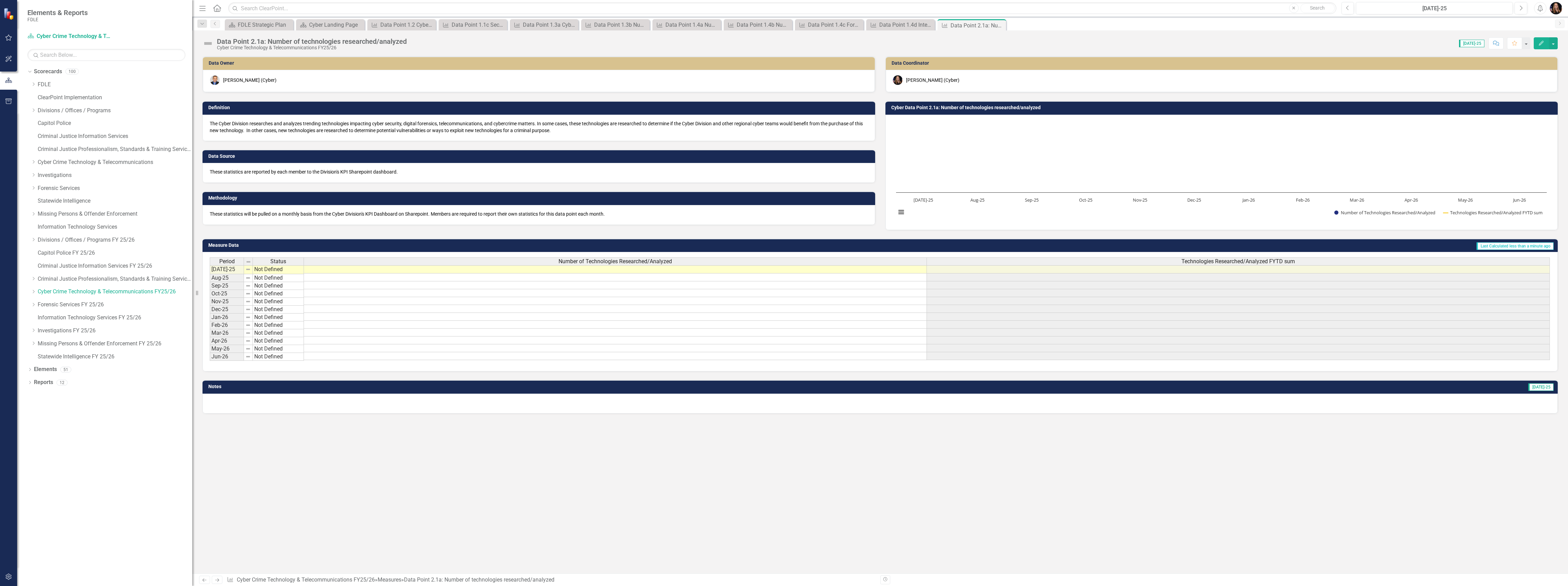
click at [219, 581] on icon "Next" at bounding box center [217, 580] width 6 height 4
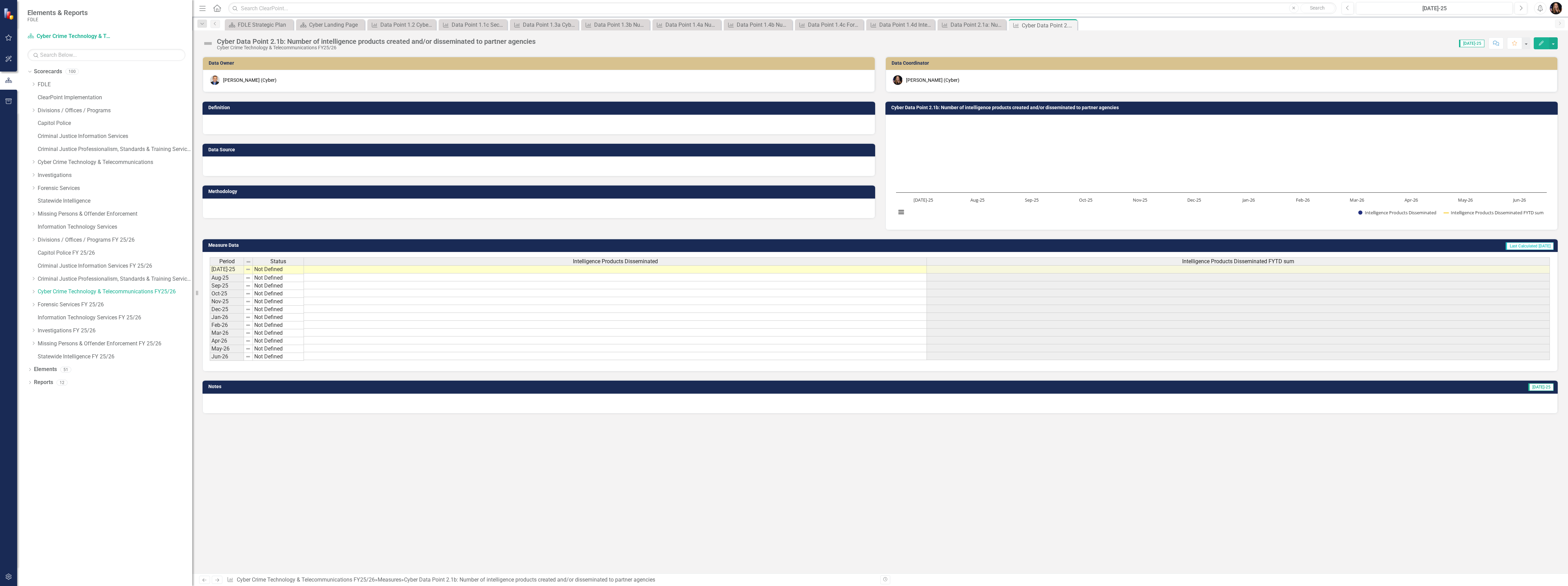
click at [273, 210] on div at bounding box center [539, 208] width 673 height 20
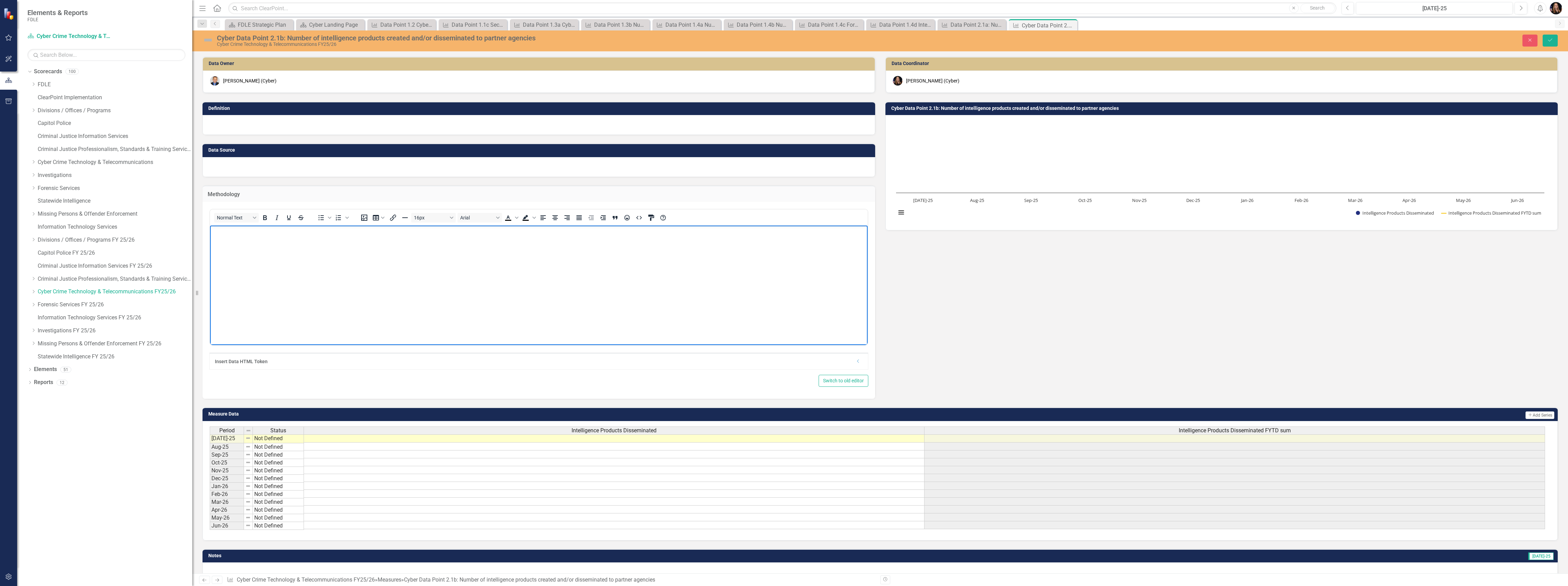
paste body "Rich Text Area. Press ALT-0 for help."
click at [284, 168] on div at bounding box center [539, 167] width 673 height 20
click at [284, 167] on div at bounding box center [539, 167] width 673 height 20
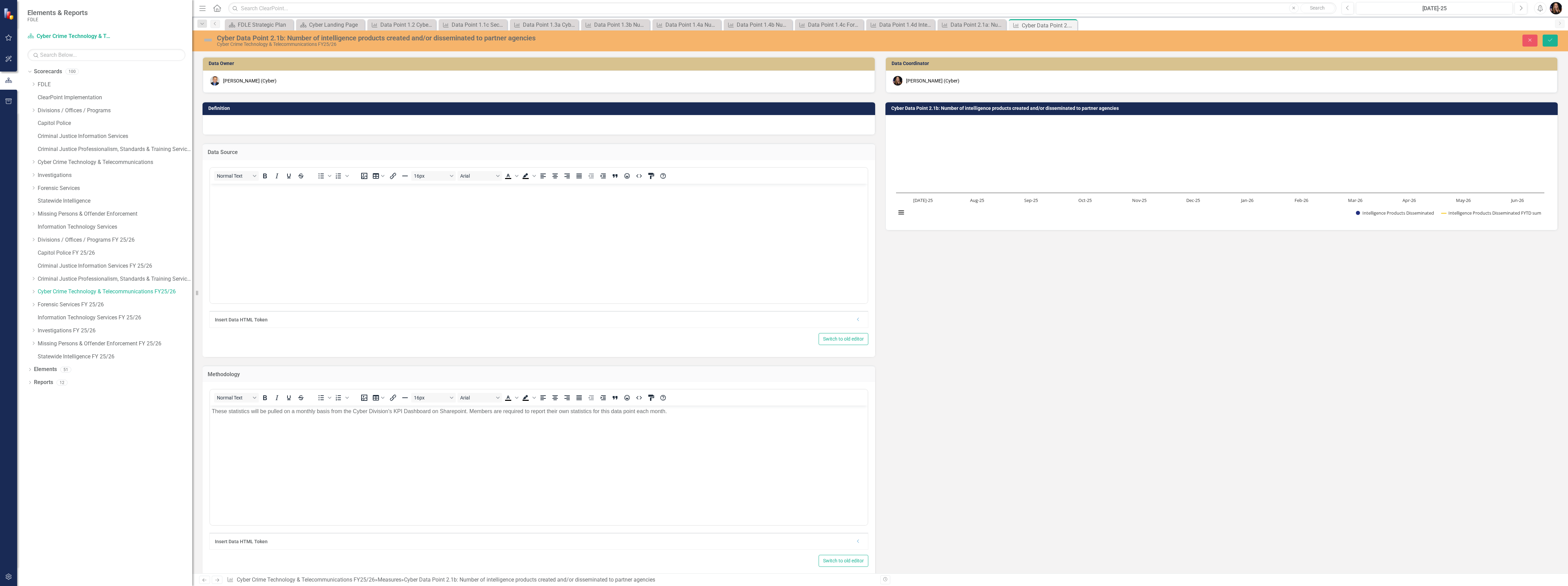
click at [336, 286] on html at bounding box center [539, 235] width 658 height 102
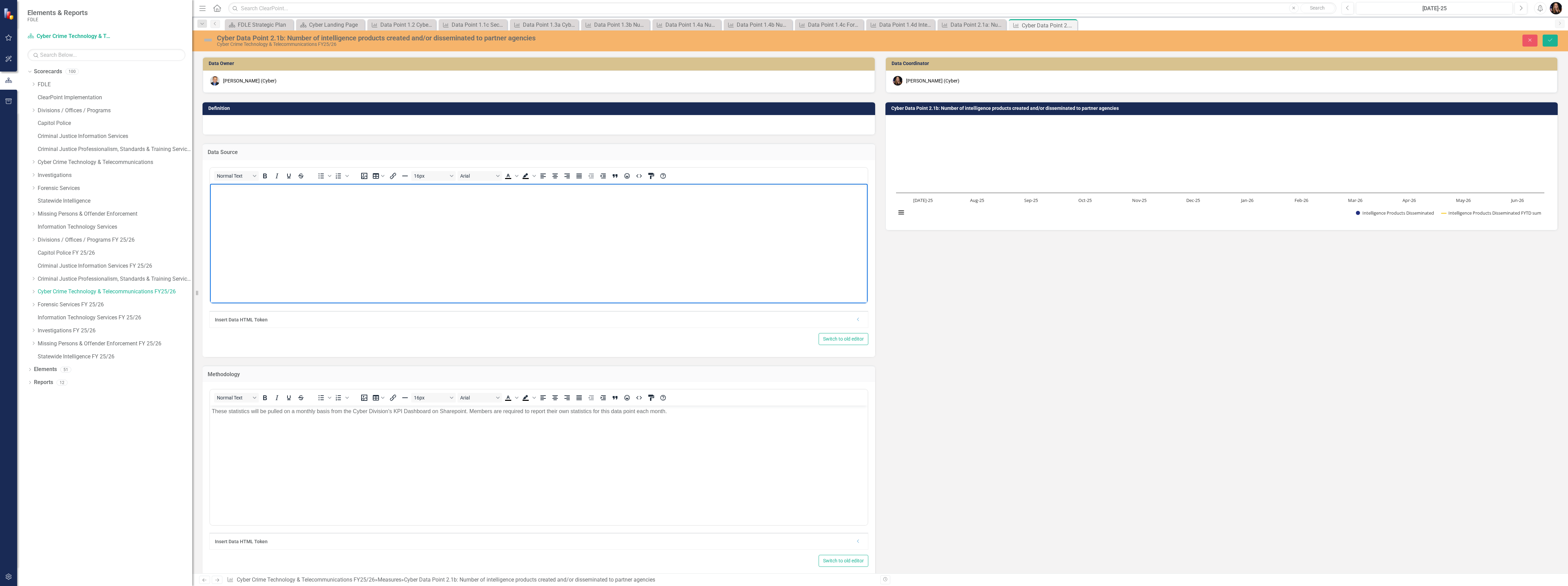
paste body "Rich Text Area. Press ALT-0 for help."
click at [221, 128] on div at bounding box center [539, 125] width 673 height 20
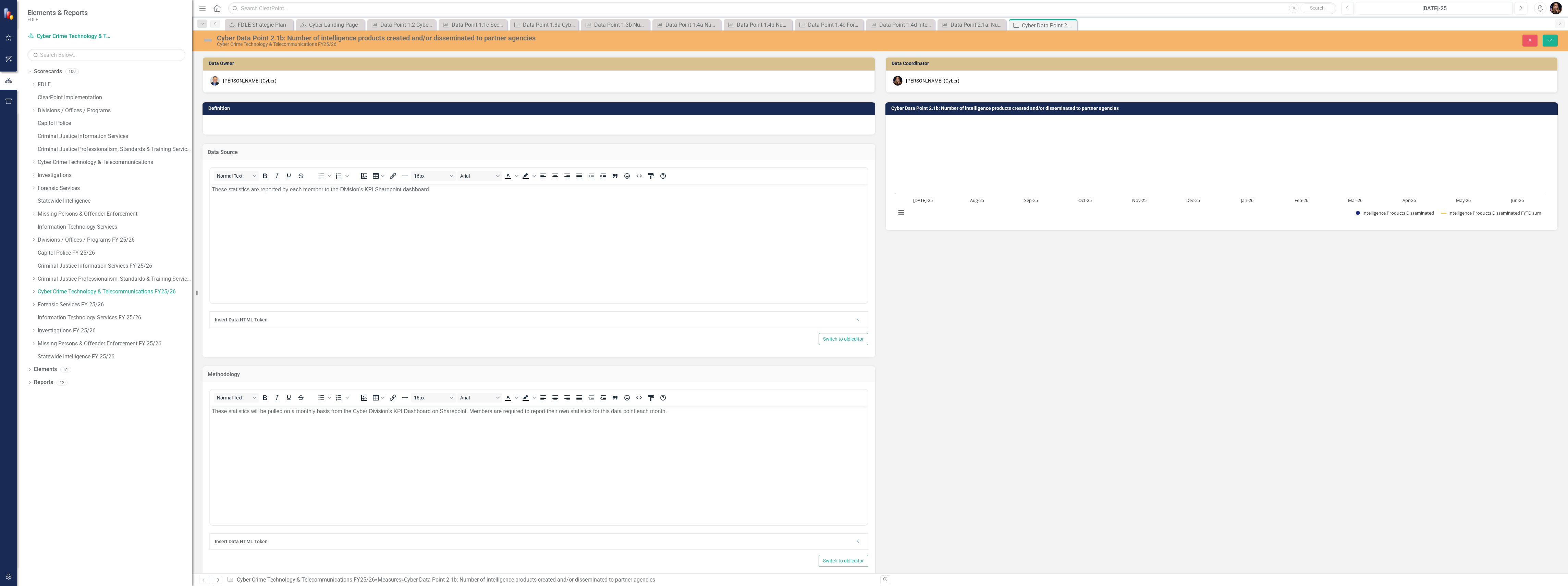
click at [221, 128] on div at bounding box center [539, 125] width 673 height 20
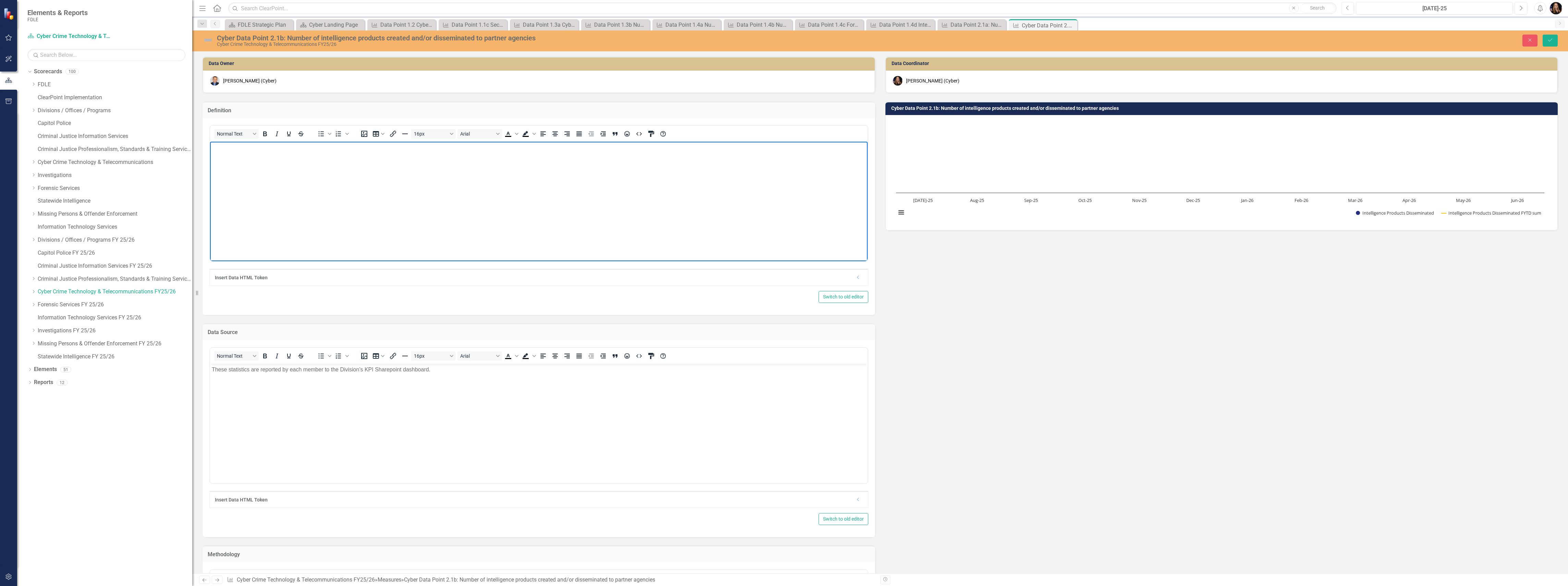
click at [226, 171] on body "Rich Text Area. Press ALT-0 for help." at bounding box center [539, 193] width 658 height 102
click at [1545, 42] on button "Save" at bounding box center [1550, 40] width 15 height 12
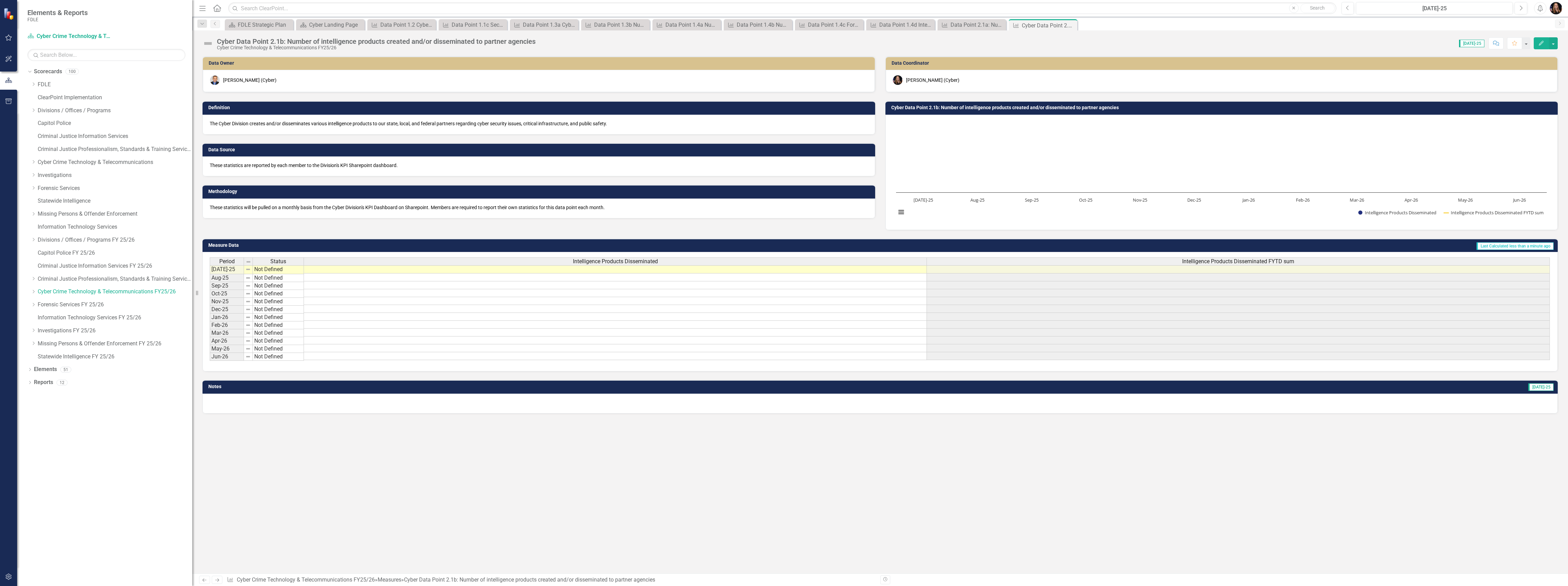
click at [341, 125] on p "The Cyber Division creates and/or disseminates various intelligence products to…" at bounding box center [539, 124] width 658 height 7
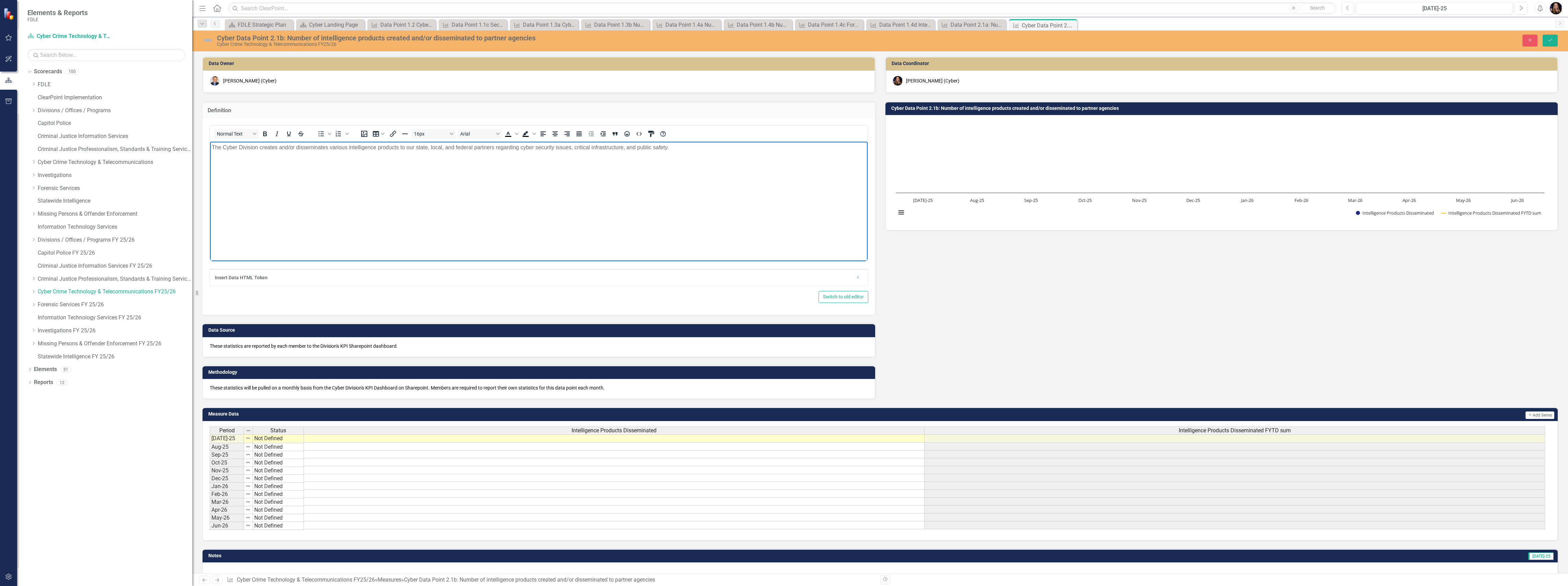
click at [669, 146] on p "The Cyber Division creates and/or disseminates various intelligence products to…" at bounding box center [539, 147] width 654 height 8
click at [1547, 40] on button "Save" at bounding box center [1550, 40] width 15 height 12
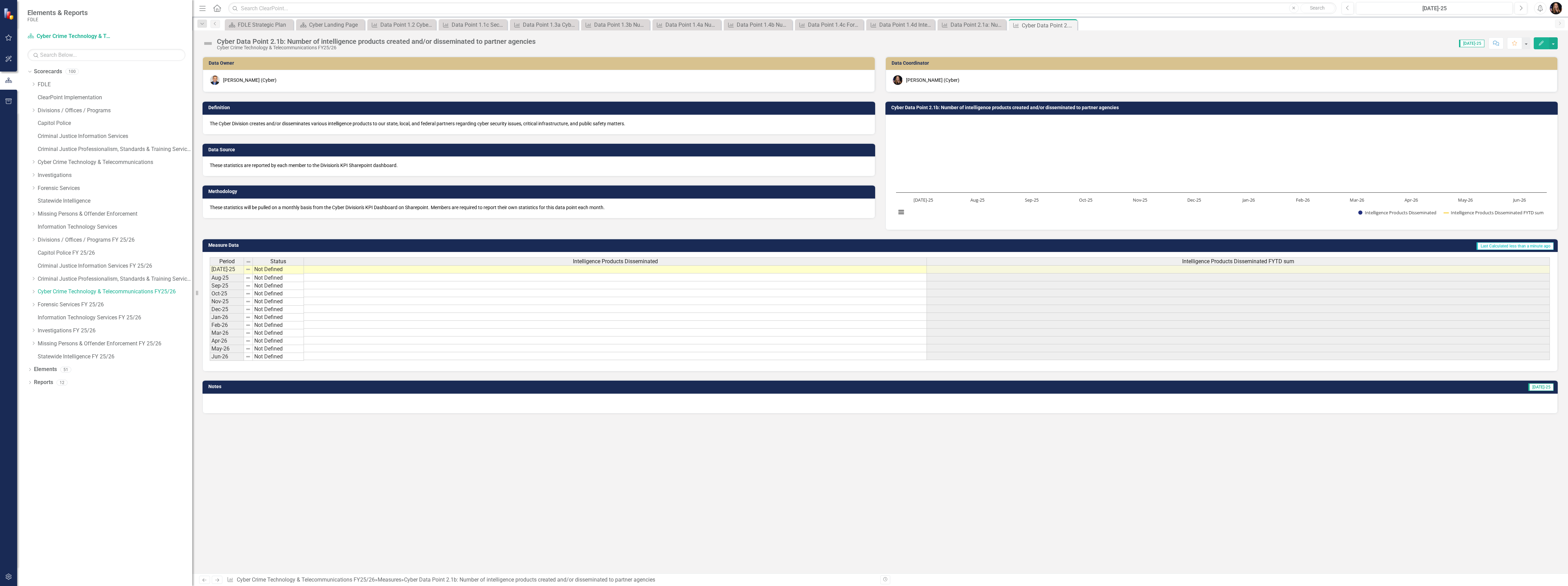
click at [216, 578] on icon "Next" at bounding box center [217, 580] width 6 height 4
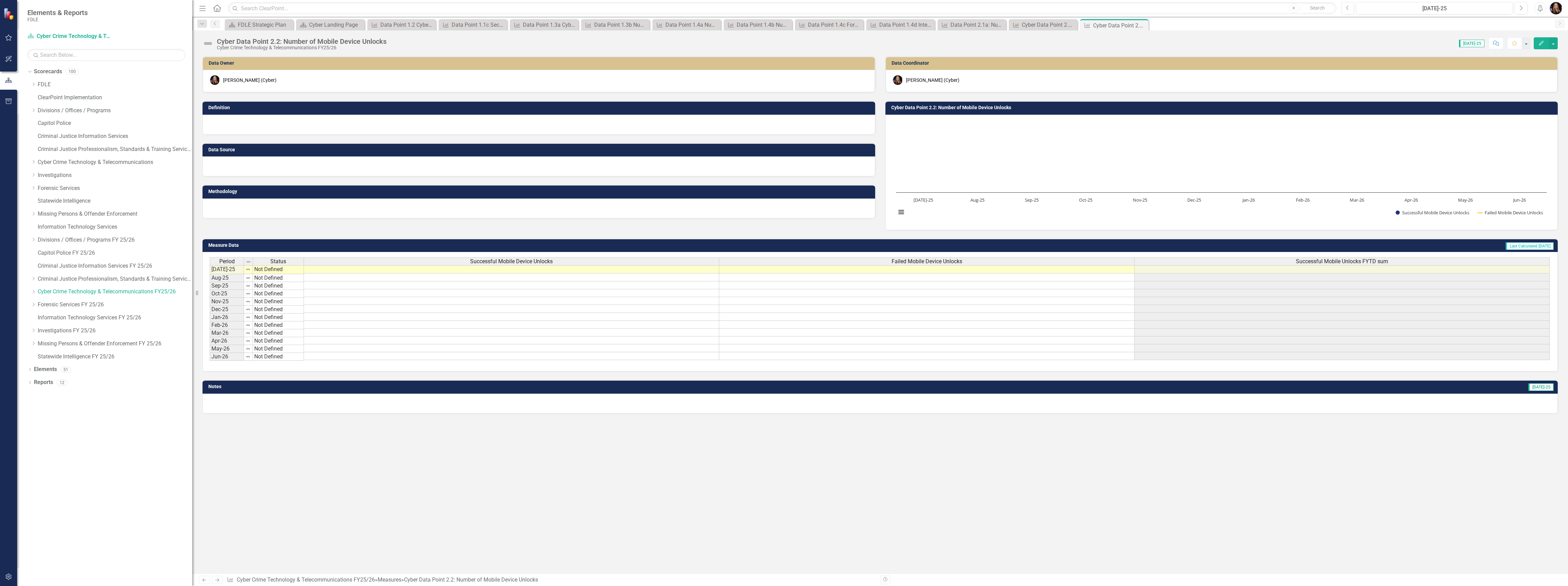
drag, startPoint x: 328, startPoint y: 538, endPoint x: 357, endPoint y: 441, distance: 101.2
click at [328, 538] on div "Data Owner [PERSON_NAME] (Cyber) Definition Data Source Methodology Data Coordi…" at bounding box center [880, 315] width 1376 height 518
click at [271, 211] on div at bounding box center [539, 208] width 673 height 20
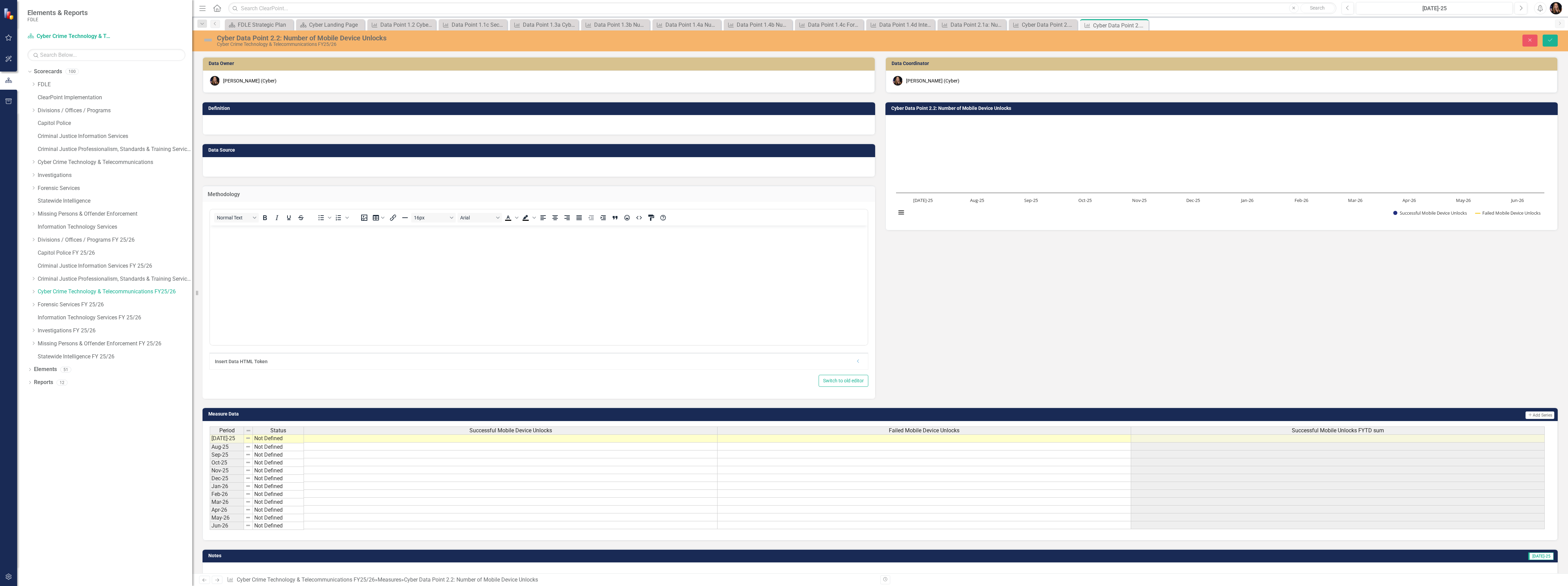
click at [266, 239] on body "Rich Text Area. Press ALT-0 for help." at bounding box center [539, 277] width 658 height 102
paste body "Rich Text Area. Press ALT-0 for help."
click at [250, 174] on div at bounding box center [539, 167] width 673 height 20
click at [247, 166] on div at bounding box center [539, 167] width 673 height 20
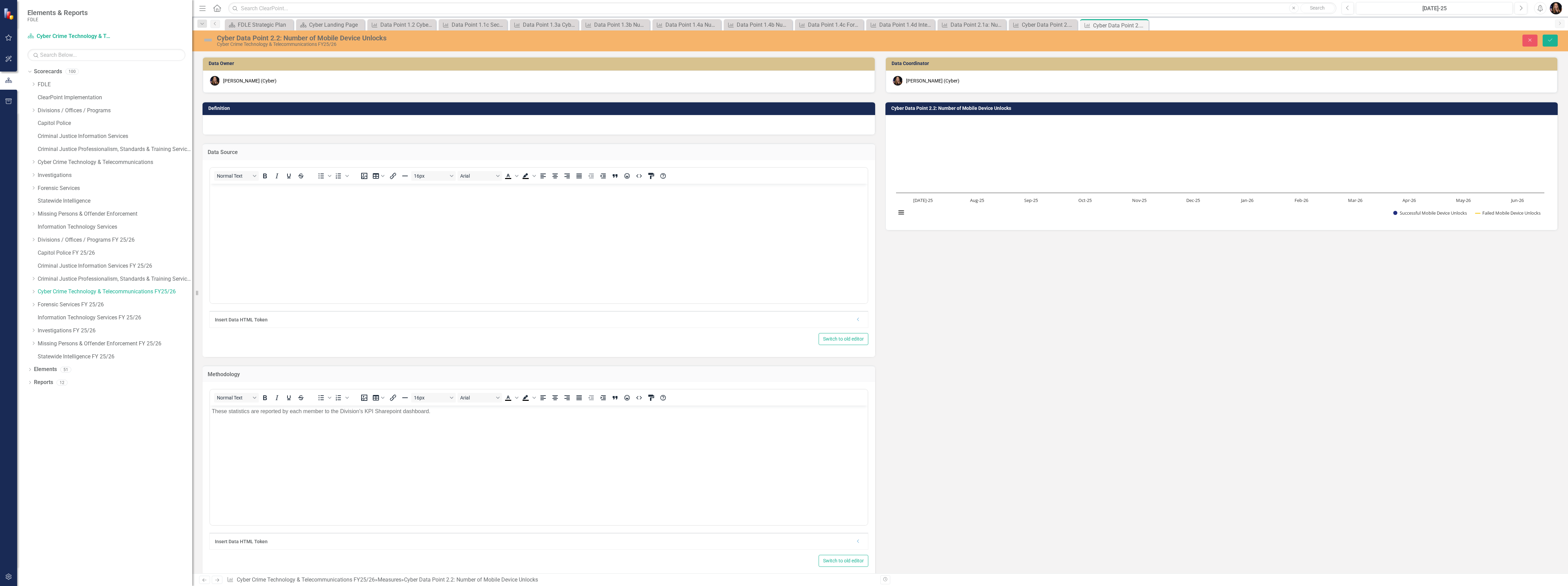
click at [235, 201] on body "Rich Text Area. Press ALT-0 for help." at bounding box center [539, 235] width 658 height 102
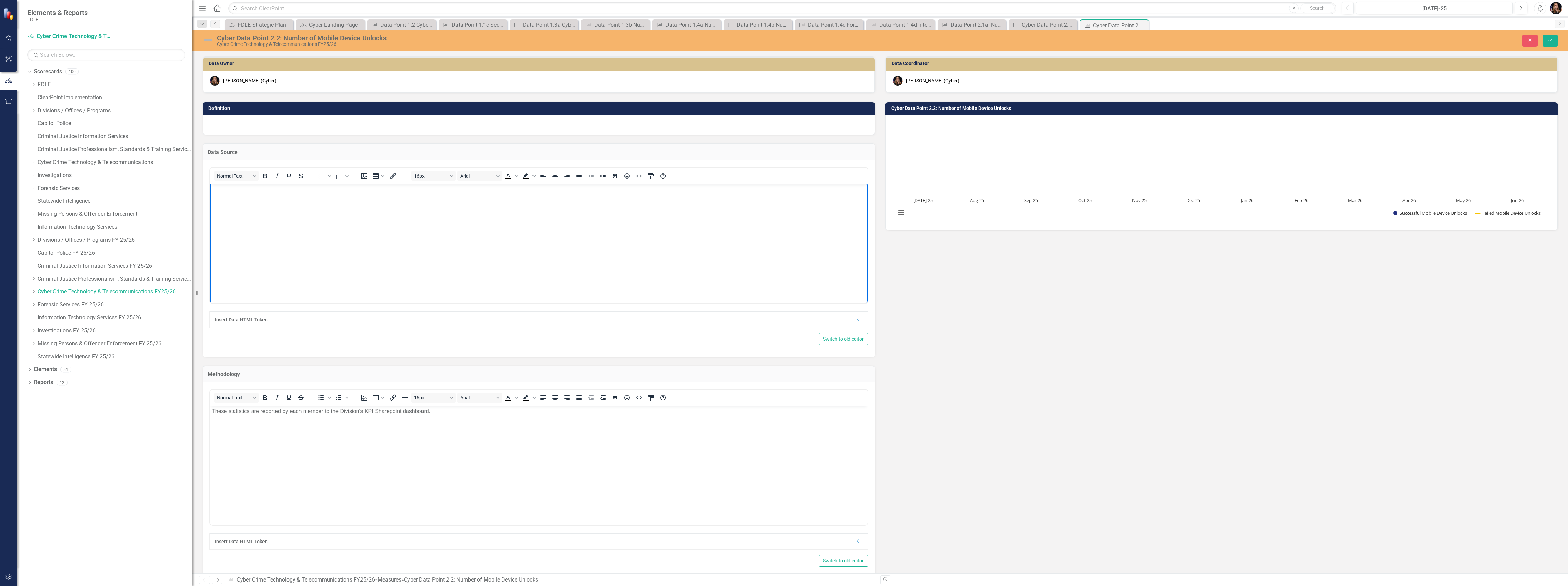
paste body "Rich Text Area. Press ALT-0 for help."
drag, startPoint x: 445, startPoint y: 192, endPoint x: 142, endPoint y: 182, distance: 303.2
click at [210, 183] on html "These statistics are reported by each member to the Division's KPI Sharepoint d…" at bounding box center [539, 235] width 658 height 102
click at [230, 191] on p "These statistics will be pulled on a monthly basis from the Cyber Division's KP…" at bounding box center [539, 194] width 654 height 17
click at [422, 454] on body "These statistics are reported by each member to the Division's KPI Sharepoint d…" at bounding box center [539, 457] width 658 height 102
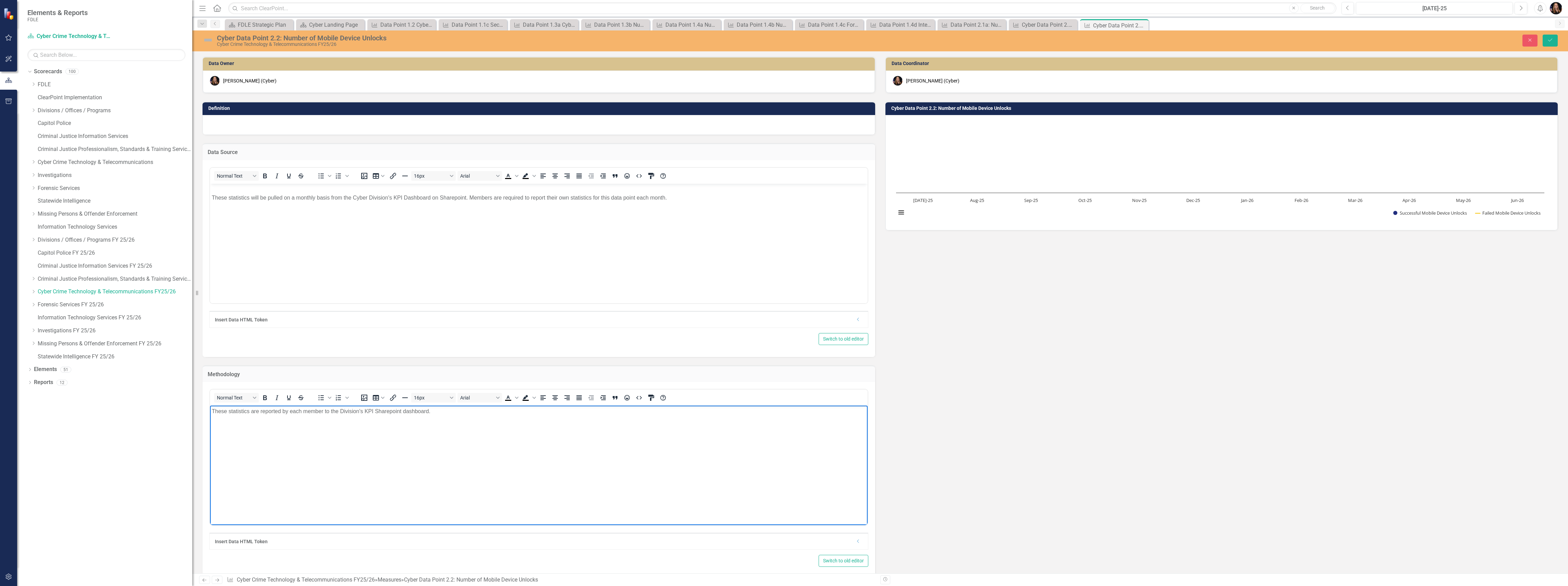
click at [467, 414] on p "These statistics are reported by each member to the Division's KPI Sharepoint d…" at bounding box center [539, 412] width 654 height 8
drag, startPoint x: 714, startPoint y: 449, endPoint x: 399, endPoint y: 836, distance: 499.0
click at [210, 433] on html "These statistics are reported by each member to the Division's KPI Sharepoint d…" at bounding box center [539, 457] width 658 height 102
click at [269, 398] on button "Bold" at bounding box center [264, 398] width 12 height 10
drag, startPoint x: 386, startPoint y: 410, endPoint x: 195, endPoint y: 404, distance: 191.1
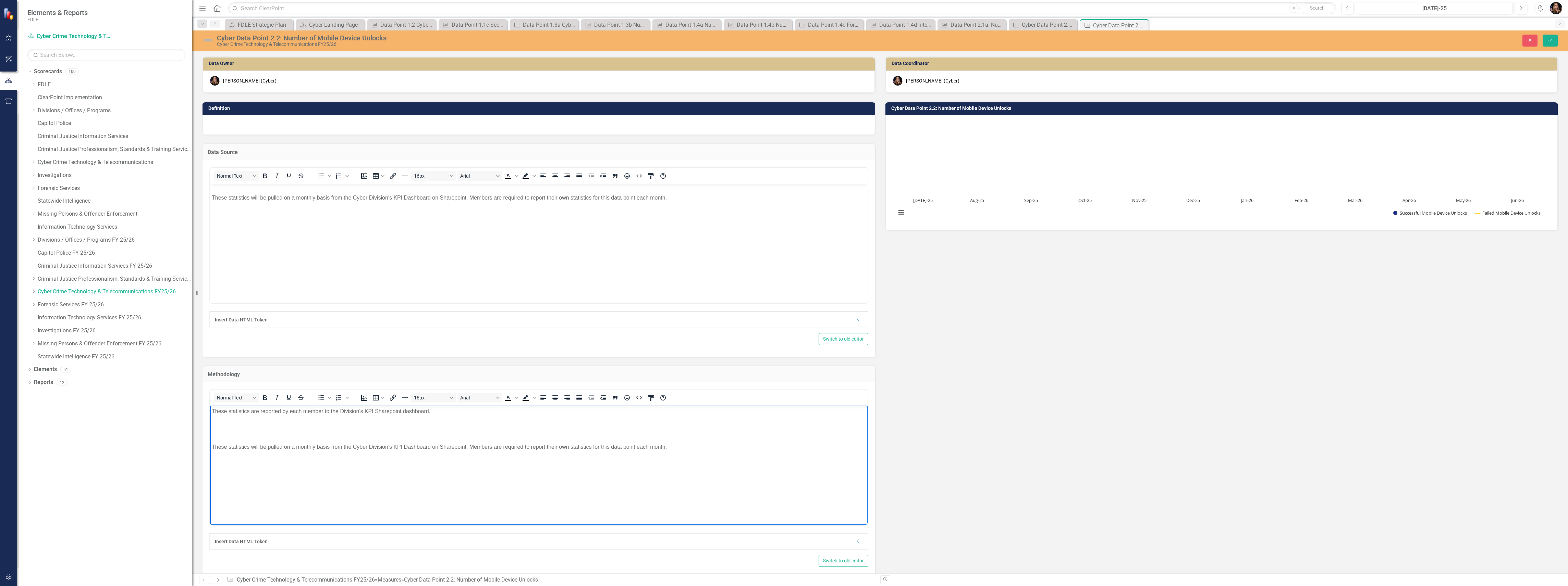
click at [210, 405] on html "These statistics are reported by each member to the Division's KPI Sharepoint d…" at bounding box center [539, 457] width 658 height 102
copy p "These statistics are reported by each member to the Division's KPI Sharepoint d…"
click at [273, 203] on body "These statistics will be pulled on a monthly basis from the Cyber Division's KP…" at bounding box center [539, 235] width 658 height 102
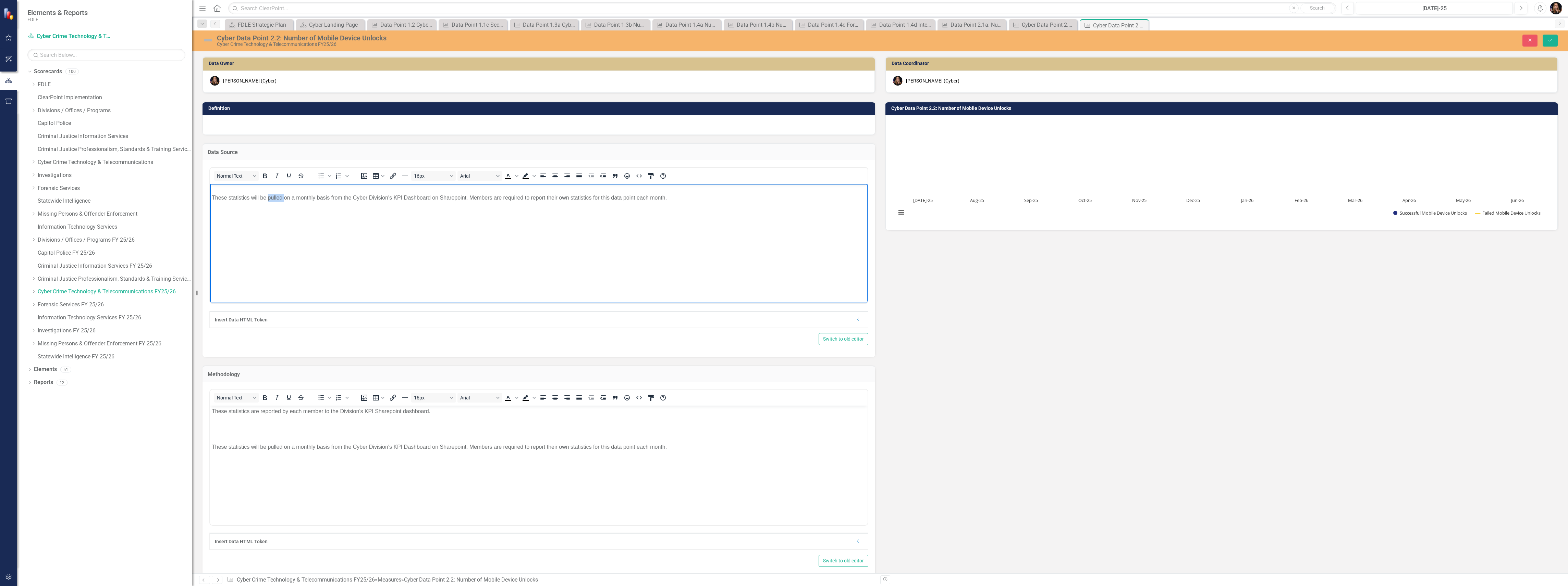
click at [273, 203] on body "These statistics will be pulled on a monthly basis from the Cyber Division's KP…" at bounding box center [539, 235] width 658 height 102
click at [215, 417] on body "These statistics are reported by each member to the Division's KPI Sharepoint d…" at bounding box center [539, 457] width 658 height 102
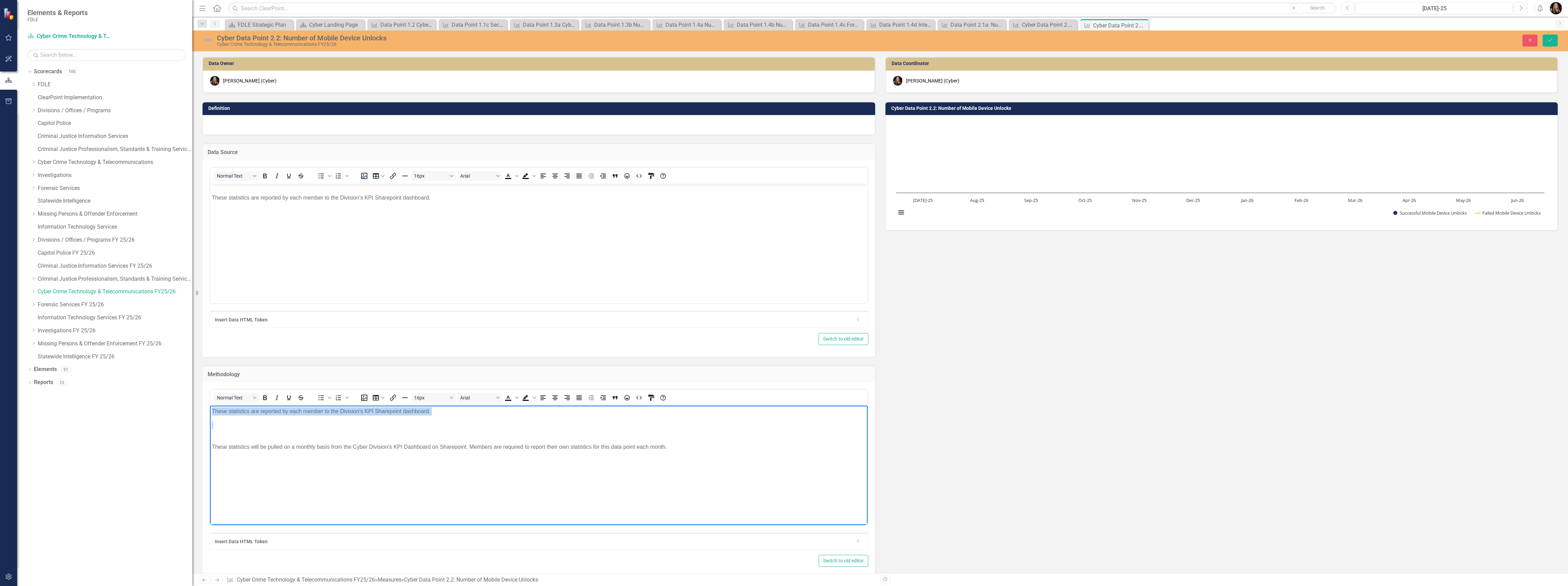
drag, startPoint x: 210, startPoint y: 411, endPoint x: 487, endPoint y: 417, distance: 277.1
click at [487, 417] on body "These statistics are reported by each member to the Division's KPI Sharepoint d…" at bounding box center [539, 457] width 658 height 102
click at [485, 264] on body "These statistics are reported by each member to the Division's KPI Sharepoint d…" at bounding box center [539, 235] width 658 height 102
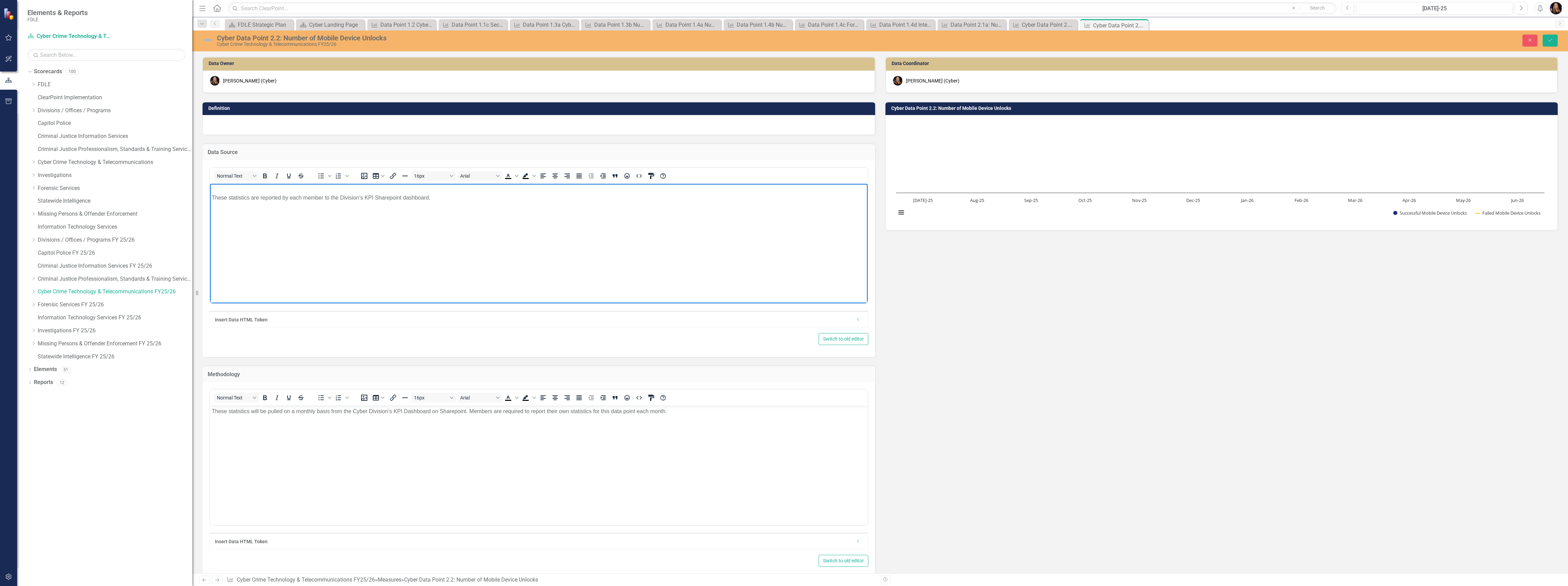
click at [214, 196] on p "These statistics are reported by each member to the Division's KPI Sharepoint d…" at bounding box center [539, 194] width 654 height 17
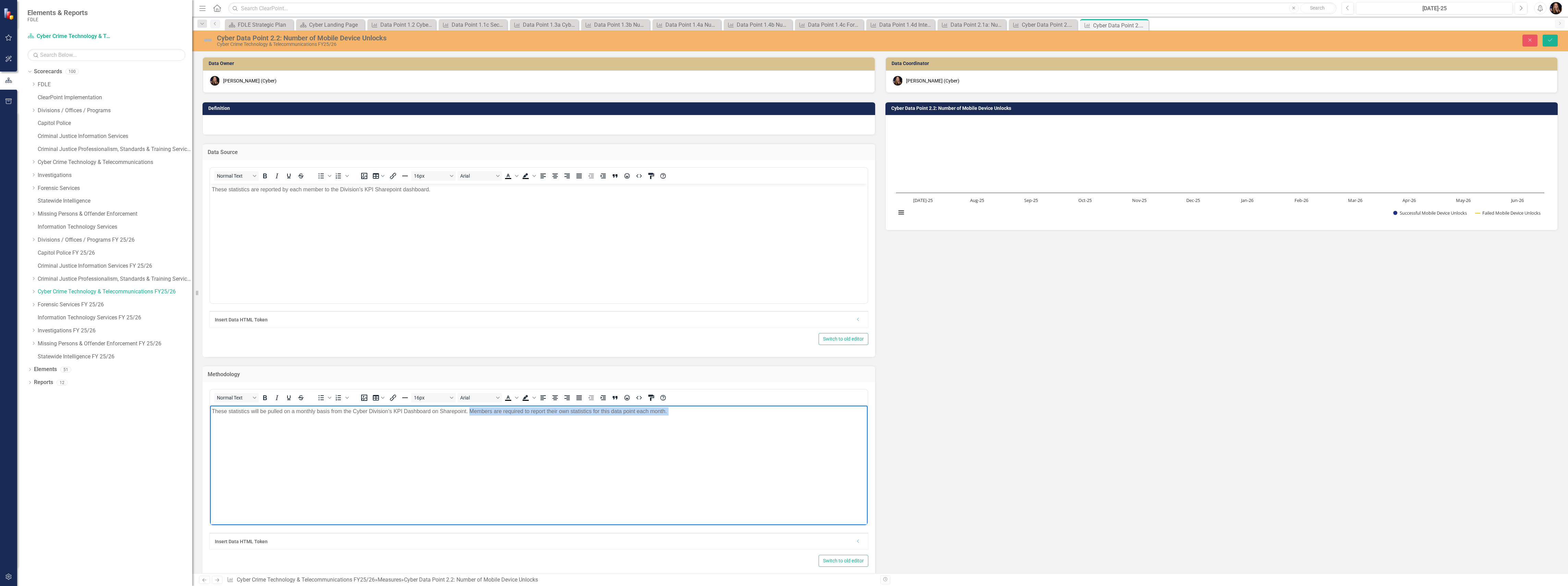
drag, startPoint x: 687, startPoint y: 416, endPoint x: 470, endPoint y: 410, distance: 217.1
click at [470, 410] on p "These statistics will be pulled on a monthly basis from the Cyber Division's KP…" at bounding box center [539, 416] width 654 height 17
click at [527, 428] on body "These statistics will be pulled on a monthly basis from the Cyber Division's KP…" at bounding box center [539, 457] width 658 height 102
click at [472, 417] on p "These statistics will be pulled on a monthly basis from the Cyber Division's KP…" at bounding box center [539, 416] width 654 height 17
drag, startPoint x: 469, startPoint y: 412, endPoint x: 478, endPoint y: 419, distance: 11.4
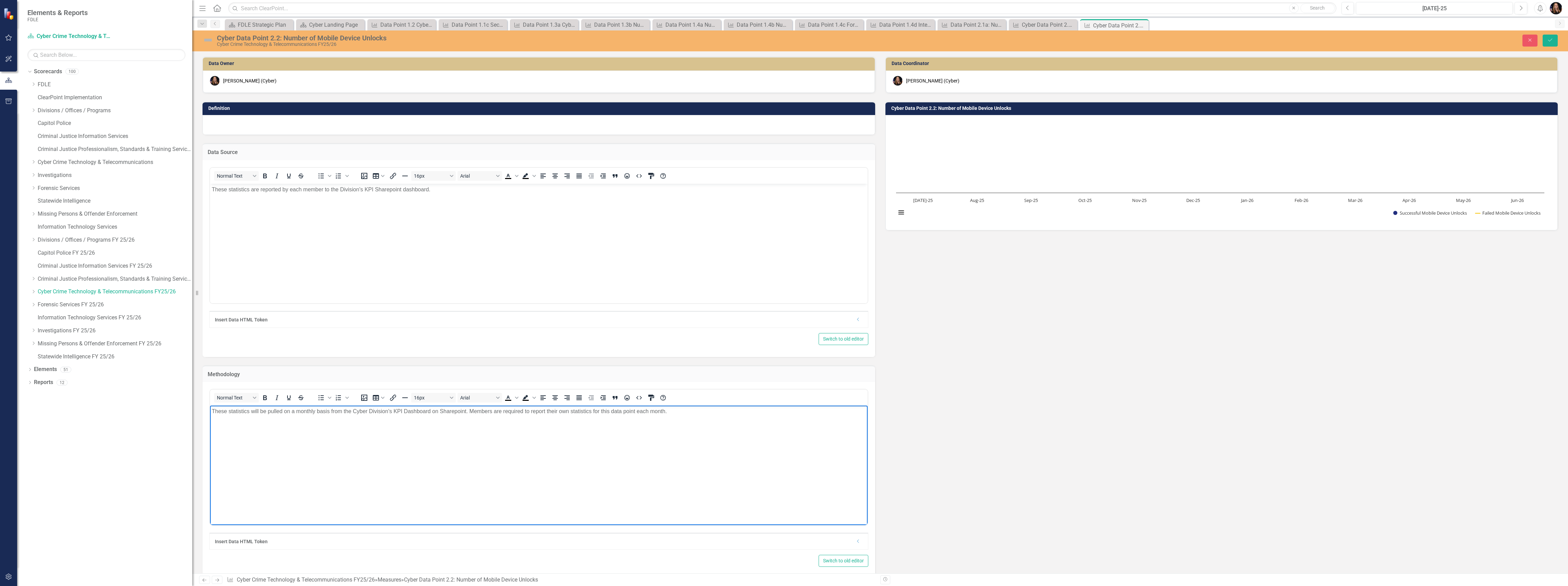
click at [469, 412] on p "These statistics will be pulled on a monthly basis from the Cyber Division's KP…" at bounding box center [539, 416] width 654 height 17
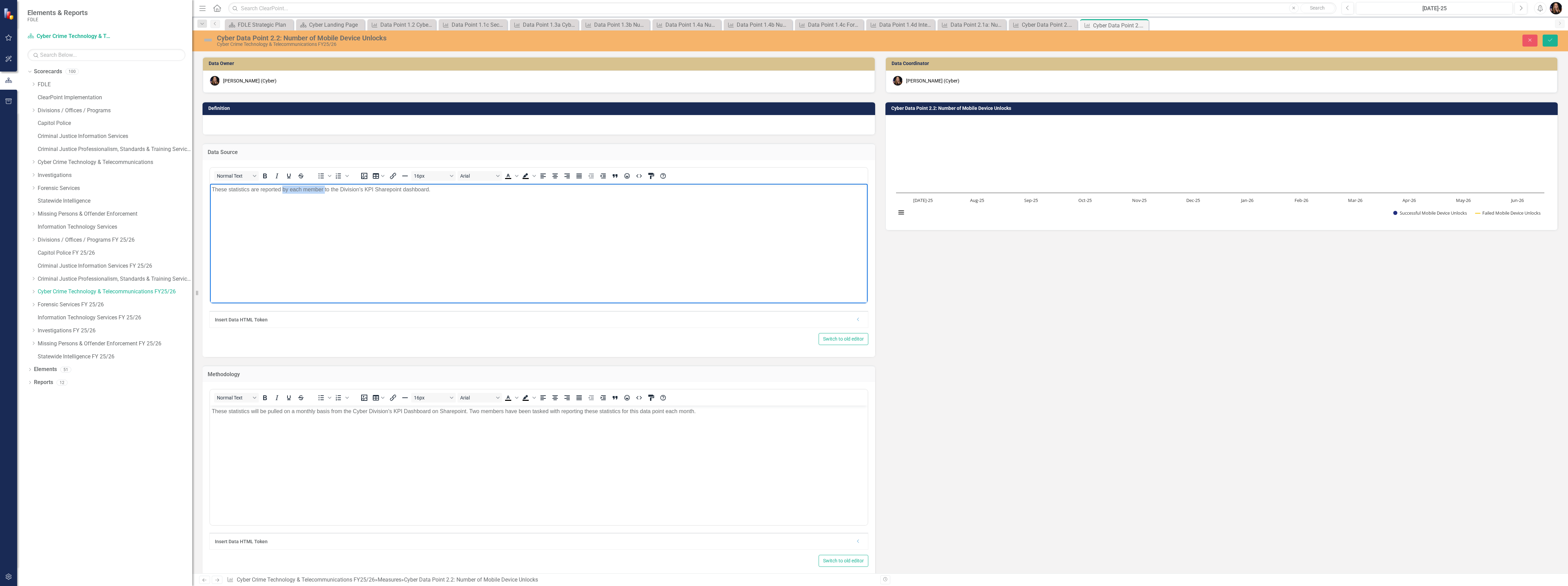
drag, startPoint x: 325, startPoint y: 189, endPoint x: 283, endPoint y: 186, distance: 42.1
click at [283, 186] on p "These statistics are reported by each member to the Division's KPI Sharepoint d…" at bounding box center [539, 190] width 654 height 8
click at [389, 187] on p "These statistics are reported to the Division's KPI Sharepoint dashboard." at bounding box center [539, 190] width 654 height 8
click at [229, 126] on div at bounding box center [539, 125] width 673 height 20
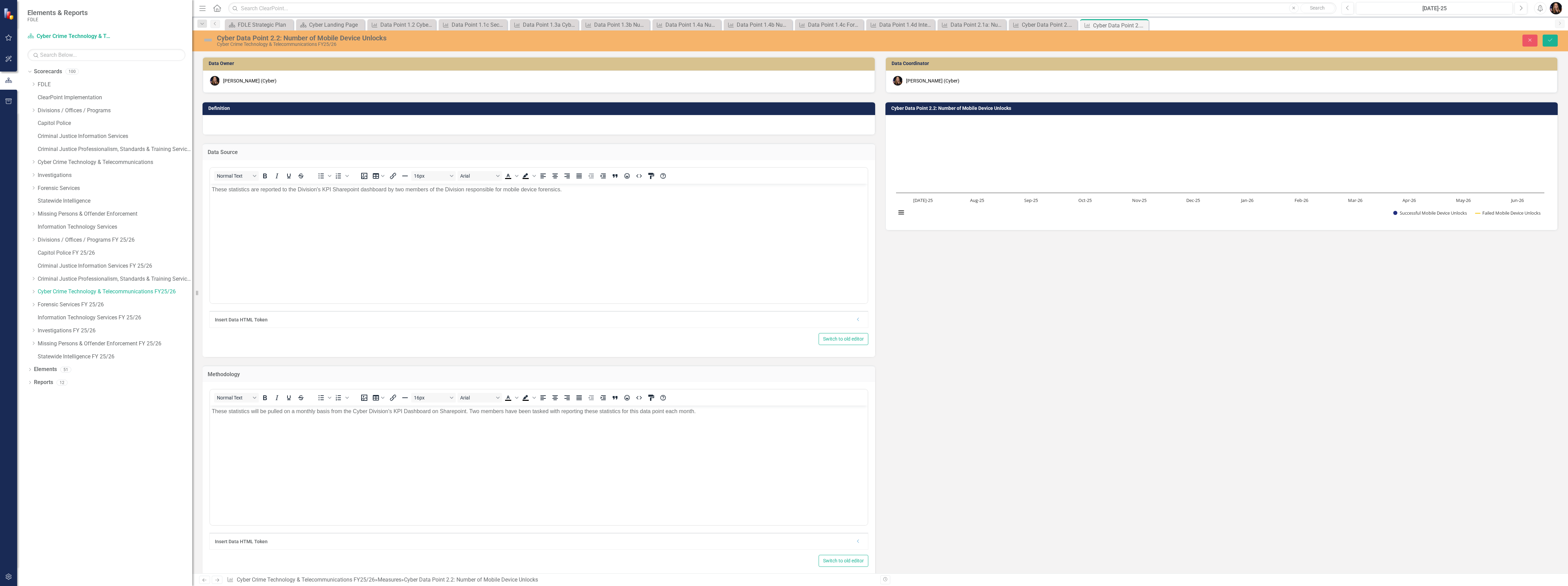
click at [228, 128] on div at bounding box center [539, 125] width 673 height 20
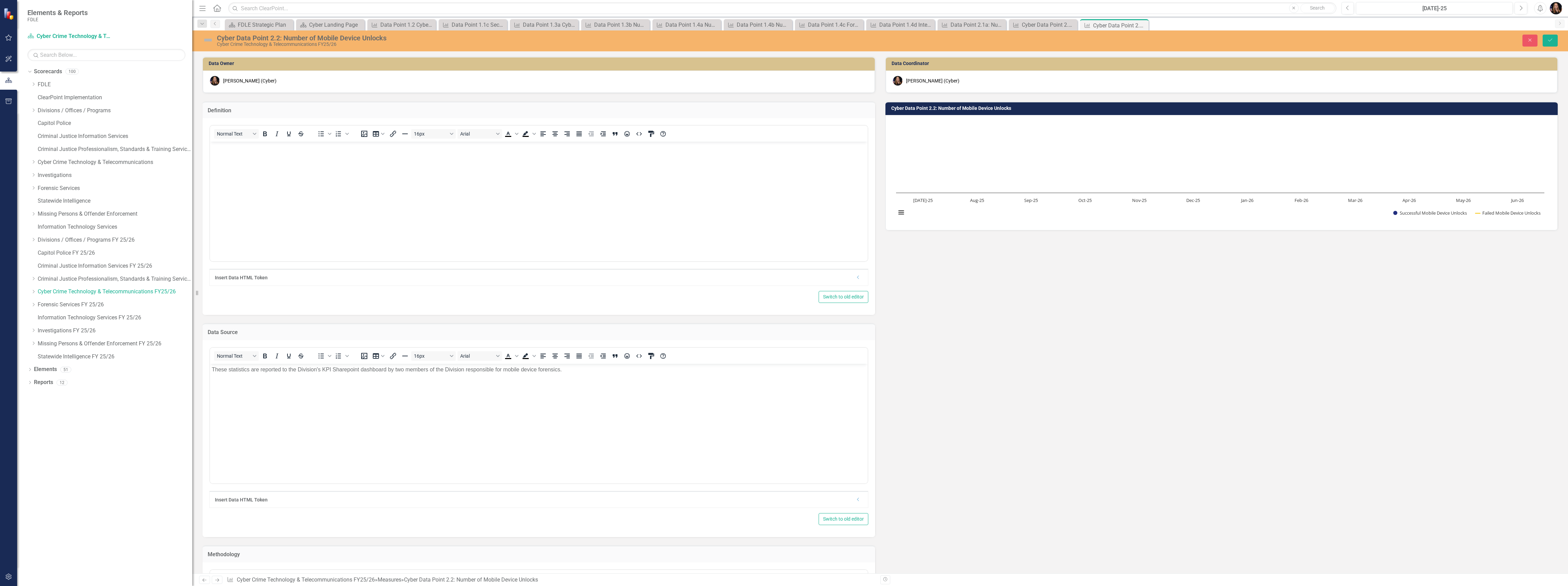
click at [238, 161] on body "Rich Text Area. Press ALT-0 for help." at bounding box center [539, 193] width 658 height 102
click at [550, 147] on p "Specialized technology is needed to decrypt locked Android and iOS devices. The…" at bounding box center [539, 147] width 654 height 8
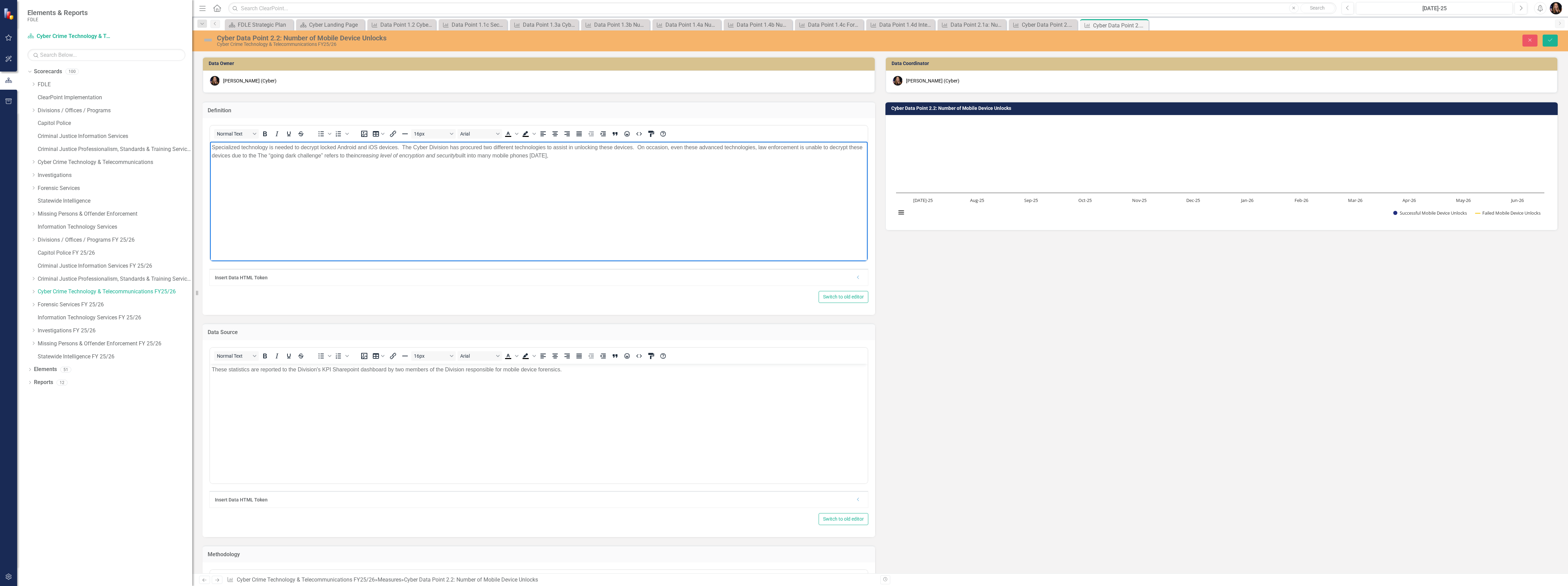
click at [254, 155] on p "Specialized technology is needed to decrypt locked Android and iOS devices. The…" at bounding box center [539, 152] width 654 height 17
drag, startPoint x: 732, startPoint y: 158, endPoint x: 420, endPoint y: 157, distance: 312.0
click at [420, 157] on body "Specialized technology is needed to decrypt locked Android and iOS devices. The…" at bounding box center [539, 193] width 658 height 102
click at [1544, 40] on button "Save" at bounding box center [1550, 40] width 15 height 12
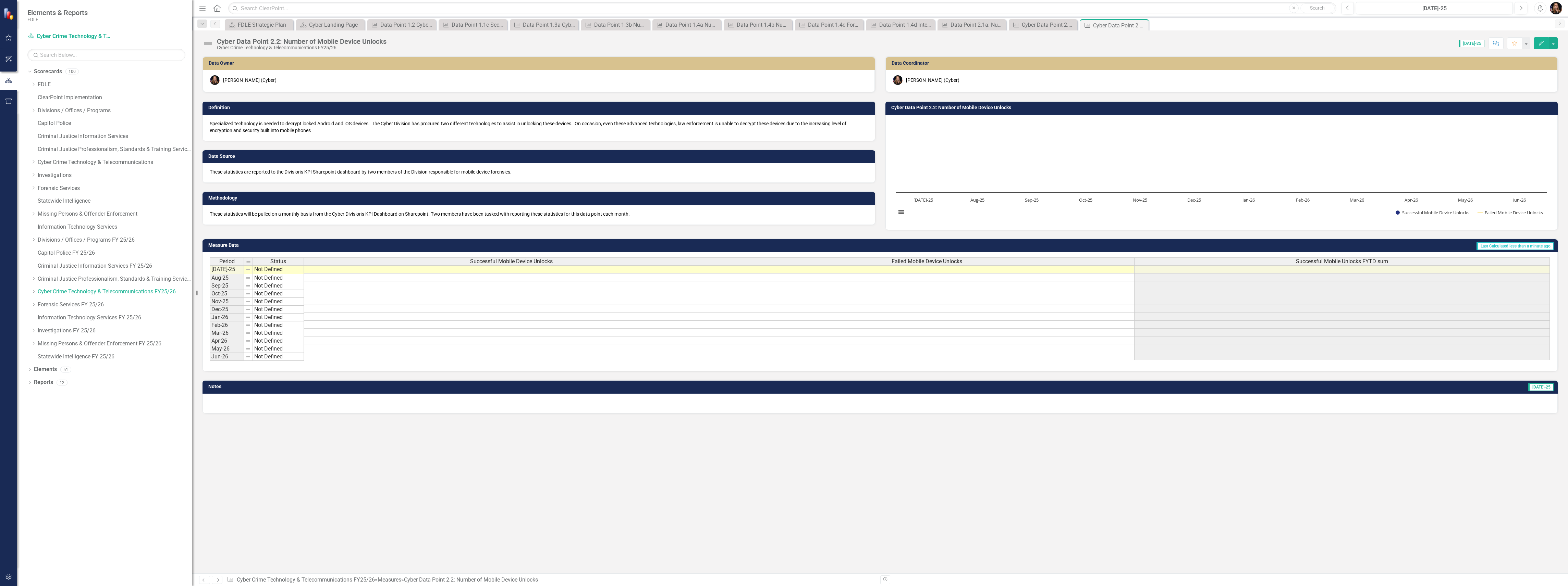
click at [639, 530] on div "Data Owner [PERSON_NAME] (Cyber) Definition Specialized technology is needed to…" at bounding box center [880, 315] width 1376 height 518
click at [597, 127] on p "Specialized technology is needed to decrypt locked Android and iOS devices. The…" at bounding box center [539, 127] width 658 height 14
click at [597, 127] on p "Specialized technology is needed to decrypt locked Android and iOS devices. The…" at bounding box center [539, 127] width 658 height 14
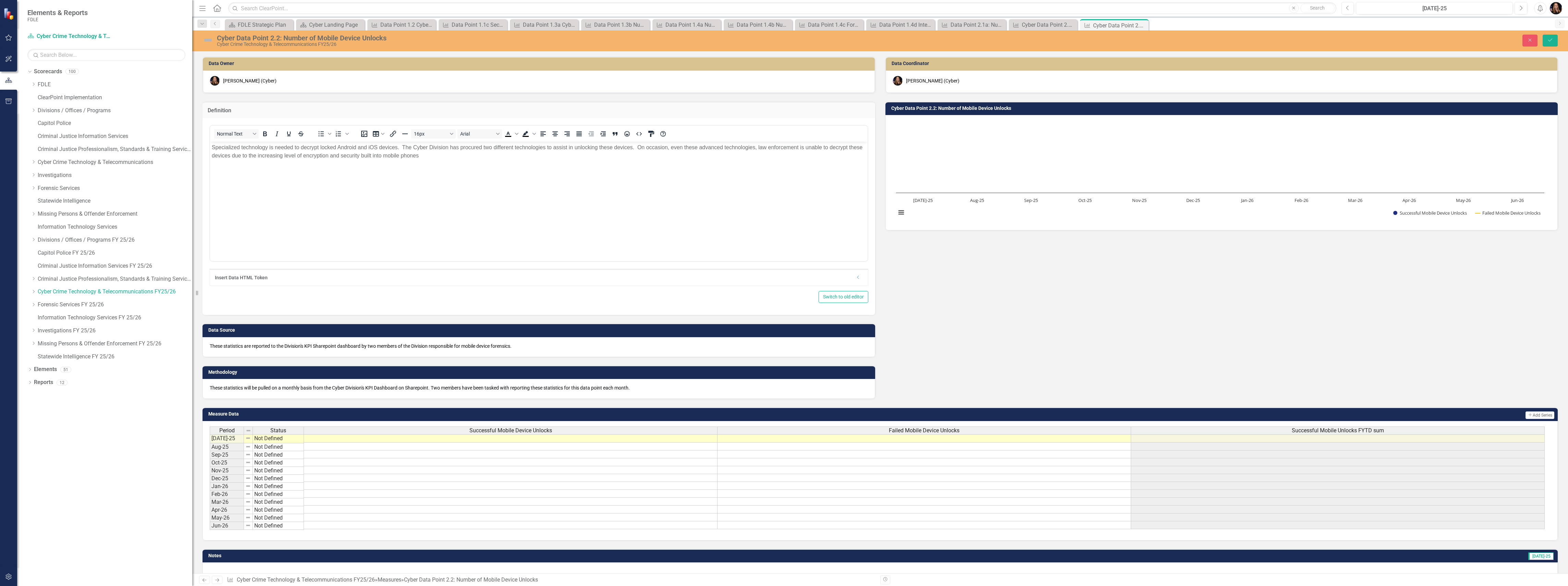
click at [683, 149] on p "Specialized technology is needed to decrypt locked Android and iOS devices. The…" at bounding box center [539, 152] width 654 height 17
click at [766, 146] on p "Specialized technology is needed to decrypt locked Android and iOS devices. The…" at bounding box center [539, 152] width 654 height 17
click at [459, 153] on p "Specialized technology is needed to decrypt locked Android and iOS devices. The…" at bounding box center [539, 152] width 654 height 17
click at [1552, 36] on button "Save" at bounding box center [1550, 40] width 15 height 12
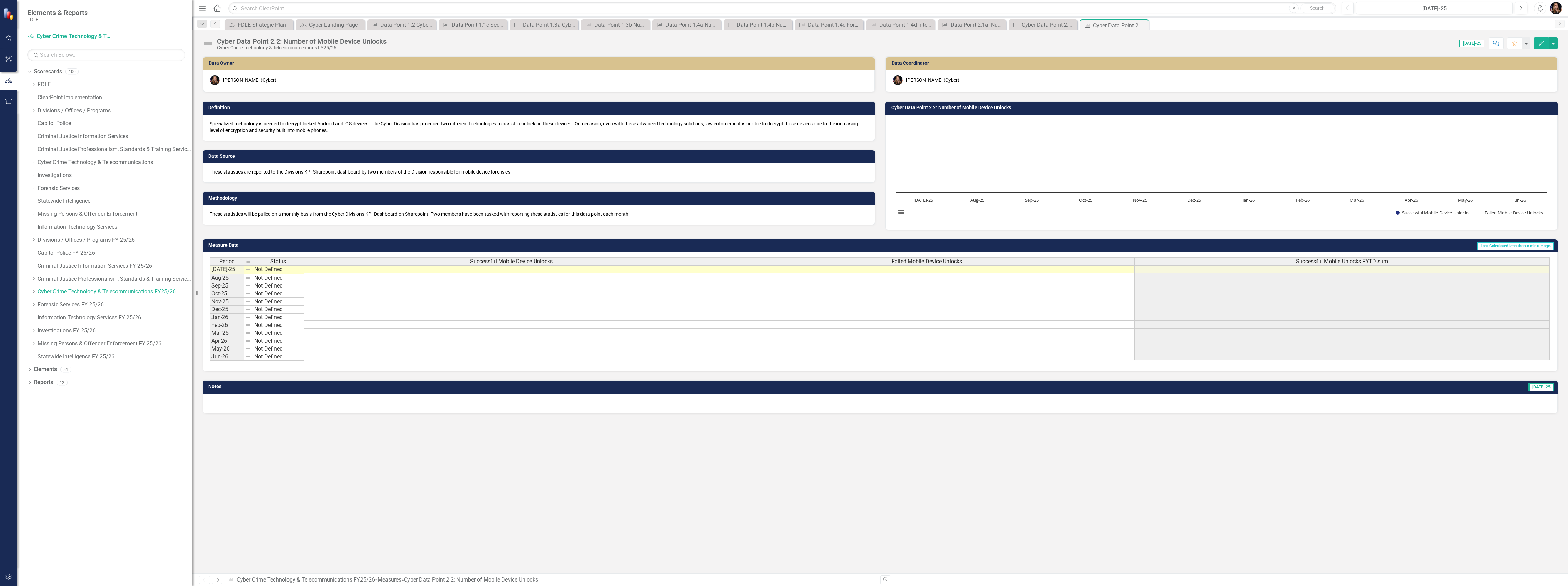
click at [219, 578] on icon "Next" at bounding box center [217, 580] width 6 height 4
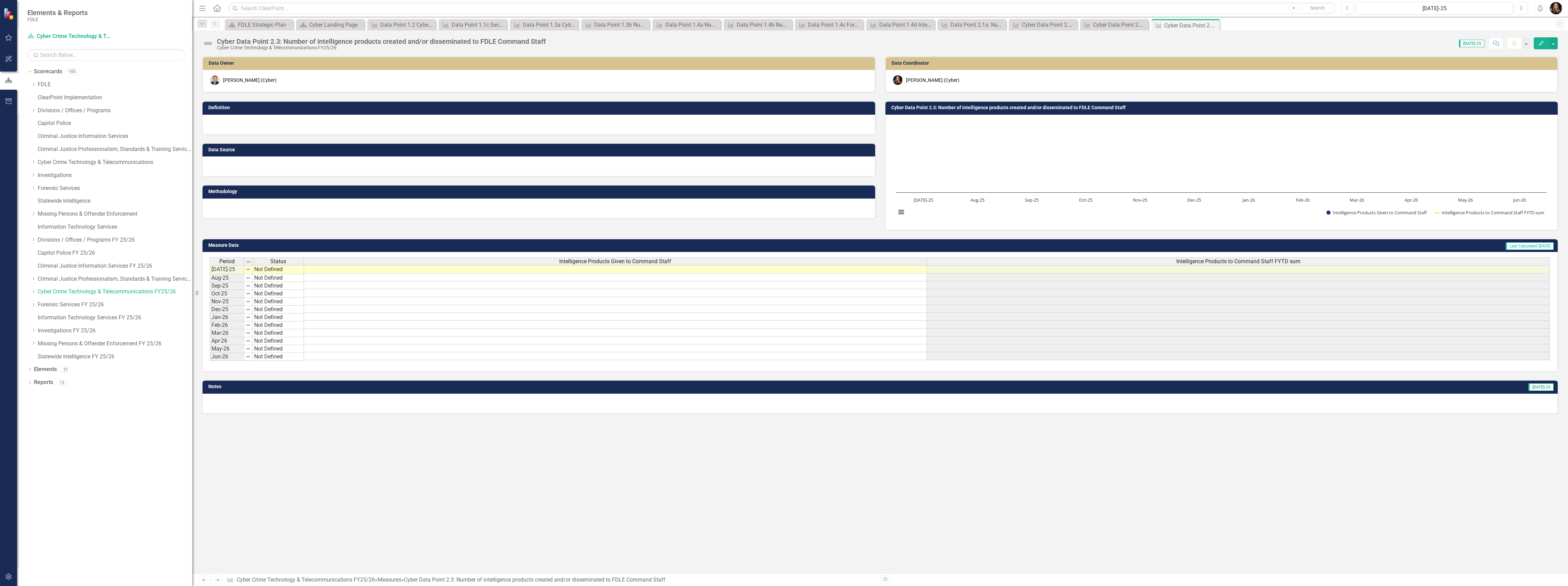
click at [368, 451] on div "Data Owner [PERSON_NAME] (Cyber) Definition Data Source Methodology Data Coordi…" at bounding box center [880, 315] width 1376 height 518
click at [274, 210] on div at bounding box center [539, 208] width 673 height 20
click at [274, 210] on div at bounding box center [539, 208] width 673 height 20
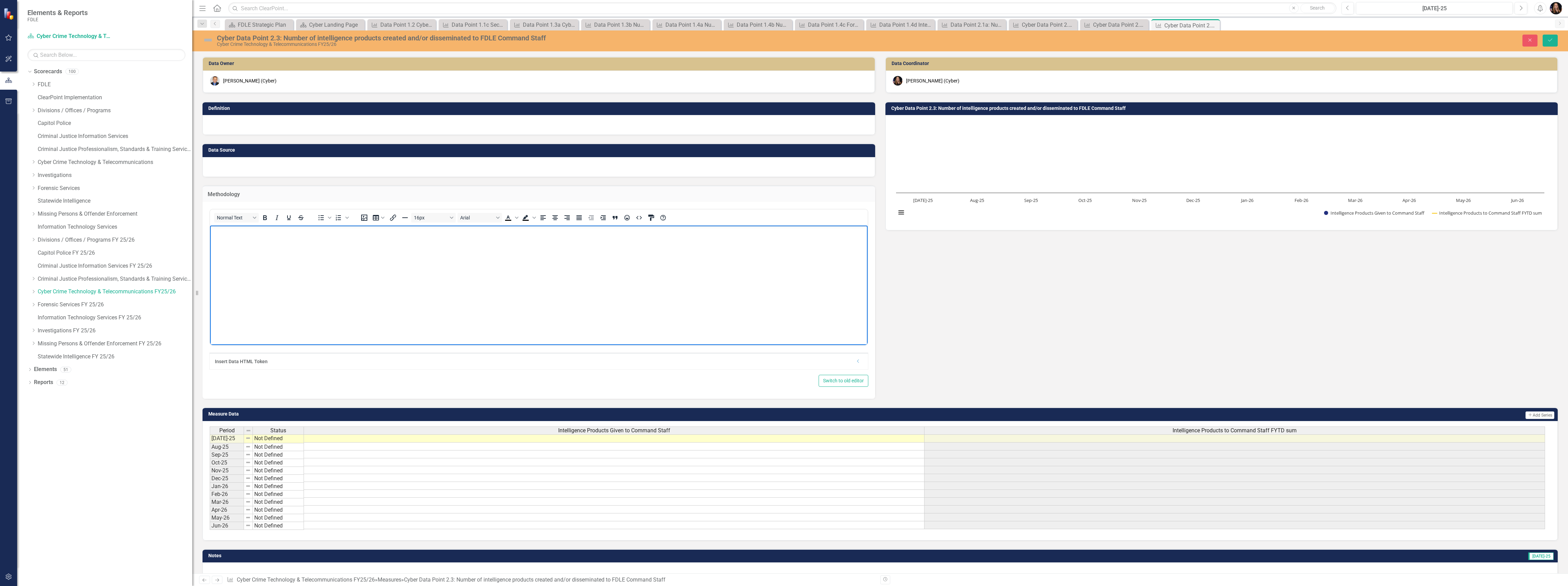
paste body "Rich Text Area. Press ALT-0 for help."
click at [237, 164] on div at bounding box center [539, 167] width 673 height 20
click at [237, 163] on div at bounding box center [539, 167] width 673 height 20
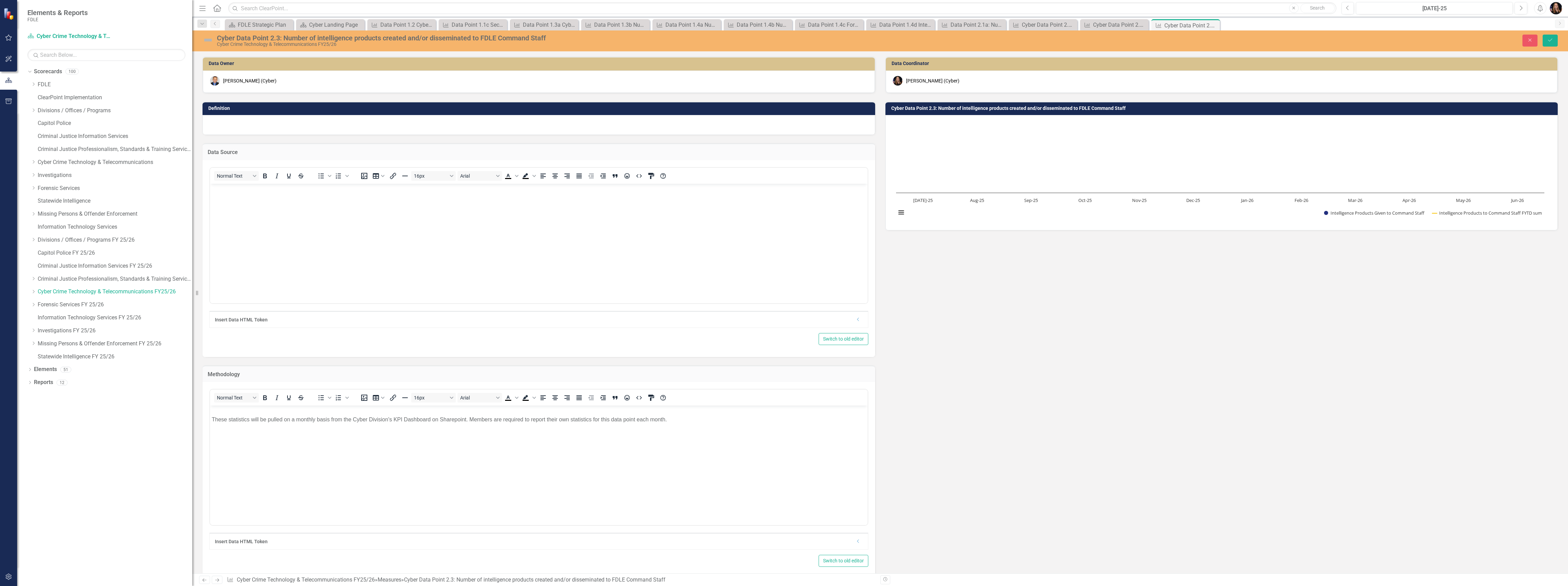
click at [348, 218] on body "Rich Text Area. Press ALT-0 for help." at bounding box center [539, 235] width 658 height 102
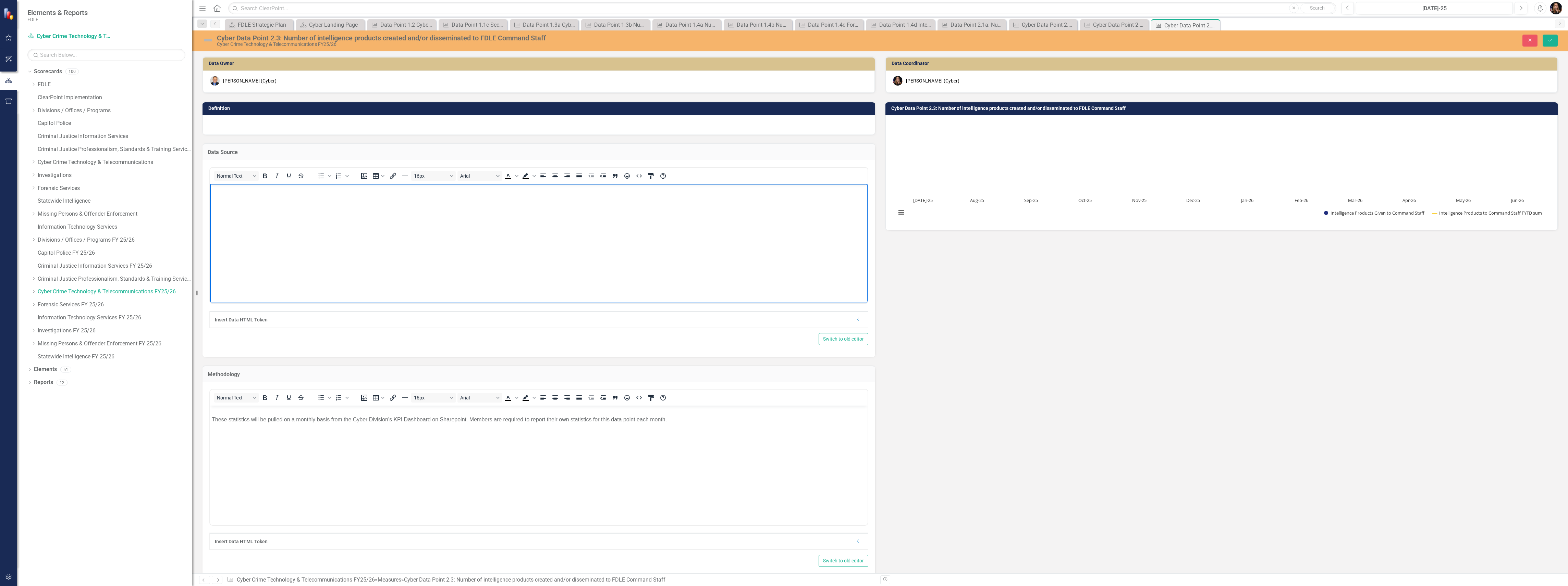
click at [689, 266] on body "Rich Text Area. Press ALT-0 for help." at bounding box center [539, 235] width 658 height 102
click at [246, 203] on body "Rich Text Area. Press ALT-0 for help." at bounding box center [539, 235] width 658 height 102
paste body "Rich Text Area. Press ALT-0 for help."
click at [218, 118] on div at bounding box center [539, 125] width 673 height 20
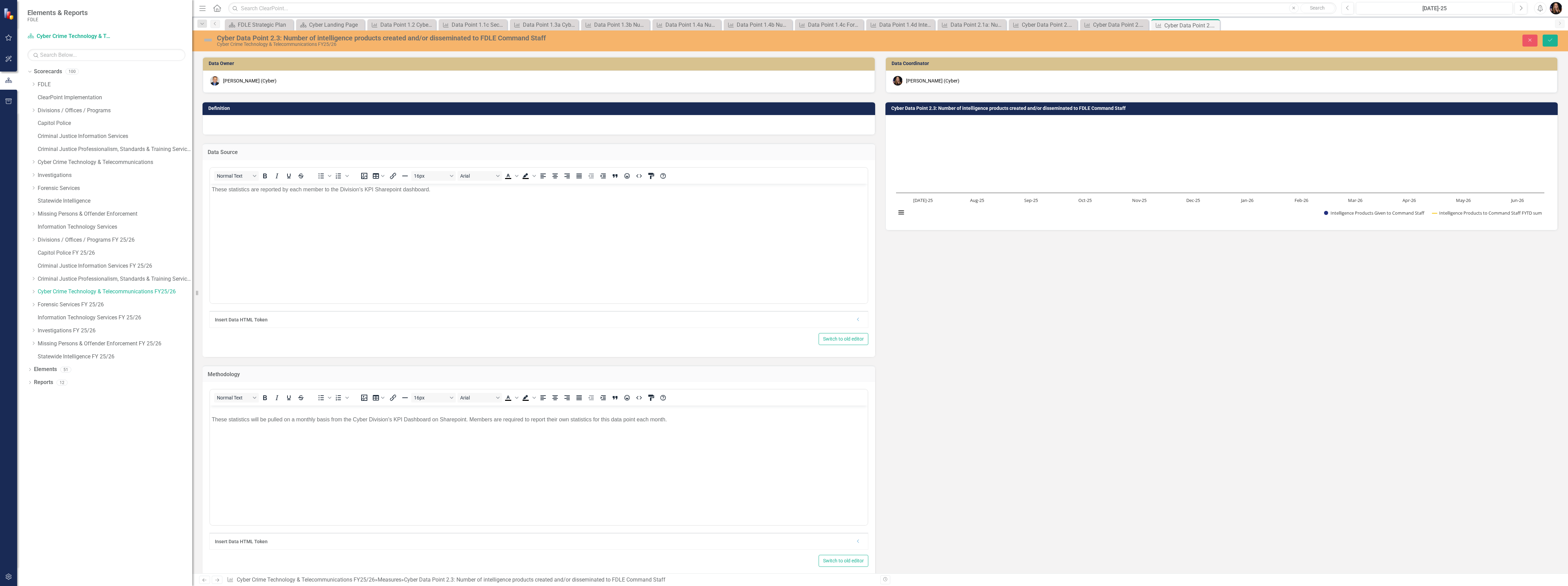
click at [218, 122] on div at bounding box center [539, 125] width 673 height 20
click at [218, 122] on div at bounding box center [539, 125] width 673 height 20
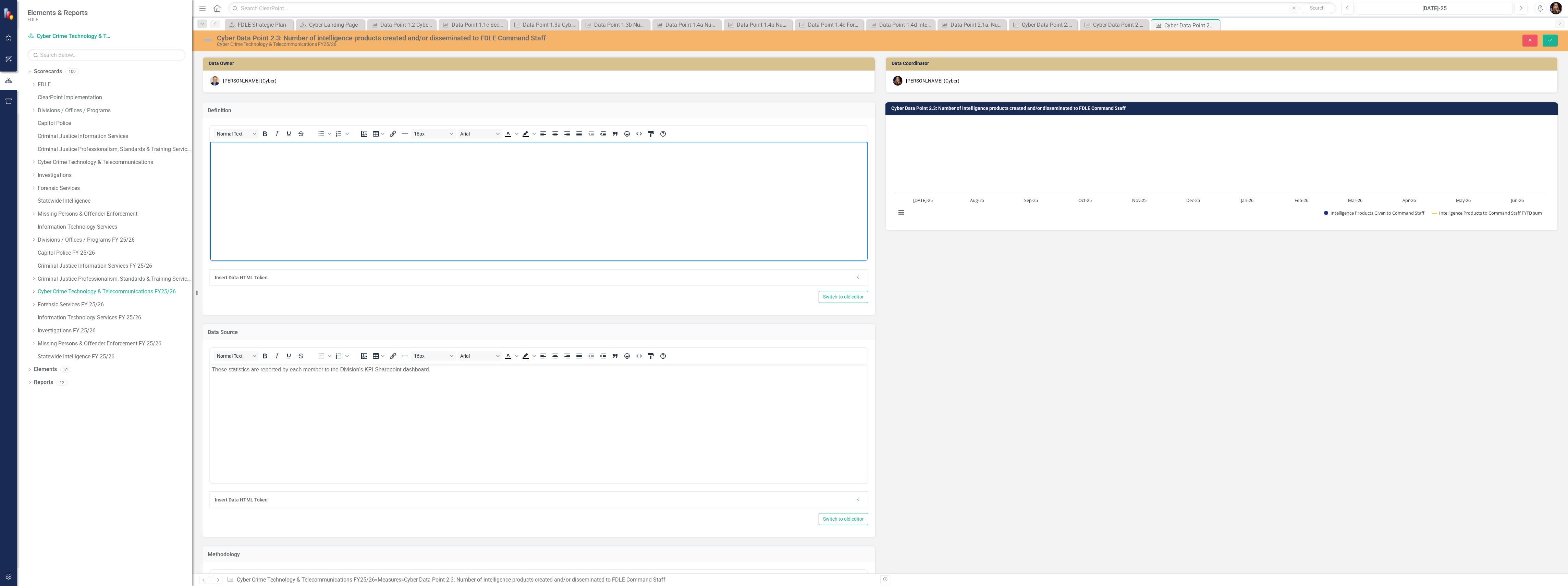
click at [223, 172] on body "Rich Text Area. Press ALT-0 for help." at bounding box center [539, 193] width 658 height 102
click at [451, 147] on p "The Cyber Division's Cyber Intelligence squad regularly creates/disseminates in…" at bounding box center [539, 147] width 654 height 8
click at [1546, 42] on button "Save" at bounding box center [1550, 40] width 15 height 12
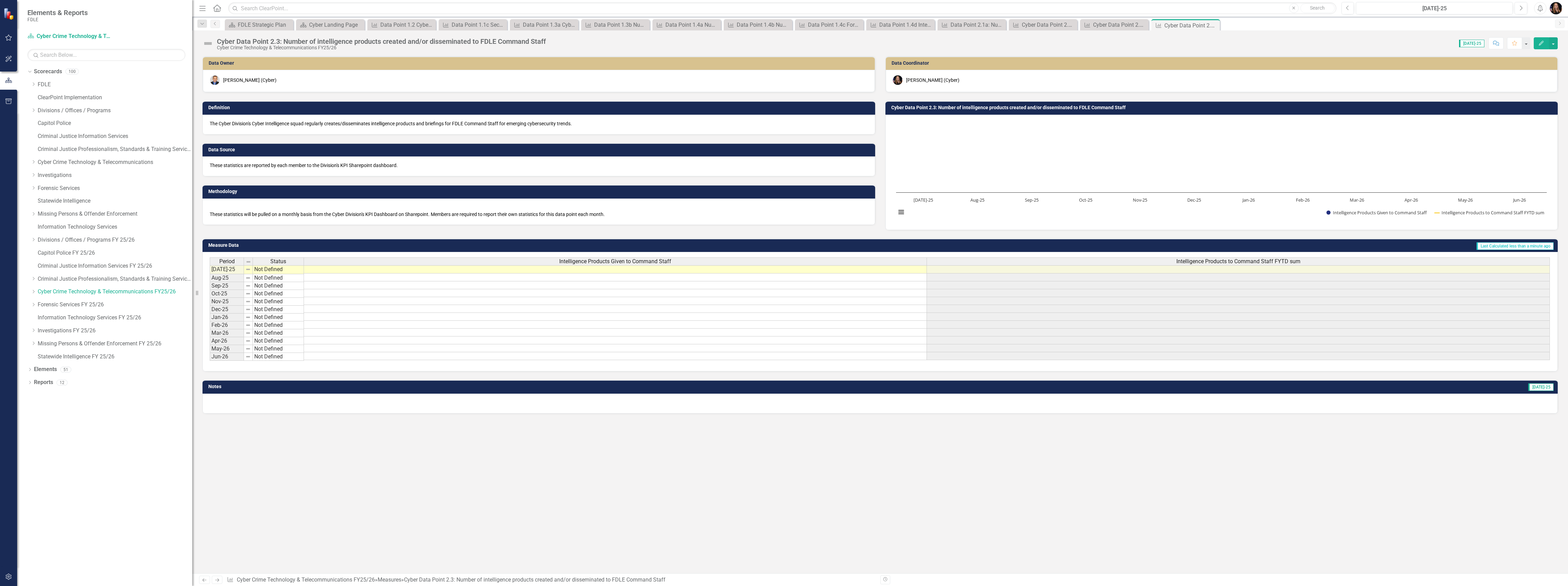
click at [218, 579] on icon "Next" at bounding box center [217, 580] width 6 height 4
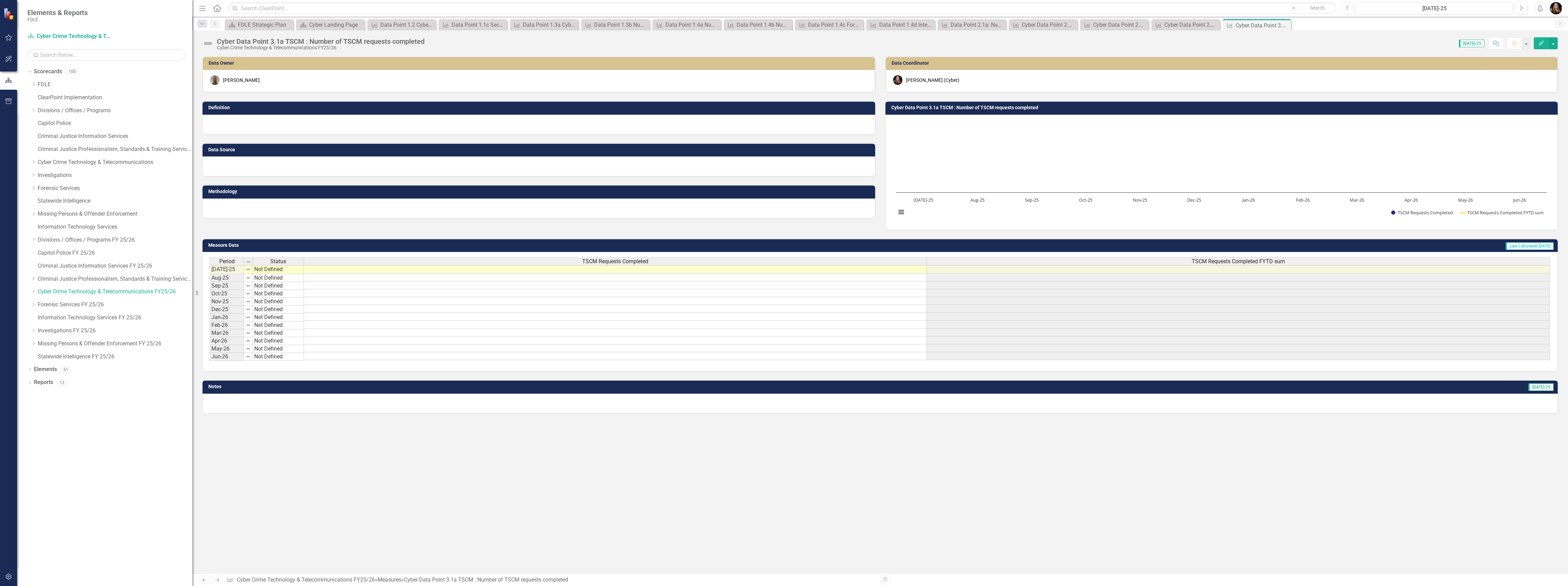
click at [221, 580] on link "Next" at bounding box center [217, 580] width 11 height 8
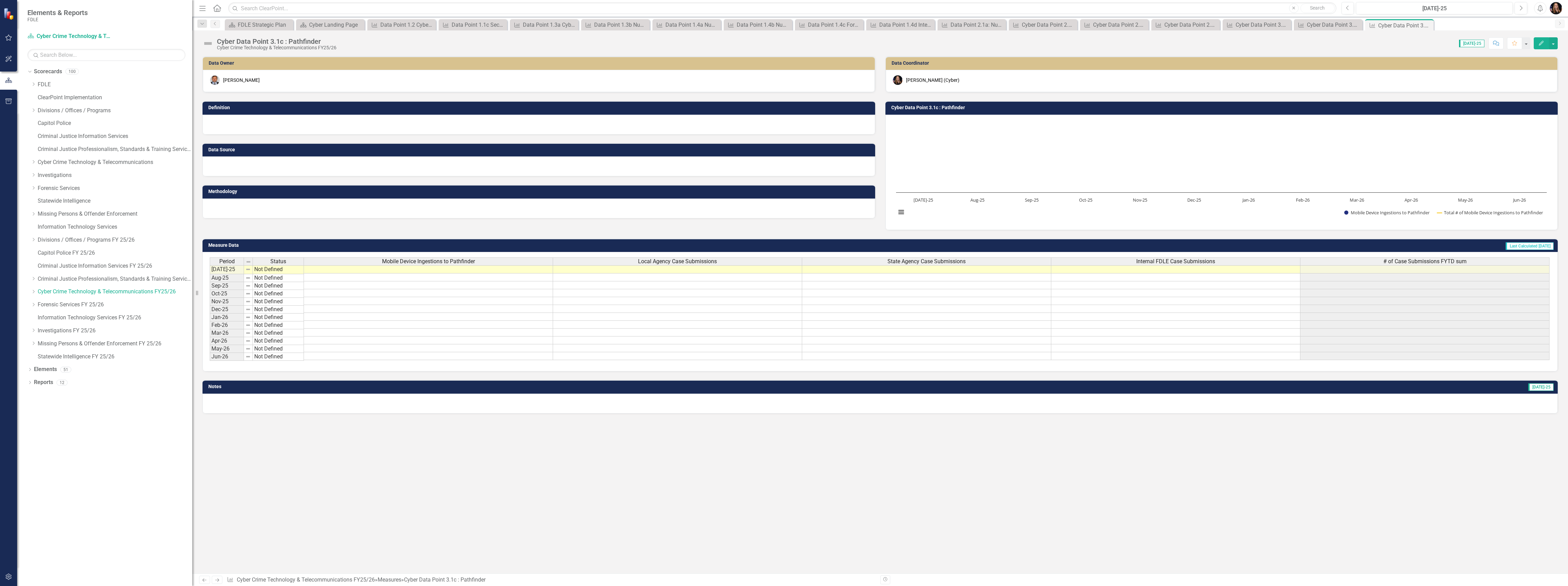
click at [231, 210] on div at bounding box center [539, 208] width 673 height 20
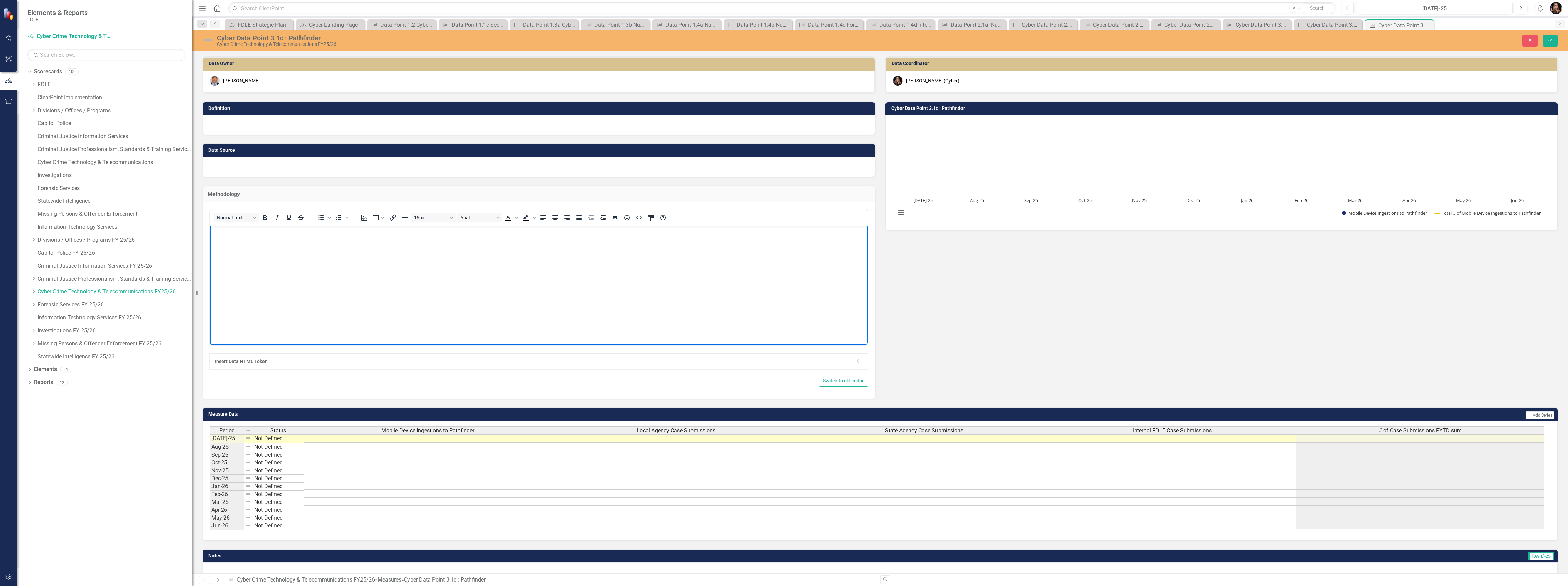
click at [315, 278] on body "Rich Text Area. Press ALT-0 for help." at bounding box center [539, 277] width 658 height 102
click at [285, 320] on body "Rich Text Area. Press ALT-0 for help." at bounding box center [539, 277] width 658 height 102
paste body "Rich Text Area. Press ALT-0 for help."
click at [226, 165] on div at bounding box center [539, 167] width 673 height 20
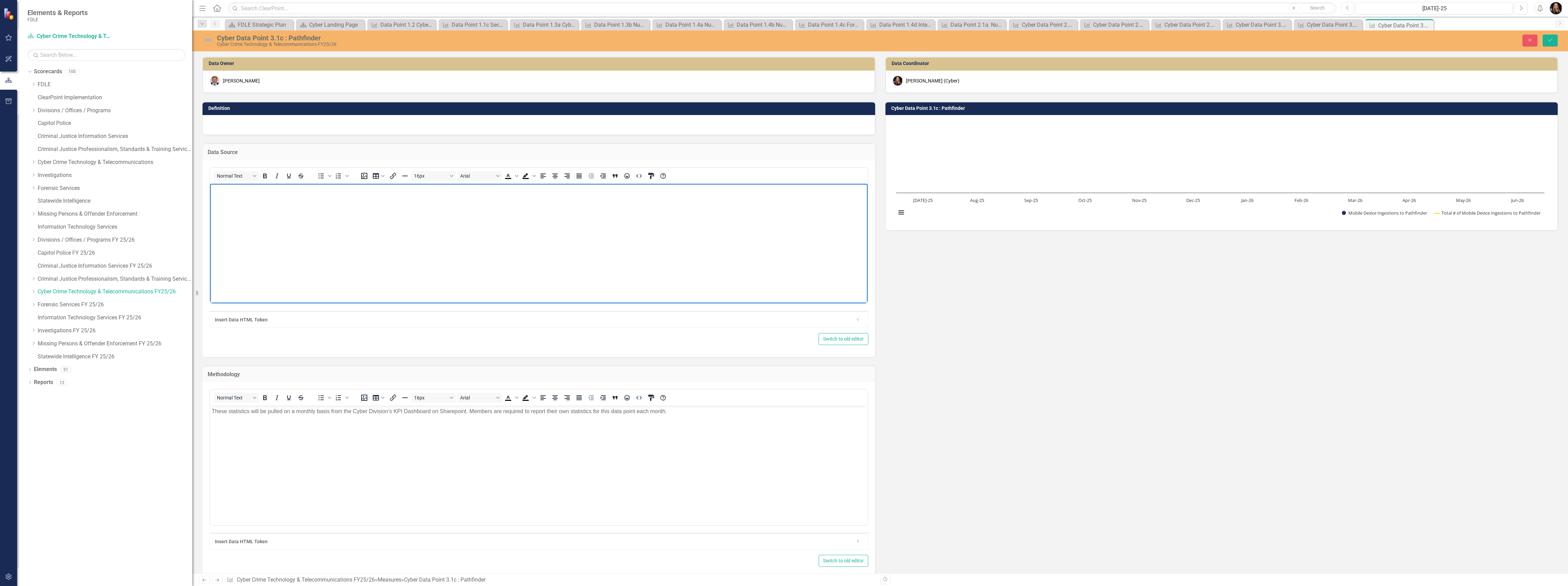
click at [226, 190] on p "Rich Text Area. Press ALT-0 for help." at bounding box center [539, 190] width 654 height 8
click at [288, 260] on body "Rich Text Area. Press ALT-0 for help." at bounding box center [539, 235] width 658 height 102
paste body "Rich Text Area. Press ALT-0 for help."
drag, startPoint x: 314, startPoint y: 188, endPoint x: 291, endPoint y: 187, distance: 23.0
click at [291, 187] on p "These statistics are reported by each member to the Division's KPI Sharepoint d…" at bounding box center [539, 190] width 654 height 8
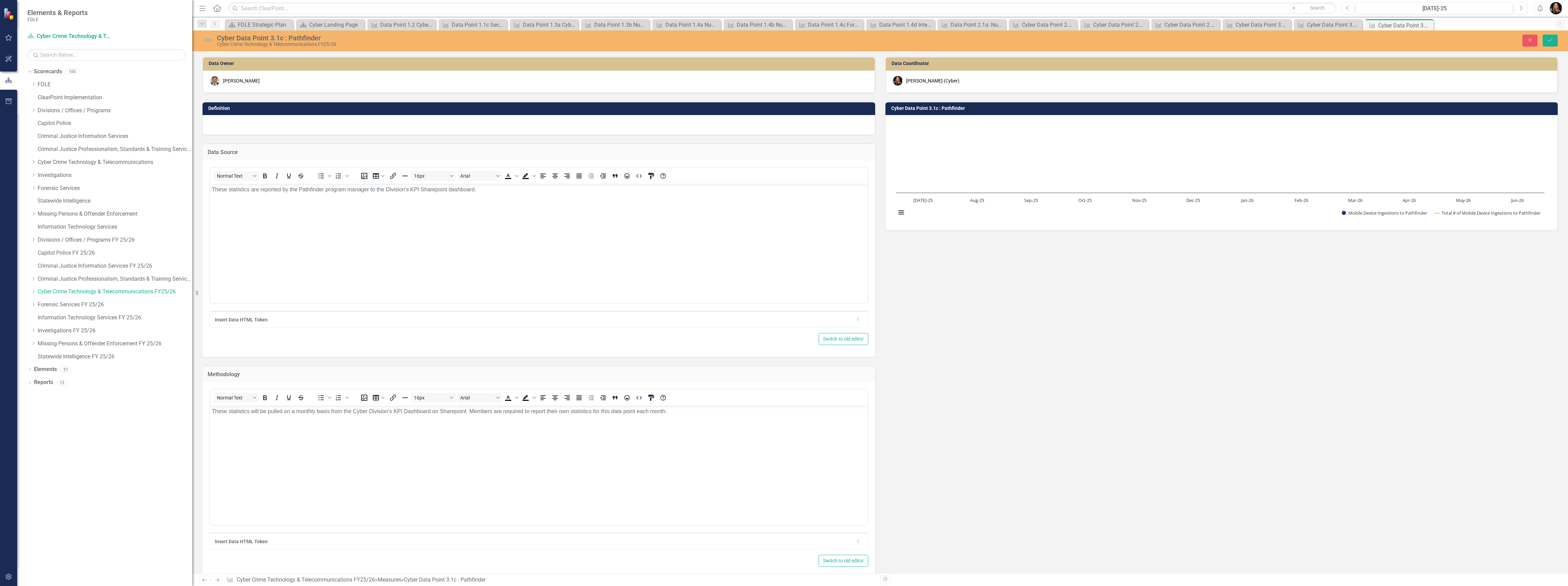
click at [213, 127] on div at bounding box center [539, 125] width 673 height 20
click at [215, 128] on div at bounding box center [539, 125] width 673 height 20
click at [215, 129] on div at bounding box center [539, 125] width 673 height 20
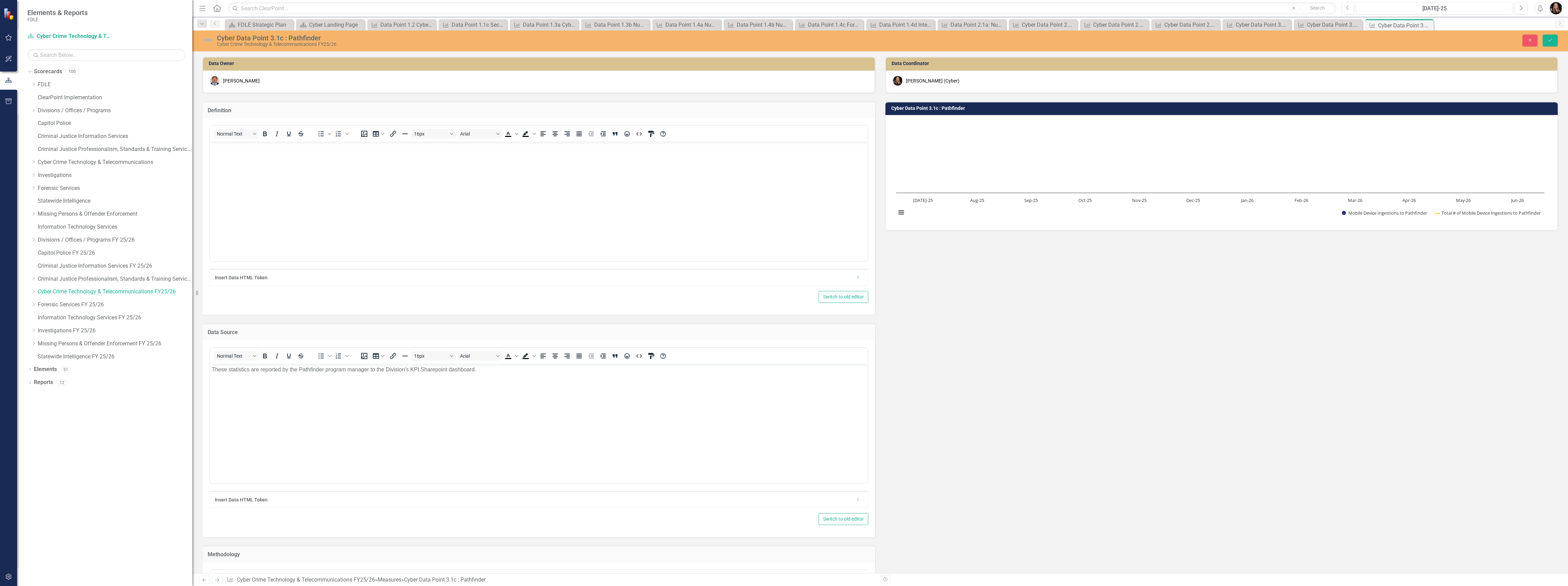
click at [262, 164] on body "Rich Text Area. Press ALT-0 for help." at bounding box center [539, 193] width 658 height 102
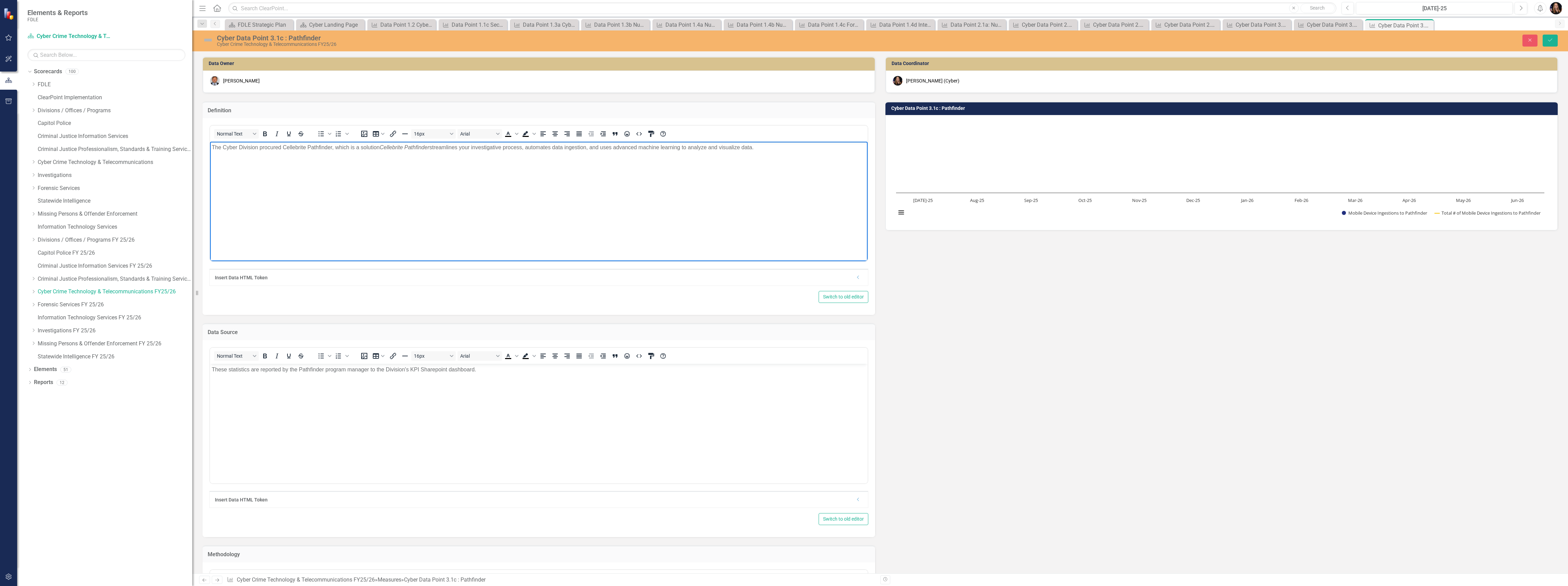
drag, startPoint x: 381, startPoint y: 147, endPoint x: 421, endPoint y: 177, distance: 50.0
click at [381, 148] on em "Cellebrite Pathfinder" at bounding box center [404, 147] width 50 height 6
click at [568, 147] on p "The Cyber Division procured Cellebrite Pathfinder, which is a technology soluti…" at bounding box center [539, 147] width 654 height 8
click at [749, 152] on body "The Cyber Division procured Cellebrite Pathfinder, which is a technology soluti…" at bounding box center [539, 193] width 658 height 102
click at [1554, 38] on button "Save" at bounding box center [1550, 40] width 15 height 12
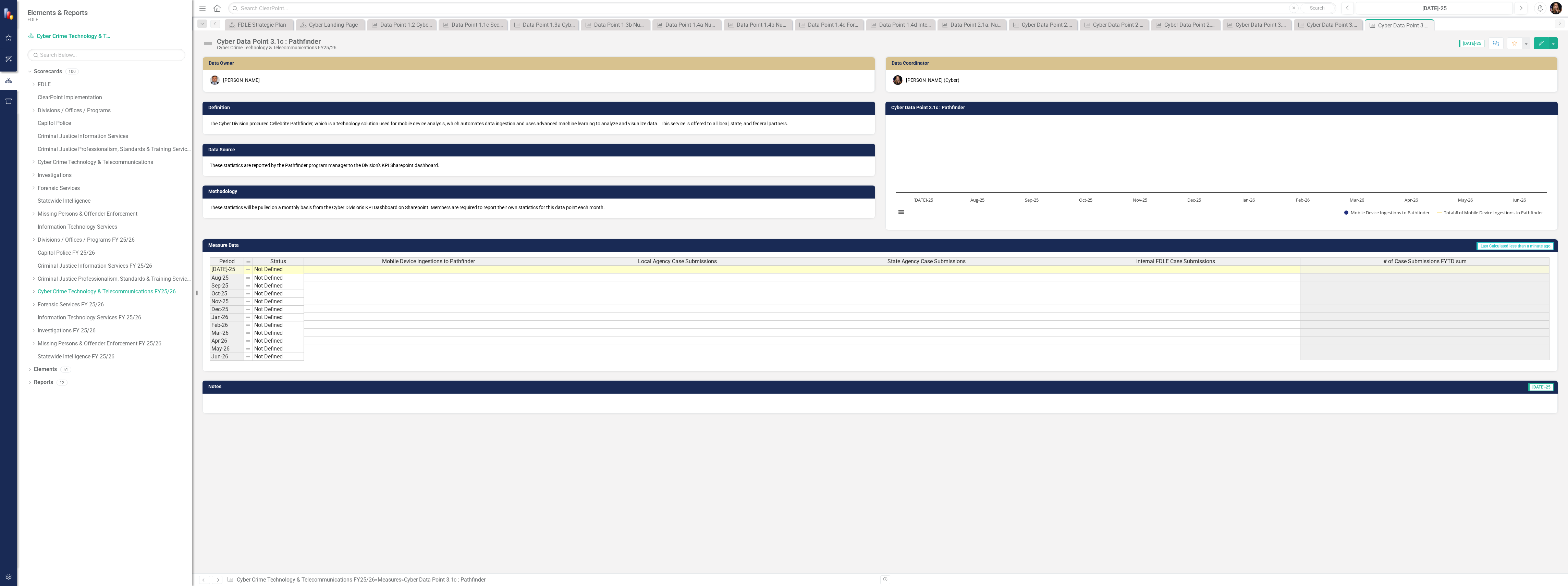
click at [217, 582] on icon "Next" at bounding box center [217, 580] width 6 height 4
